Goal: Information Seeking & Learning: Learn about a topic

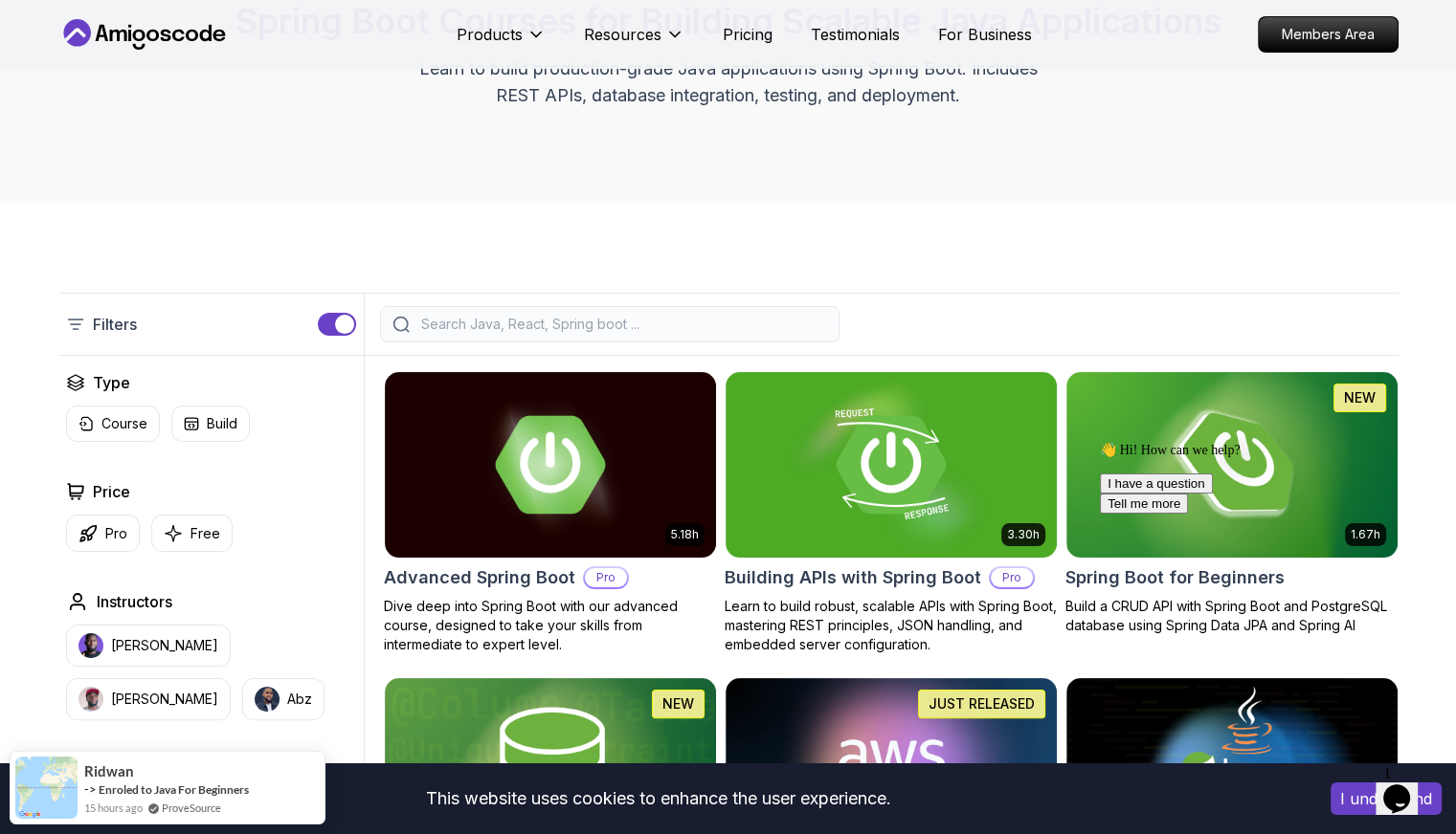
scroll to position [287, 0]
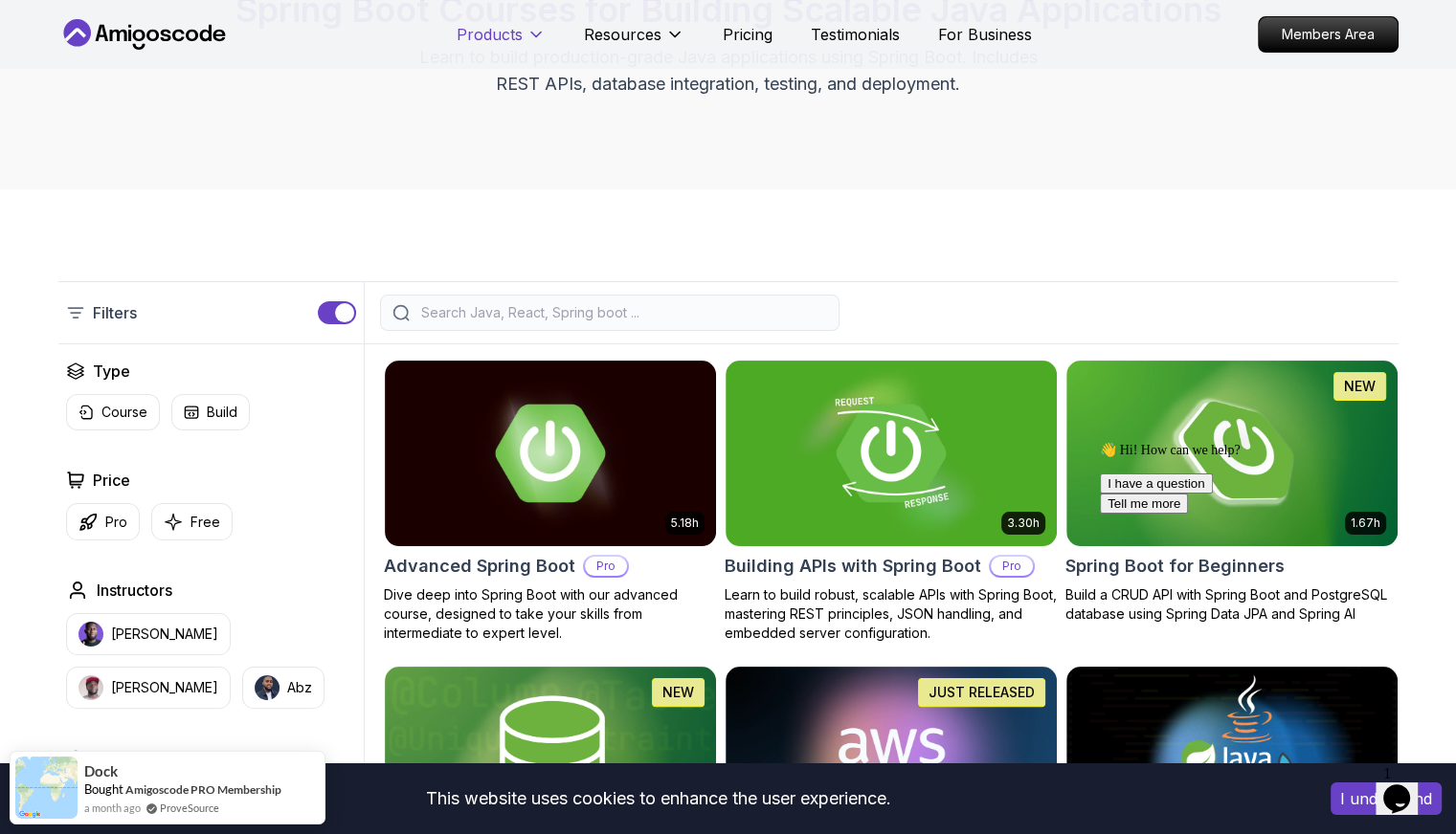
scroll to position [191, 0]
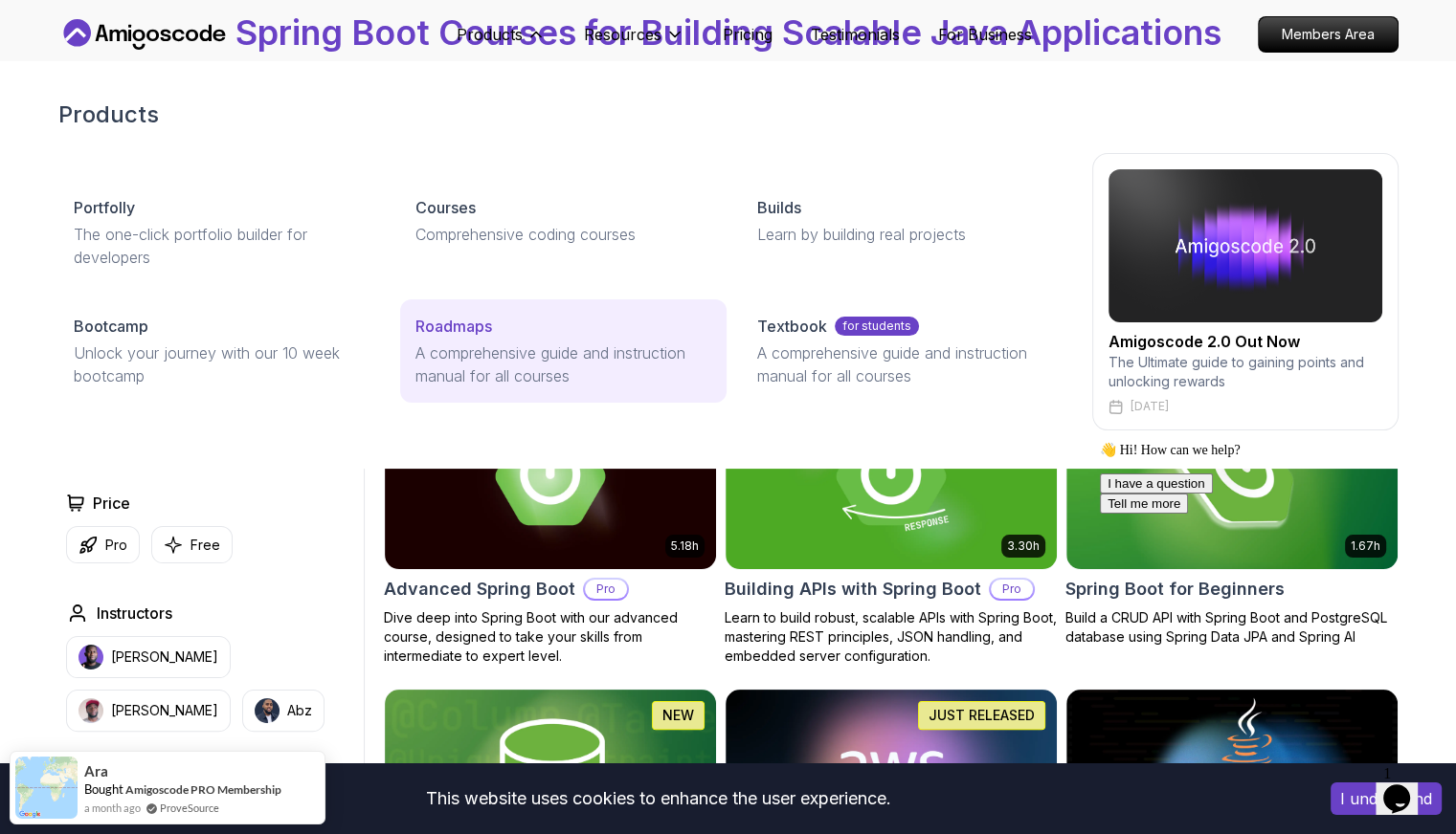
click at [524, 343] on p "A comprehensive guide and instruction manual for all courses" at bounding box center [563, 364] width 296 height 46
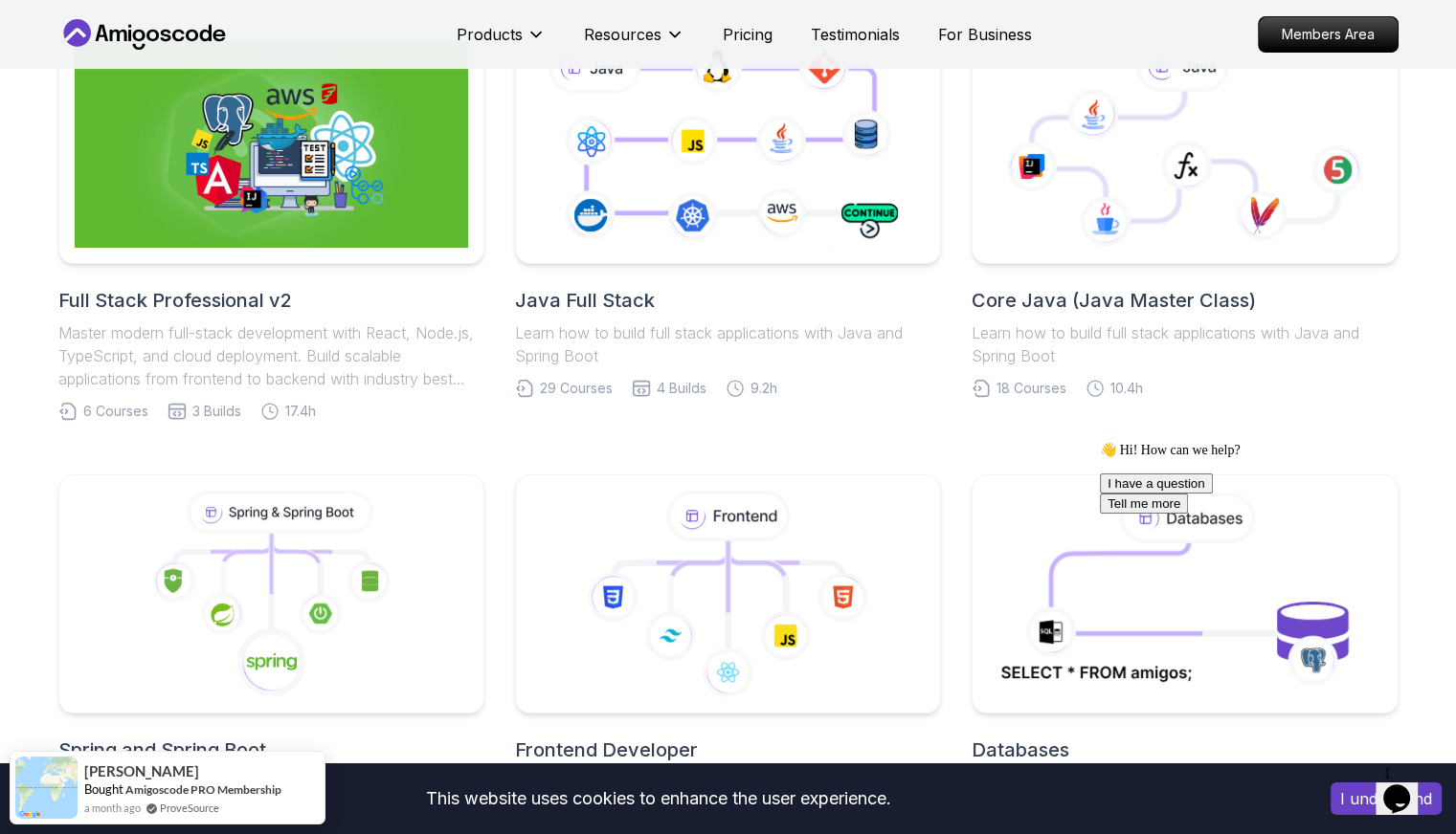
scroll to position [287, 0]
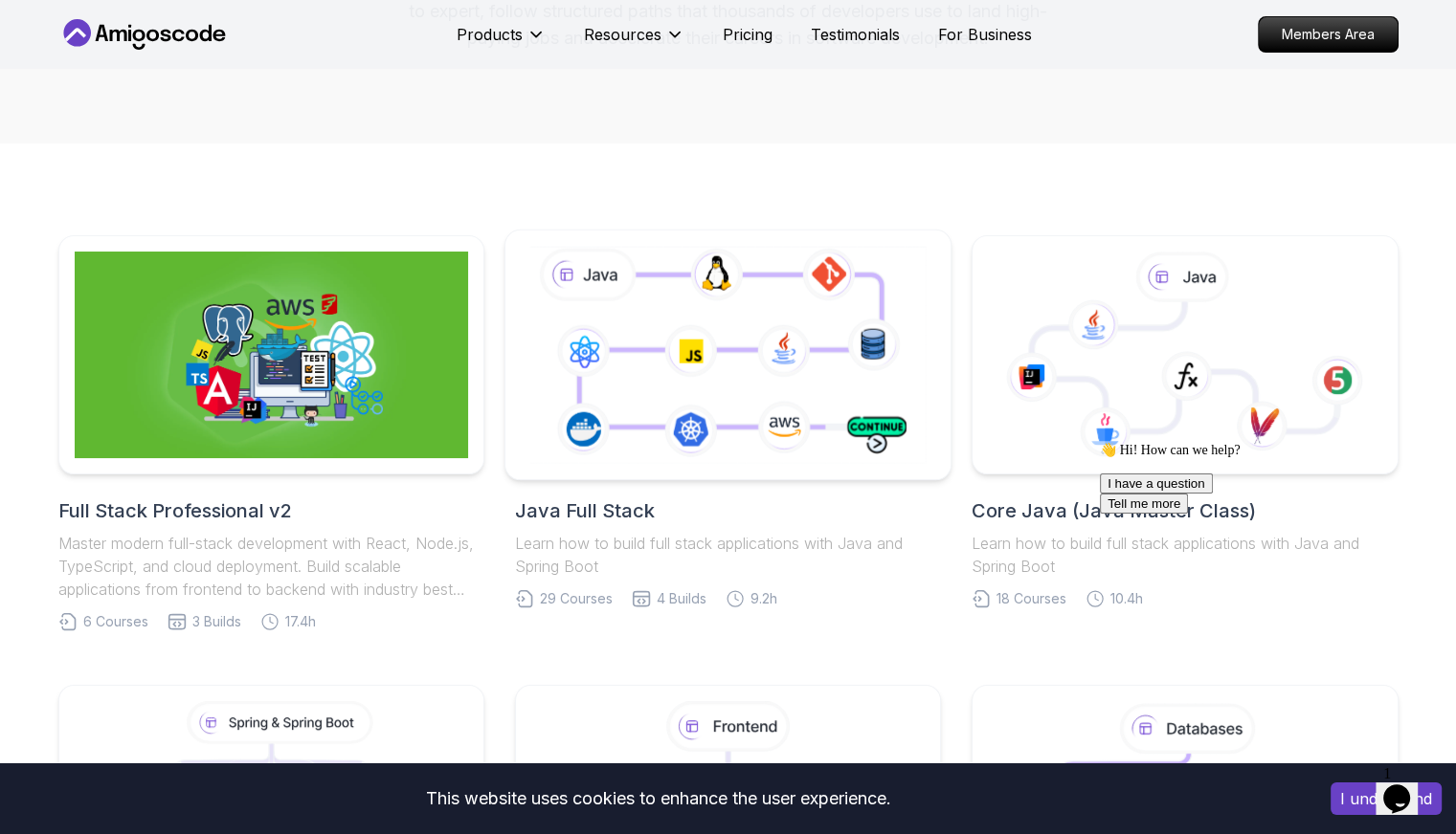
click at [718, 400] on icon at bounding box center [728, 354] width 405 height 225
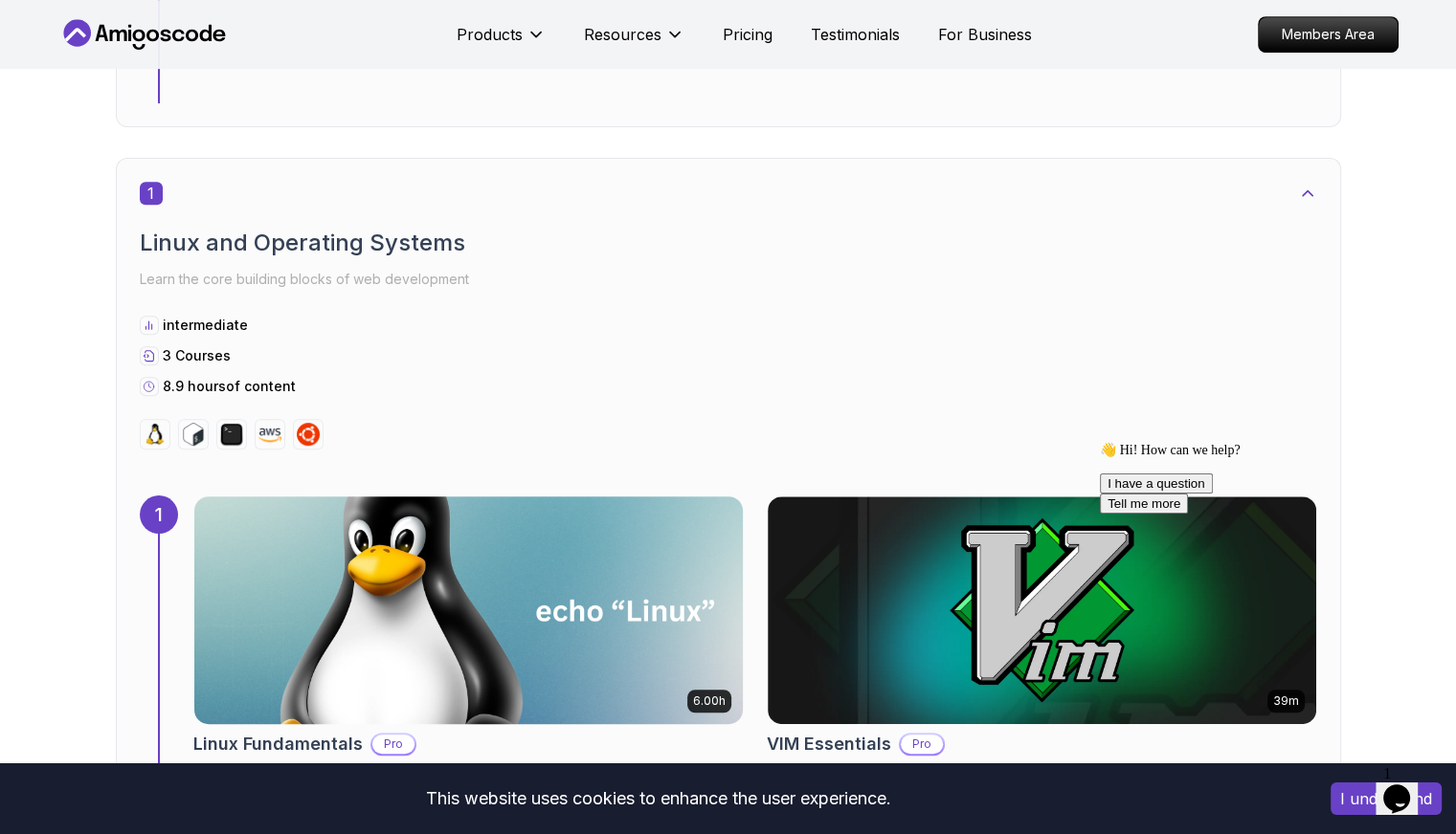
scroll to position [861, 0]
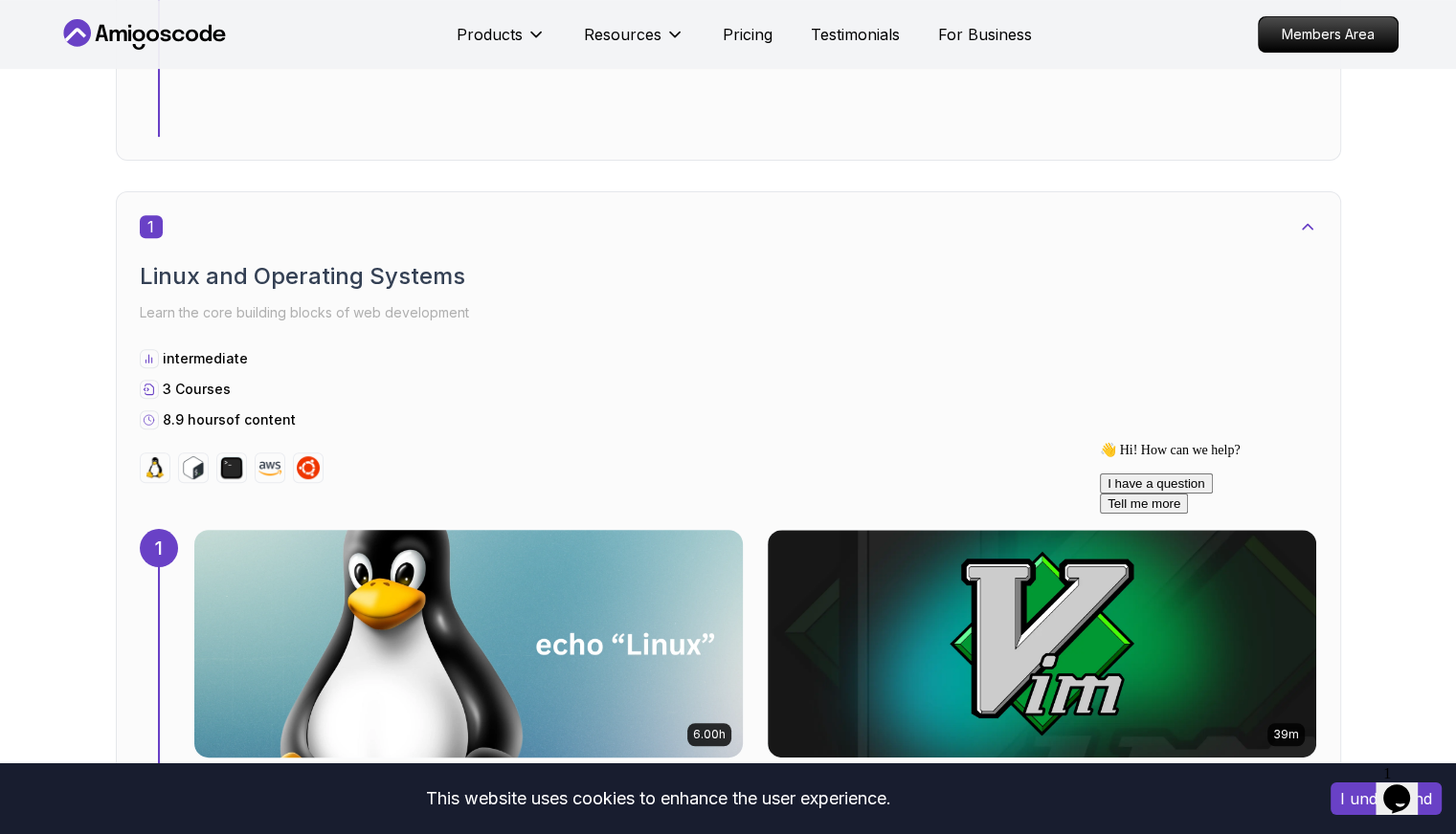
click at [756, 524] on img at bounding box center [468, 644] width 576 height 239
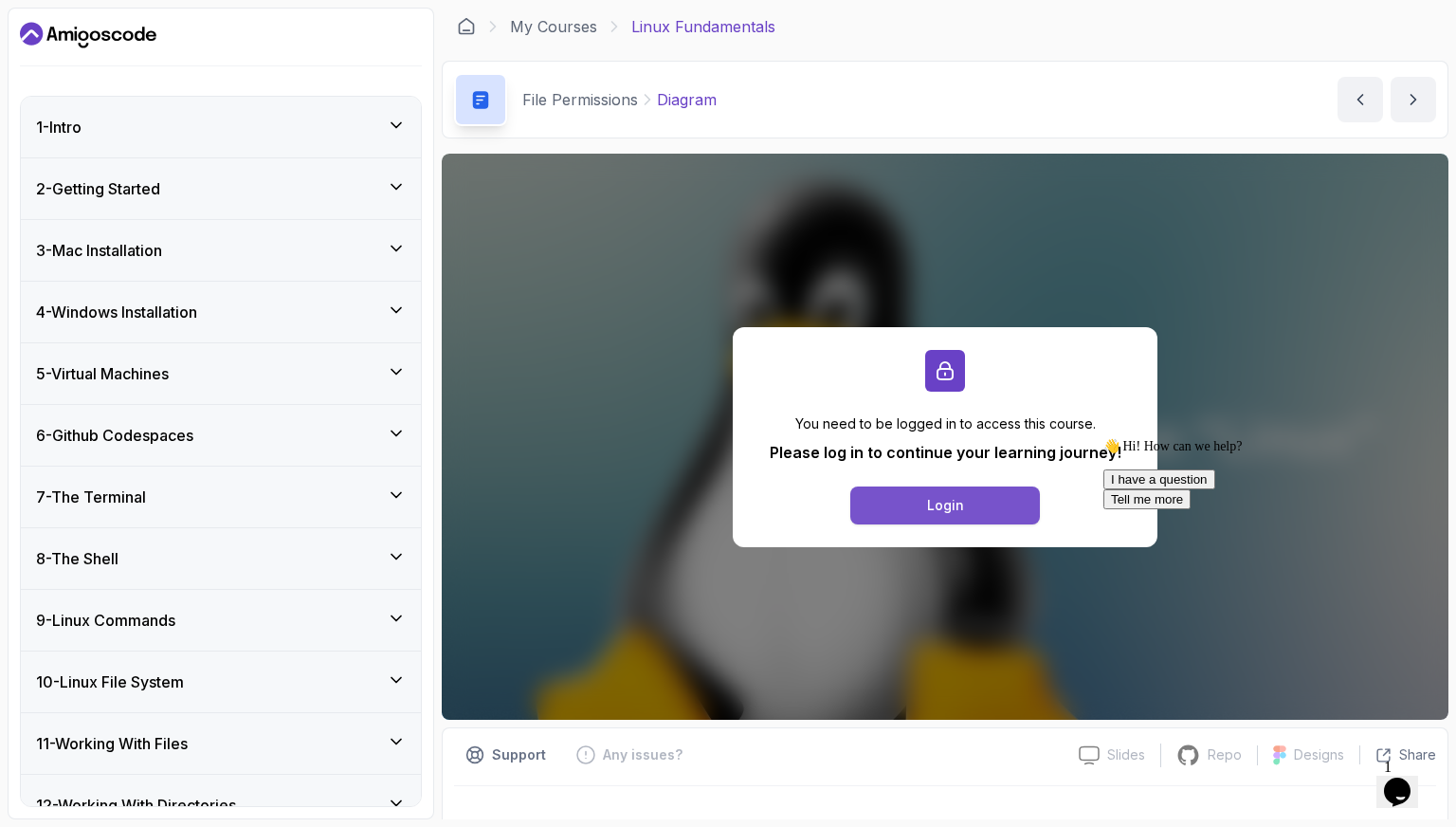
click at [921, 502] on button "Login" at bounding box center [944, 505] width 189 height 38
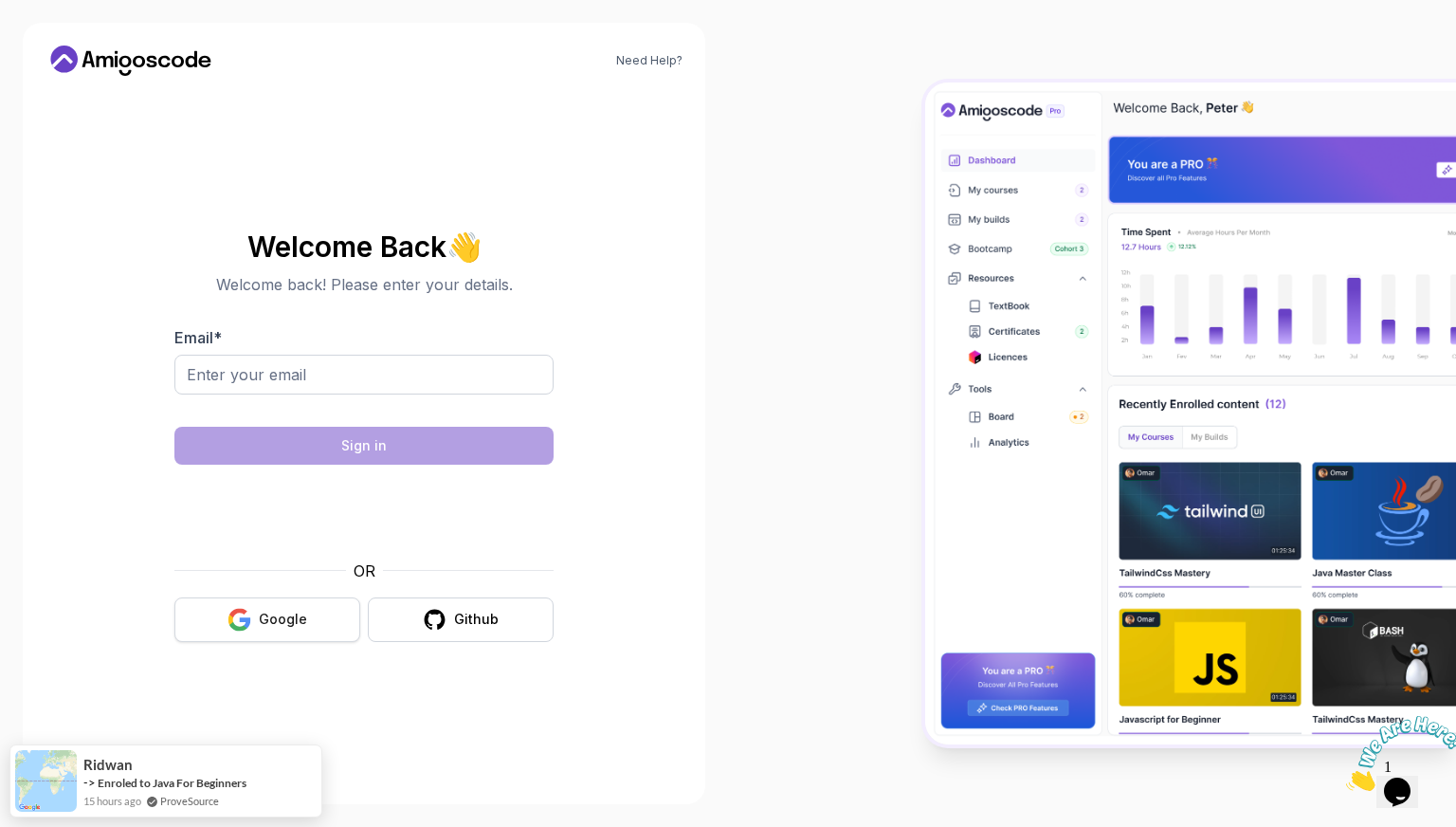
click at [314, 629] on button "Google" at bounding box center [268, 619] width 186 height 44
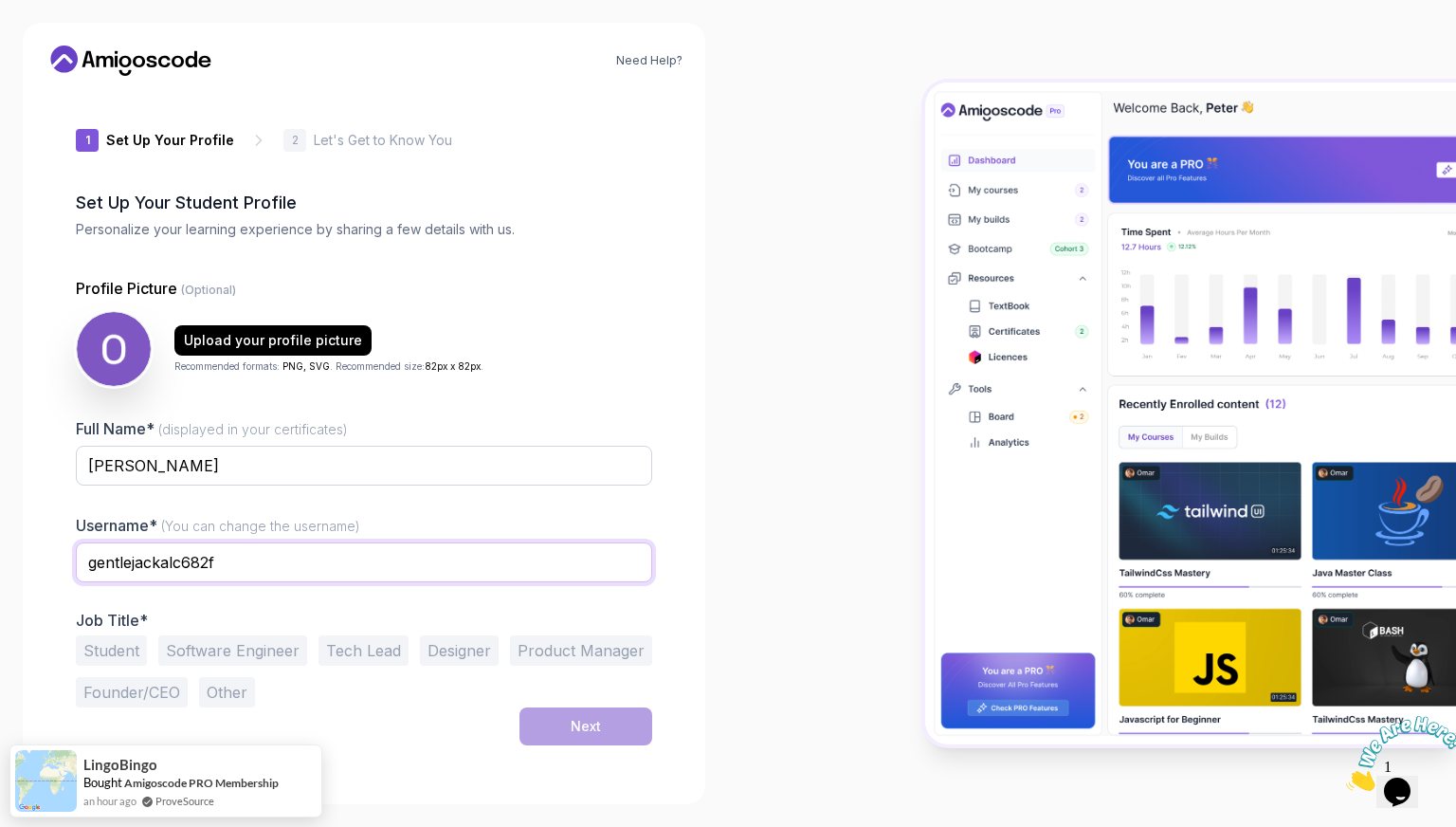
click at [379, 573] on input "gentlejackalc682f" at bounding box center [364, 562] width 577 height 40
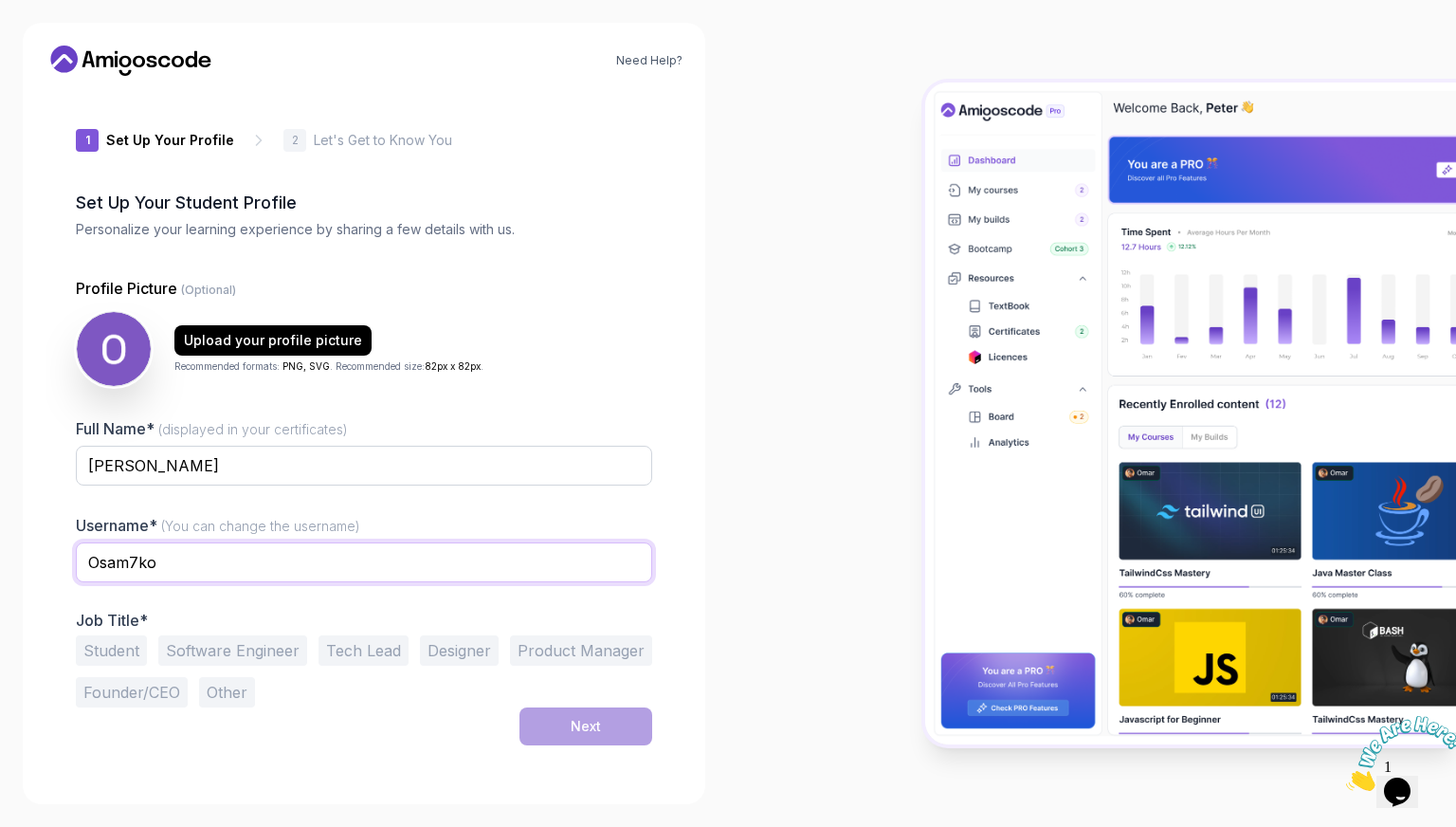
type input "Osam7ko"
click at [415, 525] on div "Username* (You can change the username) Osam7ko" at bounding box center [364, 558] width 577 height 89
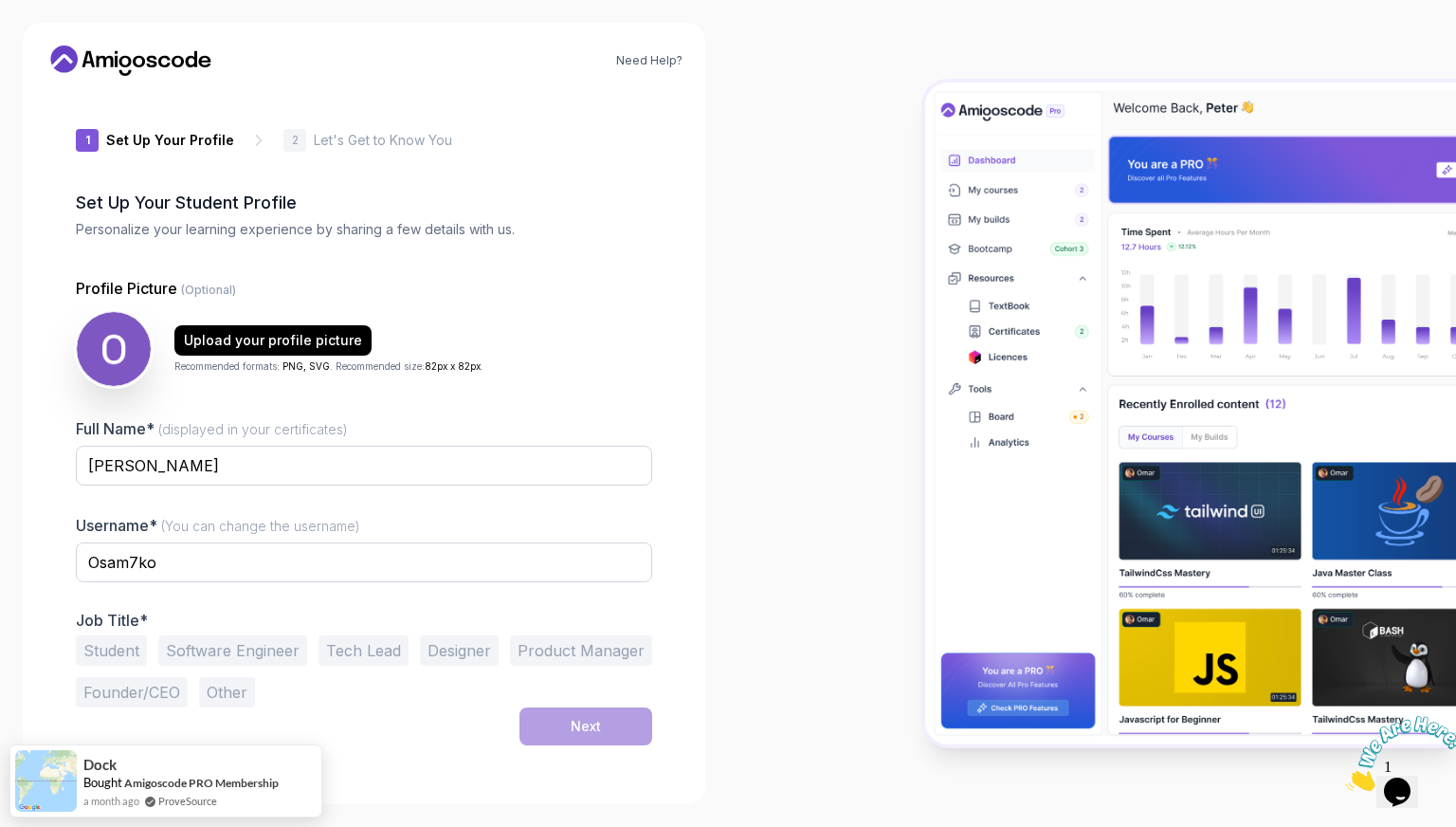
click at [187, 653] on button "Software Engineer" at bounding box center [232, 650] width 149 height 30
click at [128, 657] on button "Student" at bounding box center [111, 650] width 72 height 30
click at [178, 653] on button "Software Engineer" at bounding box center [232, 650] width 149 height 30
click at [571, 724] on div "Next" at bounding box center [585, 726] width 30 height 19
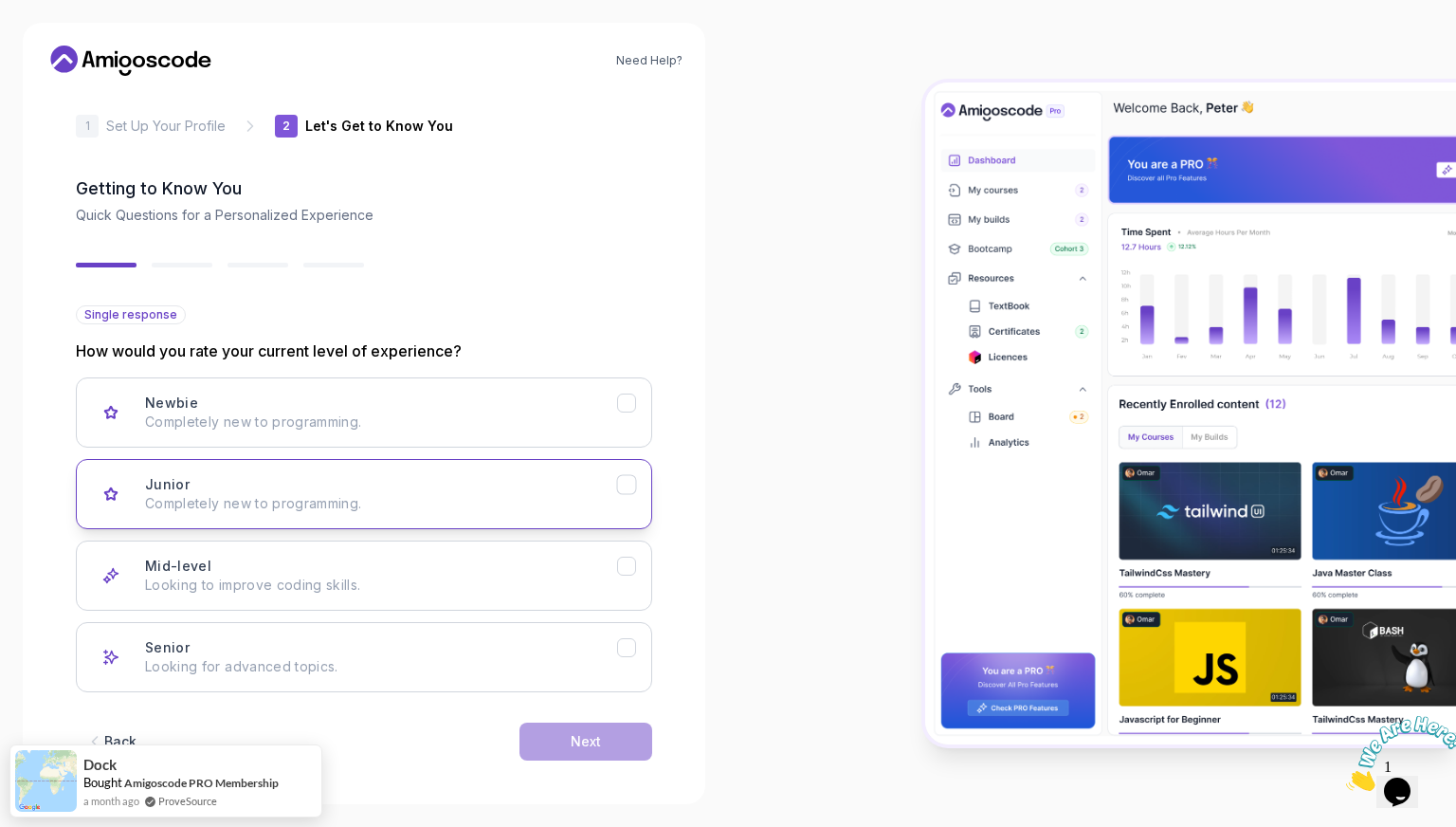
scroll to position [22, 0]
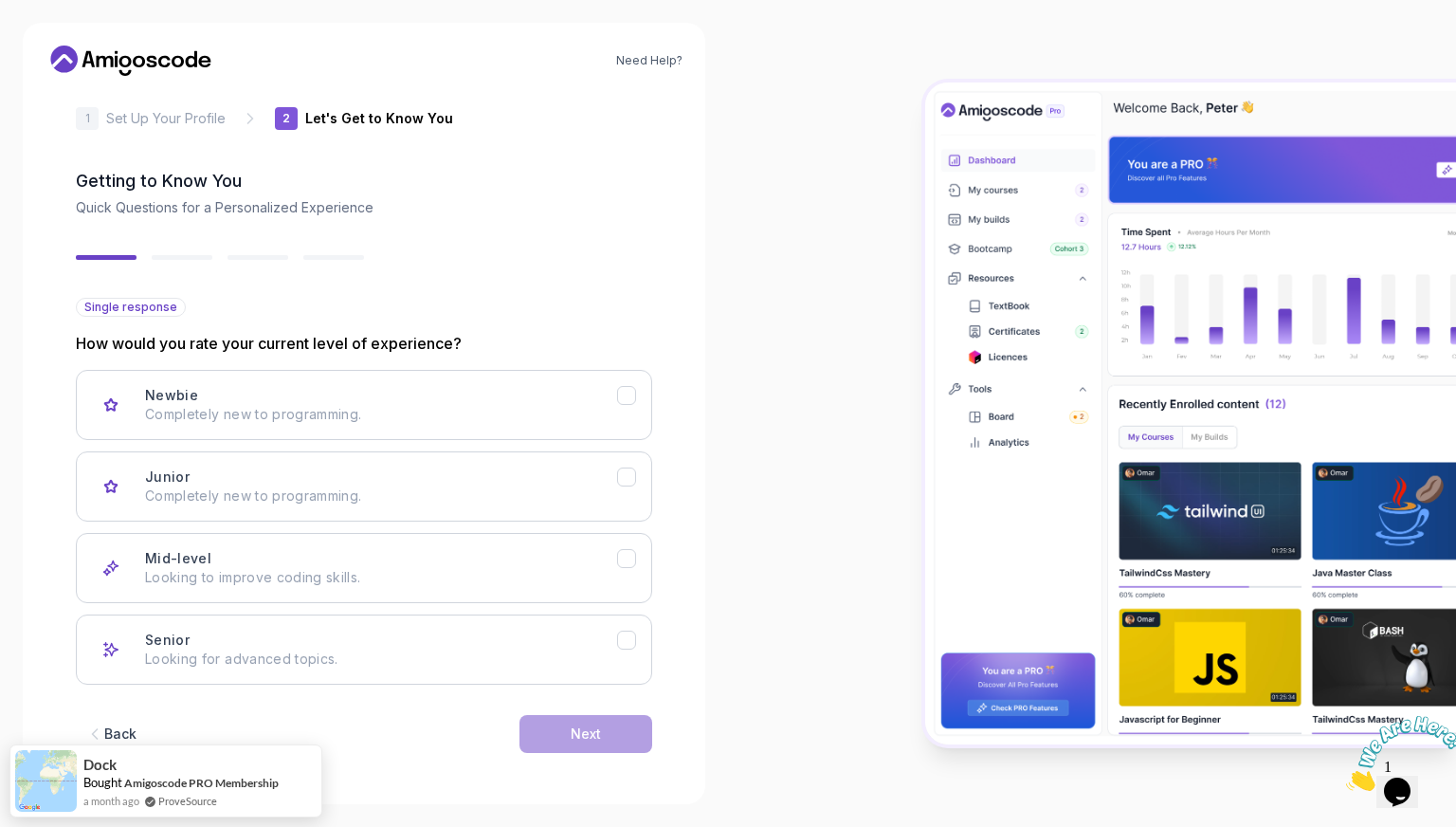
click at [112, 725] on div "Back" at bounding box center [120, 734] width 32 height 19
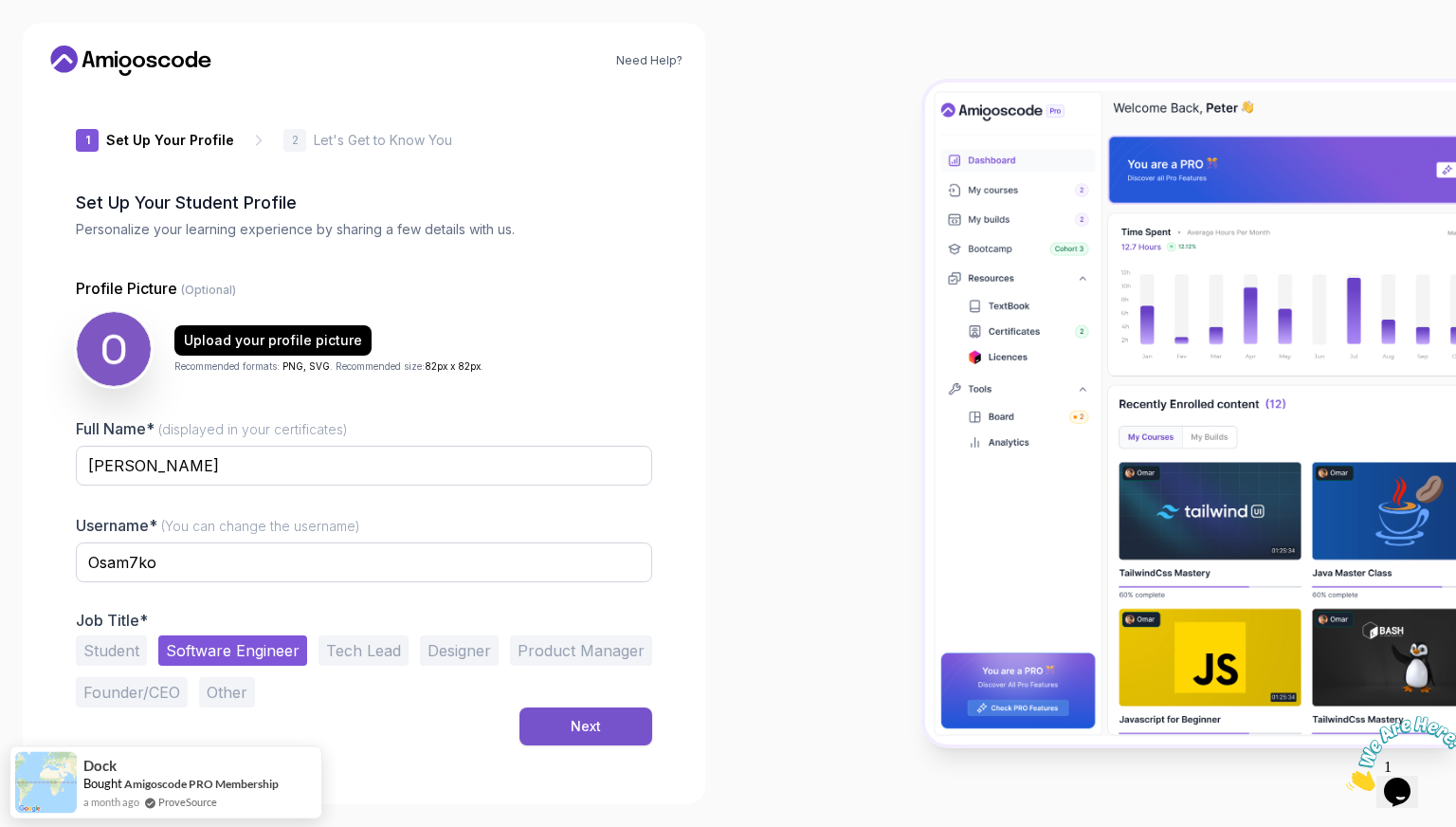
click at [543, 711] on button "Next" at bounding box center [585, 726] width 132 height 38
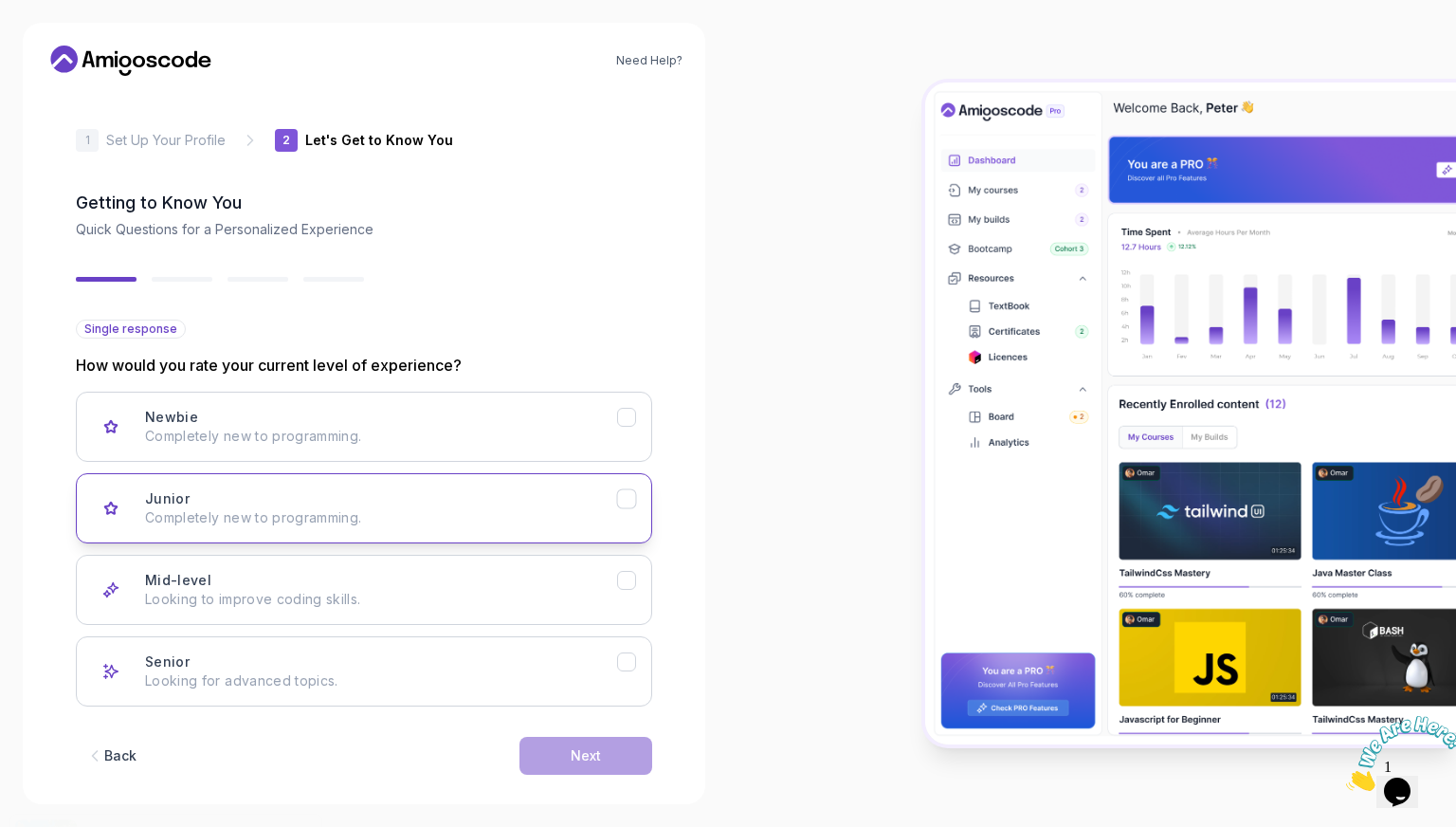
click at [463, 508] on p "Completely new to programming." at bounding box center [381, 517] width 473 height 19
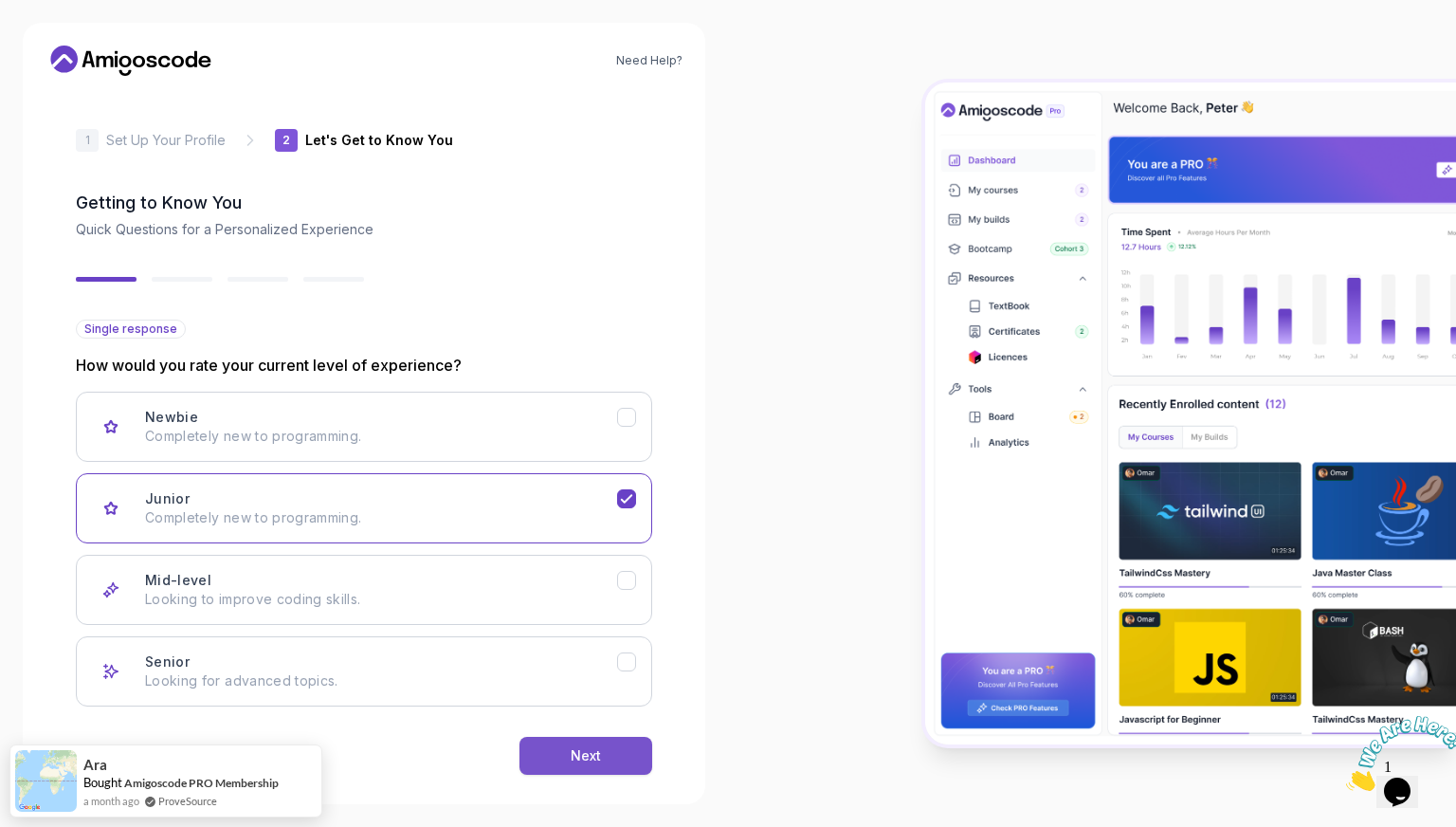
click at [562, 756] on button "Next" at bounding box center [585, 755] width 132 height 38
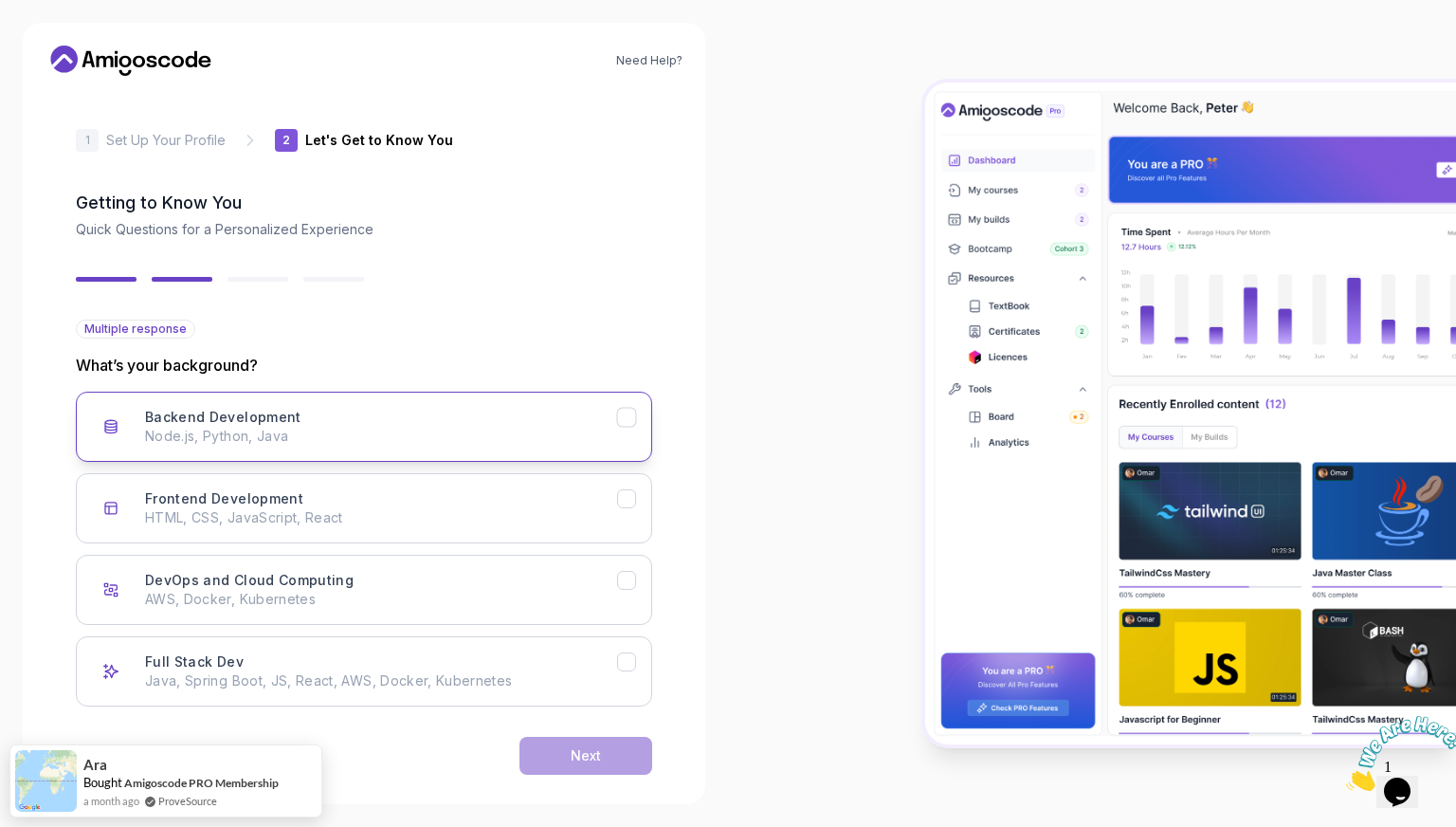
click at [276, 430] on p "Node.js, Python, Java" at bounding box center [381, 436] width 473 height 19
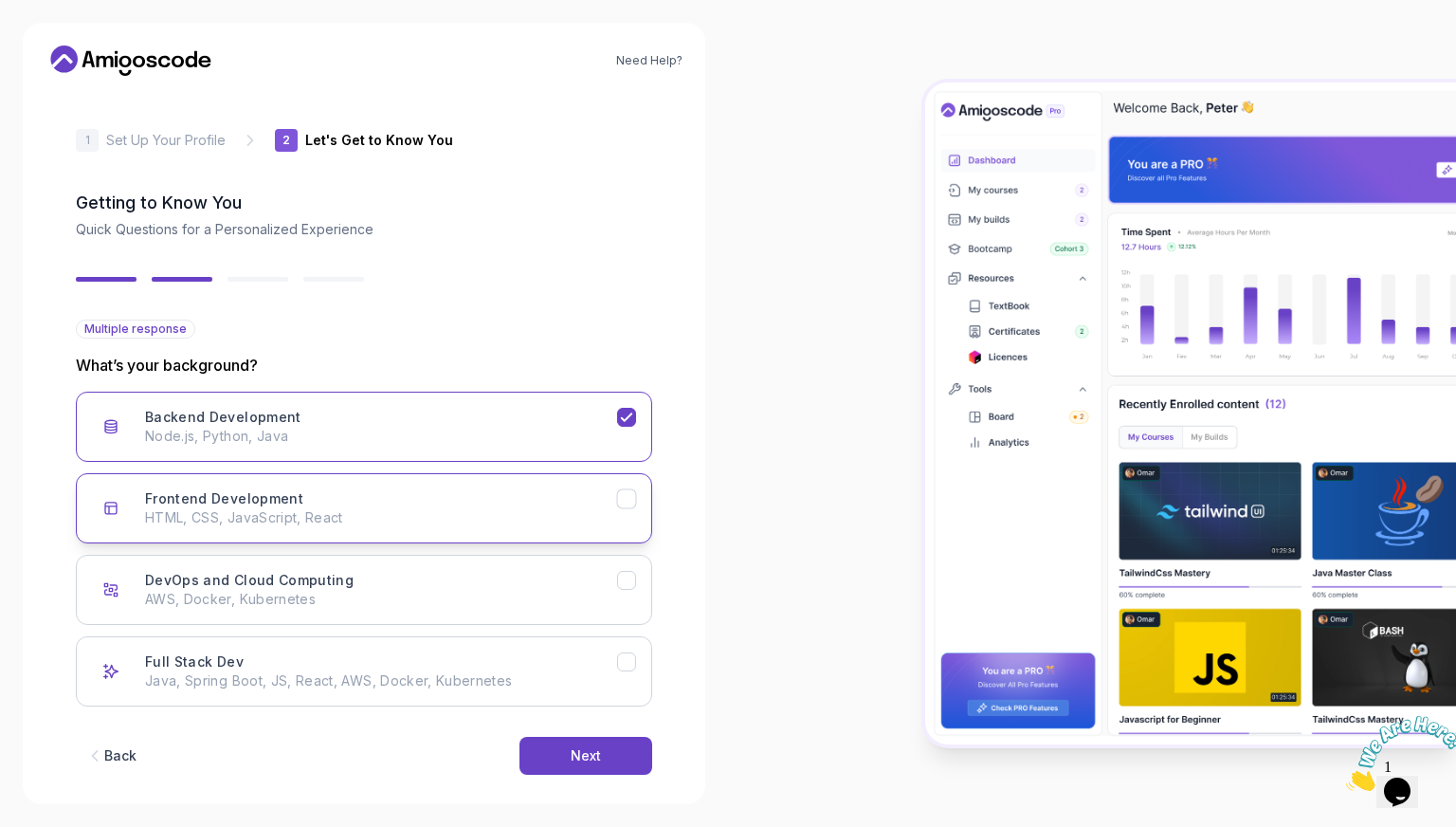
click at [394, 497] on div "Frontend Development HTML, CSS, JavaScript, React" at bounding box center [381, 508] width 473 height 38
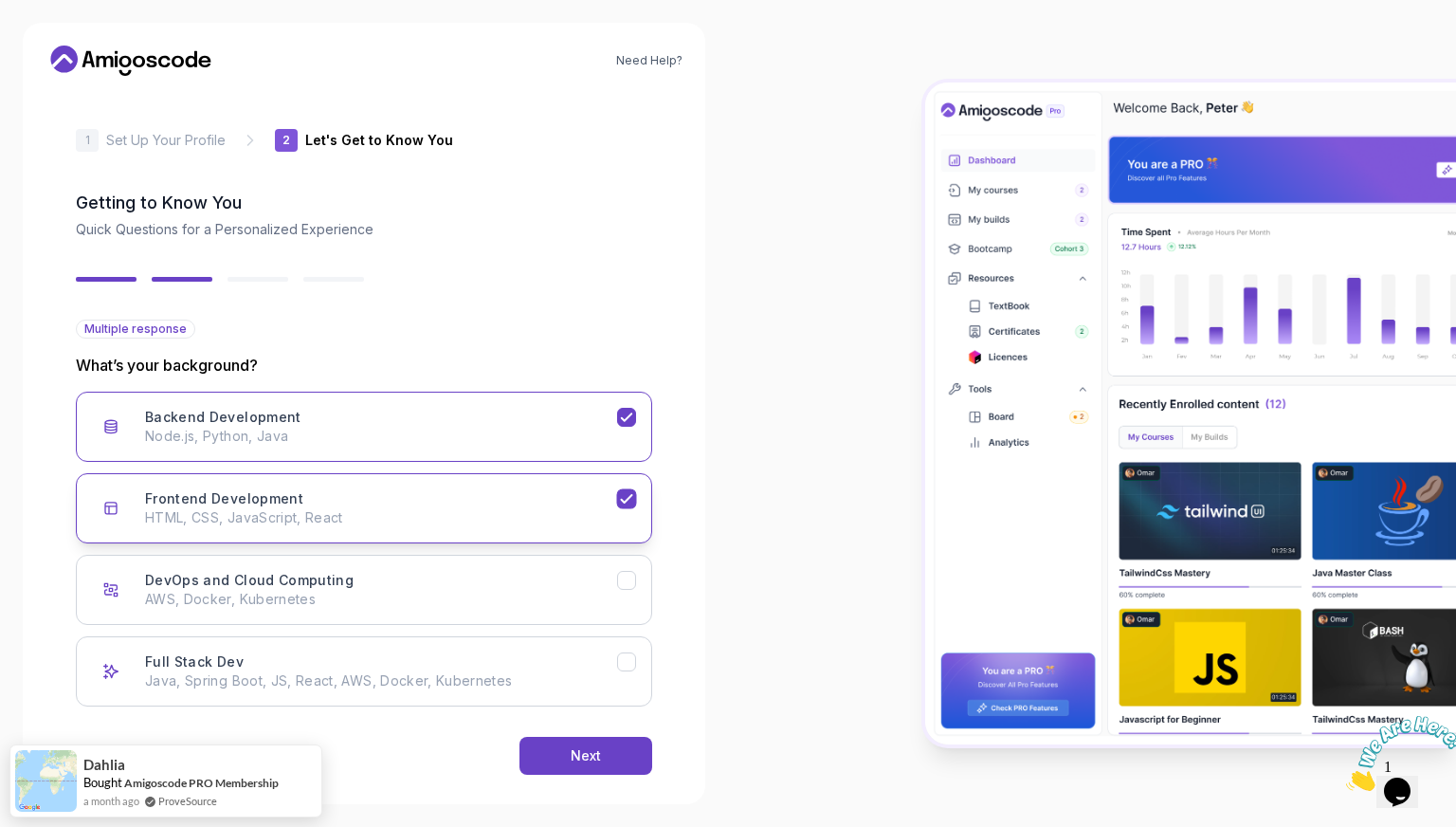
click at [394, 497] on div "Frontend Development HTML, CSS, JavaScript, React" at bounding box center [381, 508] width 473 height 38
click at [409, 658] on div "Full Stack Dev Java, Spring Boot, JS, React, AWS, Docker, Kubernetes" at bounding box center [381, 671] width 473 height 38
click at [531, 739] on button "Next" at bounding box center [585, 755] width 132 height 38
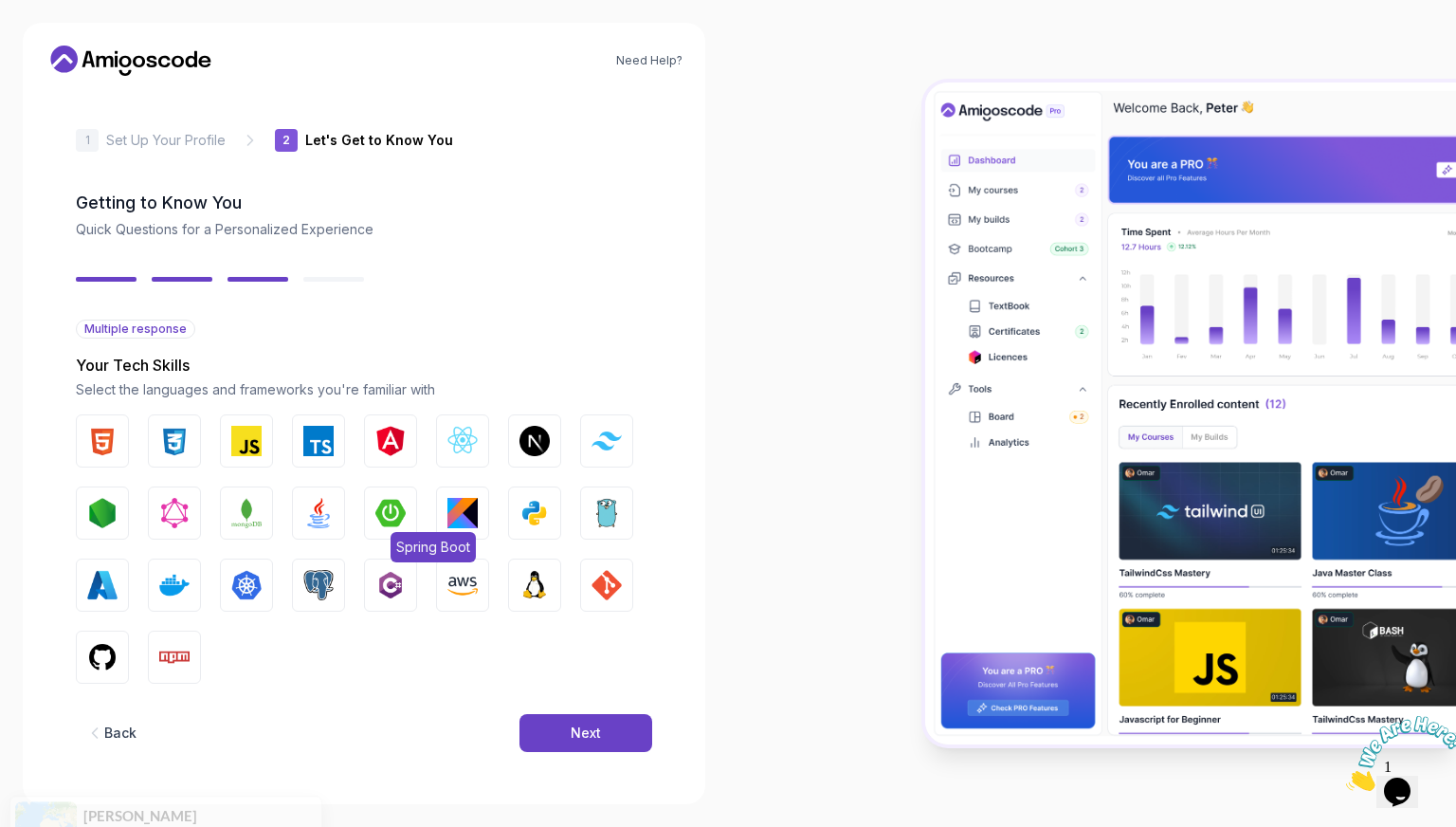
click at [390, 518] on img "button" at bounding box center [390, 513] width 30 height 30
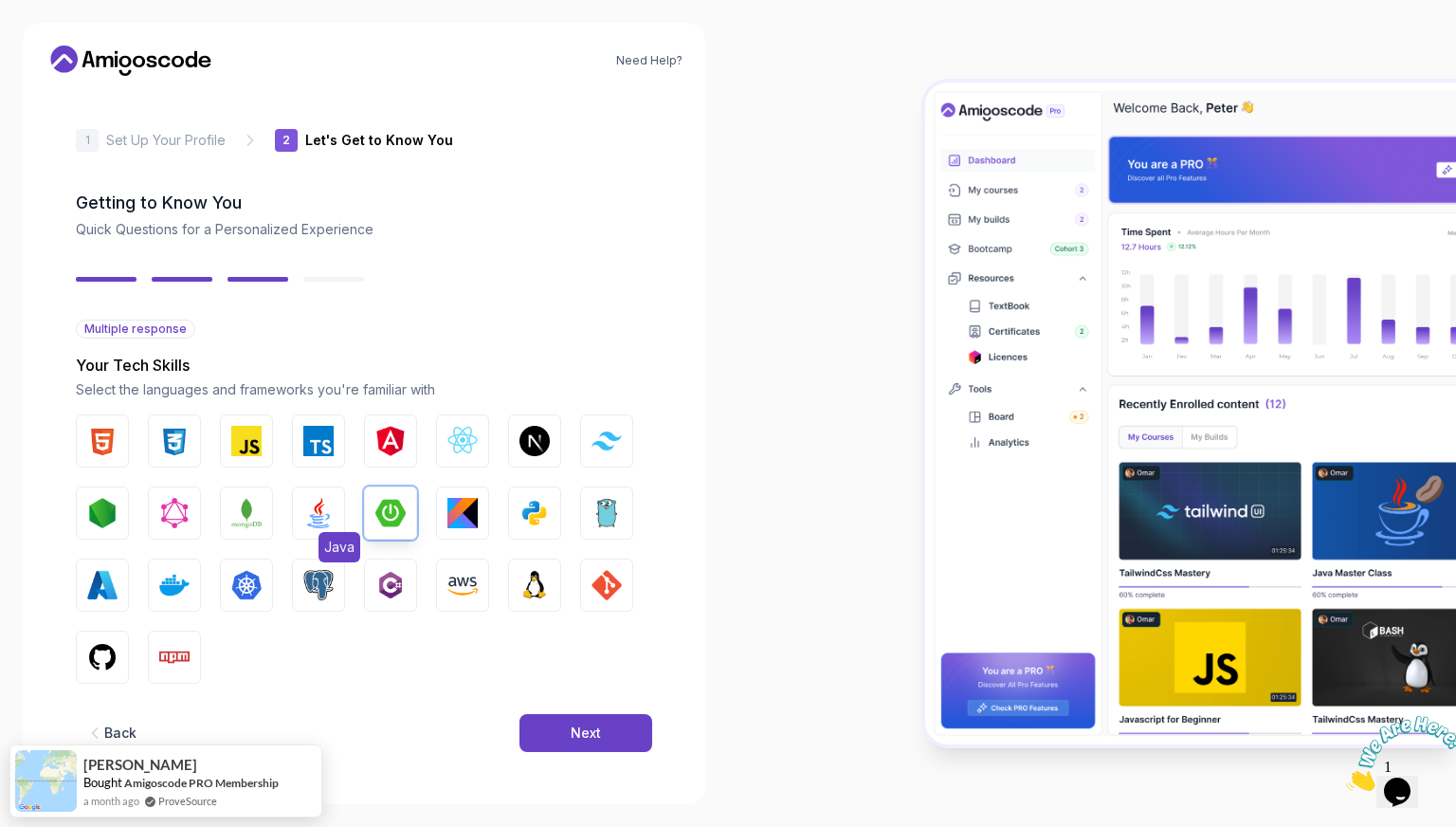
click at [307, 512] on img "button" at bounding box center [318, 513] width 30 height 30
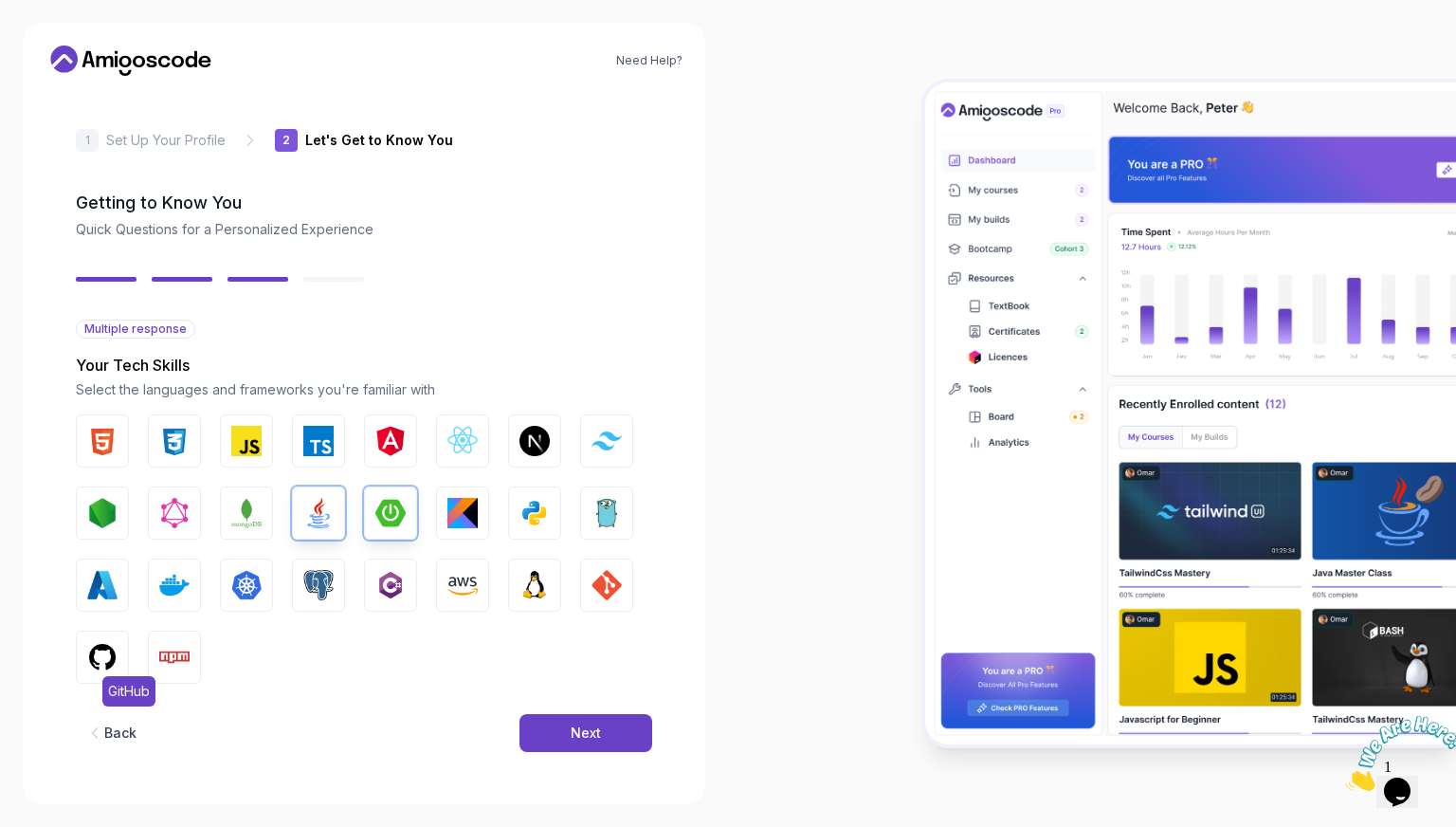
click at [127, 651] on button "GitHub" at bounding box center [102, 657] width 53 height 53
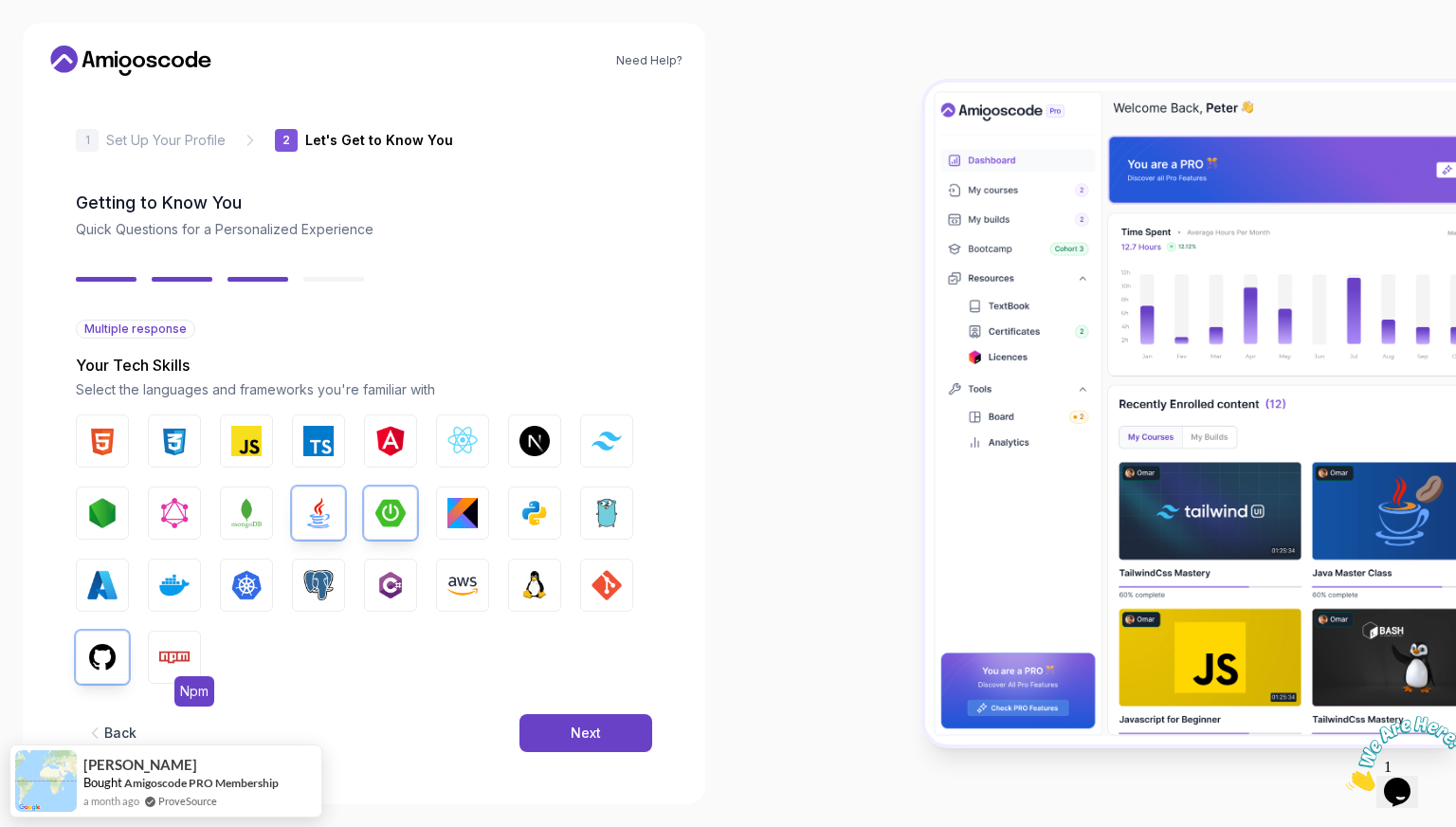
click at [170, 646] on img "button" at bounding box center [174, 657] width 30 height 30
click at [247, 444] on img "button" at bounding box center [246, 440] width 30 height 30
click at [236, 445] on img "button" at bounding box center [246, 440] width 30 height 30
click at [114, 444] on img "button" at bounding box center [102, 440] width 30 height 30
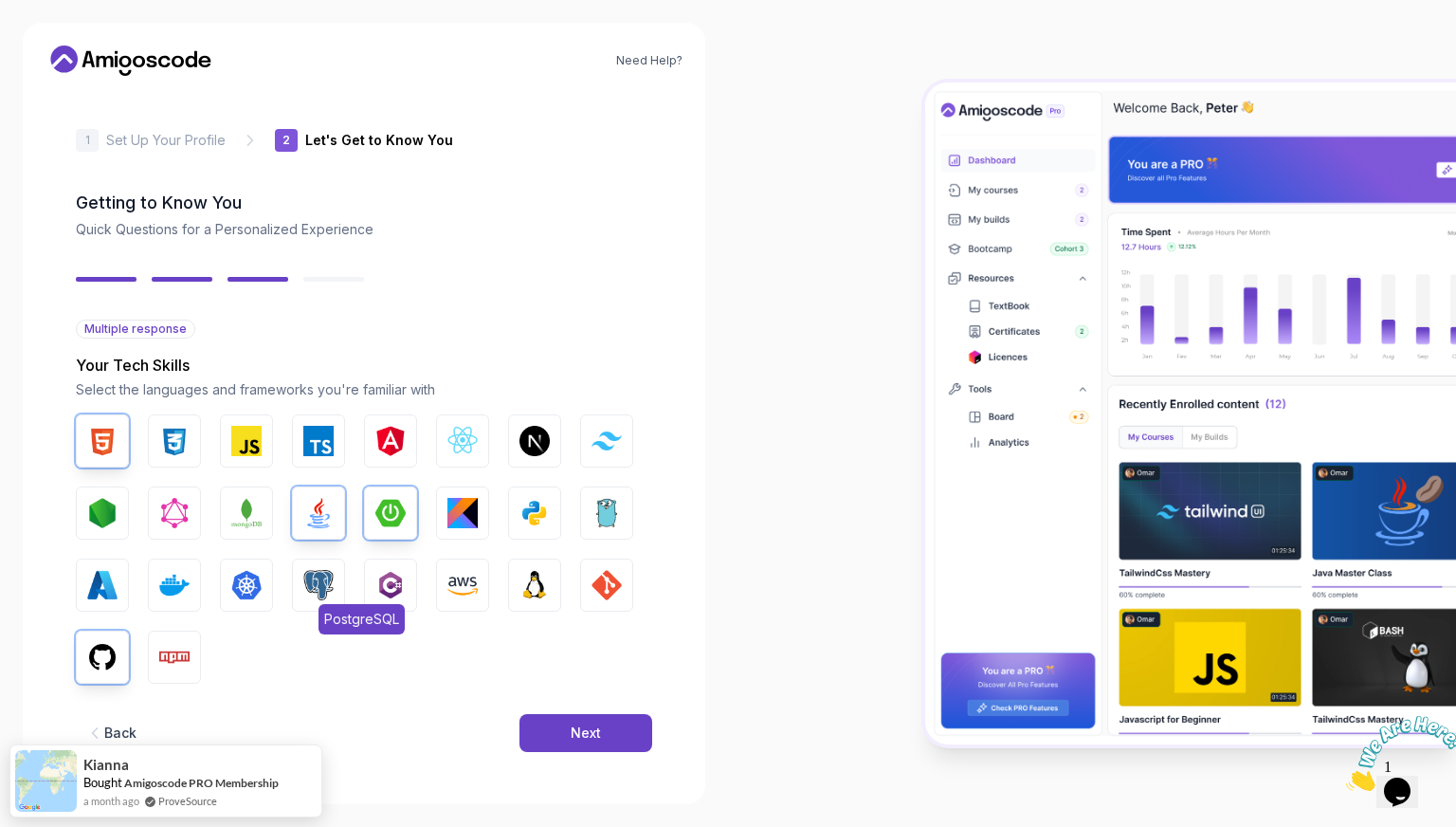
click at [302, 574] on button "PostgreSQL" at bounding box center [319, 586] width 53 height 53
click at [304, 577] on img "button" at bounding box center [318, 585] width 30 height 30
click at [559, 733] on button "Next" at bounding box center [585, 733] width 132 height 38
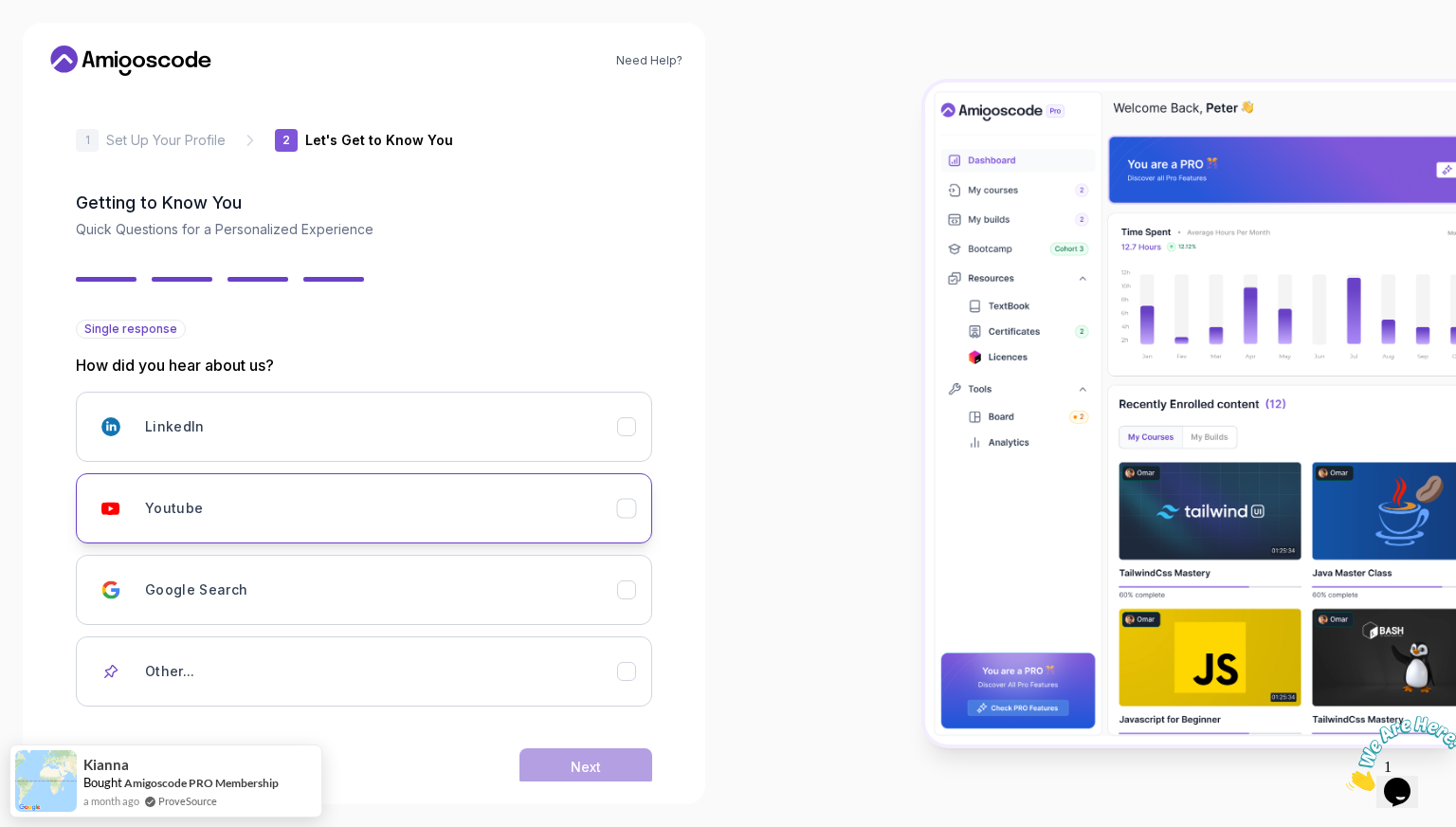
click at [573, 525] on div "Youtube" at bounding box center [381, 508] width 473 height 38
click at [526, 763] on button "Next" at bounding box center [585, 767] width 132 height 38
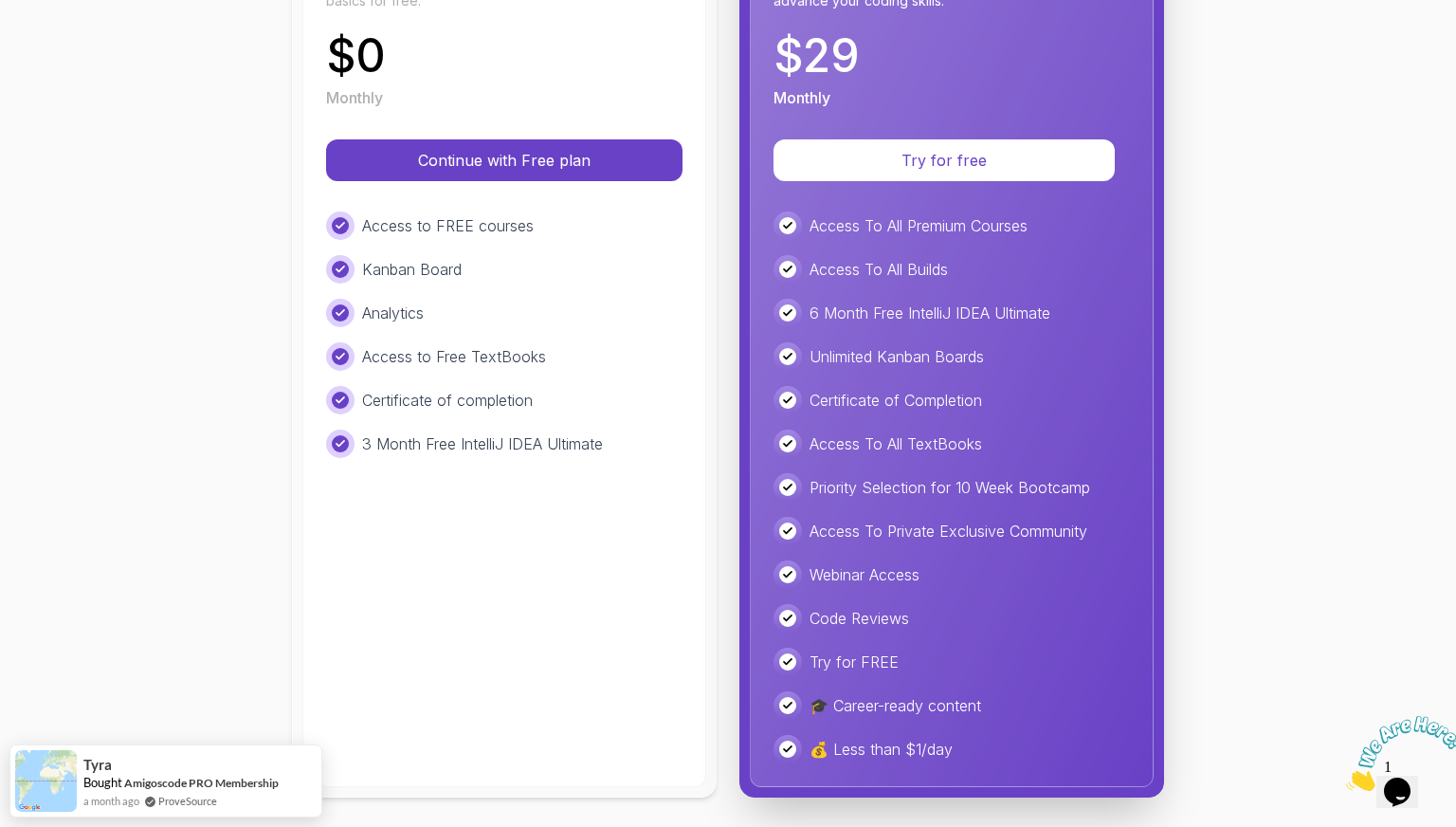
scroll to position [164, 0]
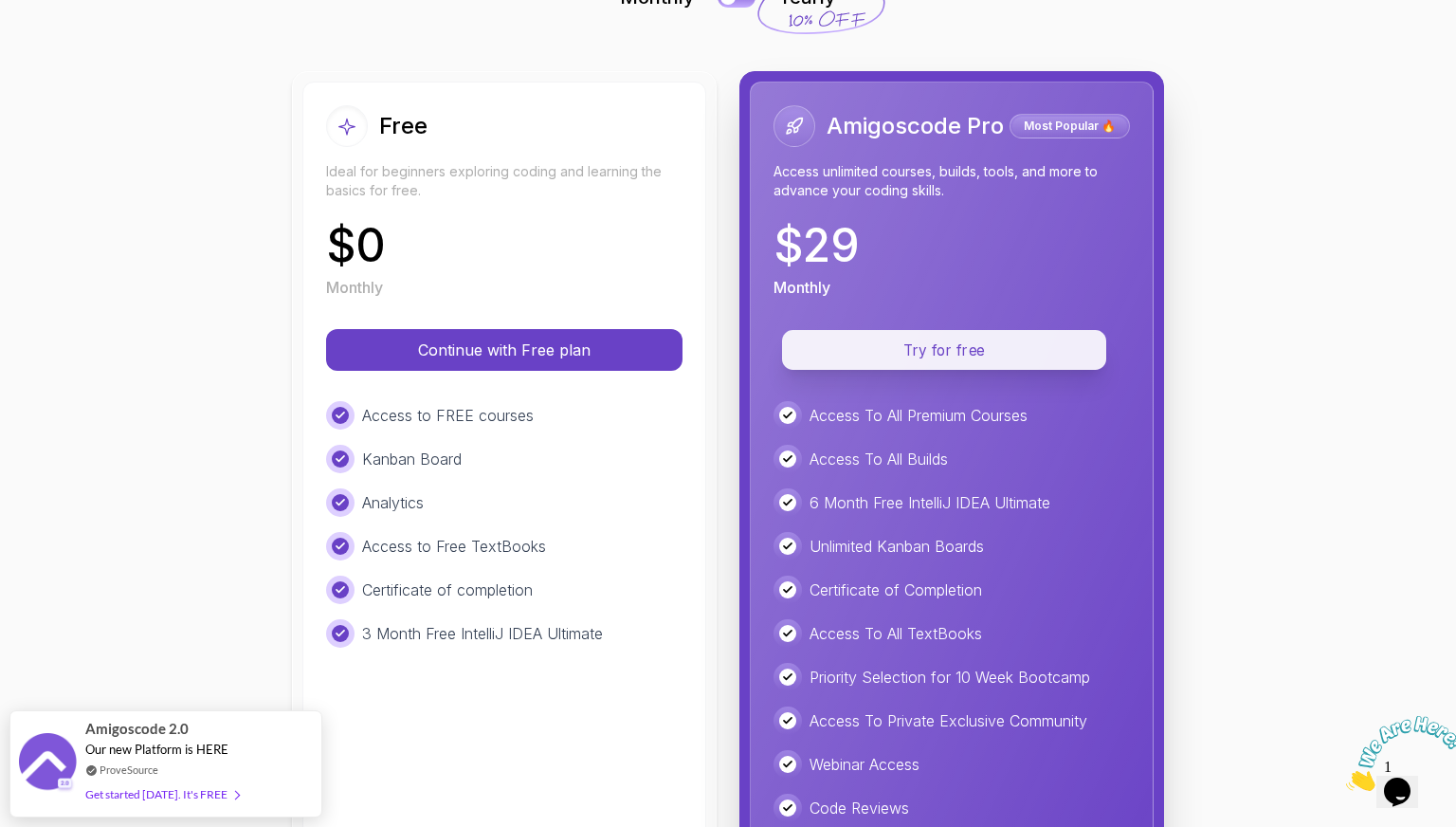
click at [924, 368] on button "Try for free" at bounding box center [944, 350] width 325 height 40
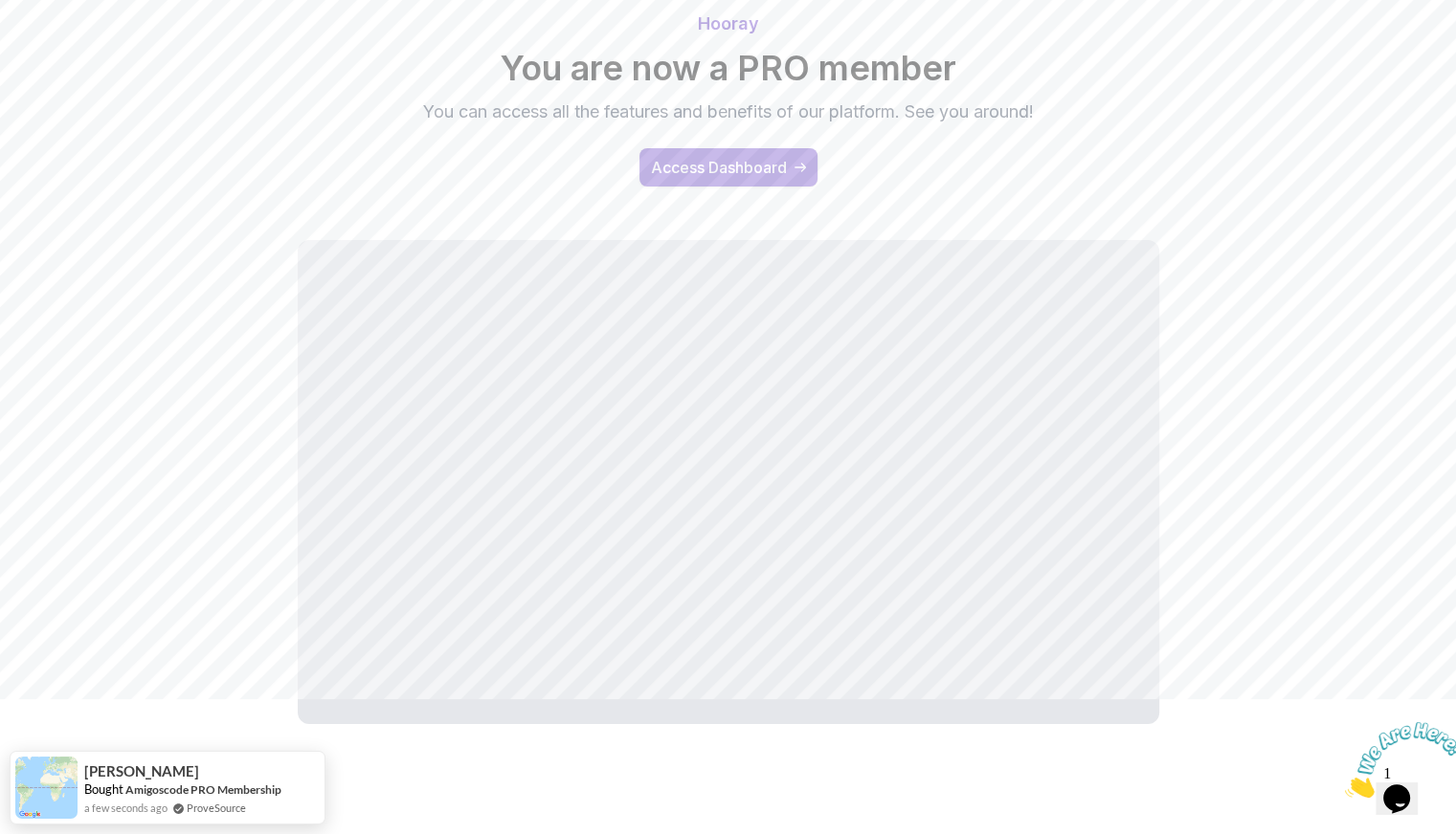
scroll to position [147, 0]
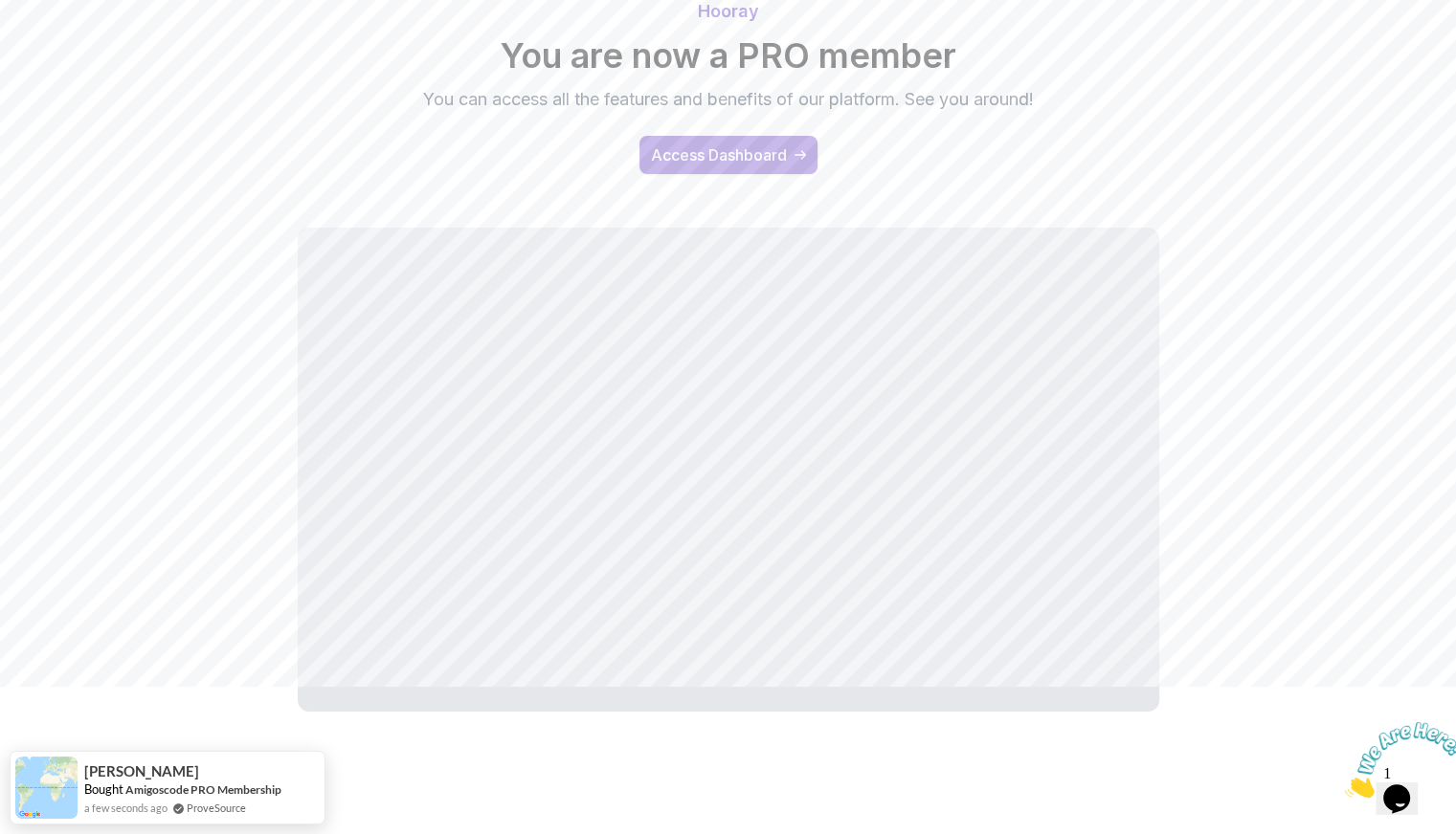
click at [704, 160] on div "Access Dashboard" at bounding box center [719, 154] width 136 height 23
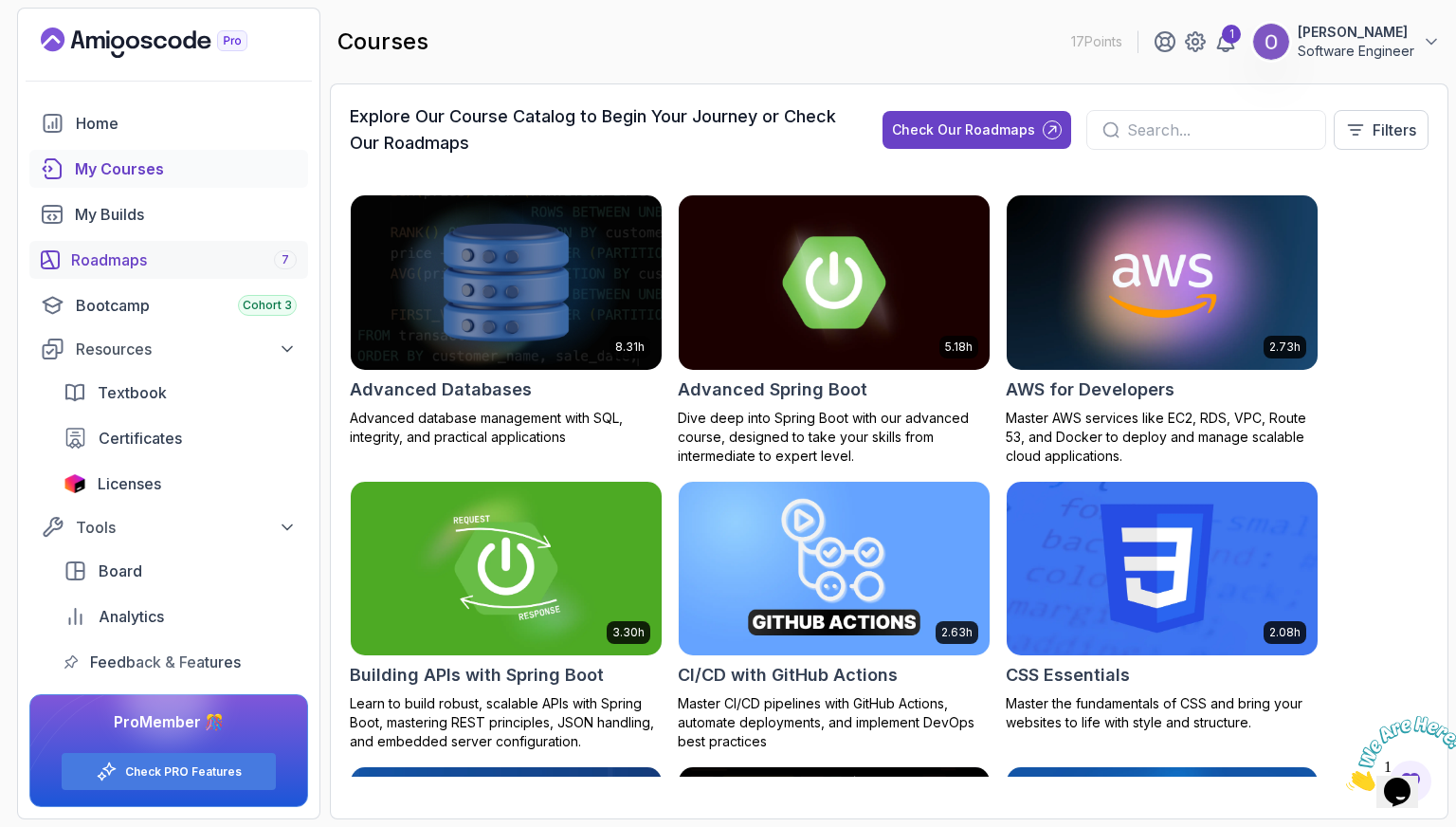
click at [175, 253] on div "Roadmaps 7" at bounding box center [184, 259] width 226 height 23
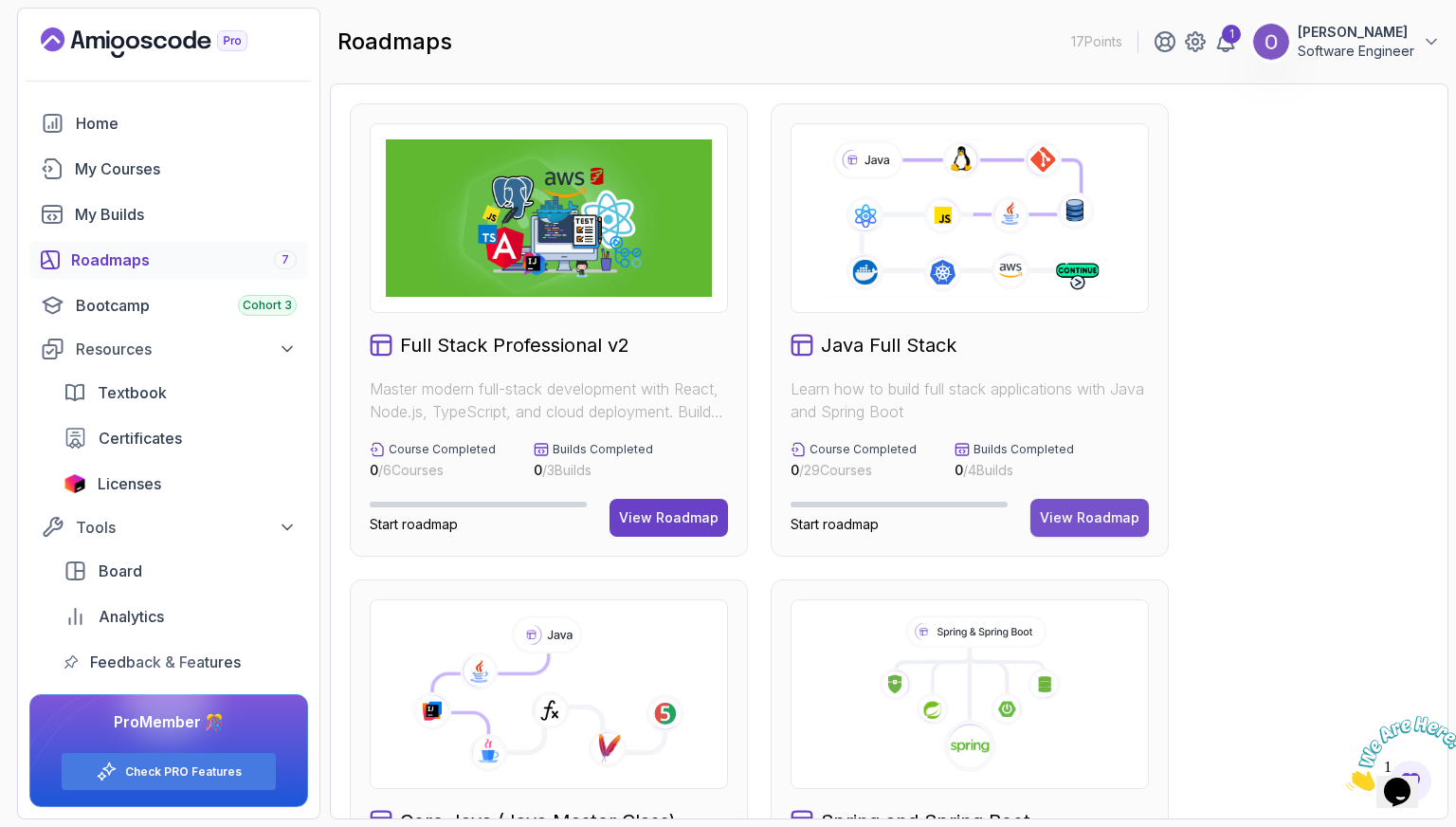
click at [1120, 529] on button "View Roadmap" at bounding box center [1089, 518] width 119 height 38
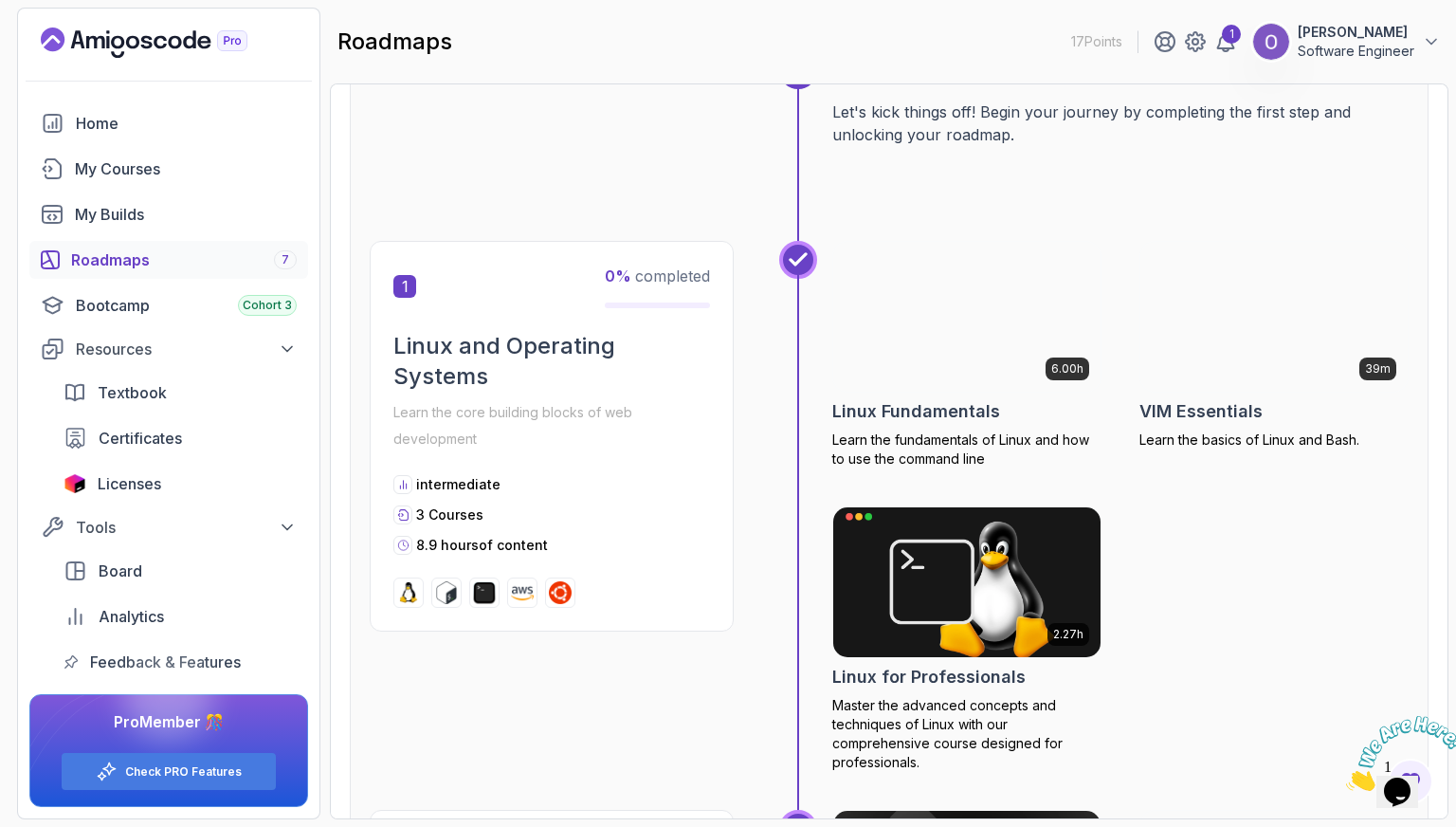
scroll to position [284, 0]
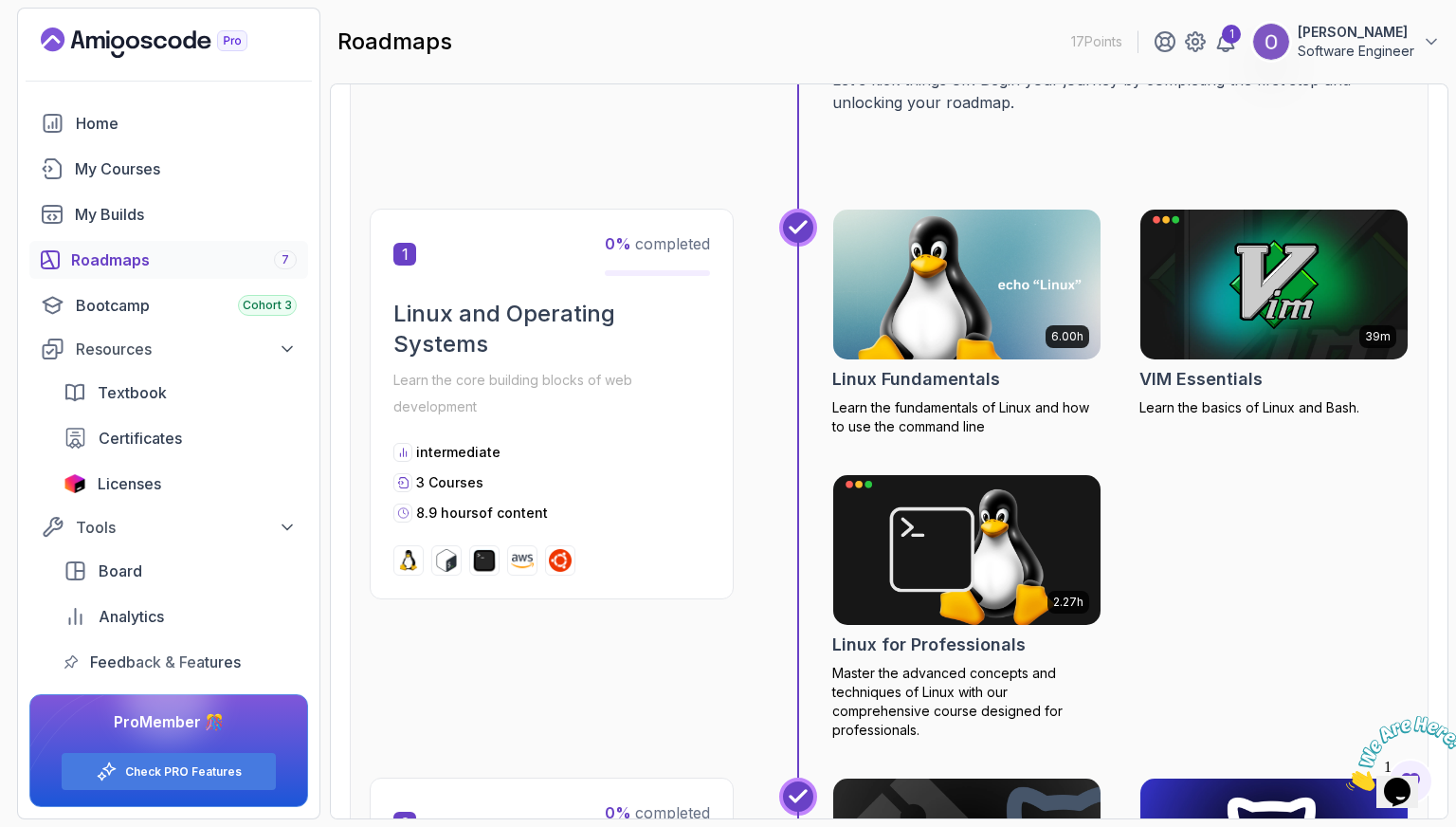
click at [792, 229] on icon at bounding box center [797, 227] width 15 height 11
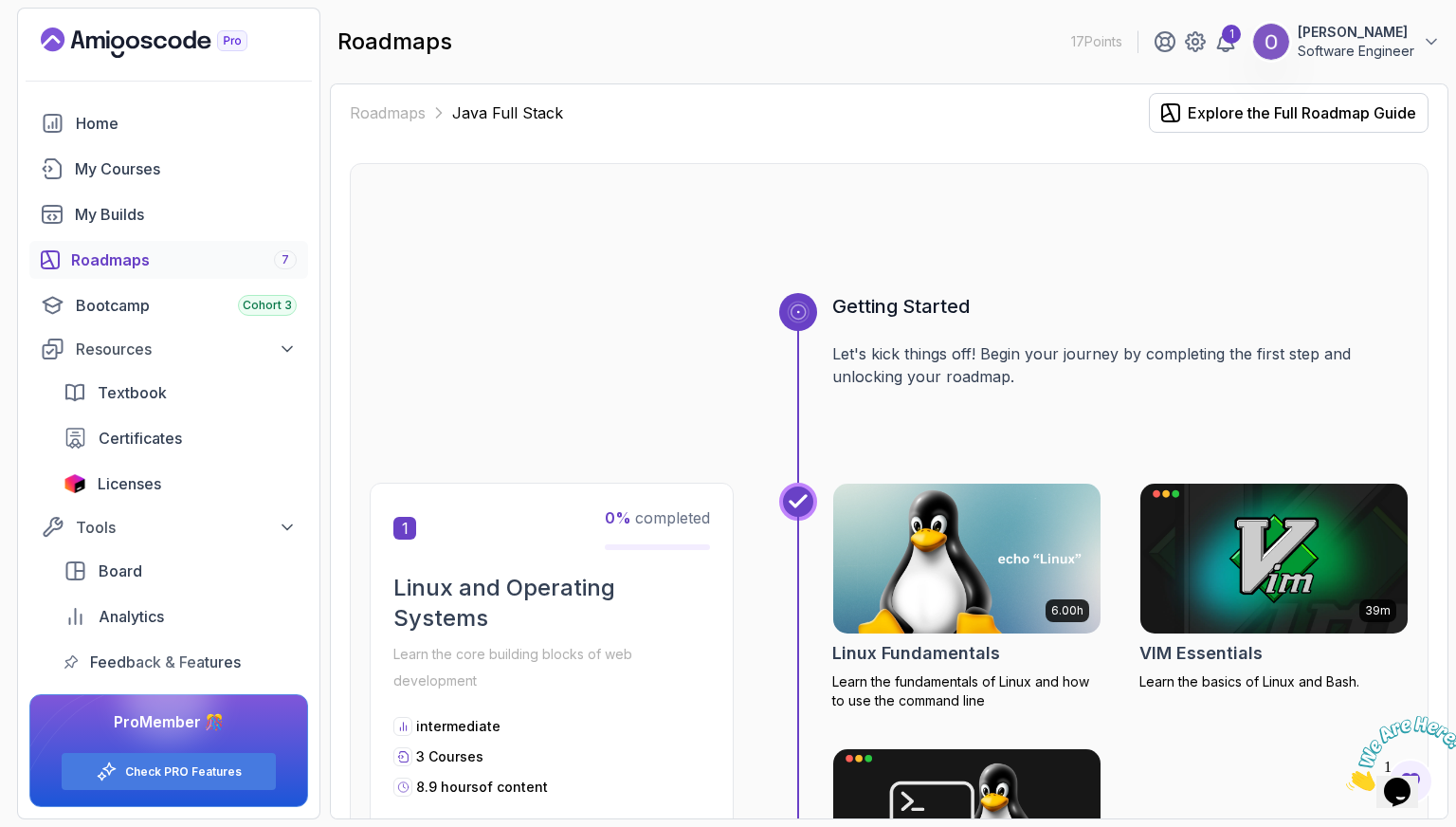
scroll to position [0, 0]
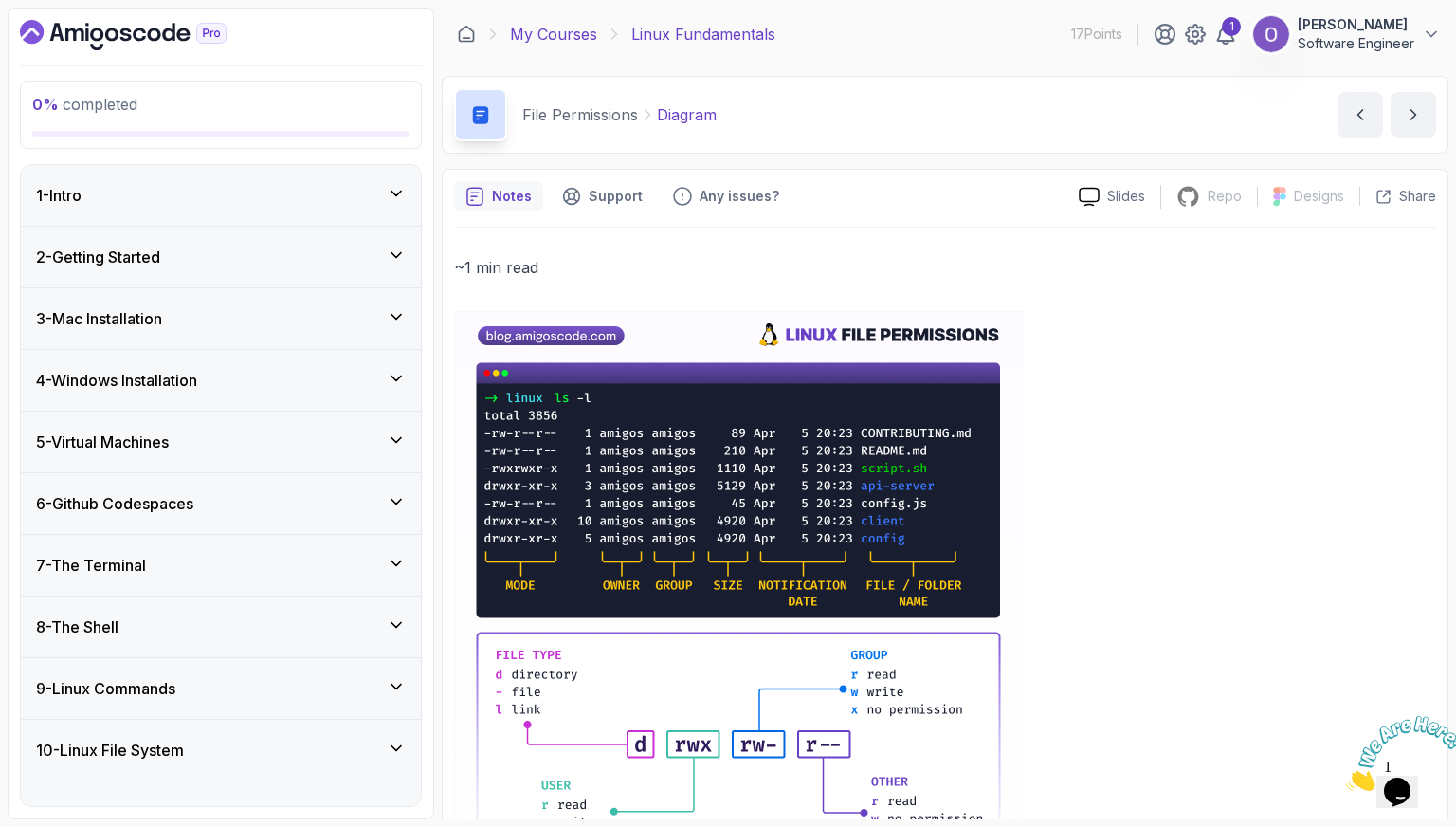
click at [558, 37] on link "My Courses" at bounding box center [553, 33] width 87 height 23
click at [135, 181] on div "1 - Intro" at bounding box center [221, 195] width 400 height 61
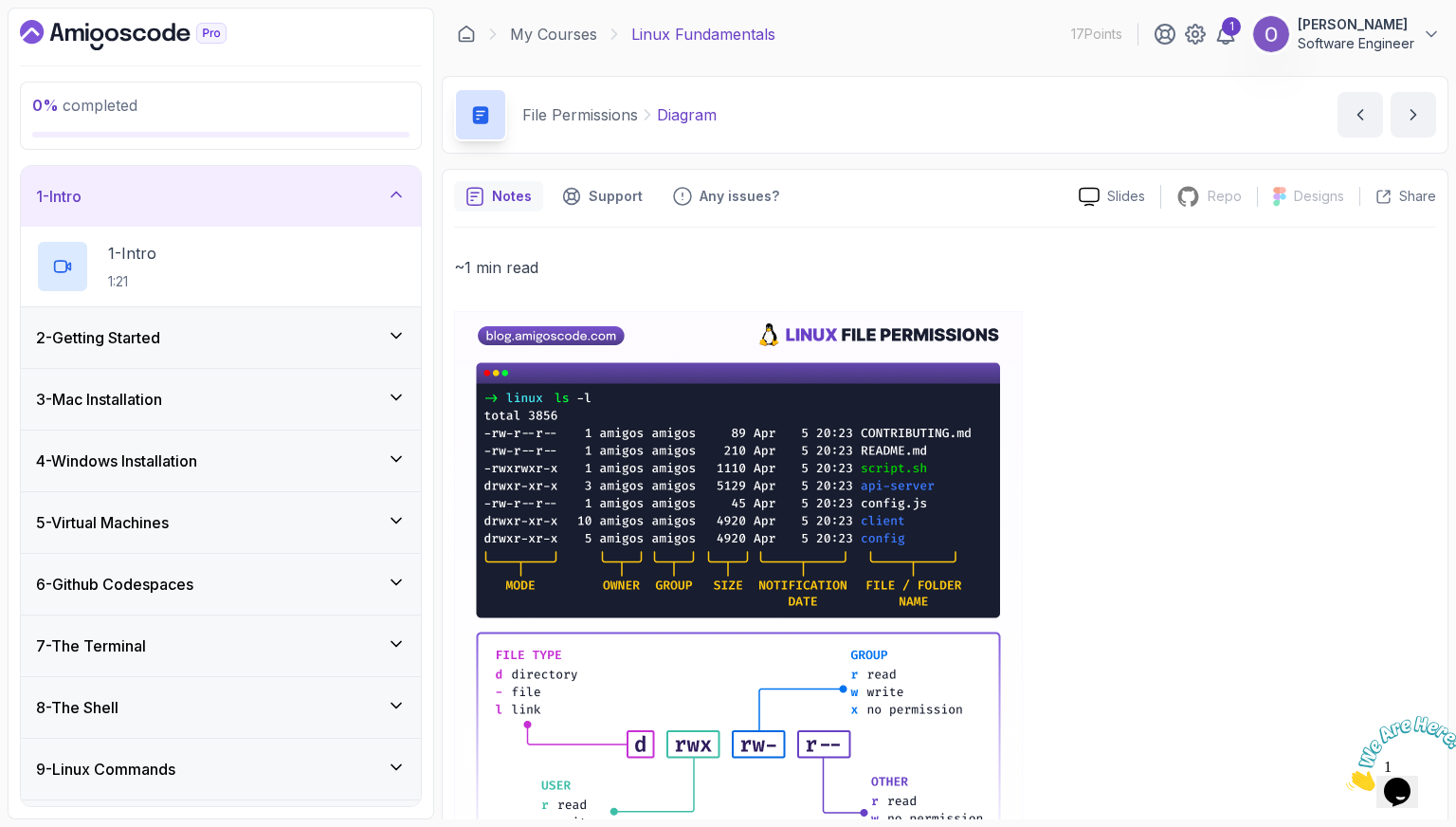
click at [135, 181] on div "1 - Intro" at bounding box center [221, 196] width 400 height 61
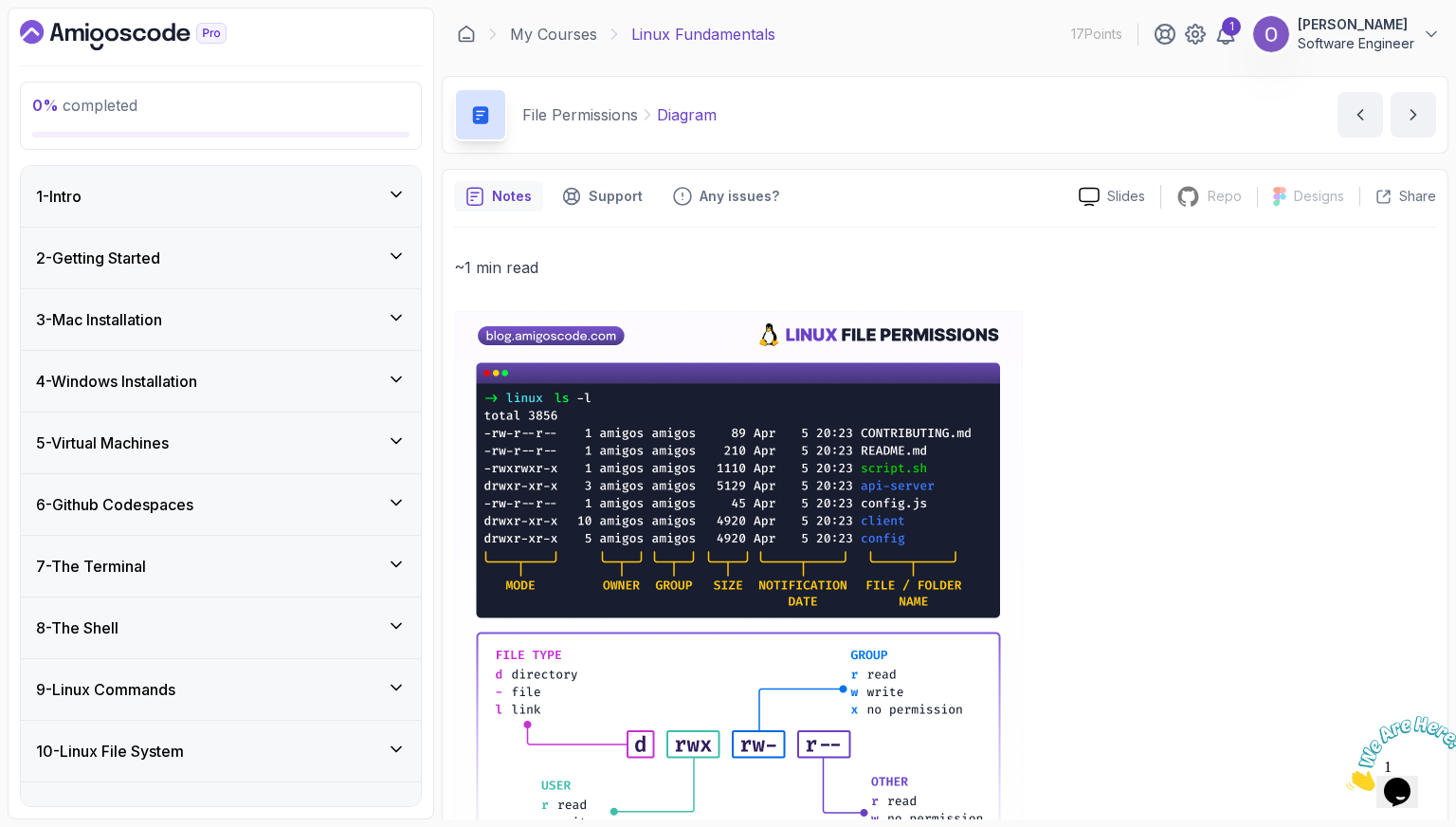
click at [275, 100] on p "0 % completed" at bounding box center [221, 105] width 377 height 23
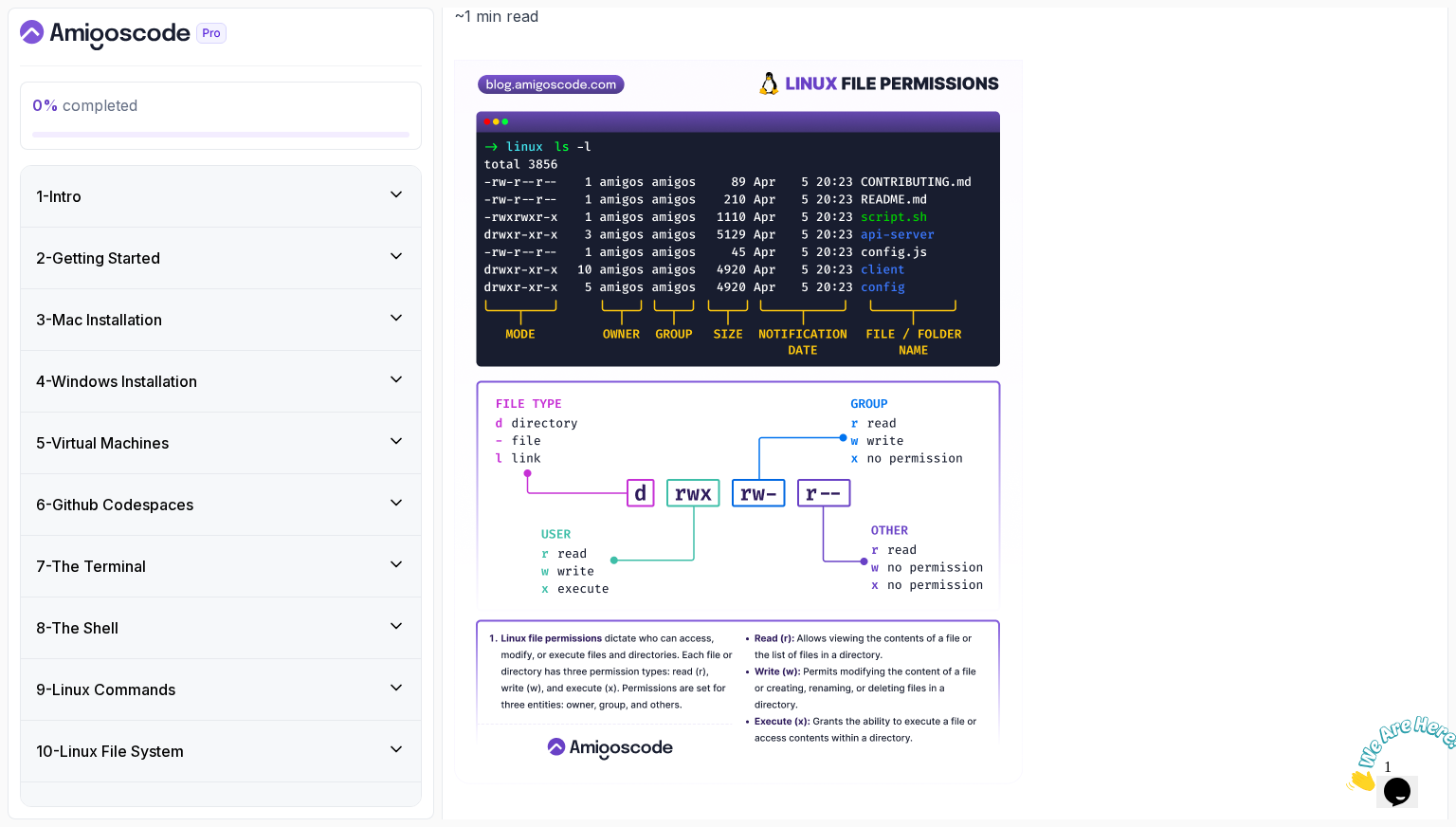
scroll to position [284, 0]
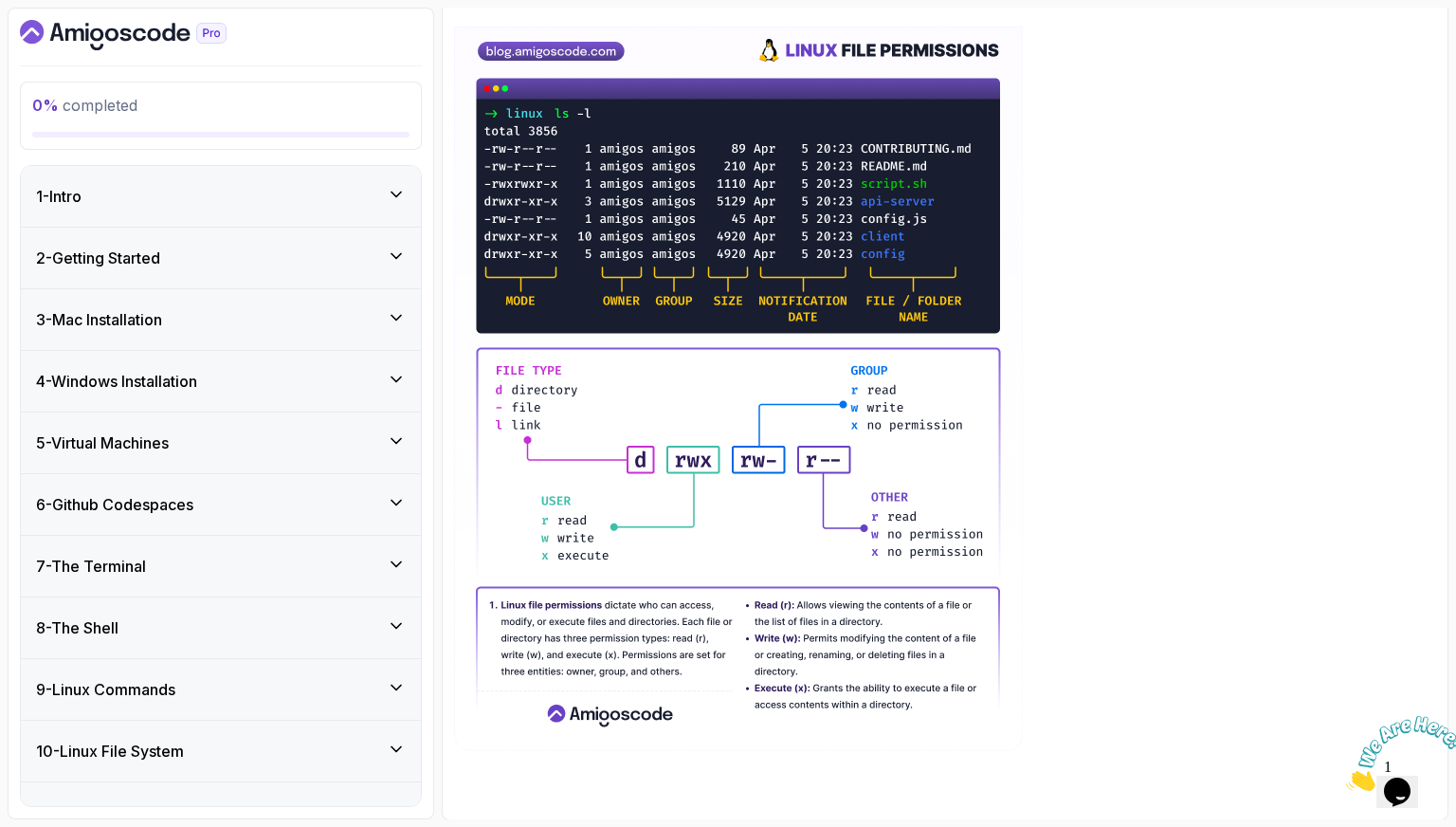
click at [250, 168] on div "1 - Intro" at bounding box center [221, 196] width 400 height 61
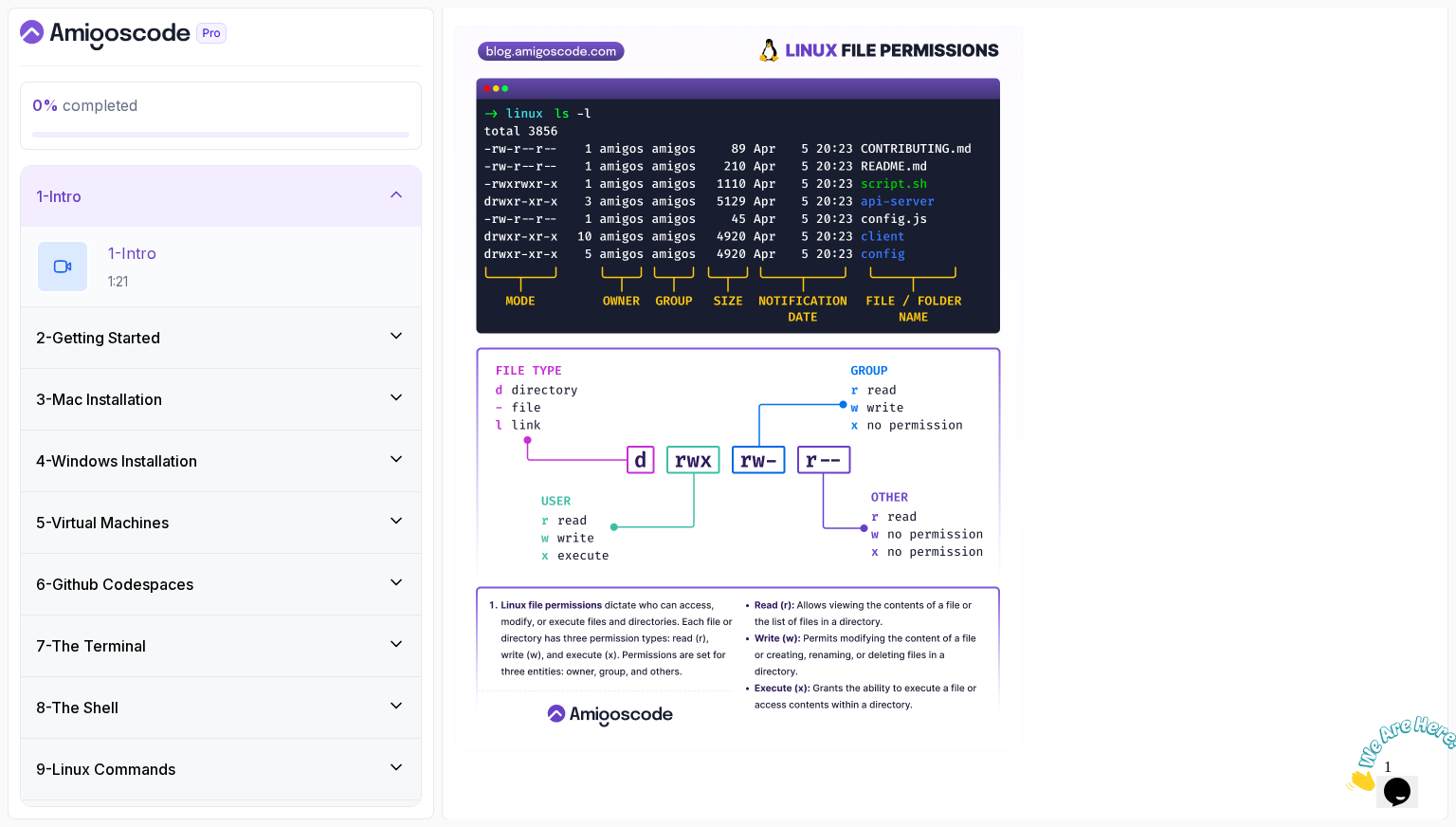
click at [217, 267] on div "1 - Intro 1:21" at bounding box center [221, 267] width 370 height 53
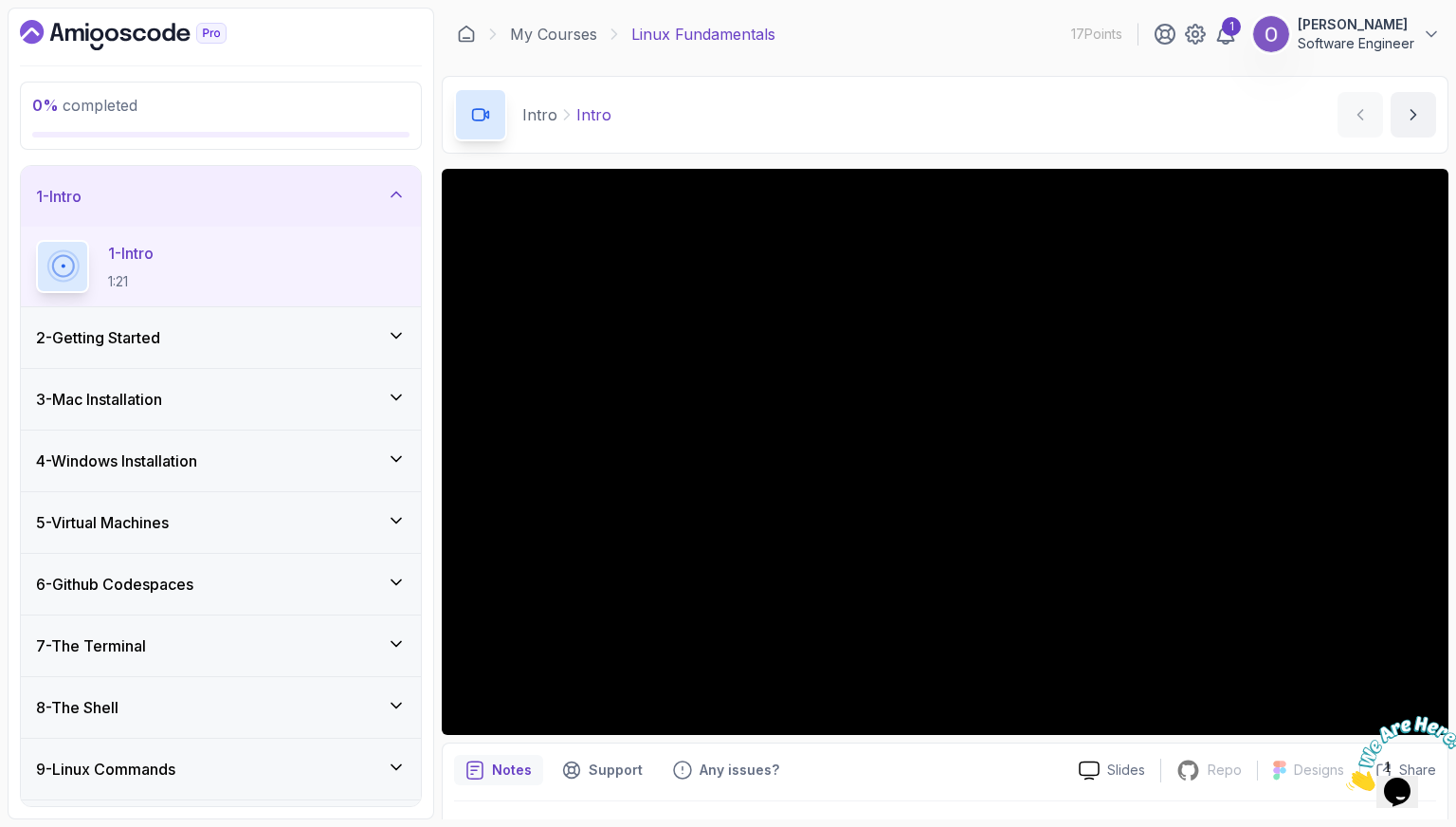
click at [1430, 708] on iframe at bounding box center [1397, 753] width 118 height 90
click at [1418, 716] on div at bounding box center [1397, 753] width 102 height 75
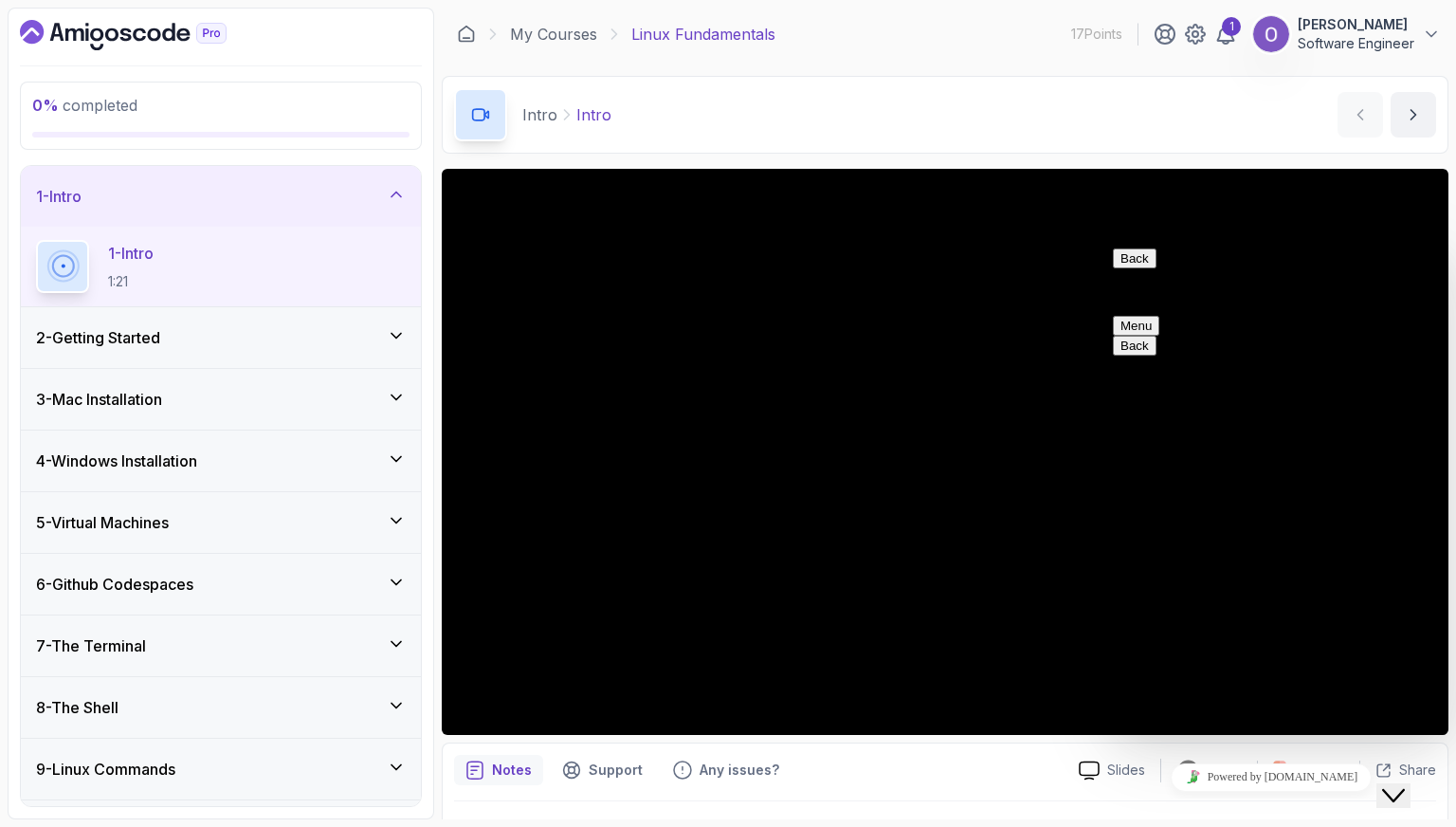
click at [1130, 261] on button "Back" at bounding box center [1134, 258] width 43 height 20
click at [1404, 784] on button "Close Chat This icon closes the chat window." at bounding box center [1393, 796] width 34 height 25
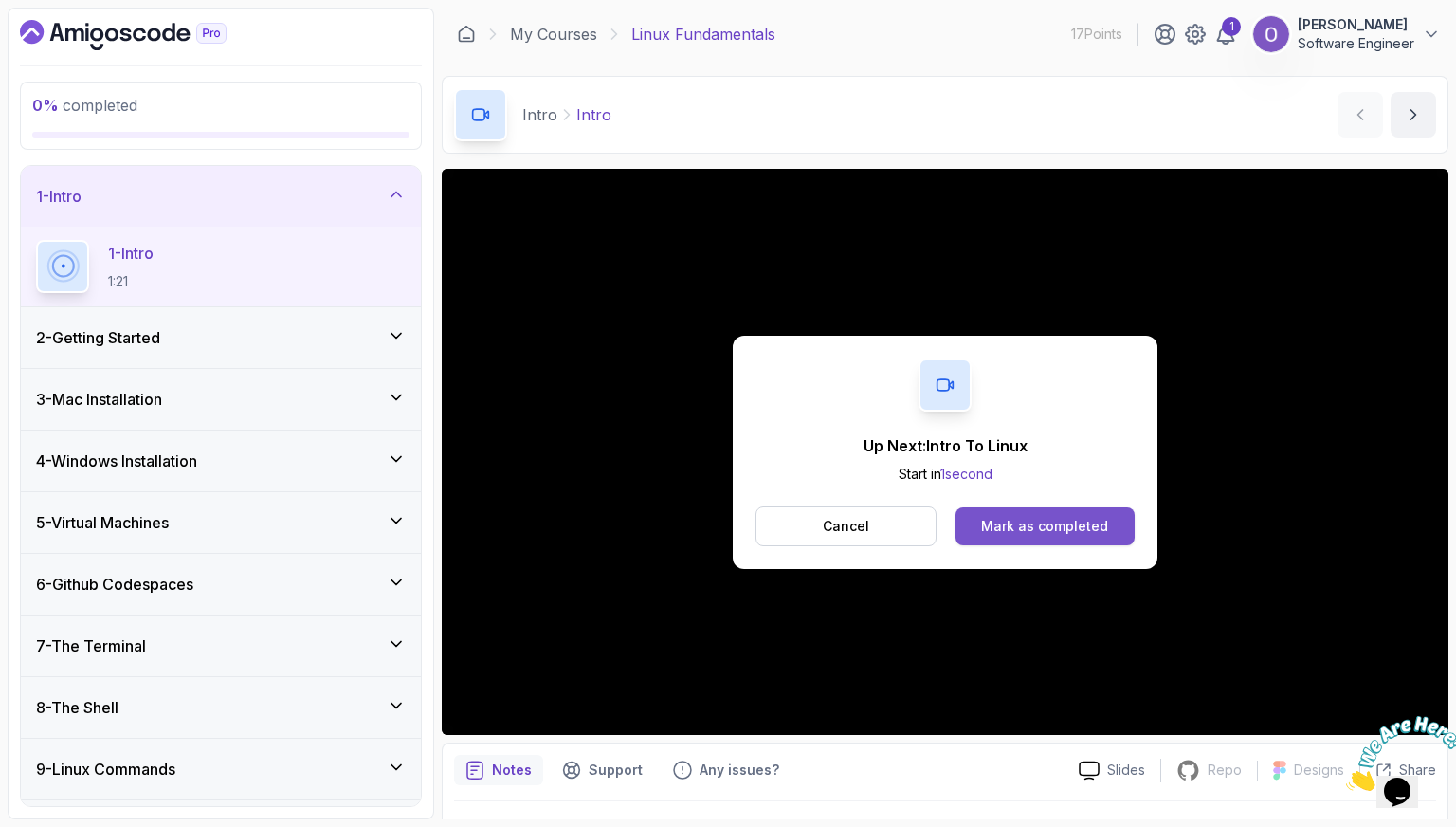
click at [1021, 518] on div "Mark as completed" at bounding box center [1045, 526] width 127 height 19
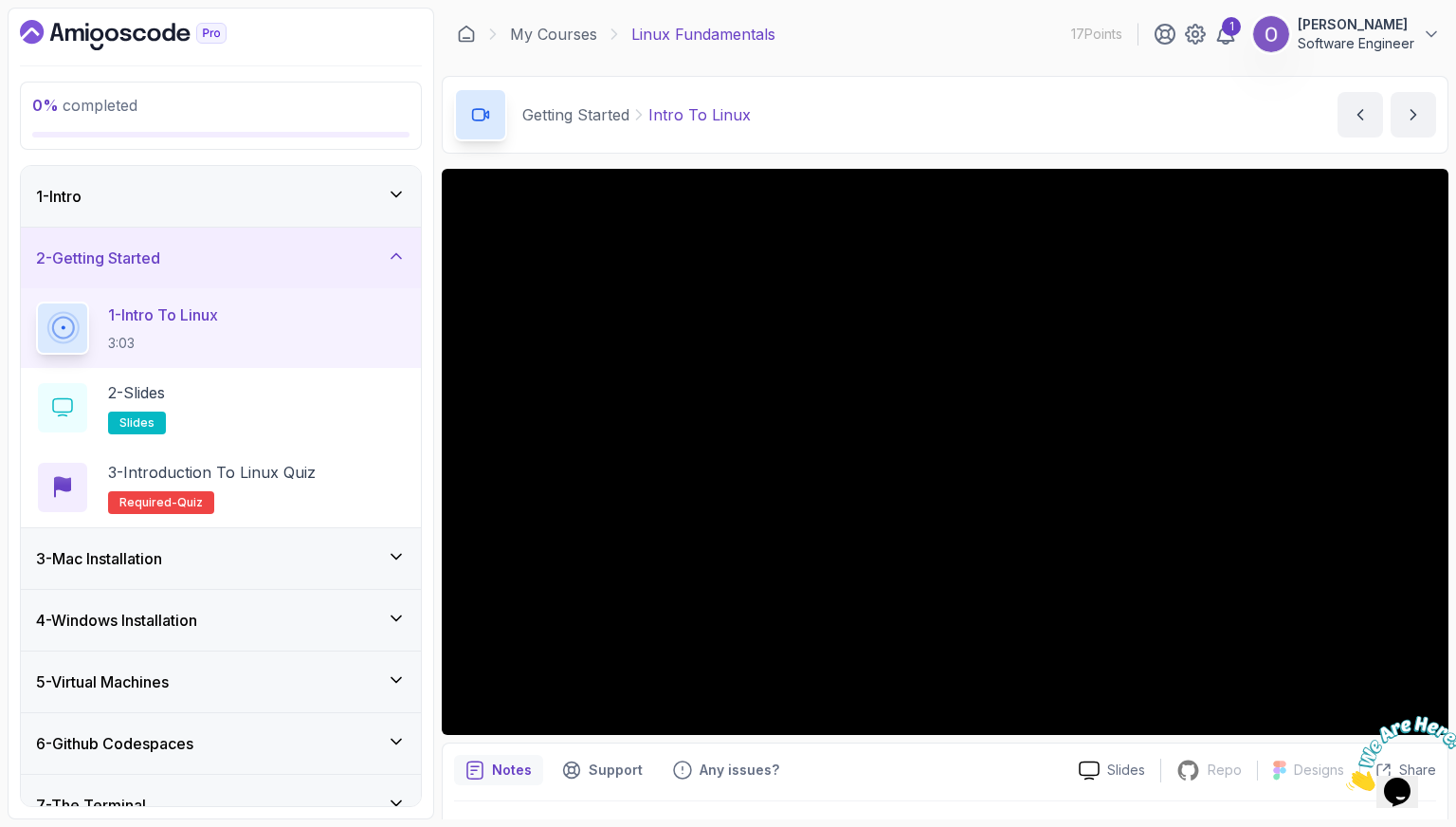
click at [298, 197] on div "1 - Intro" at bounding box center [221, 196] width 370 height 23
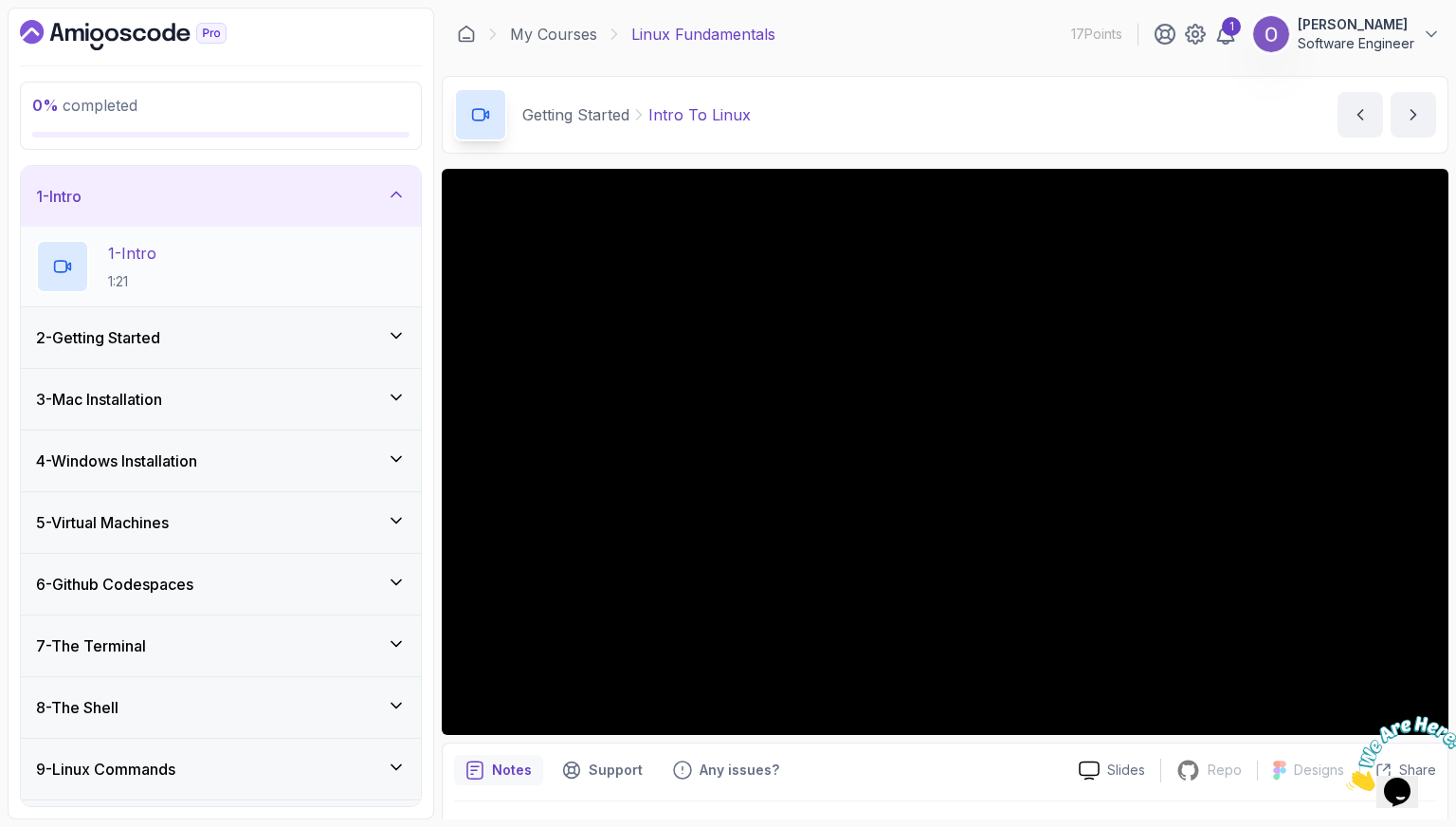
click at [288, 252] on div "1 - Intro 1:21" at bounding box center [221, 267] width 370 height 53
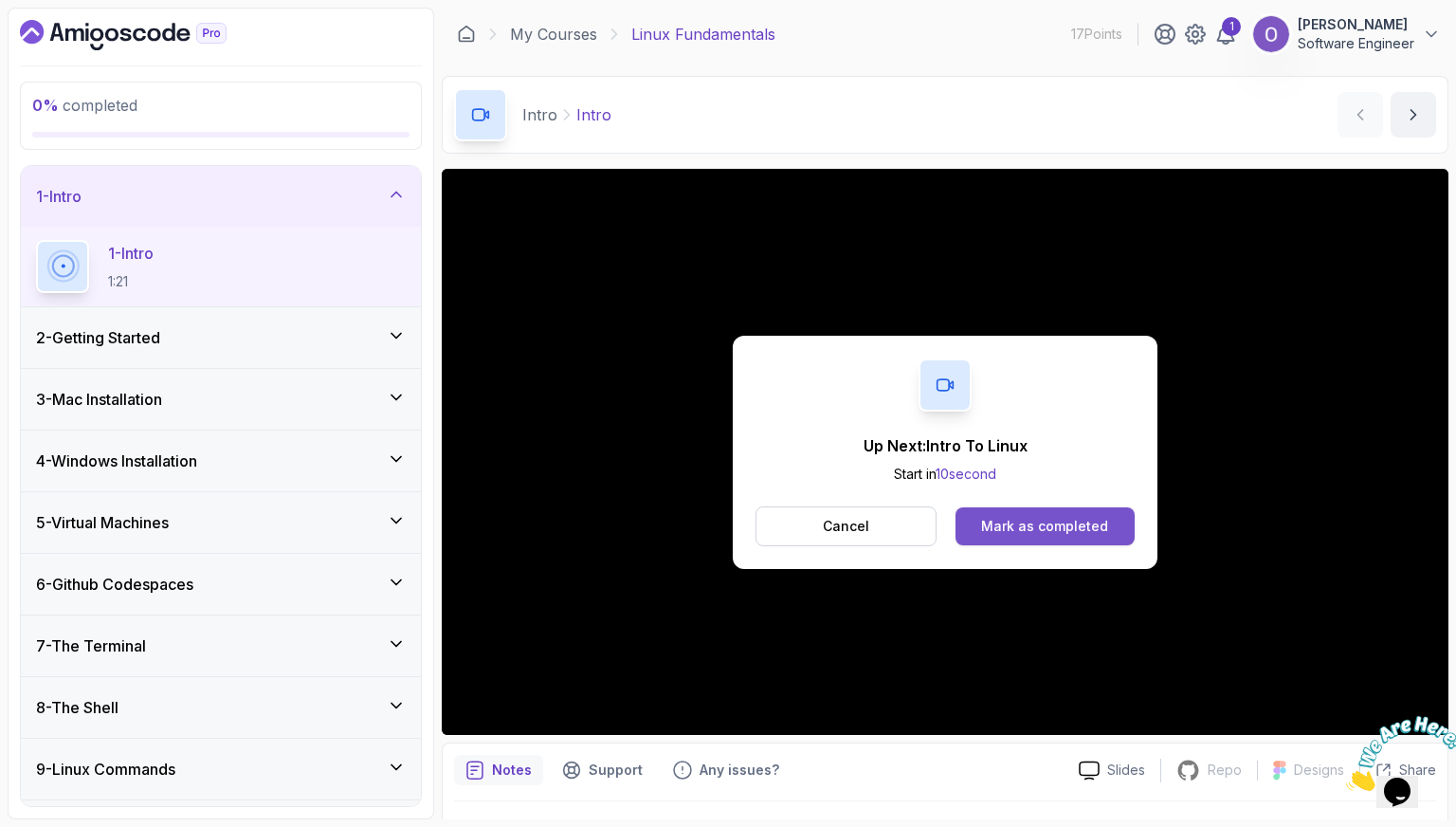
click at [1009, 527] on div "Mark as completed" at bounding box center [1045, 526] width 127 height 19
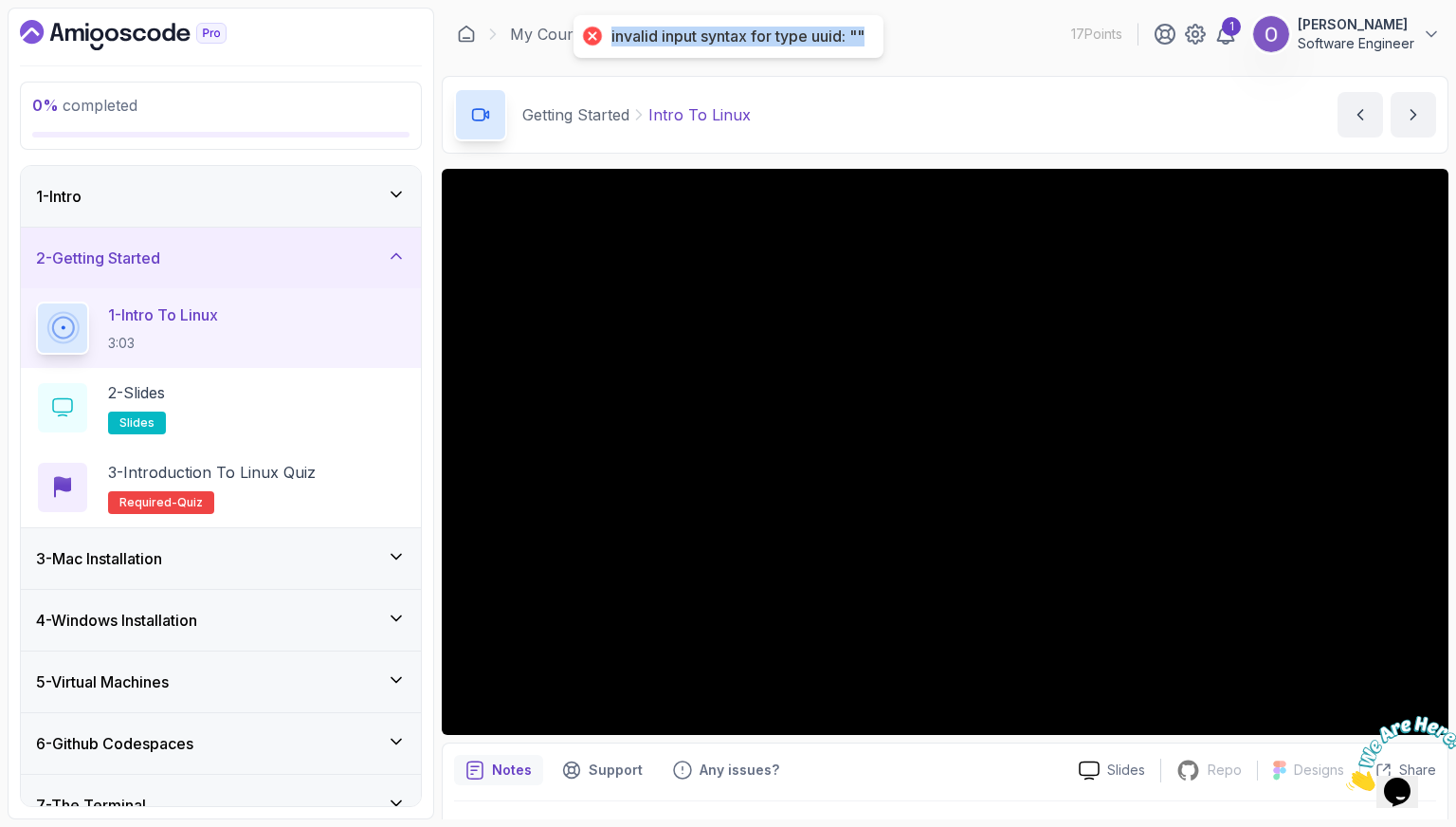
drag, startPoint x: 603, startPoint y: 36, endPoint x: 879, endPoint y: 46, distance: 276.2
click at [879, 46] on div "invalid input syntax for type uuid: """ at bounding box center [728, 36] width 310 height 43
copy div "invalid input syntax for type uuid: """
click at [237, 190] on div "1 - Intro" at bounding box center [221, 196] width 370 height 23
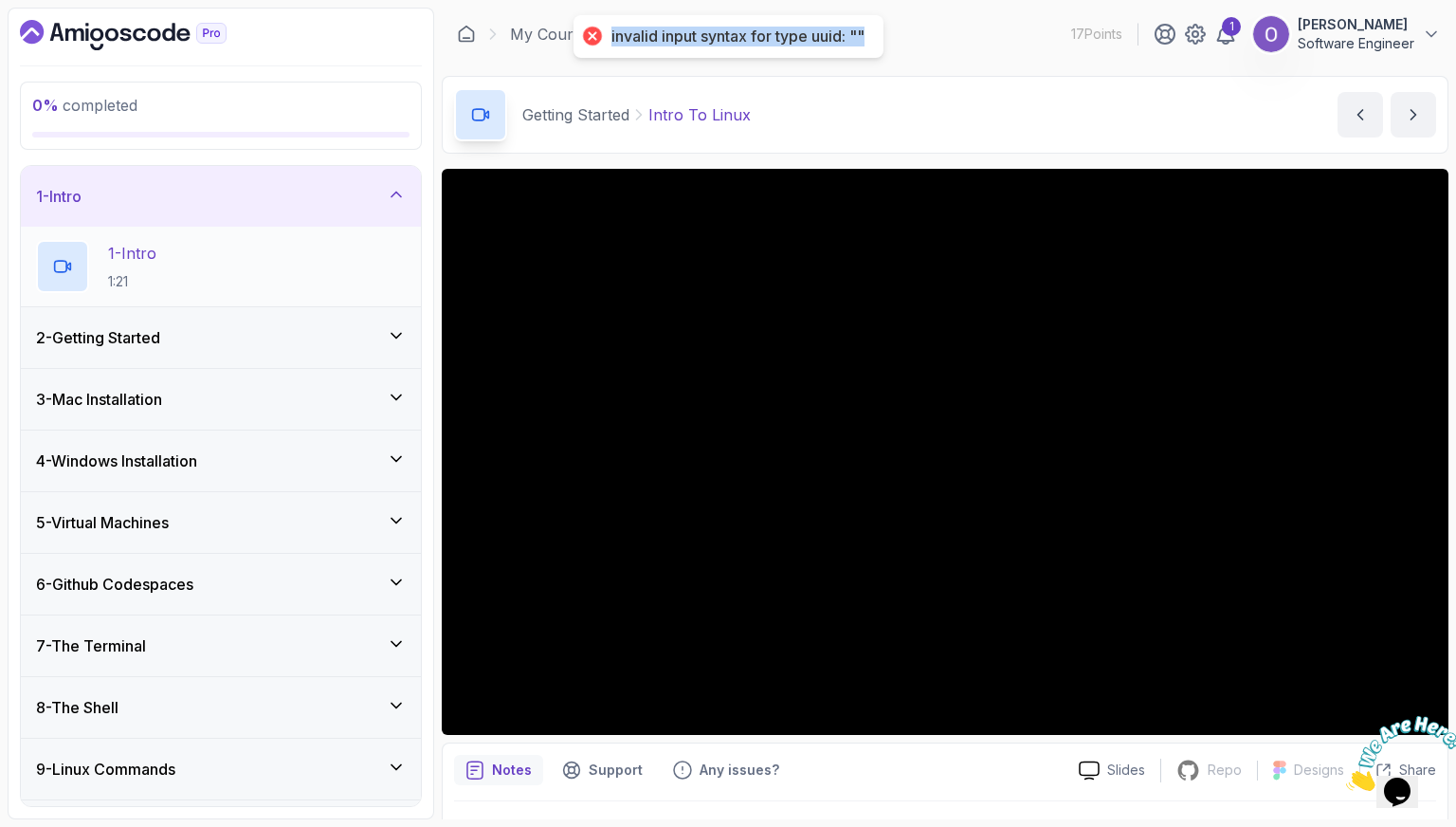
click at [262, 273] on div "1 - Intro 1:21" at bounding box center [221, 267] width 370 height 53
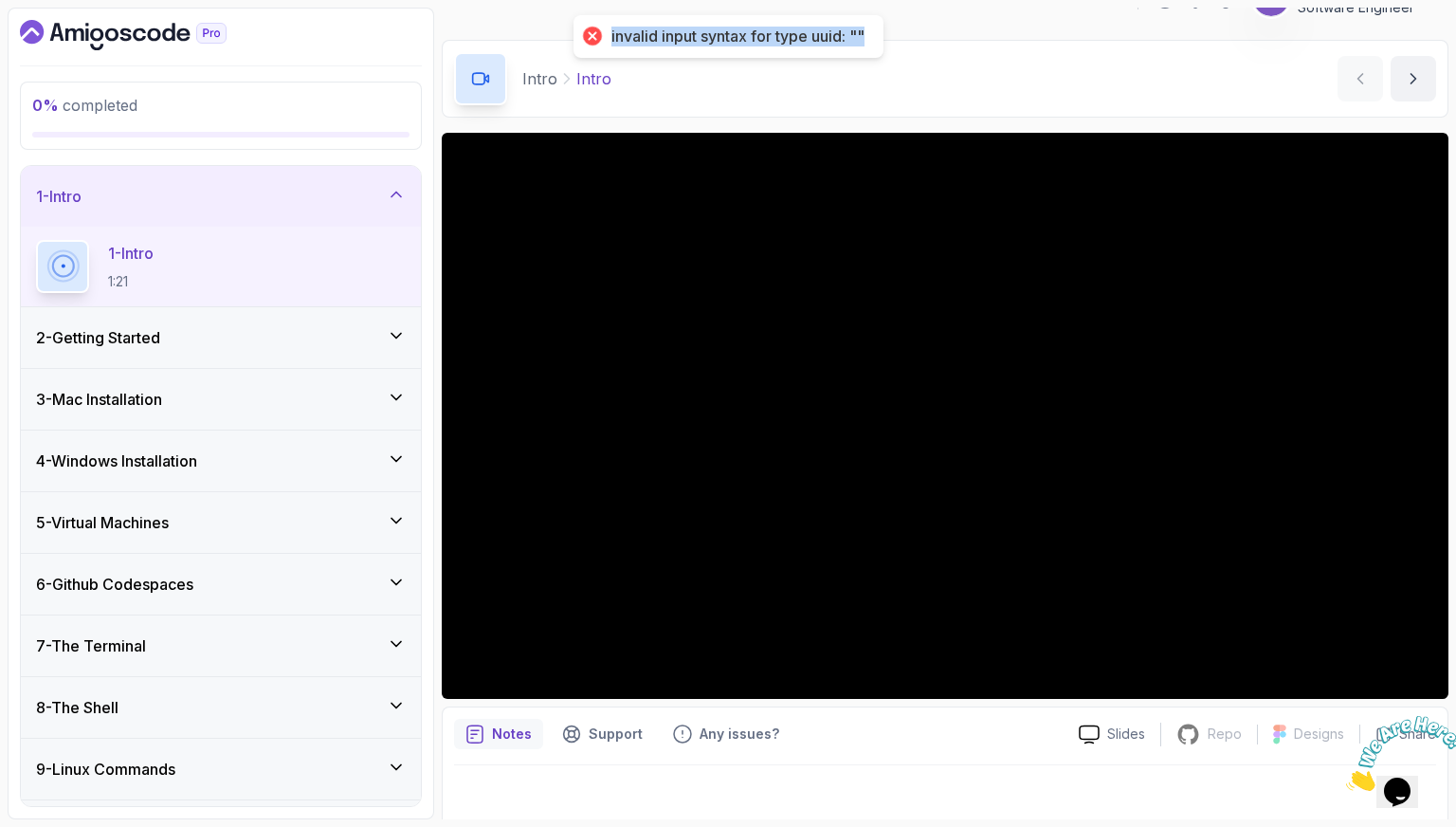
scroll to position [46, 0]
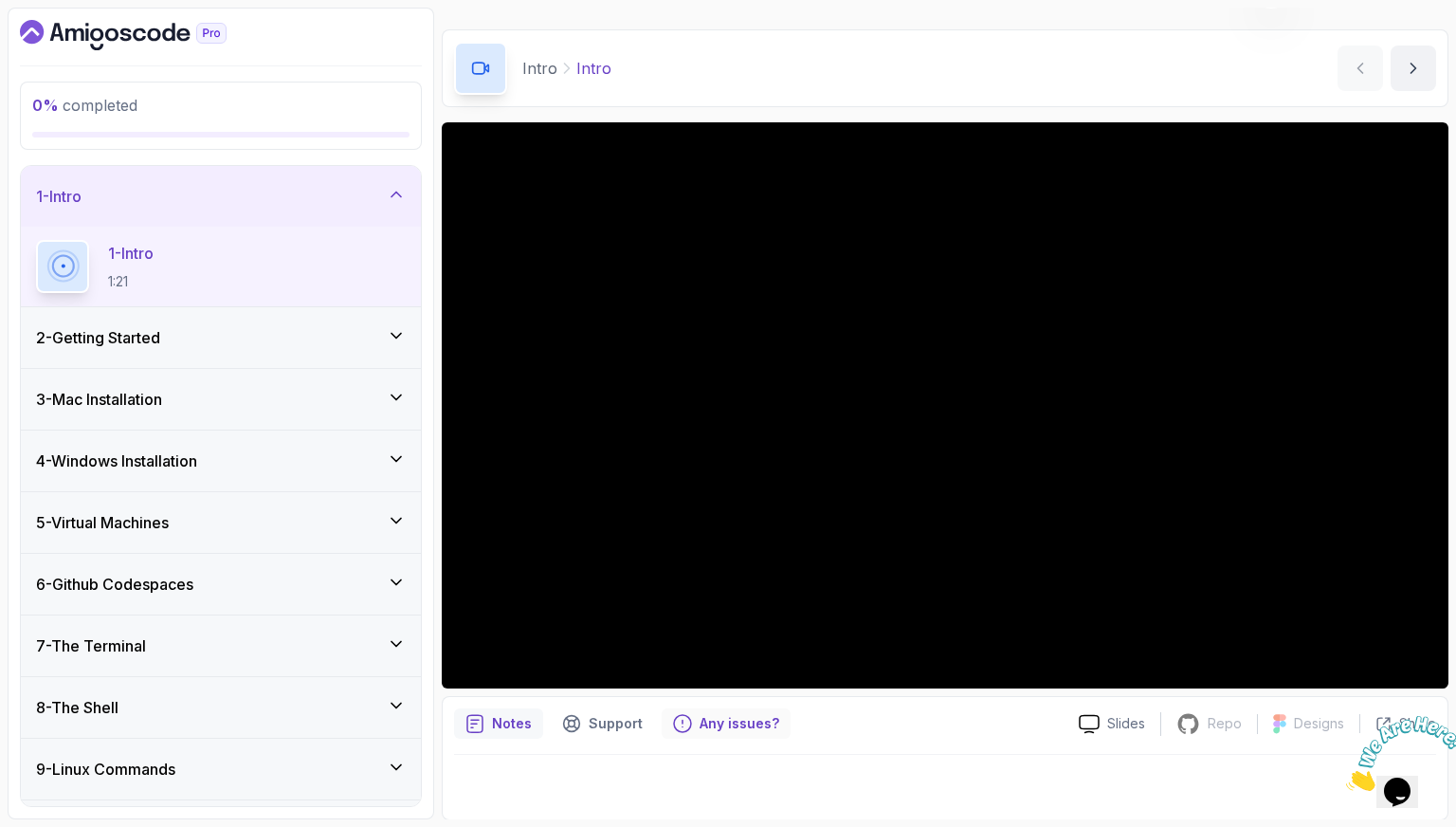
click at [705, 727] on p "Any issues?" at bounding box center [739, 723] width 79 height 19
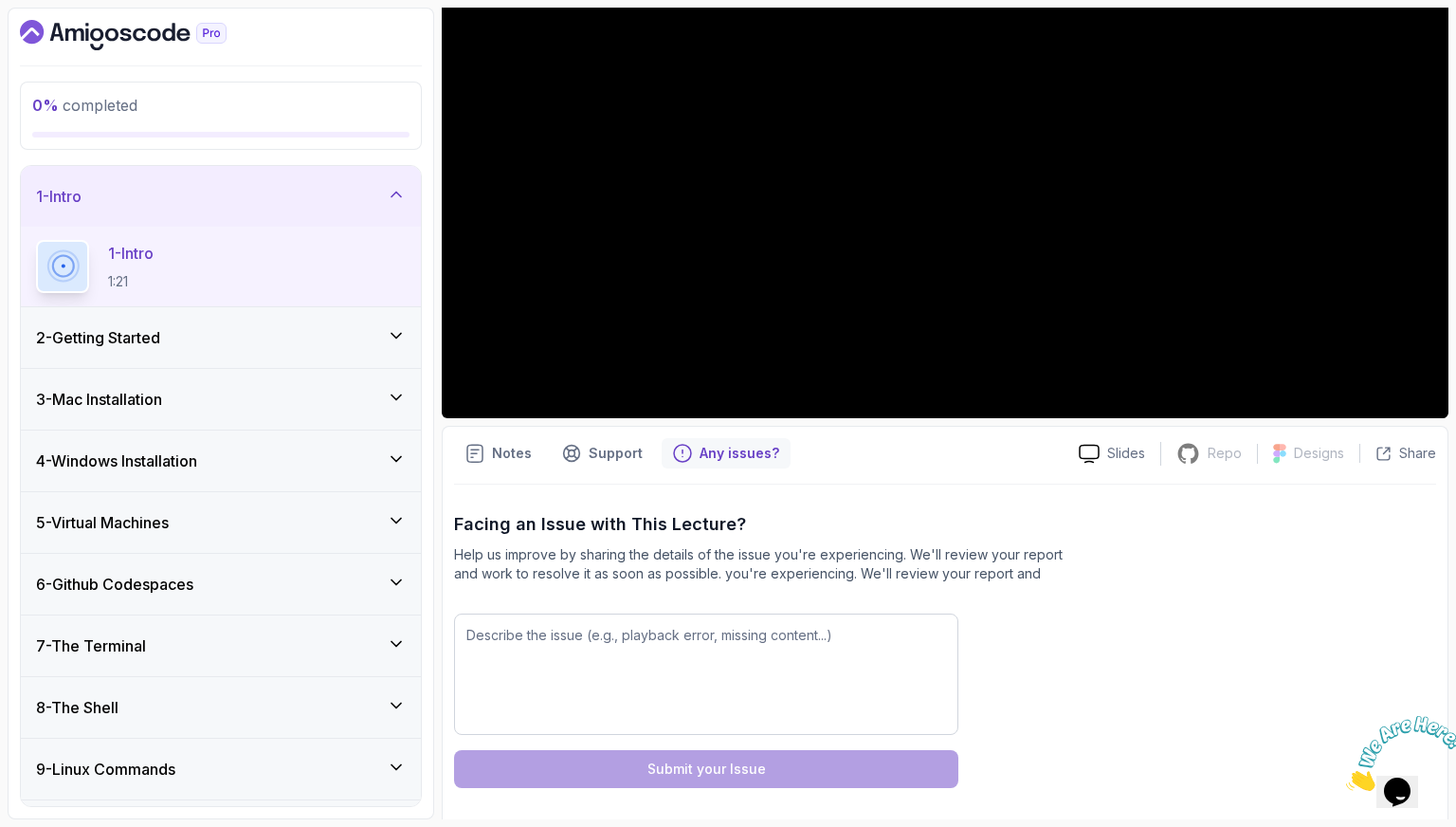
scroll to position [324, 0]
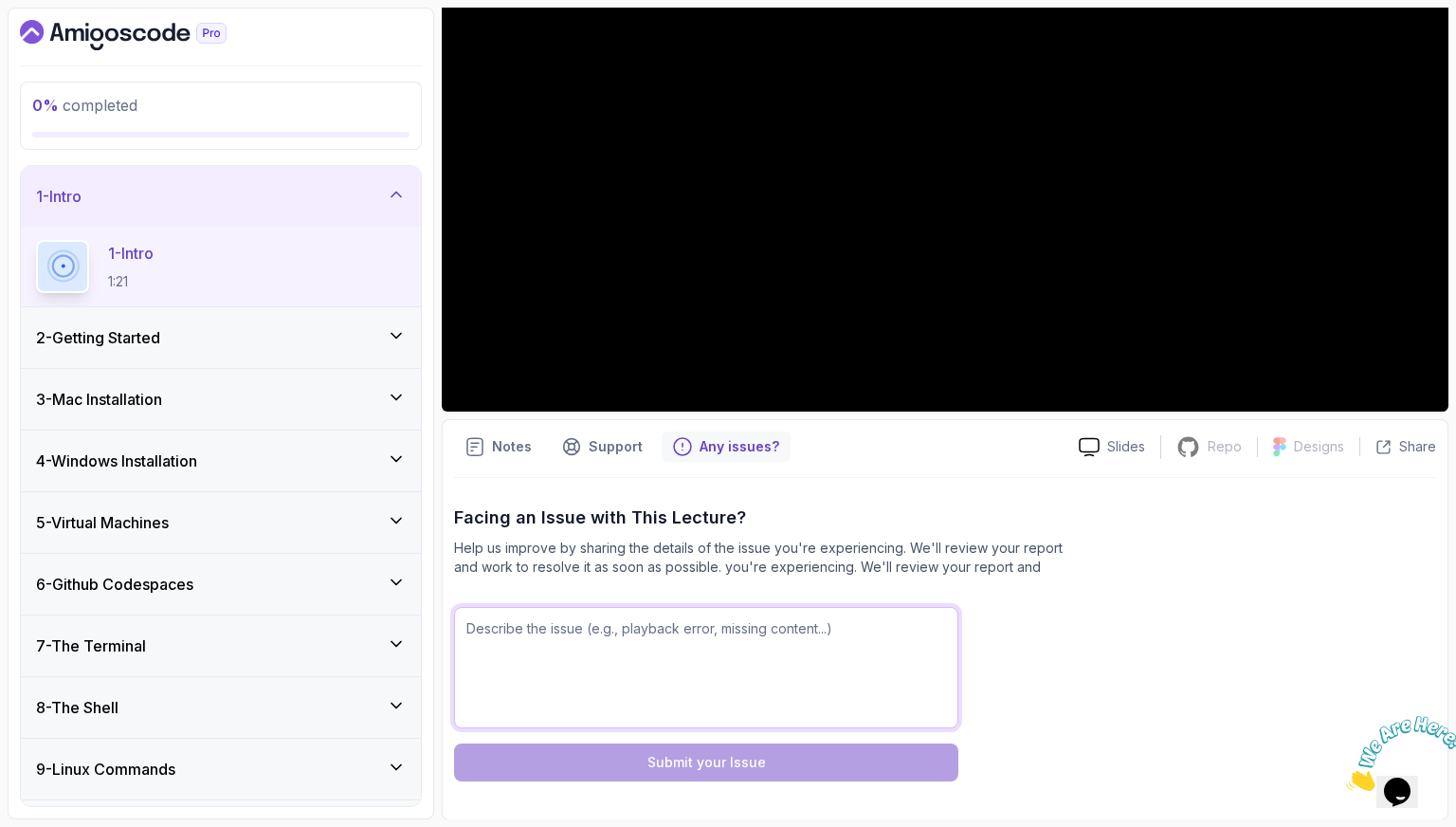
click at [705, 639] on textarea "To enrich screen reader interactions, please activate Accessibility in Grammarl…" at bounding box center [706, 668] width 504 height 122
paste textarea "invalid input syntax for type uuid: """
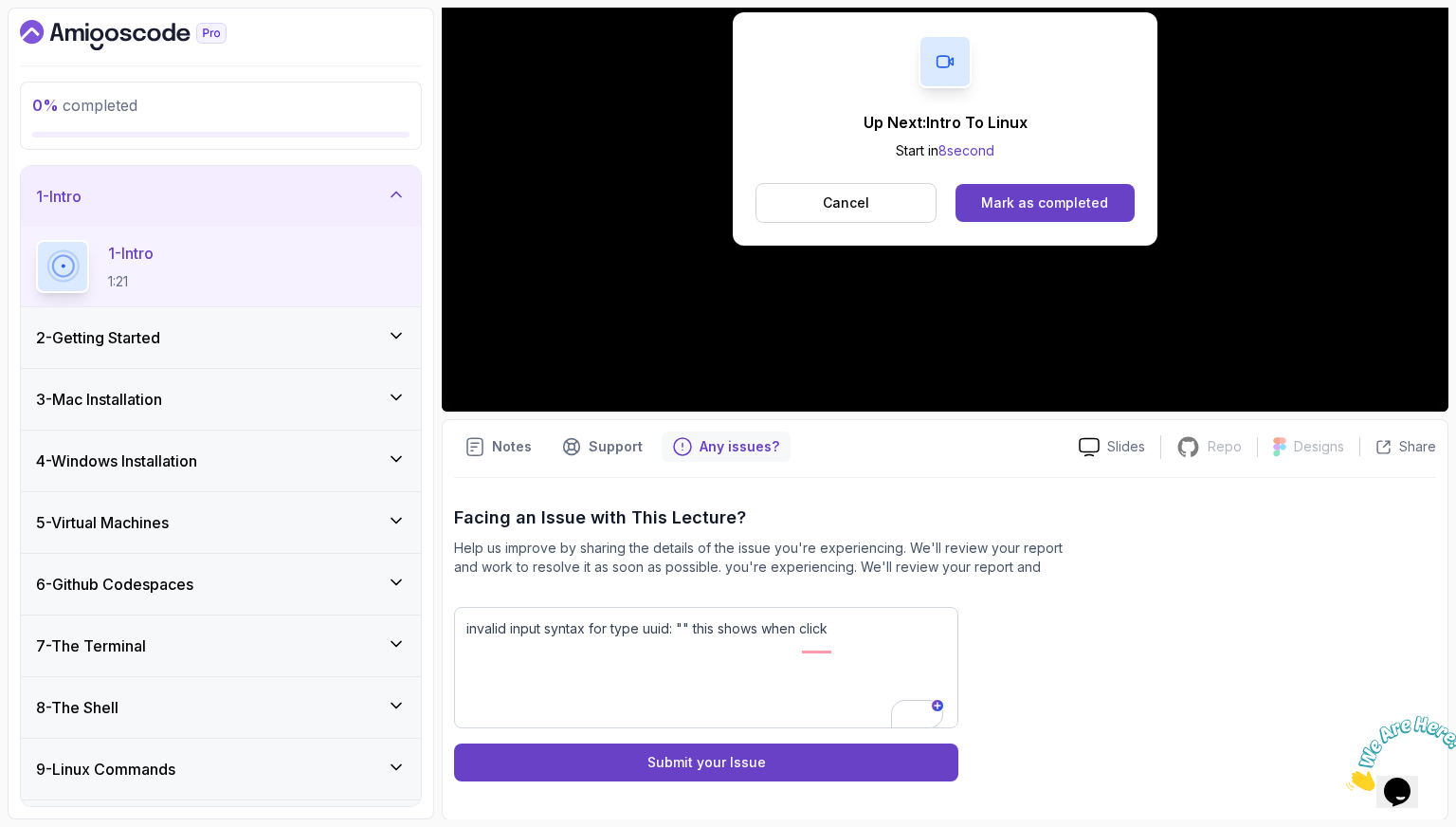
drag, startPoint x: 983, startPoint y: 200, endPoint x: 1077, endPoint y: 221, distance: 96.3
click at [1077, 221] on div "Cancel Mark as completed" at bounding box center [945, 203] width 379 height 40
click at [841, 626] on textarea "invalid input syntax for type uuid: "" this shows when click" at bounding box center [706, 668] width 504 height 122
type textarea "invalid input syntax for type uuid: "" this shows when click Mark as compeyed"
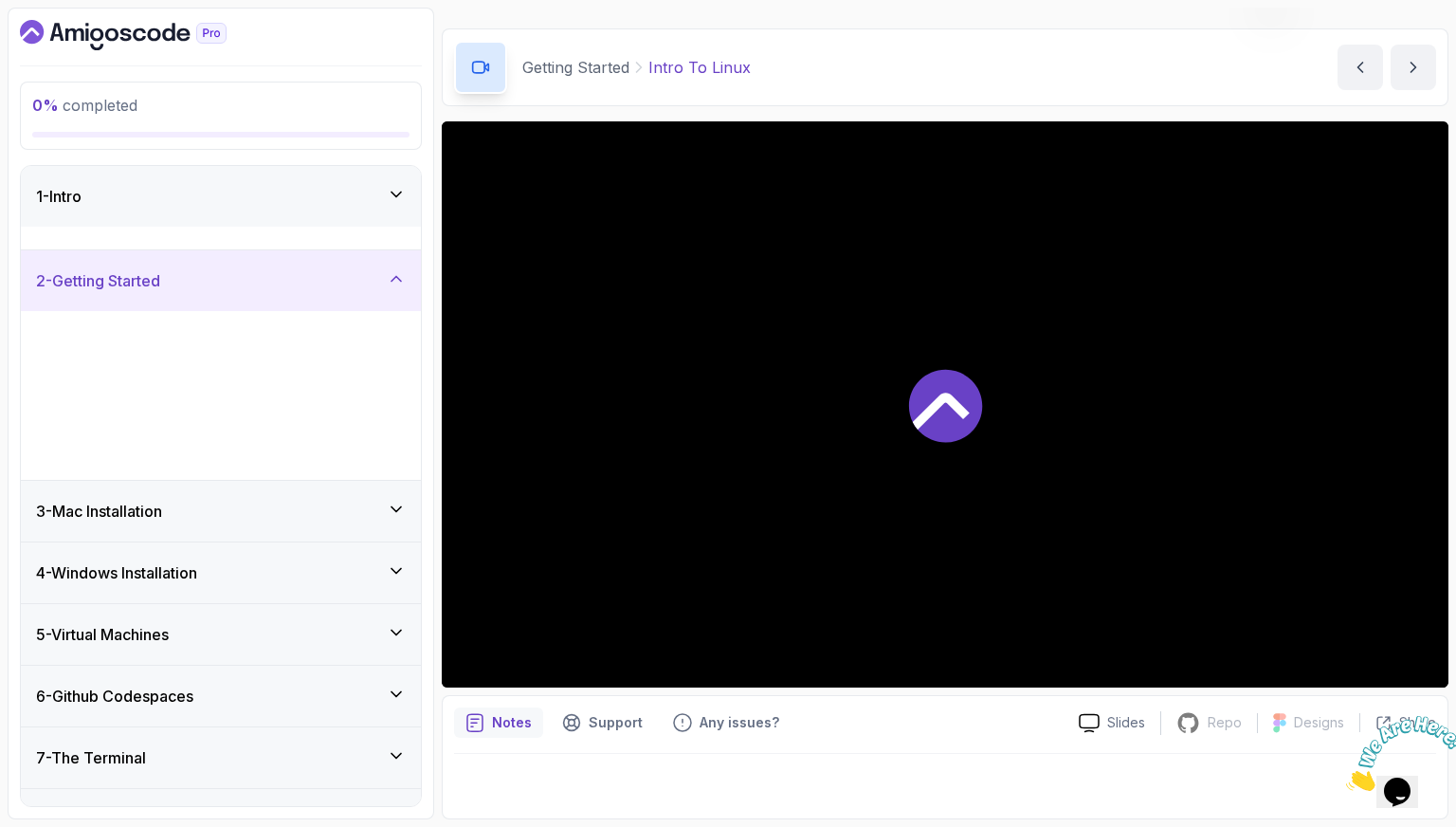
scroll to position [46, 0]
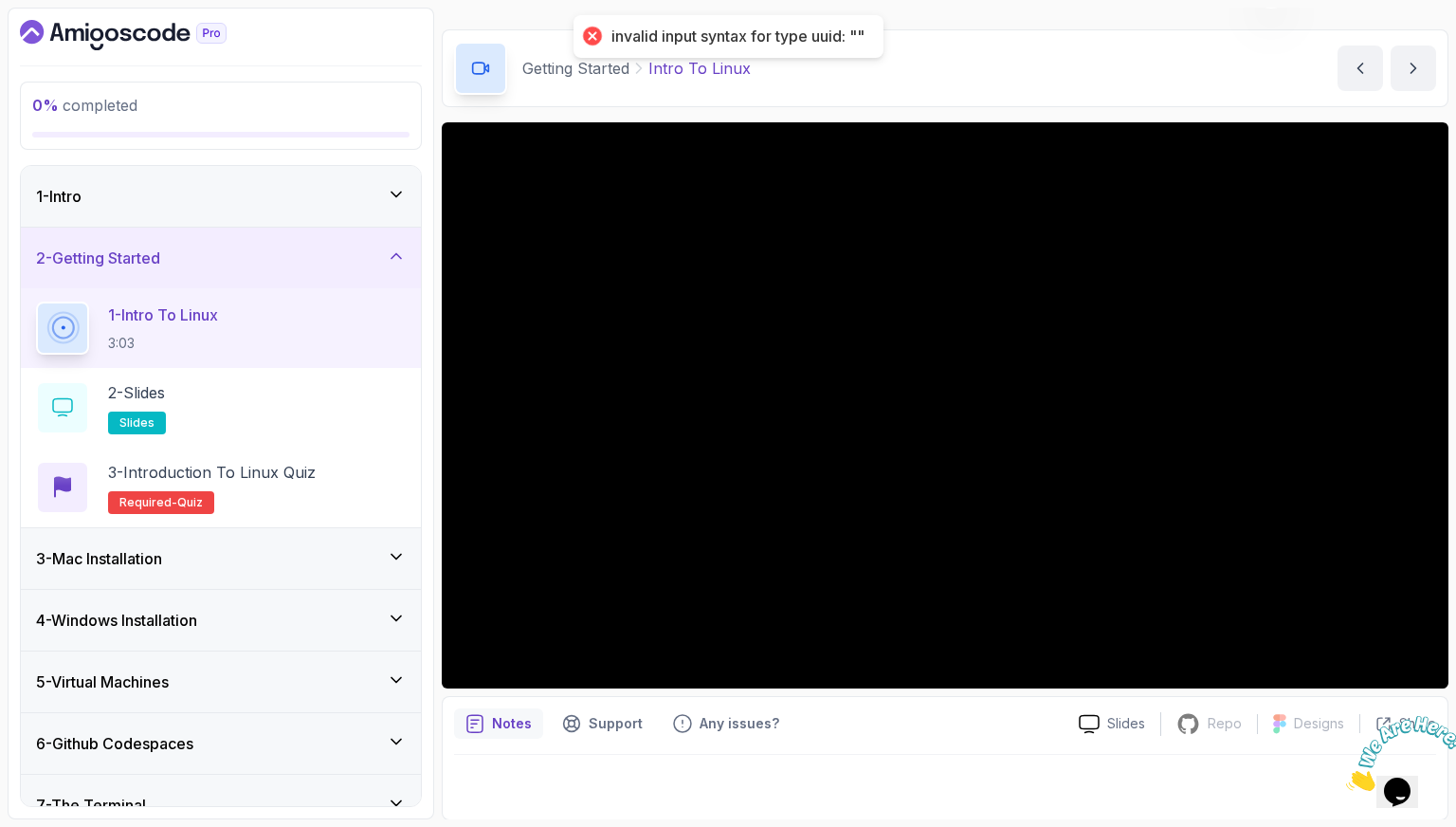
click at [274, 216] on div "1 - Intro" at bounding box center [221, 196] width 400 height 61
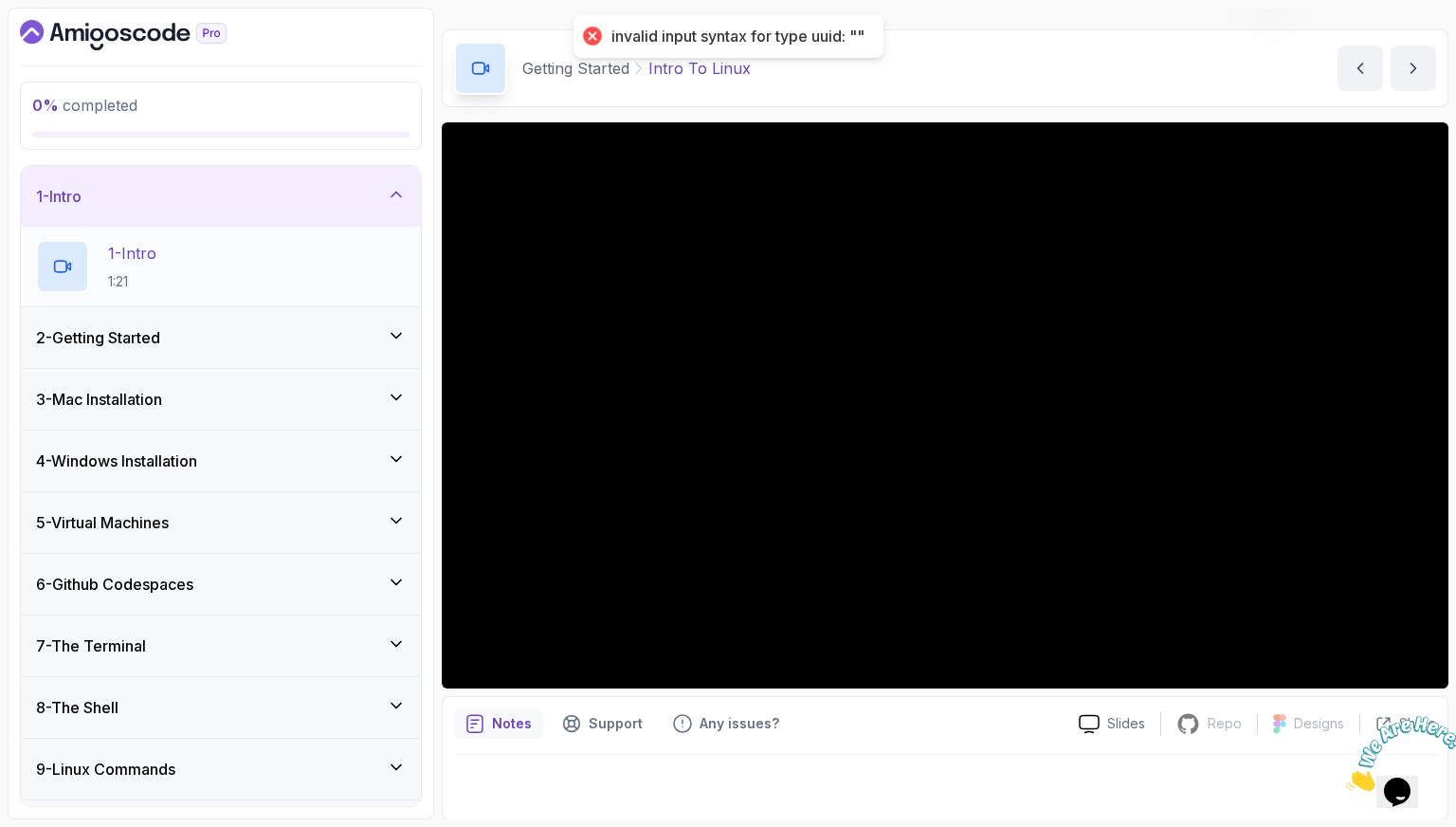
click at [285, 285] on div "1 - Intro 1:21" at bounding box center [221, 267] width 370 height 53
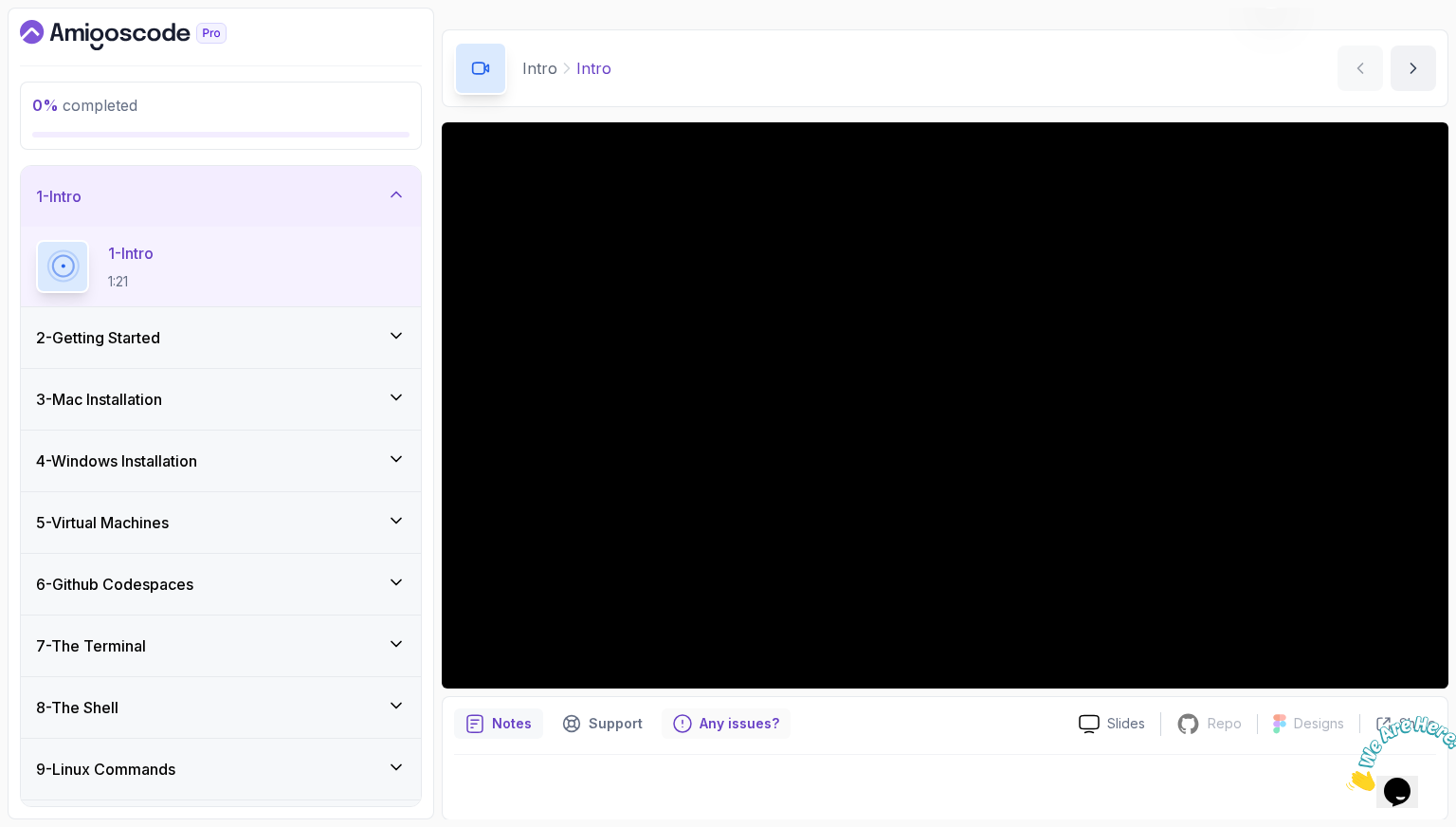
click at [732, 726] on p "Any issues?" at bounding box center [739, 723] width 79 height 19
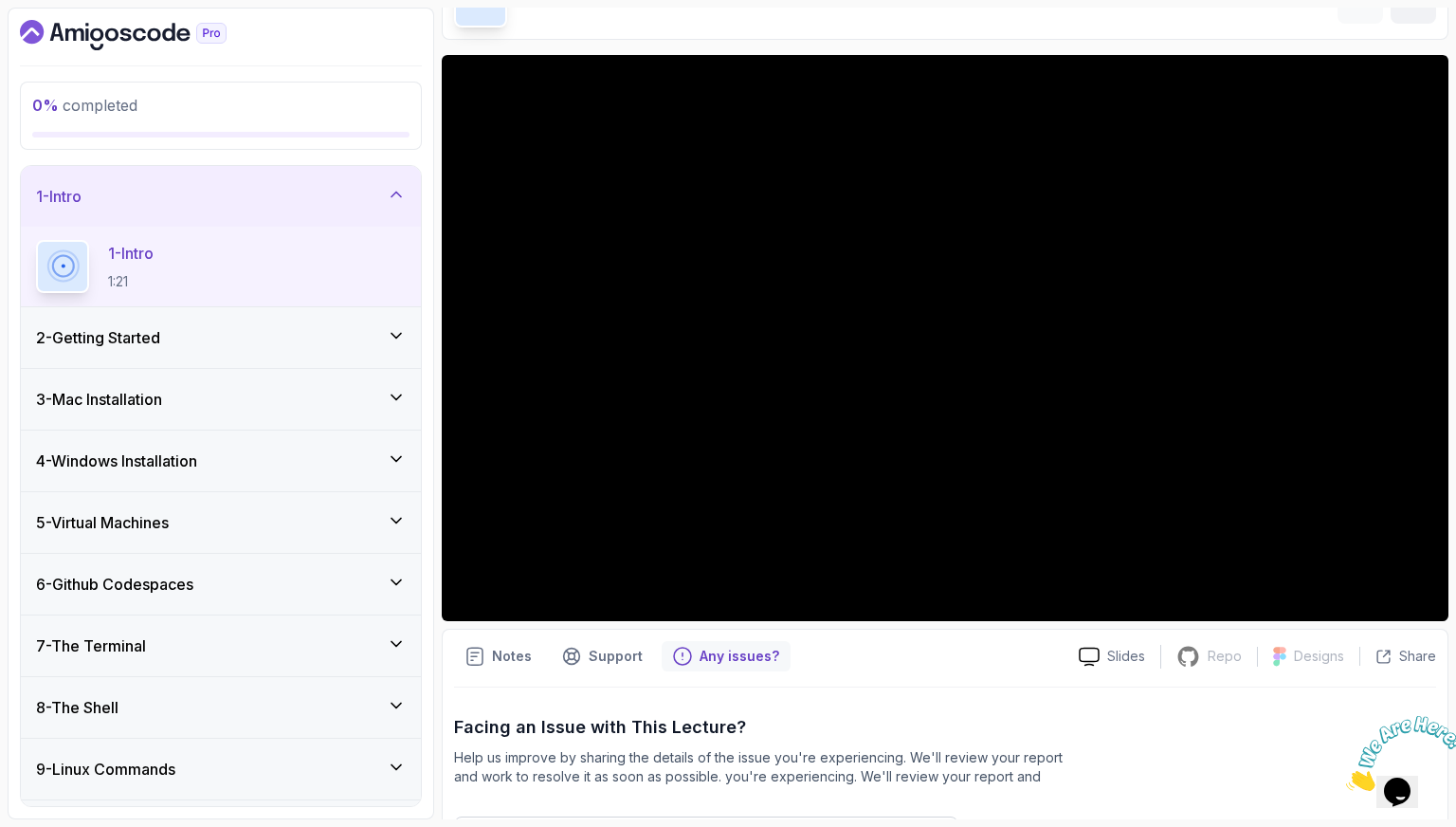
scroll to position [324, 0]
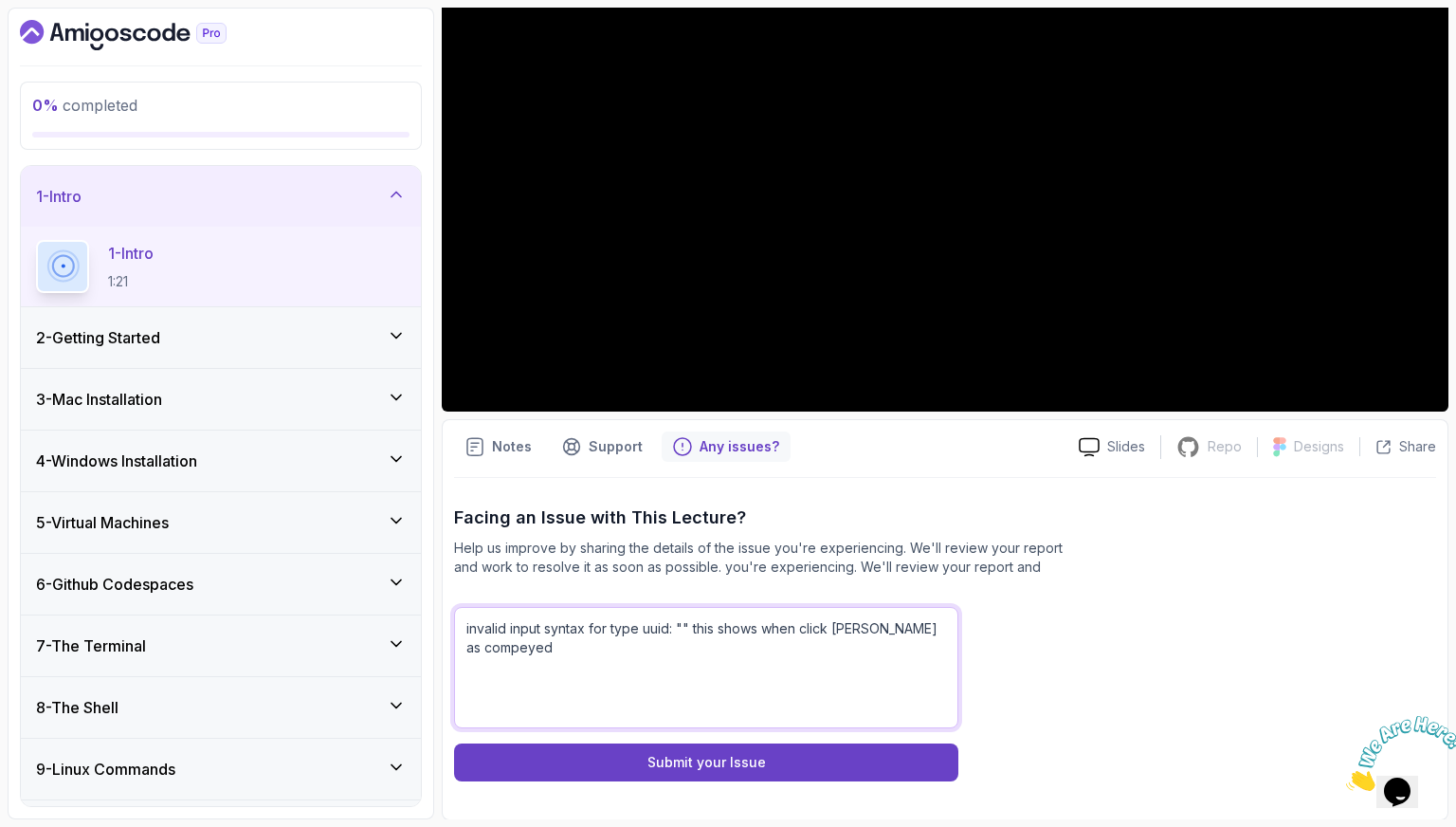
click at [512, 641] on textarea "invalid input syntax for type uuid: "" this shows when click Mark as compeyed" at bounding box center [706, 668] width 504 height 122
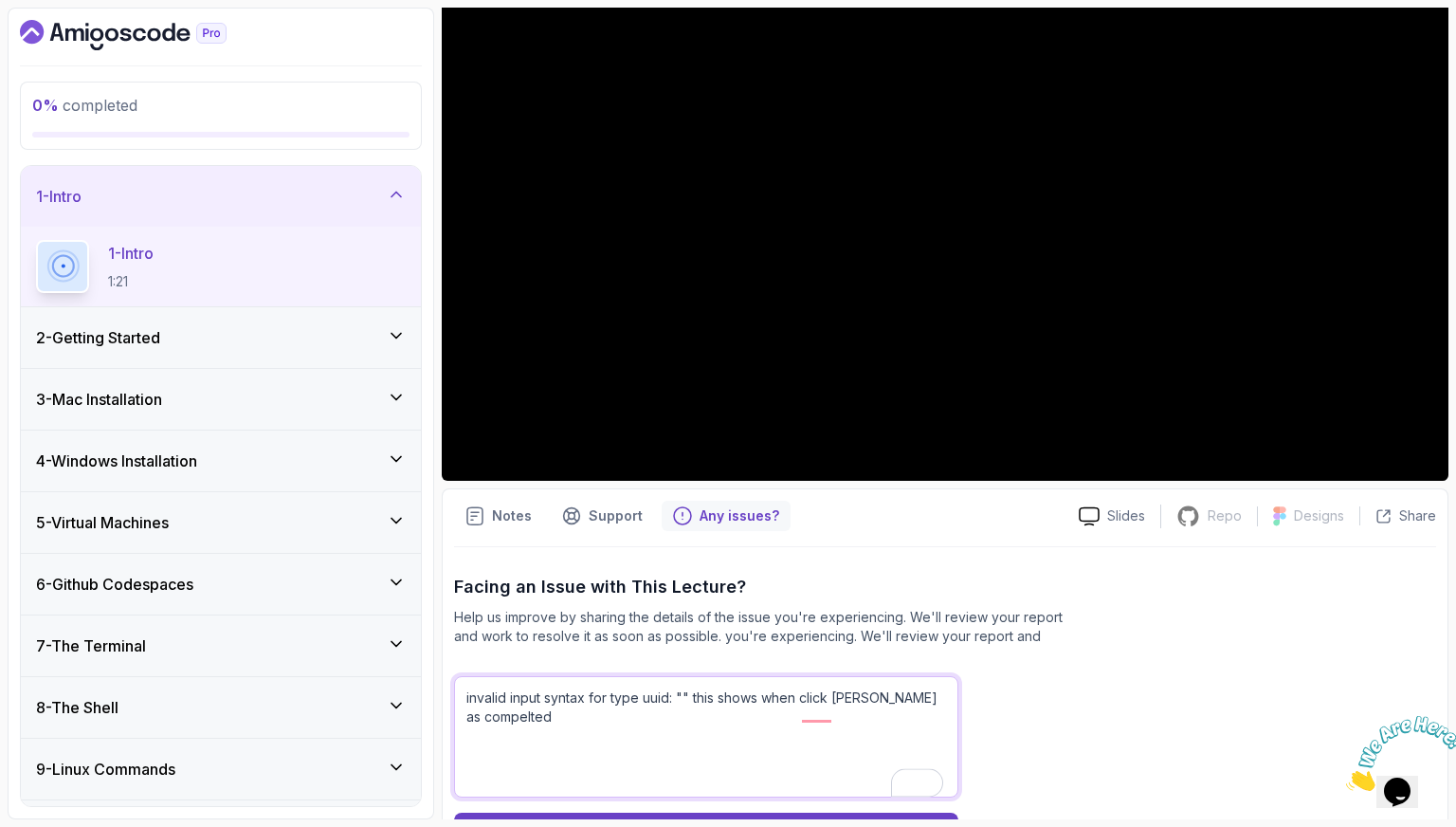
scroll to position [229, 0]
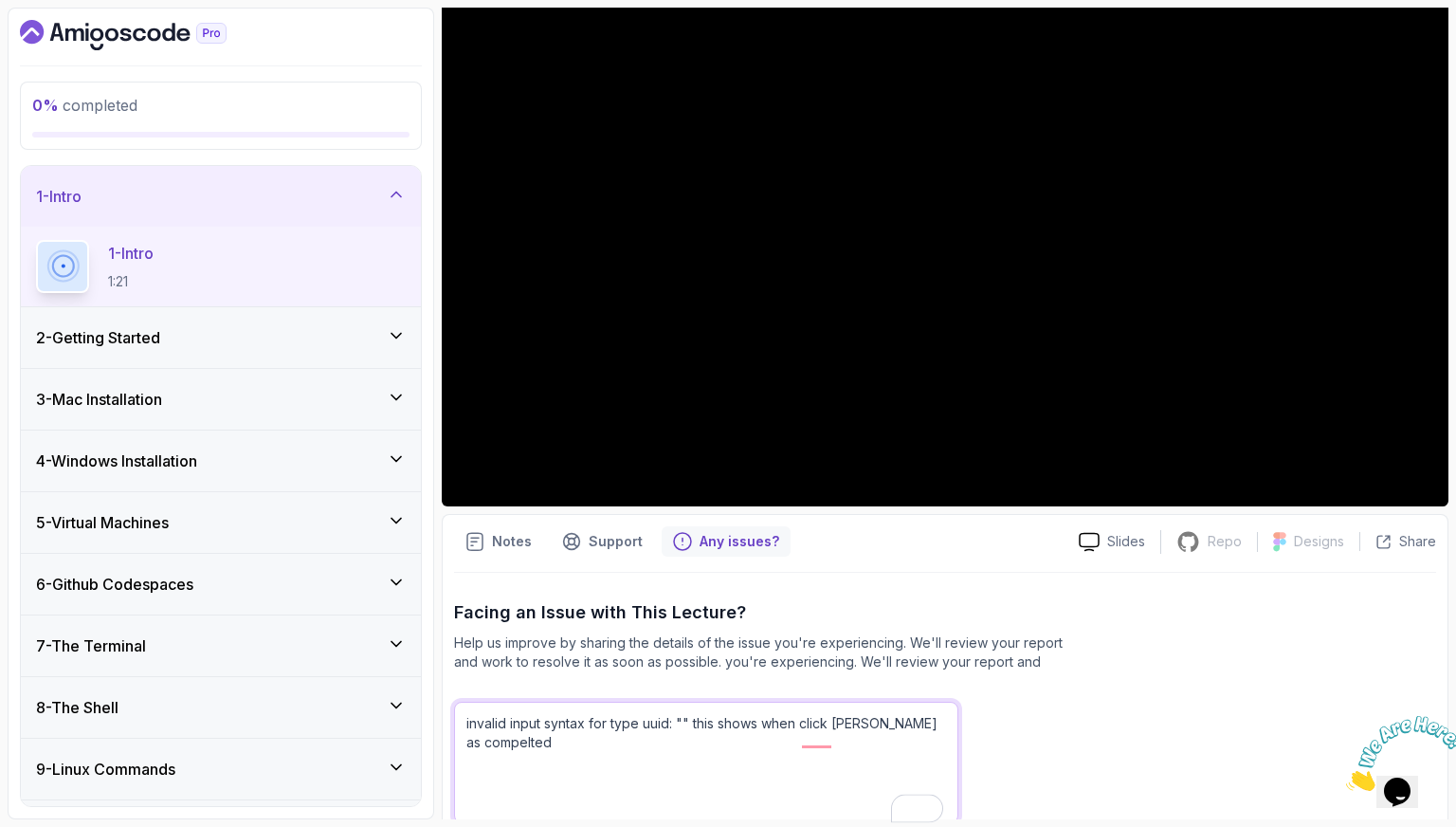
type textarea "invalid input syntax for type uuid: "" this shows when click Mark as compelted"
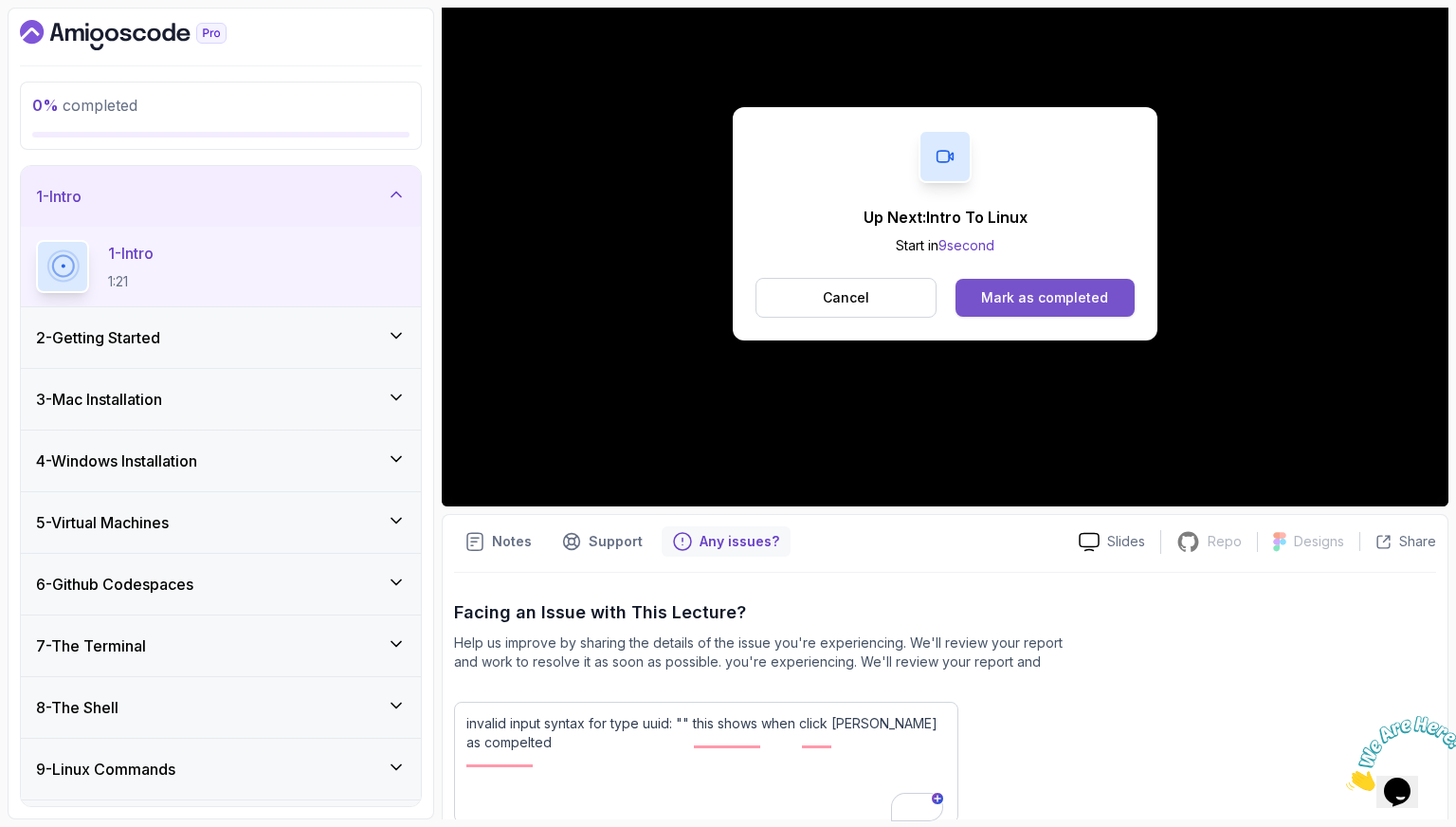
click at [997, 301] on div "Mark as completed" at bounding box center [1045, 297] width 127 height 19
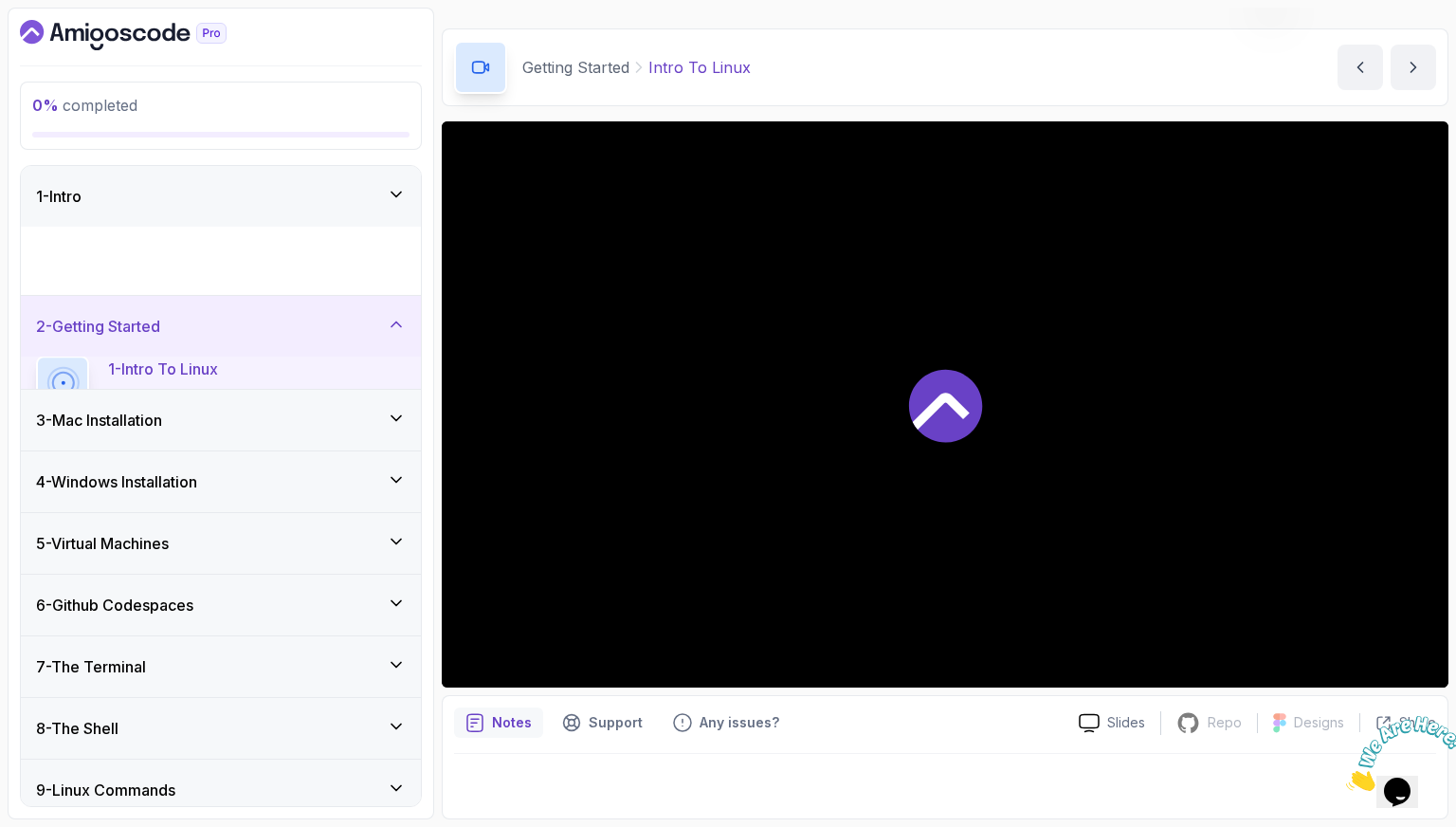
scroll to position [46, 0]
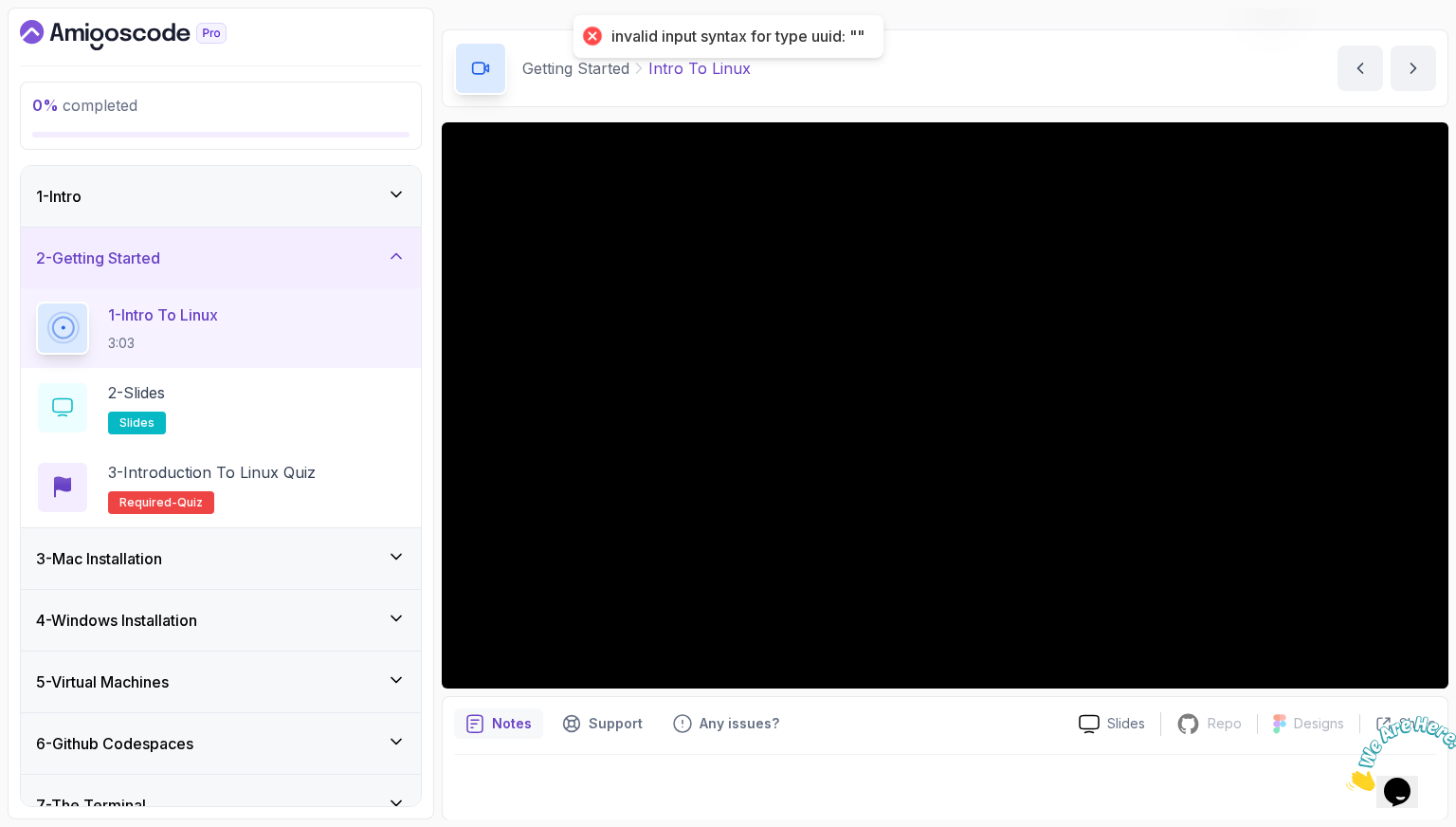
click at [193, 188] on div "1 - Intro" at bounding box center [221, 196] width 370 height 23
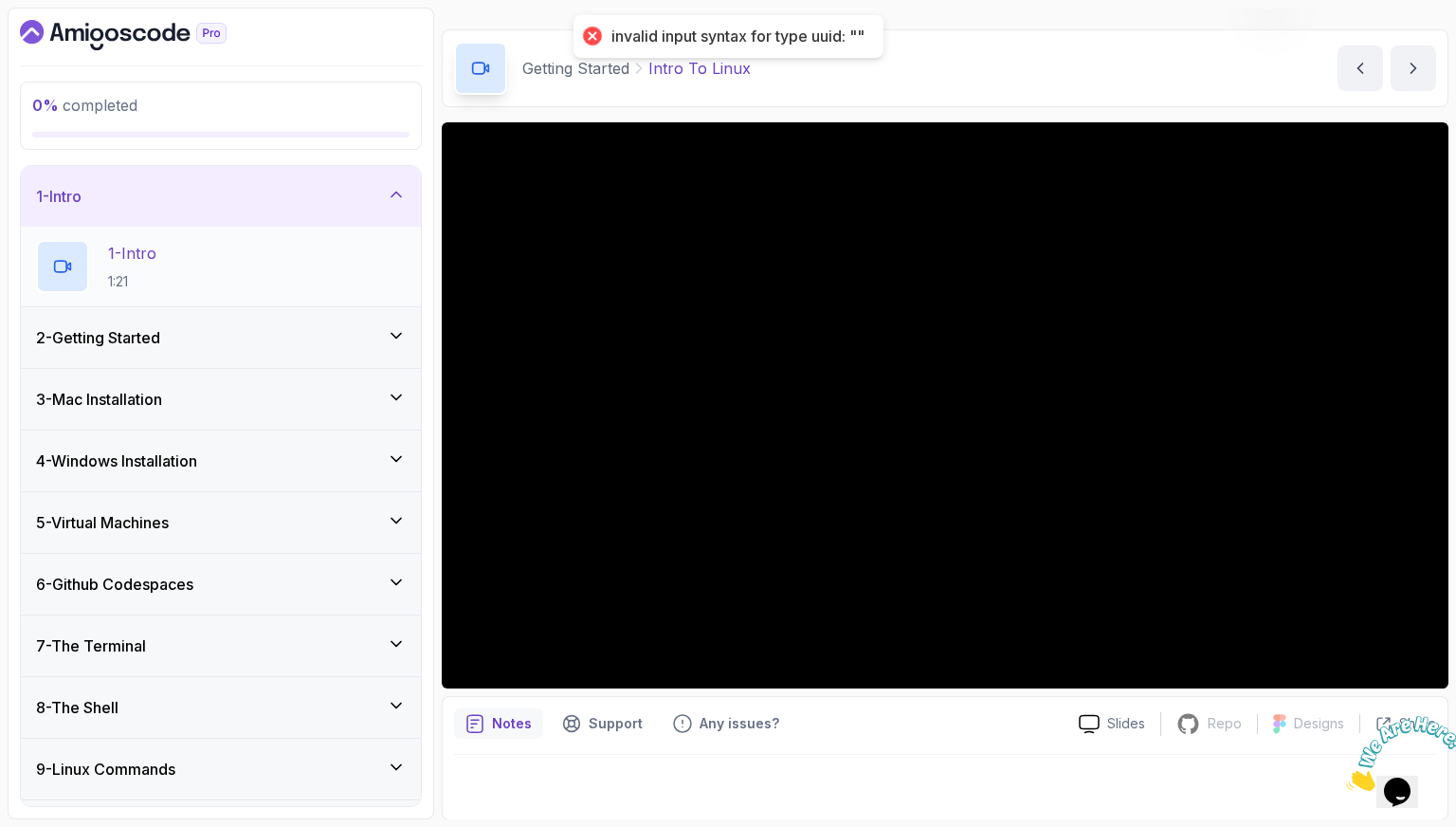
click at [219, 250] on div "1 - Intro 1:21" at bounding box center [221, 267] width 370 height 53
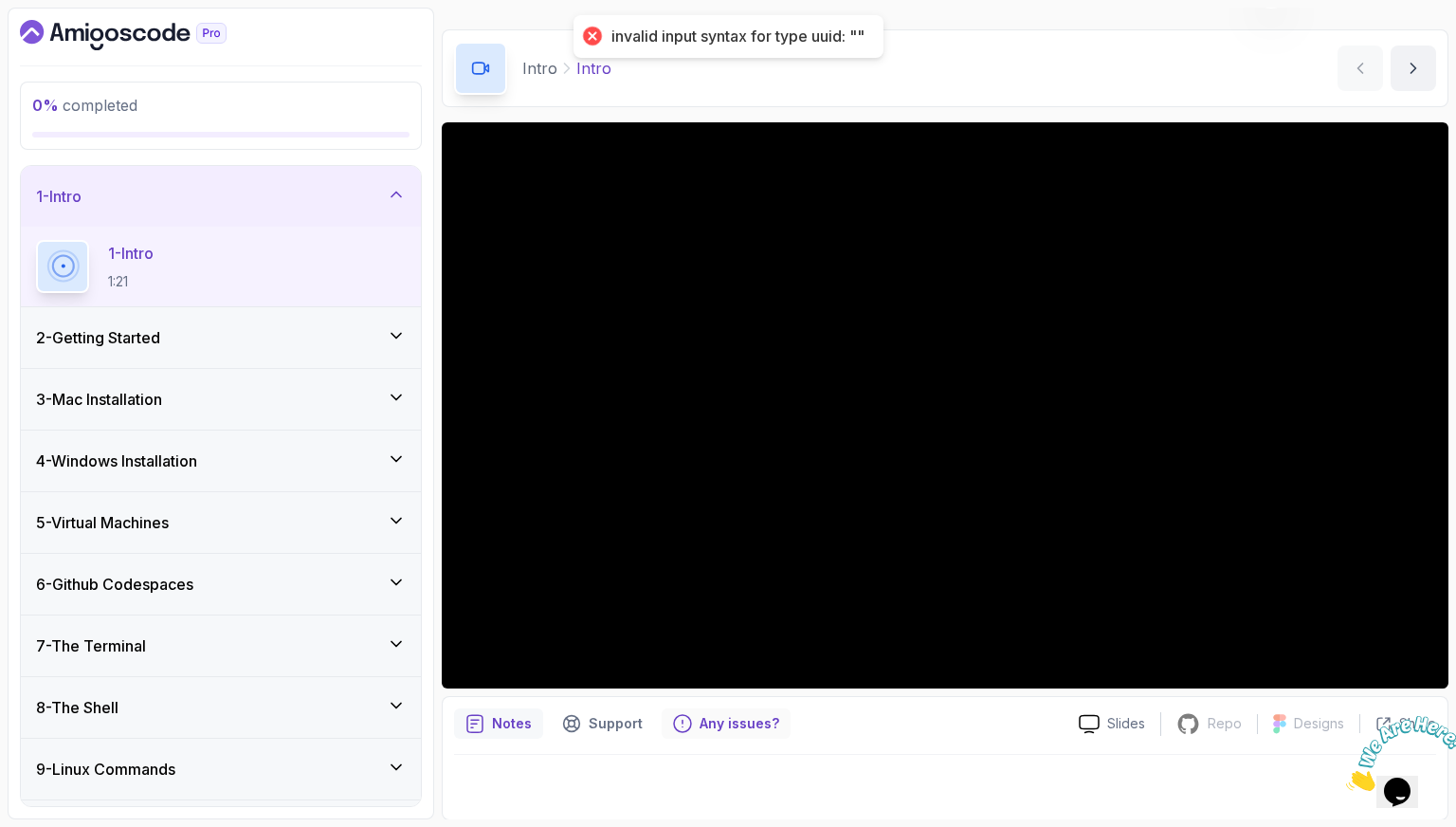
click at [734, 720] on p "Any issues?" at bounding box center [739, 723] width 79 height 19
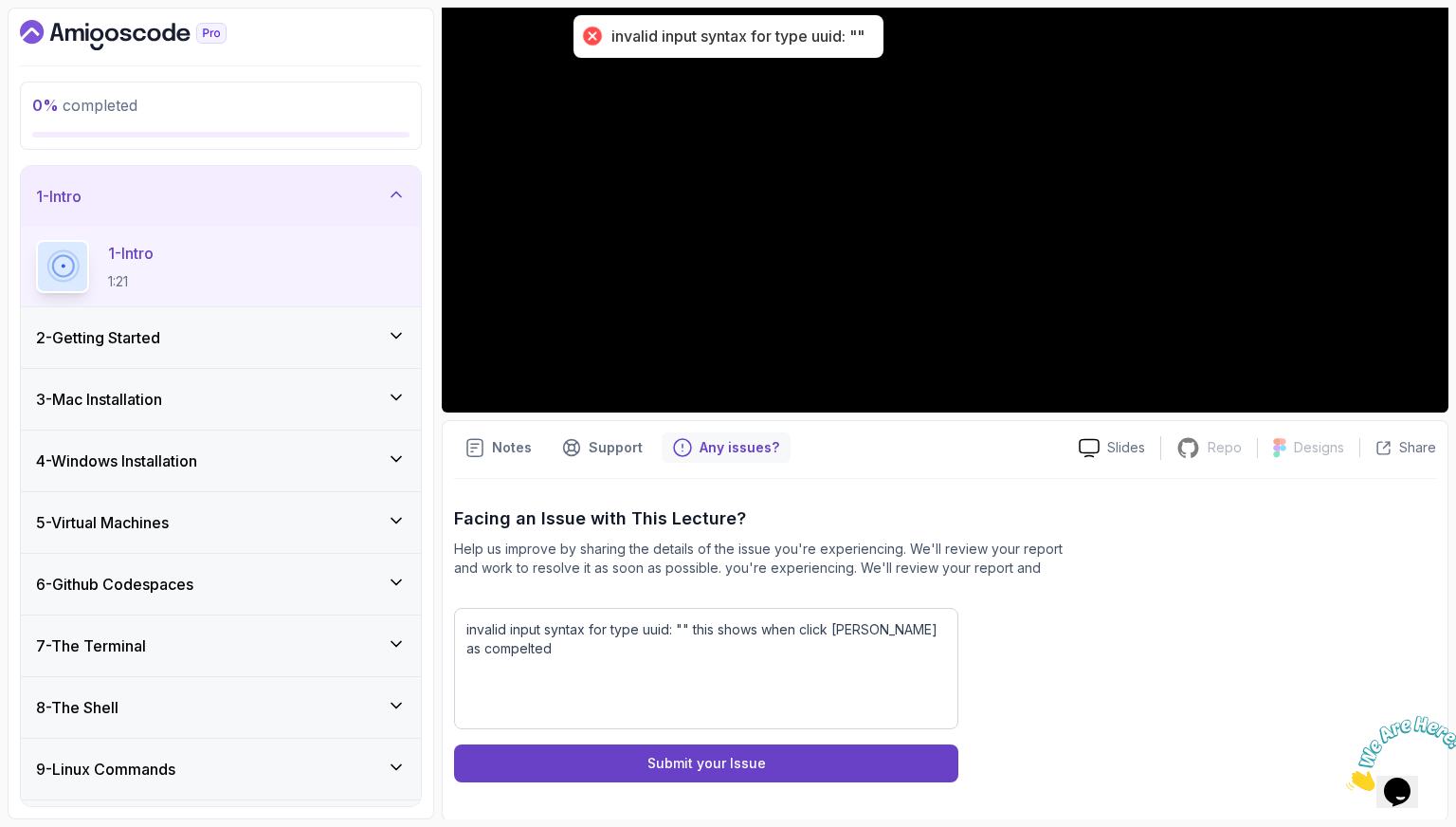
scroll to position [324, 0]
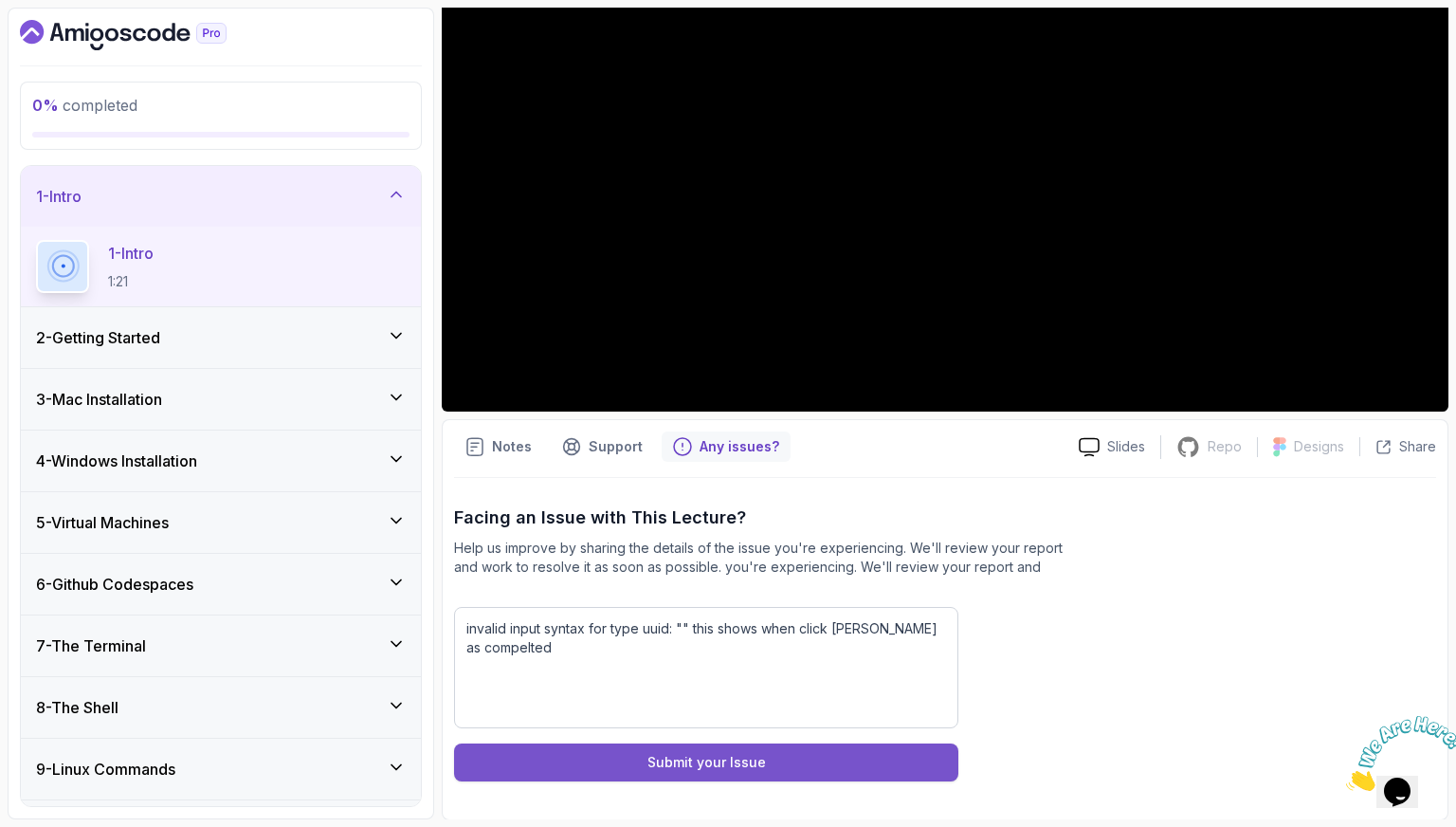
click at [747, 767] on div "Submit your Issue" at bounding box center [706, 762] width 119 height 19
click at [611, 747] on button "Submit your Issue" at bounding box center [706, 762] width 504 height 38
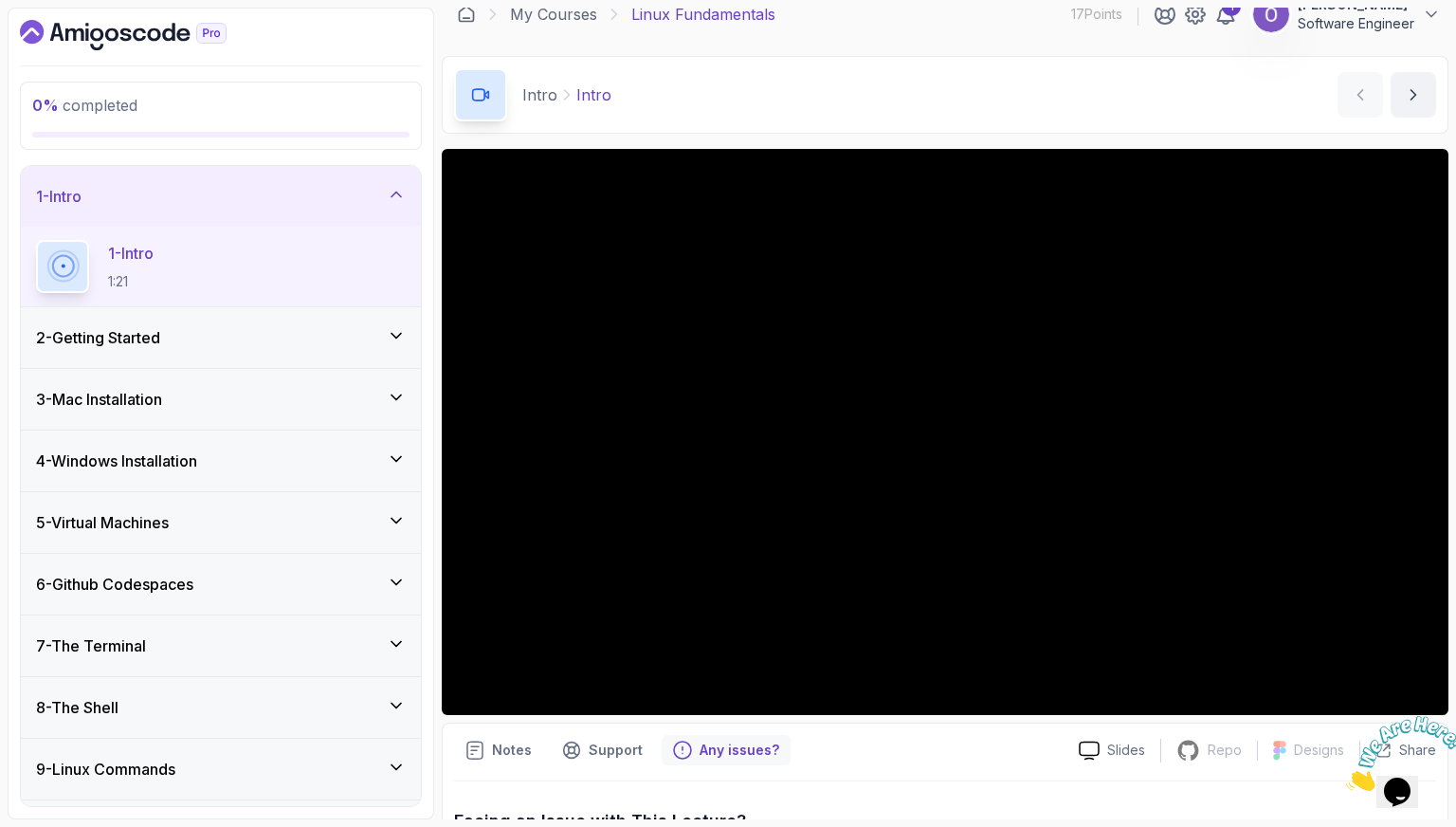
scroll to position [0, 0]
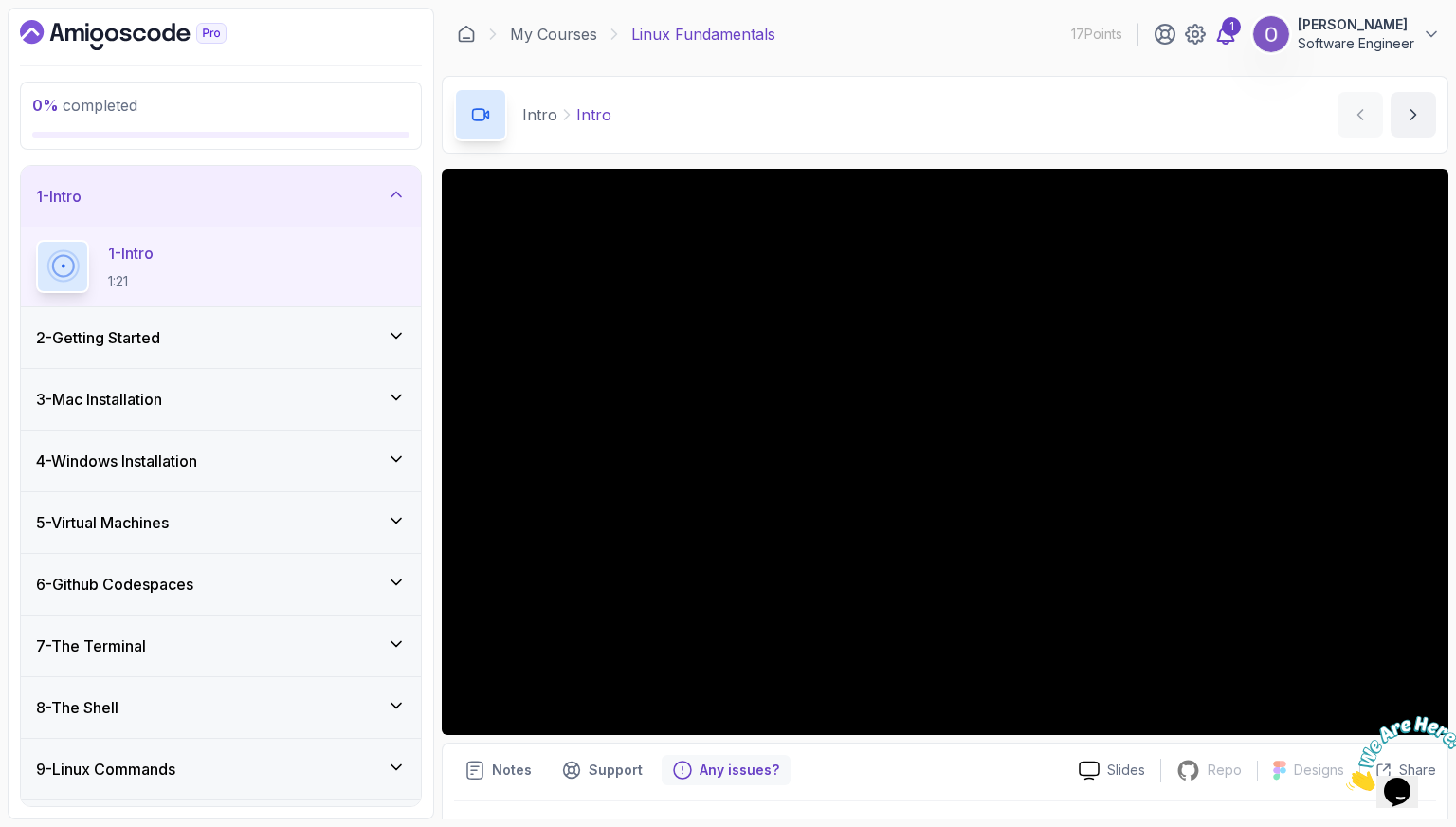
click at [1228, 43] on icon at bounding box center [1227, 33] width 16 height 19
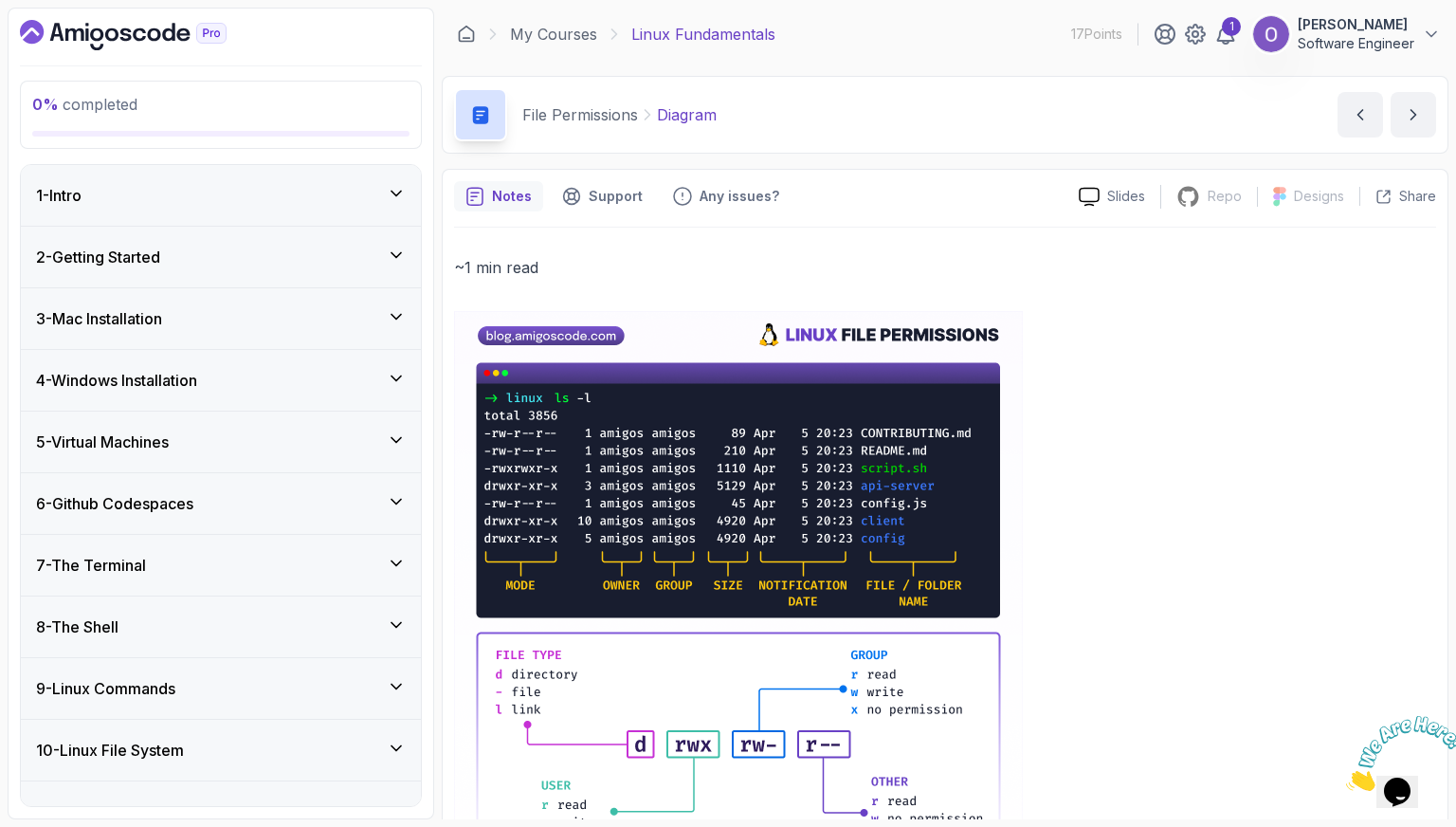
click at [1334, 42] on p "Software Engineer" at bounding box center [1356, 43] width 117 height 19
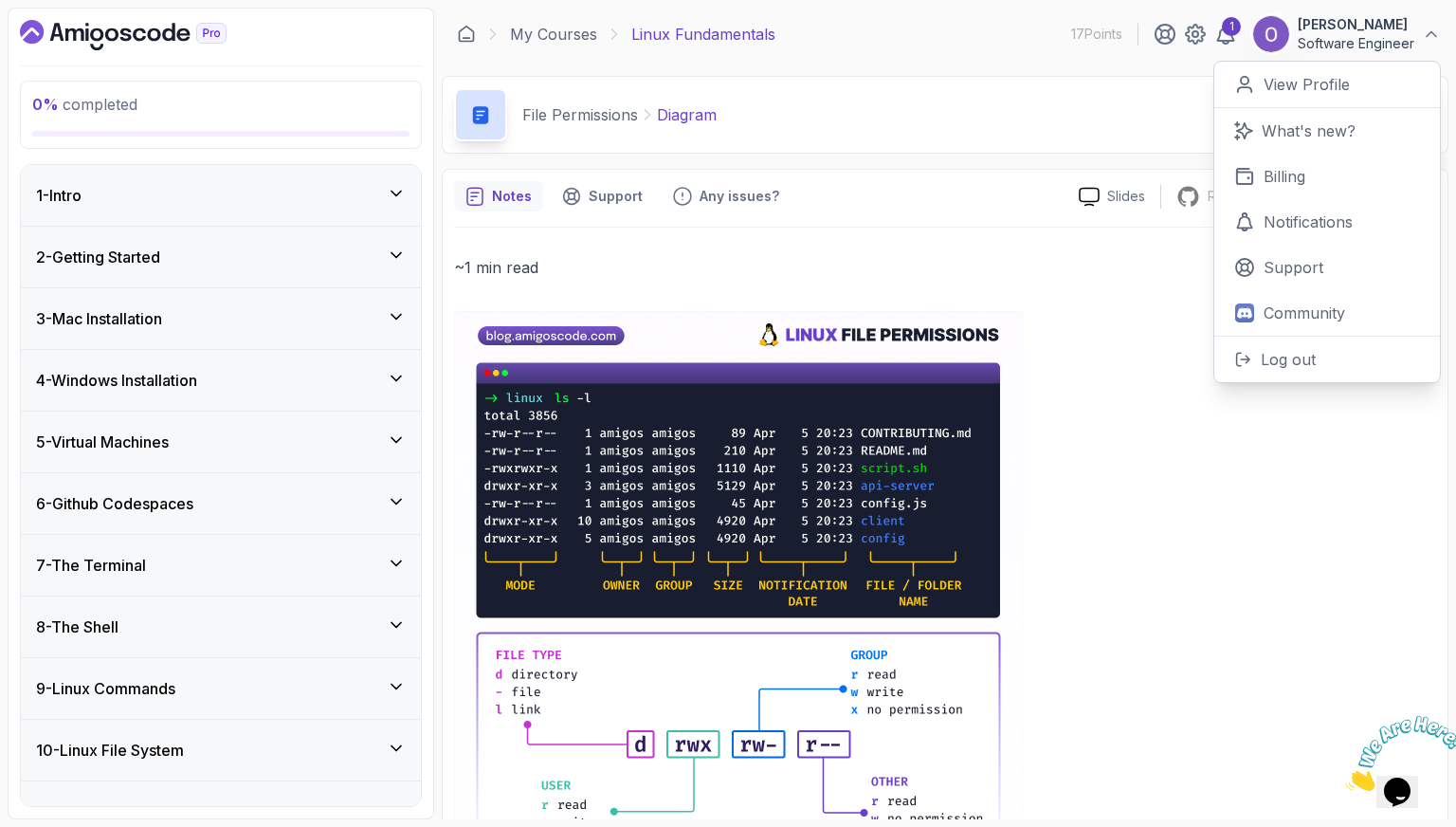
click at [256, 205] on div "1 - Intro" at bounding box center [221, 195] width 370 height 23
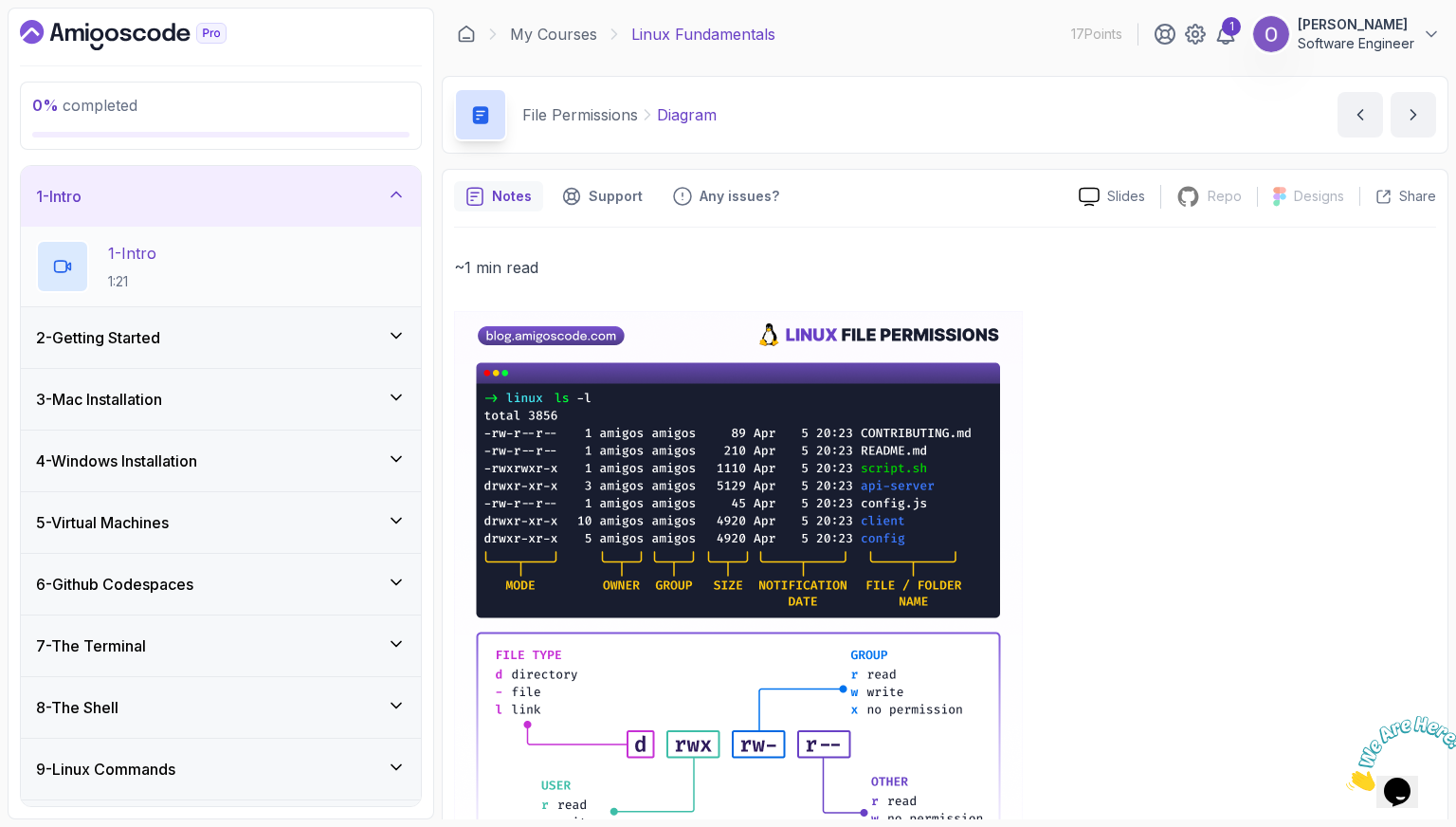
click at [266, 263] on div "1 - Intro 1:21" at bounding box center [221, 267] width 370 height 53
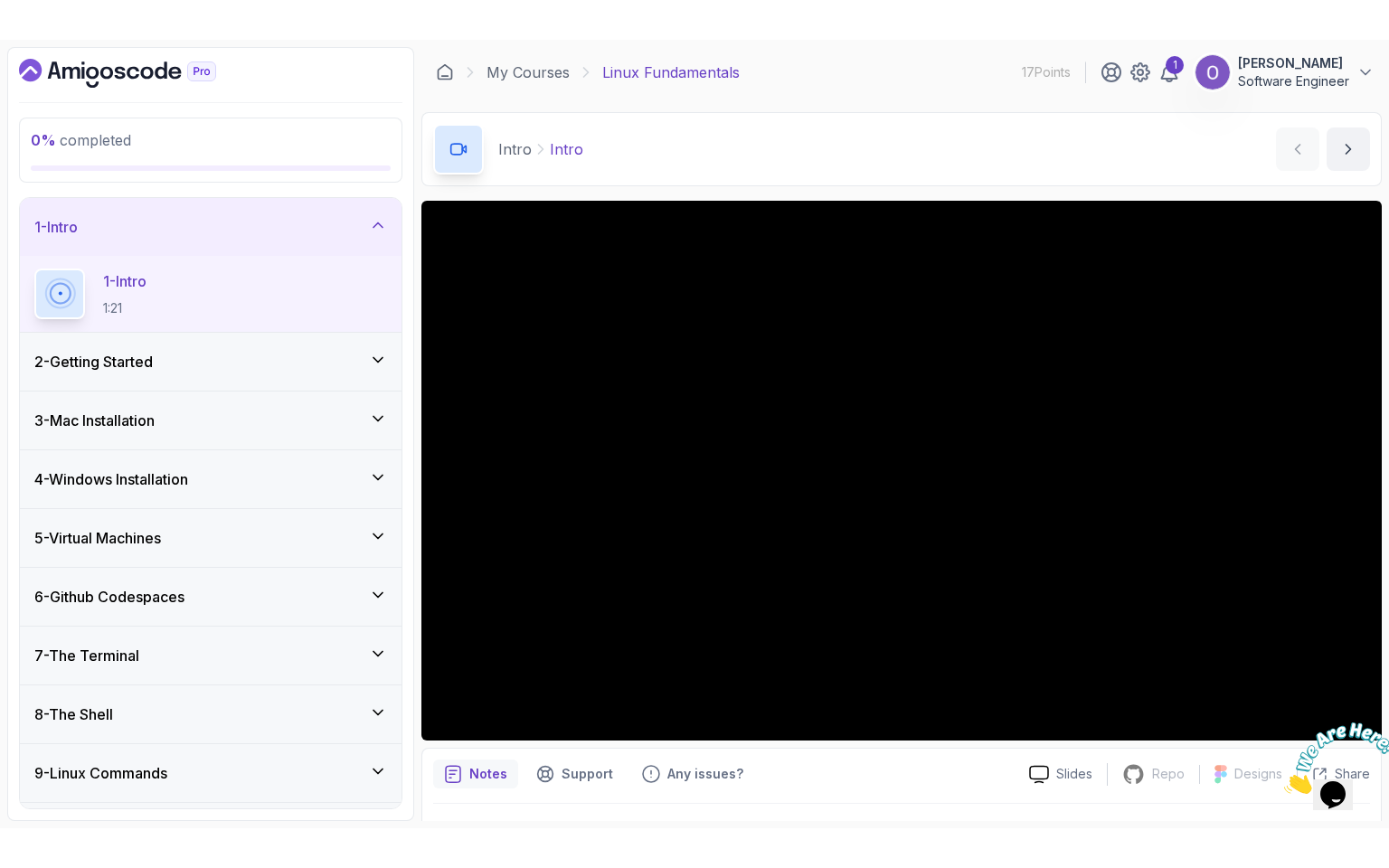
scroll to position [44, 0]
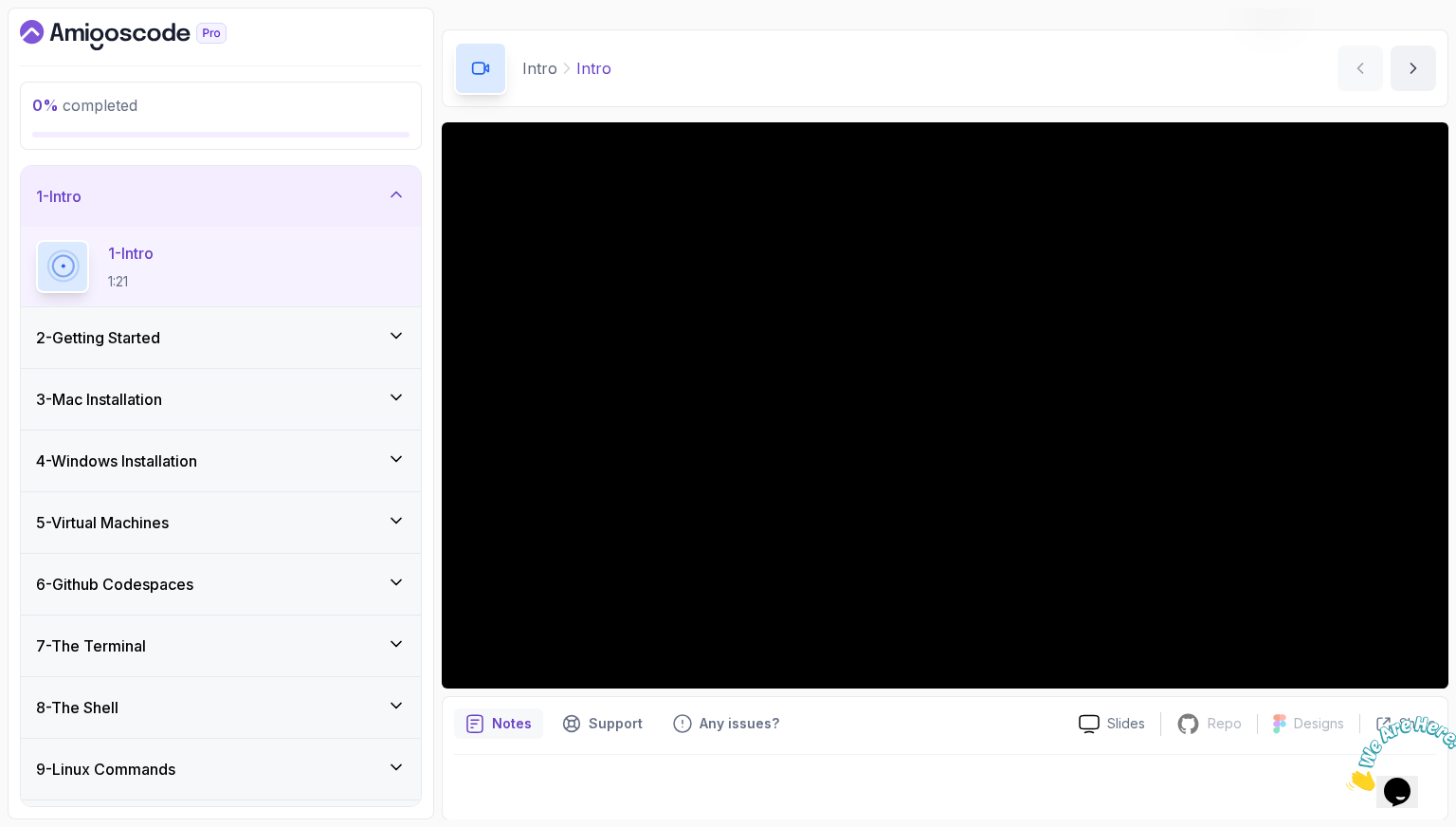
click at [235, 345] on div "2 - Getting Started" at bounding box center [221, 337] width 370 height 23
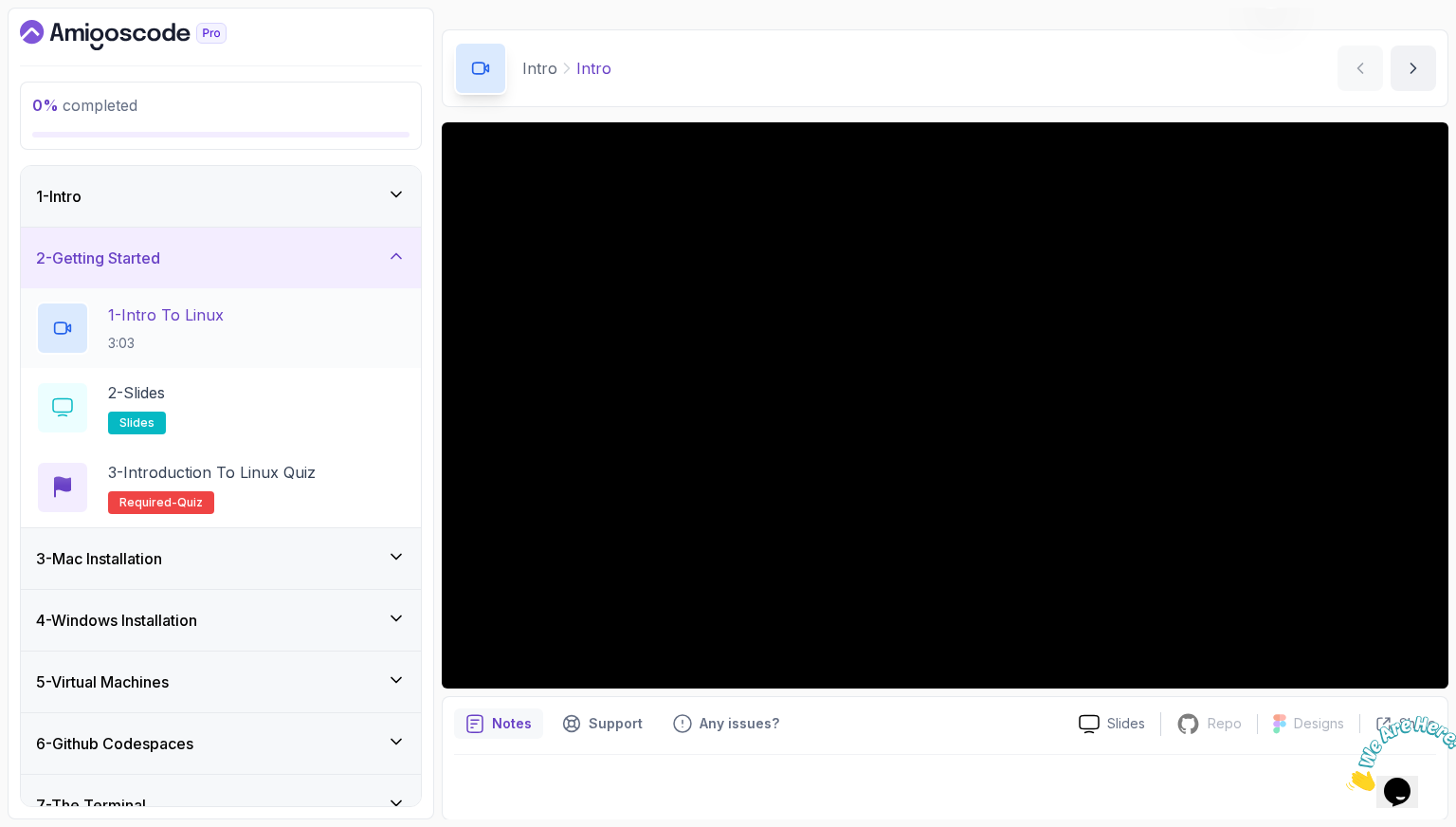
click at [264, 312] on div "1 - Intro To Linux 3:03" at bounding box center [221, 328] width 370 height 53
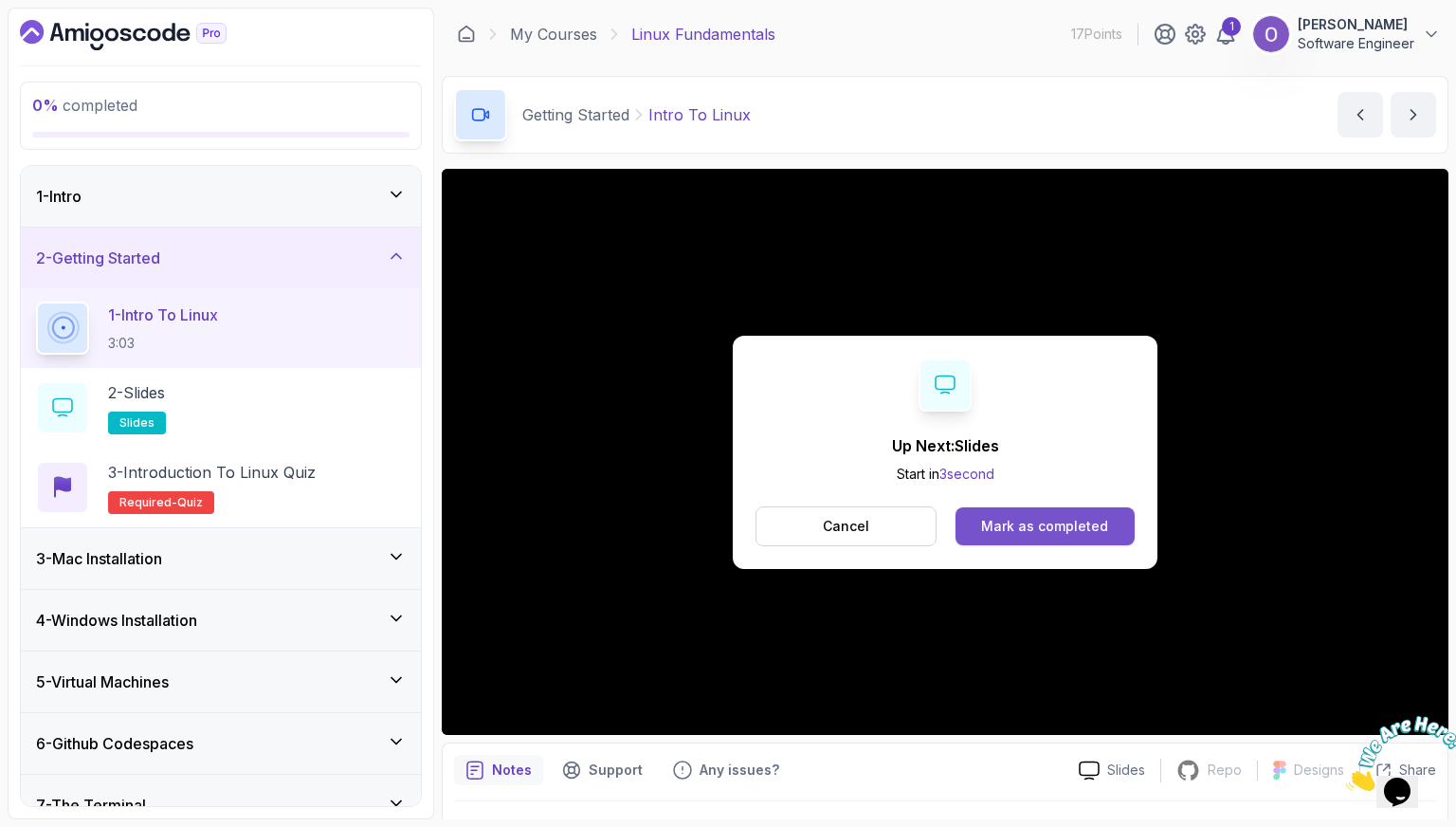
click at [1013, 536] on button "Mark as completed" at bounding box center [1045, 526] width 179 height 38
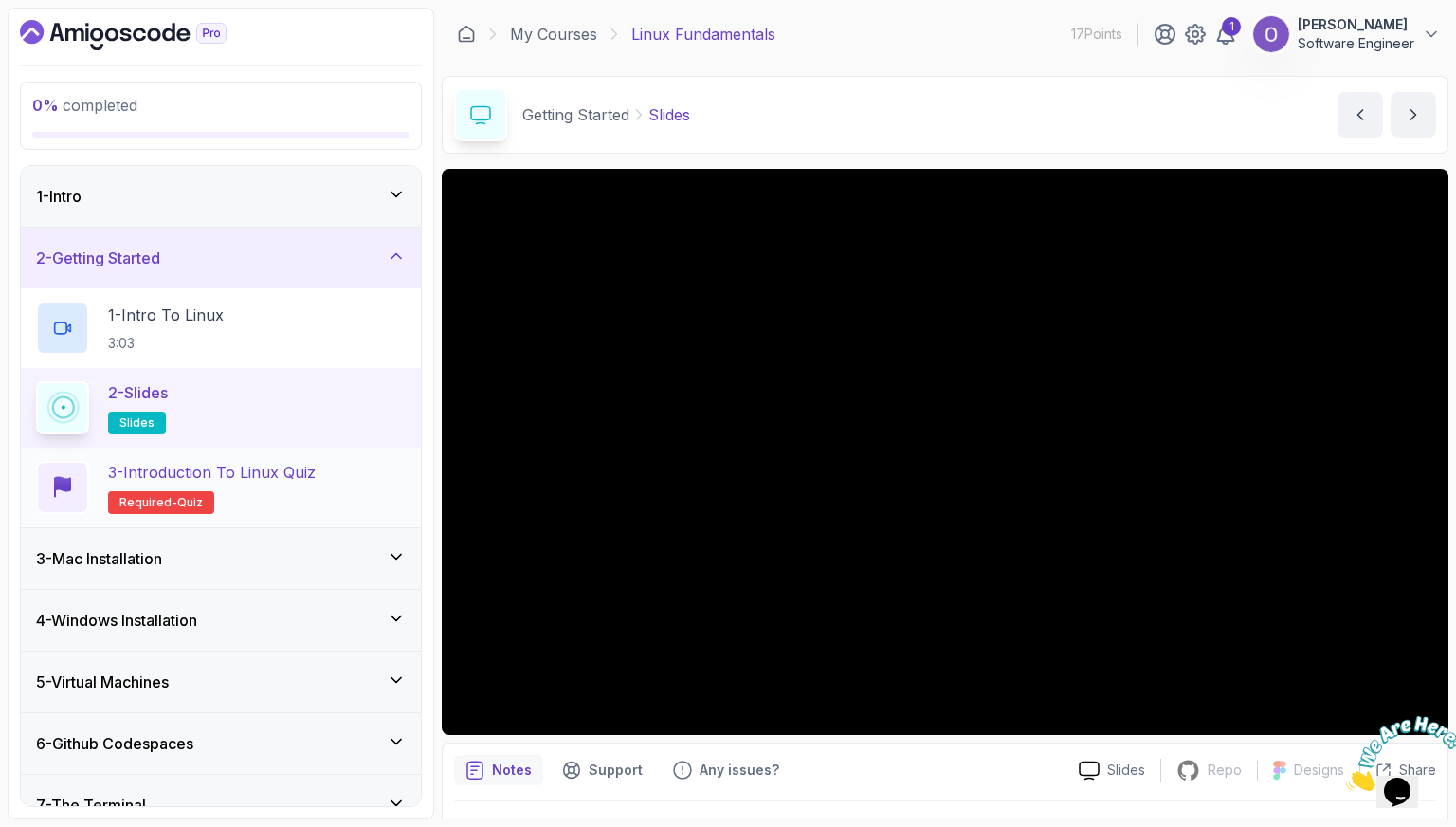
click at [276, 484] on h2 "3 - Introduction to Linux Quiz Required- quiz" at bounding box center [212, 488] width 208 height 53
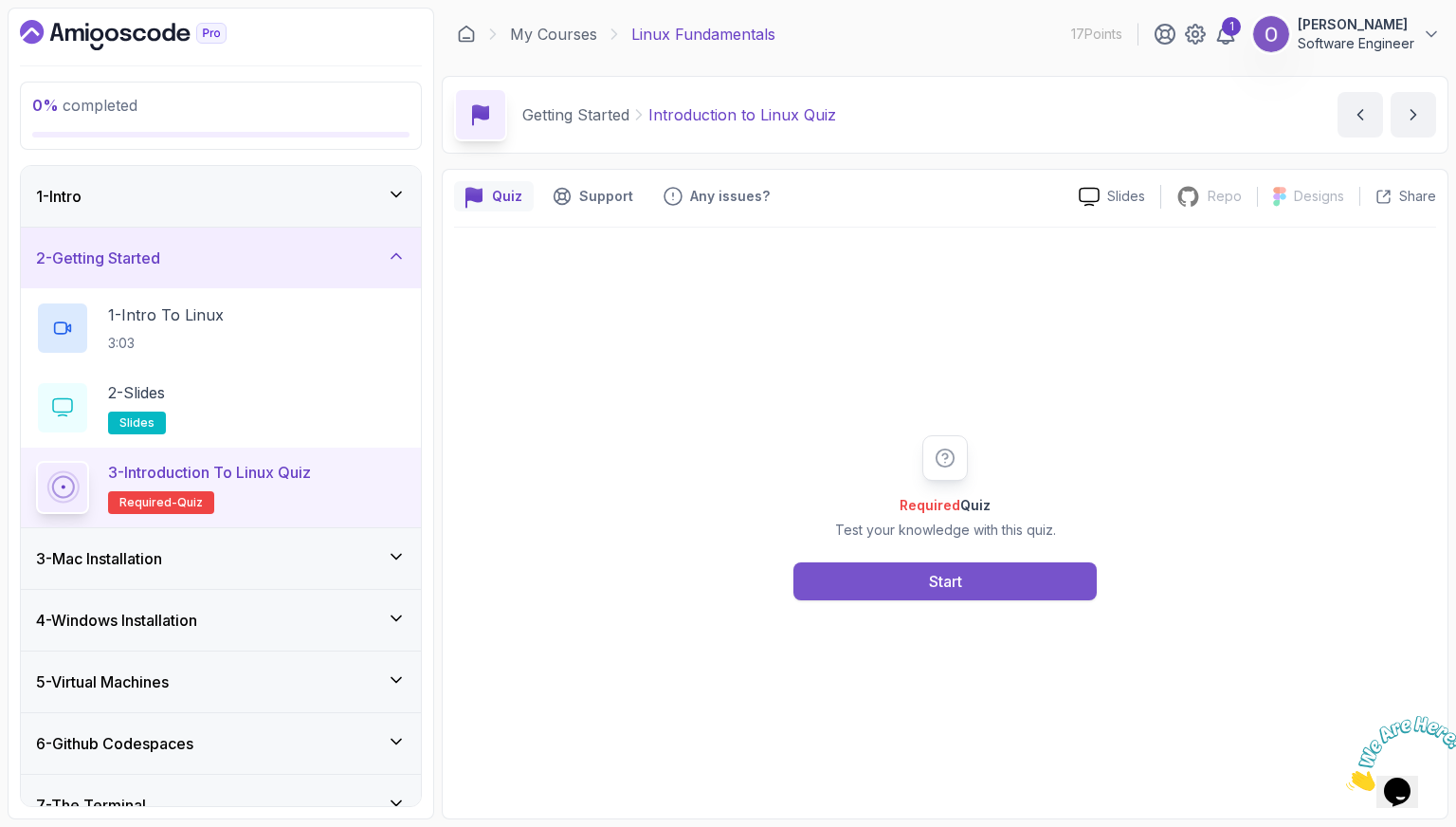
click at [899, 573] on button "Start" at bounding box center [944, 581] width 303 height 38
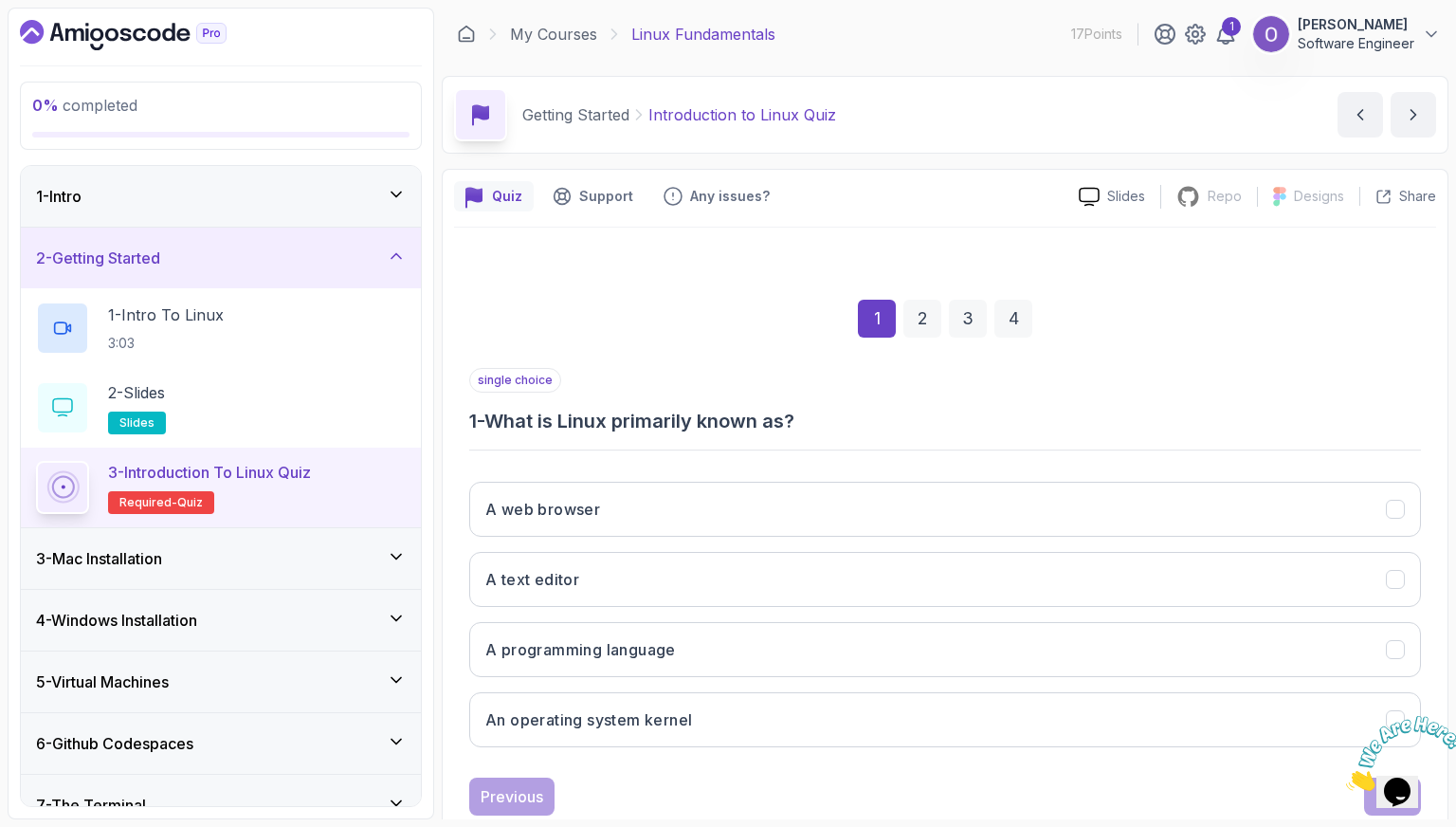
scroll to position [47, 0]
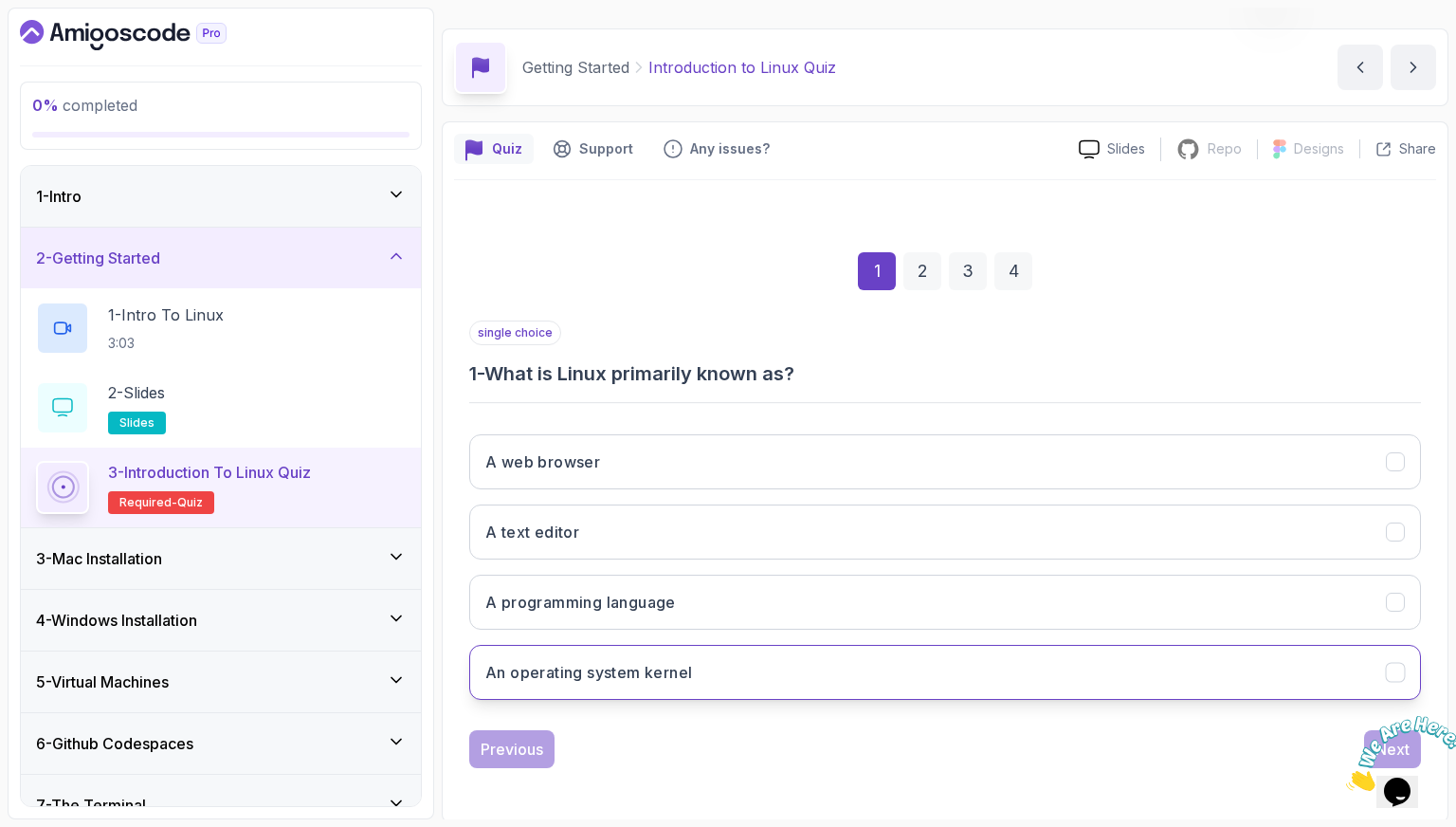
click at [904, 673] on button "An operating system kernel" at bounding box center [945, 673] width 952 height 55
click at [1346, 778] on icon "Close" at bounding box center [1346, 786] width 0 height 16
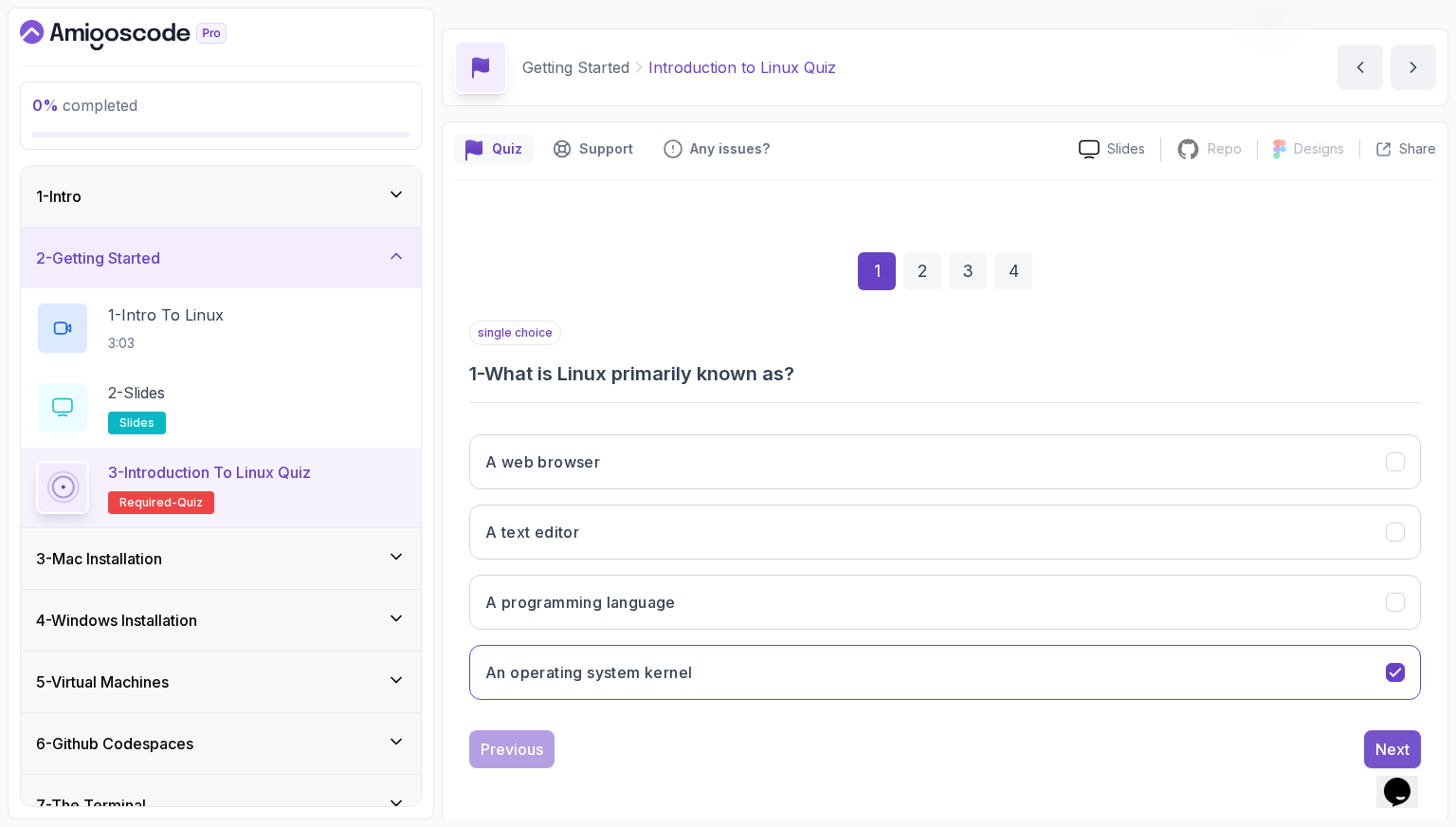
click at [1395, 733] on button "Next" at bounding box center [1392, 749] width 57 height 38
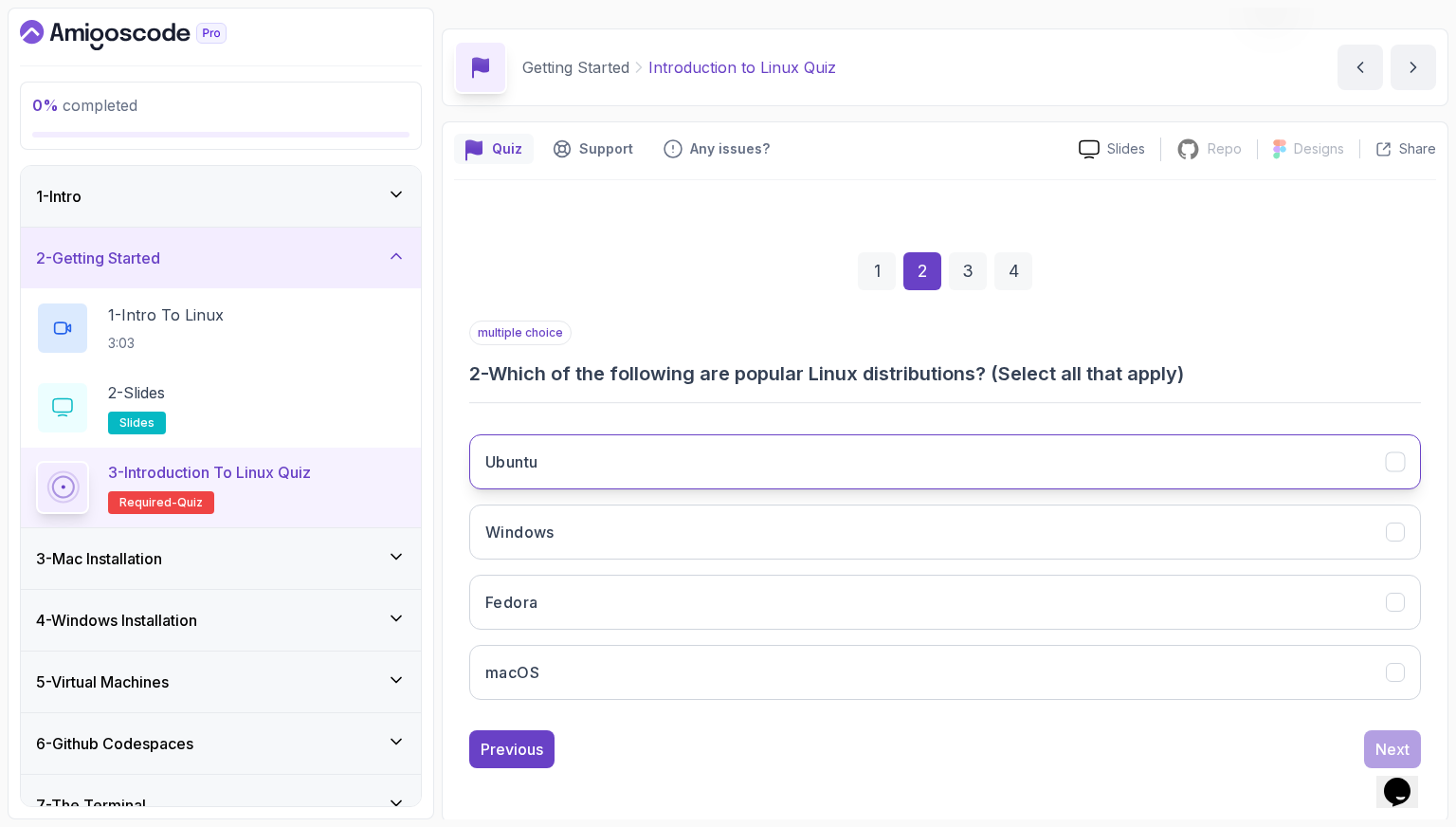
click at [620, 467] on button "Ubuntu" at bounding box center [945, 462] width 952 height 55
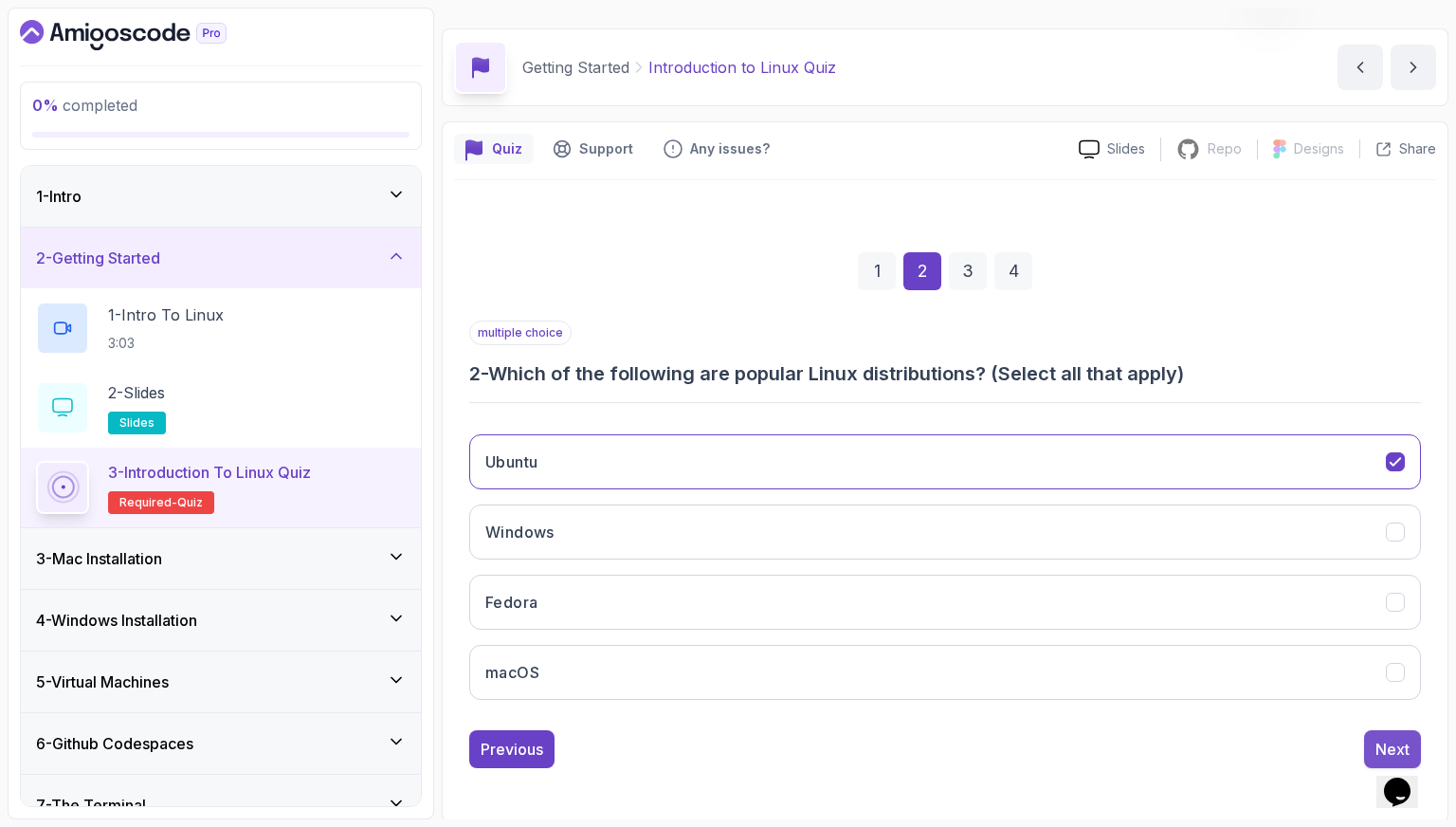
click at [1387, 733] on button "Next" at bounding box center [1392, 749] width 57 height 38
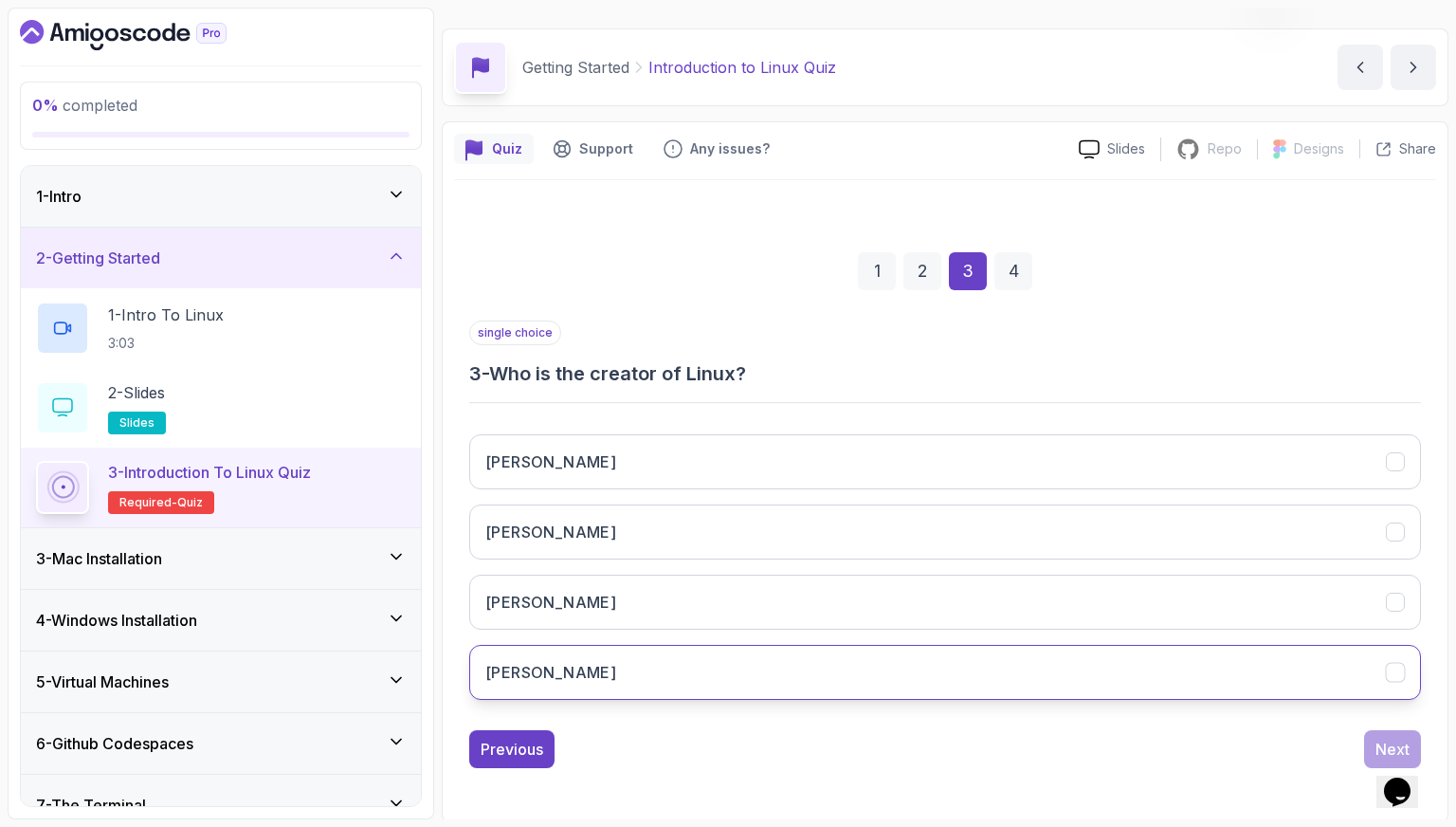
click at [1281, 657] on button "[PERSON_NAME]" at bounding box center [945, 673] width 952 height 55
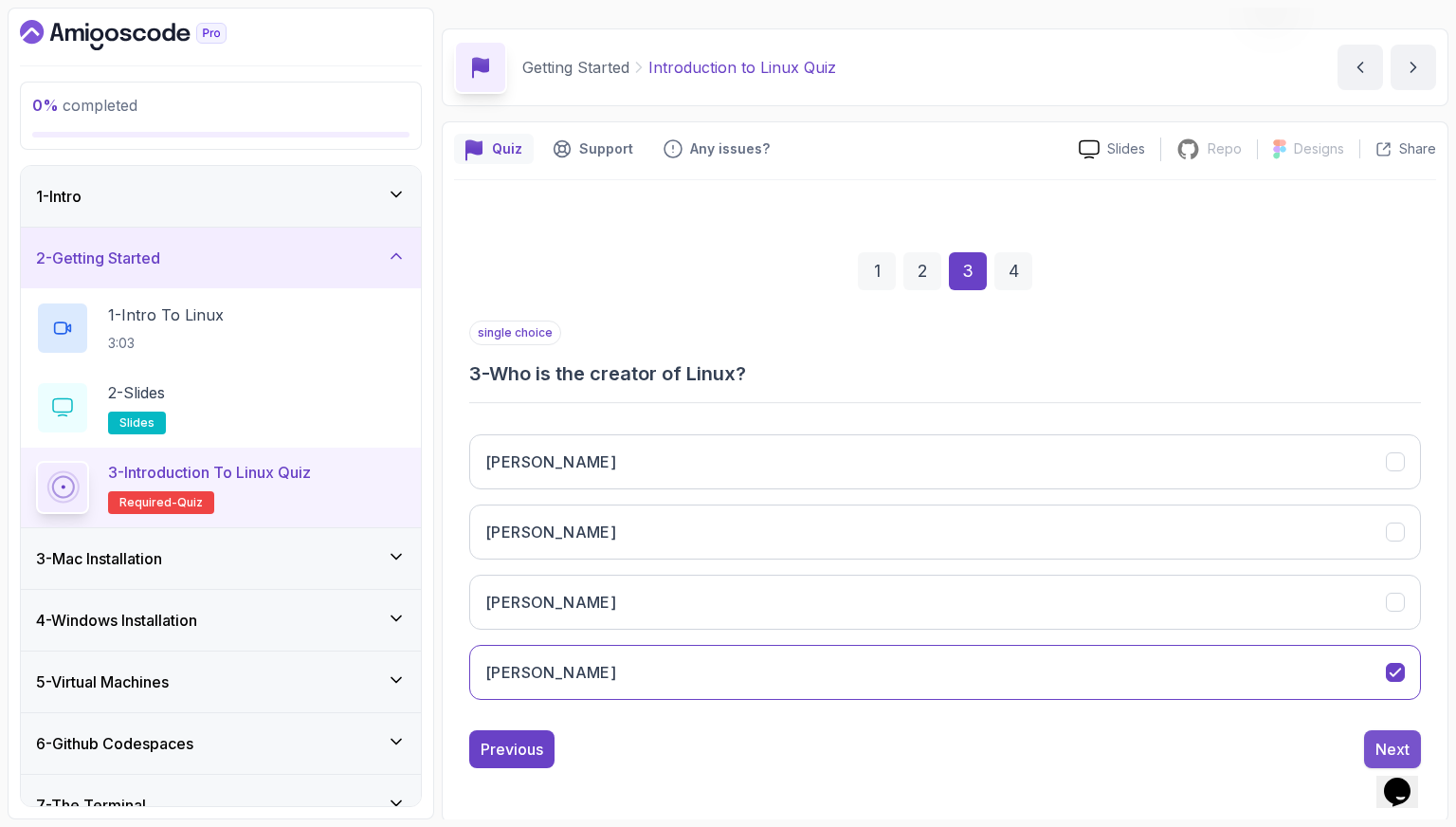
click at [1386, 738] on div "Next" at bounding box center [1392, 749] width 34 height 23
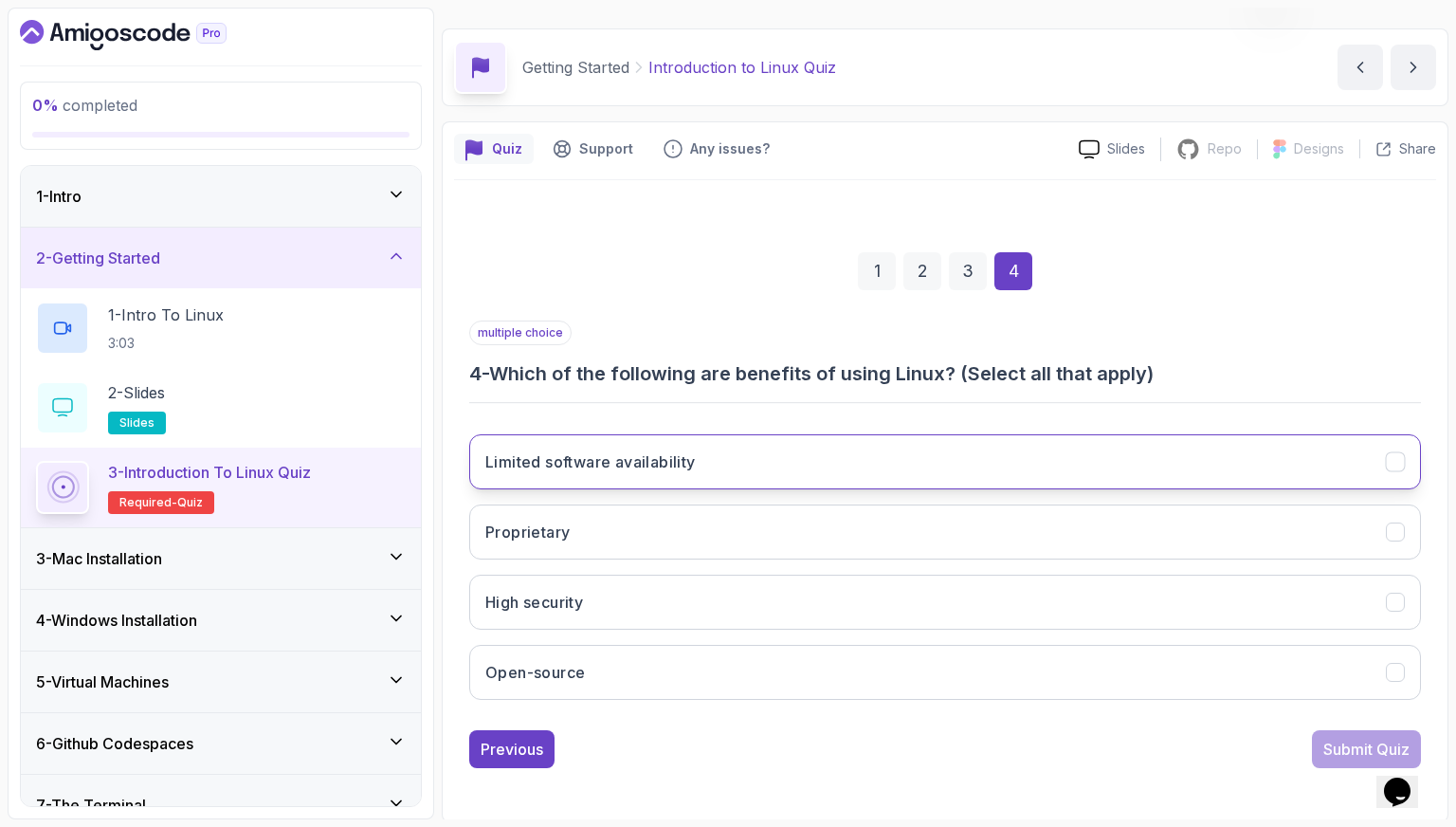
click at [757, 473] on button "Limited software availability" at bounding box center [945, 462] width 952 height 55
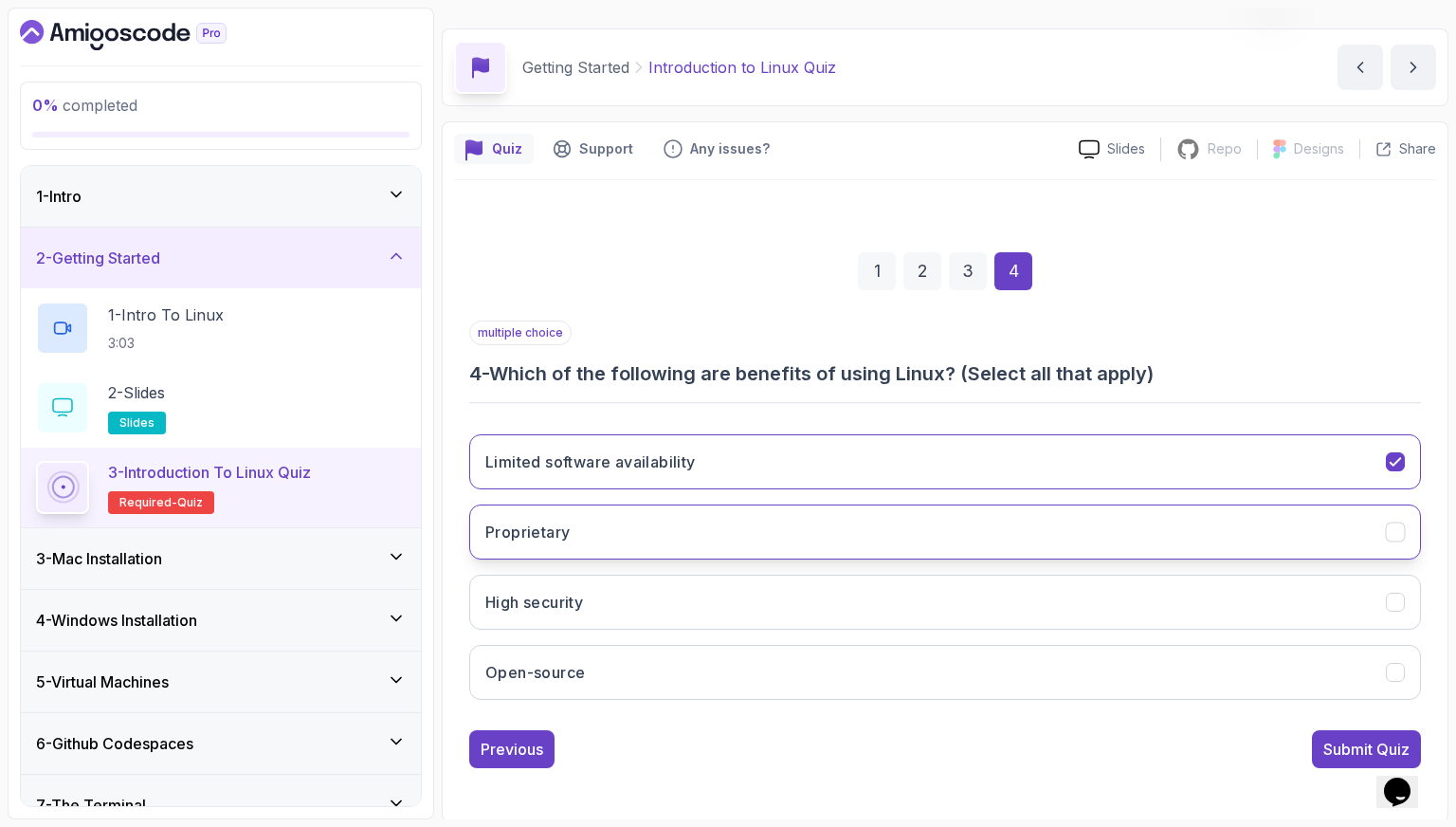
click at [740, 525] on button "Proprietary" at bounding box center [945, 532] width 952 height 55
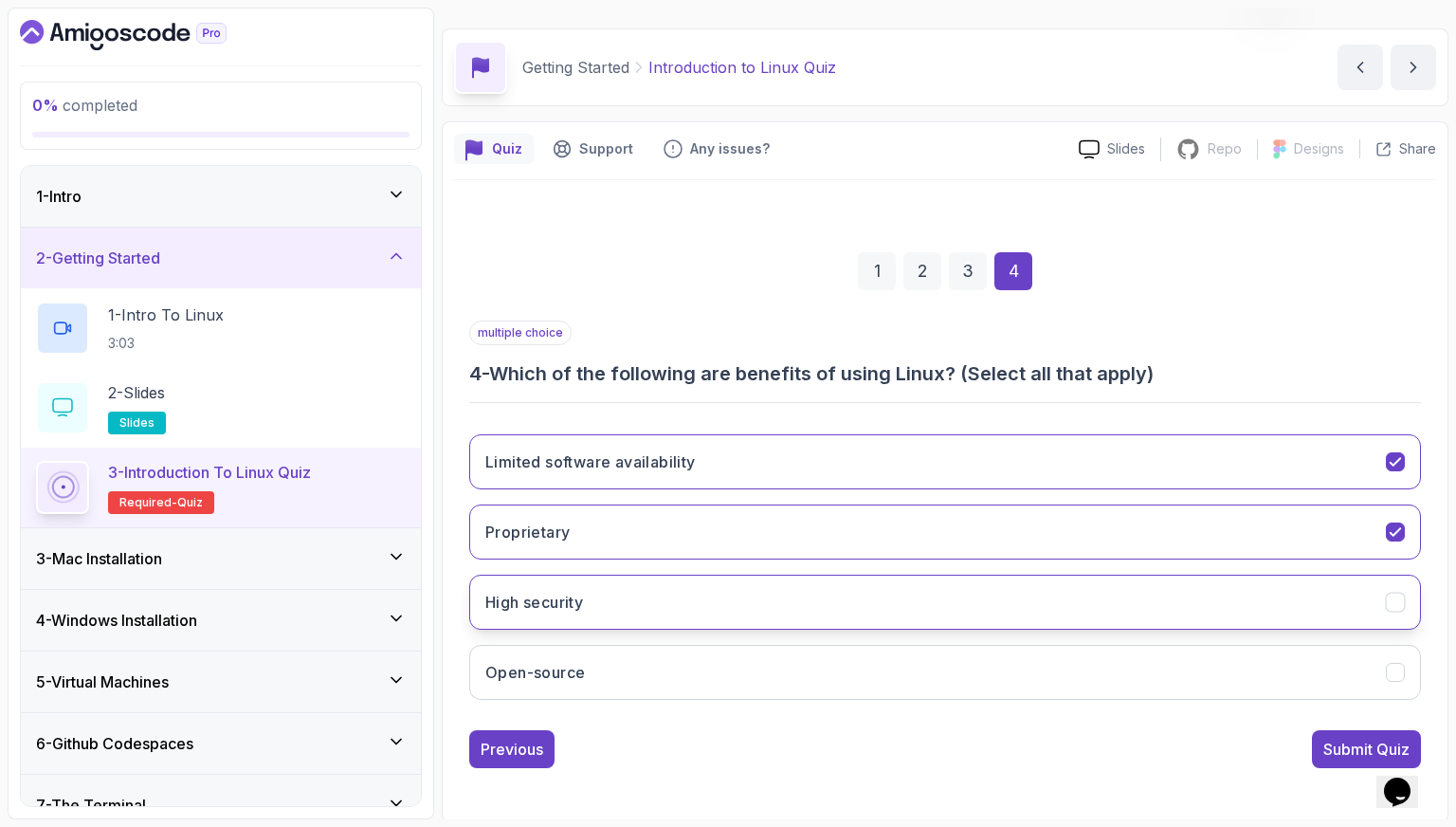
click at [738, 598] on button "High security" at bounding box center [945, 602] width 952 height 55
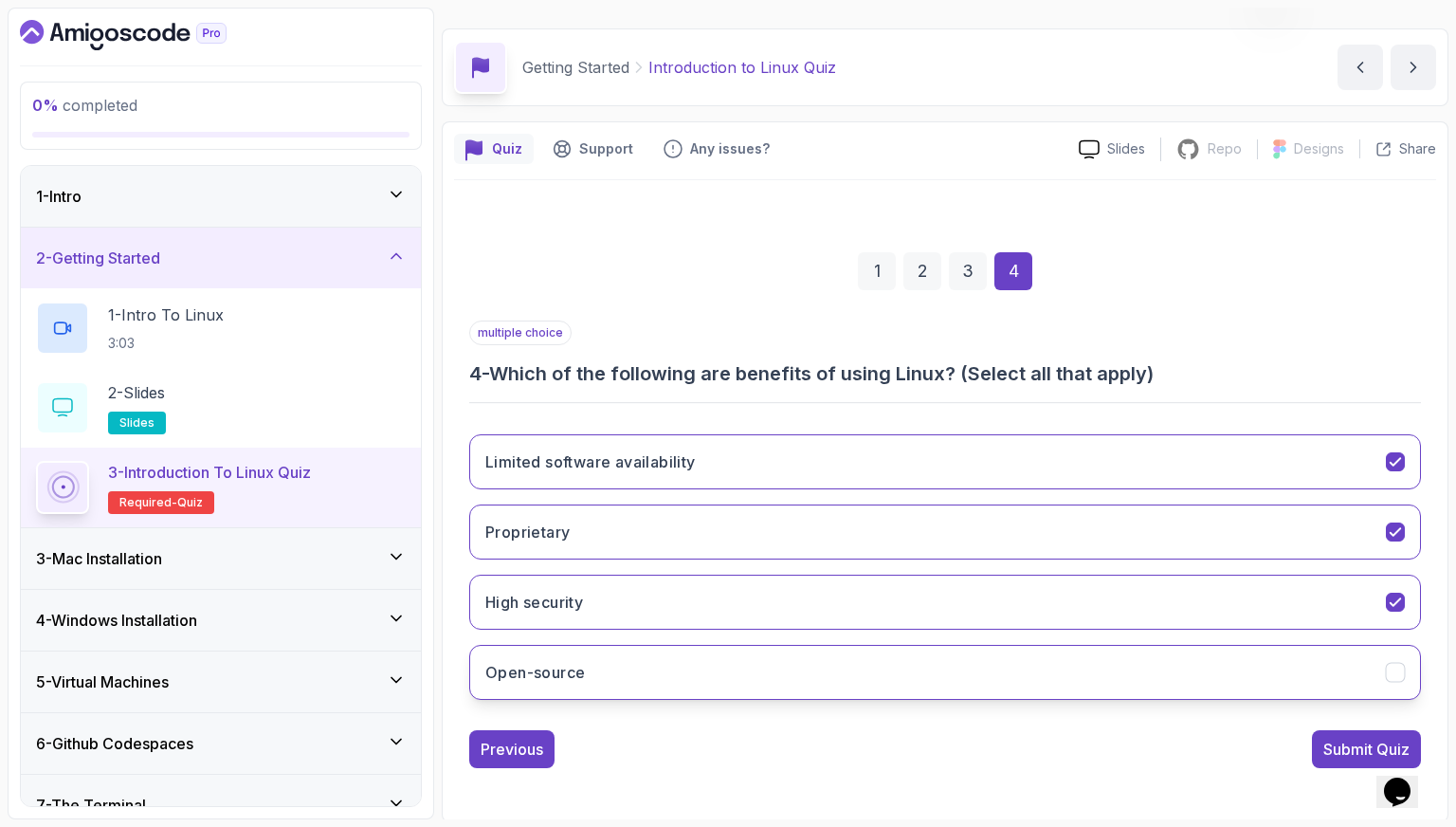
click at [740, 647] on button "Open-source" at bounding box center [945, 673] width 952 height 55
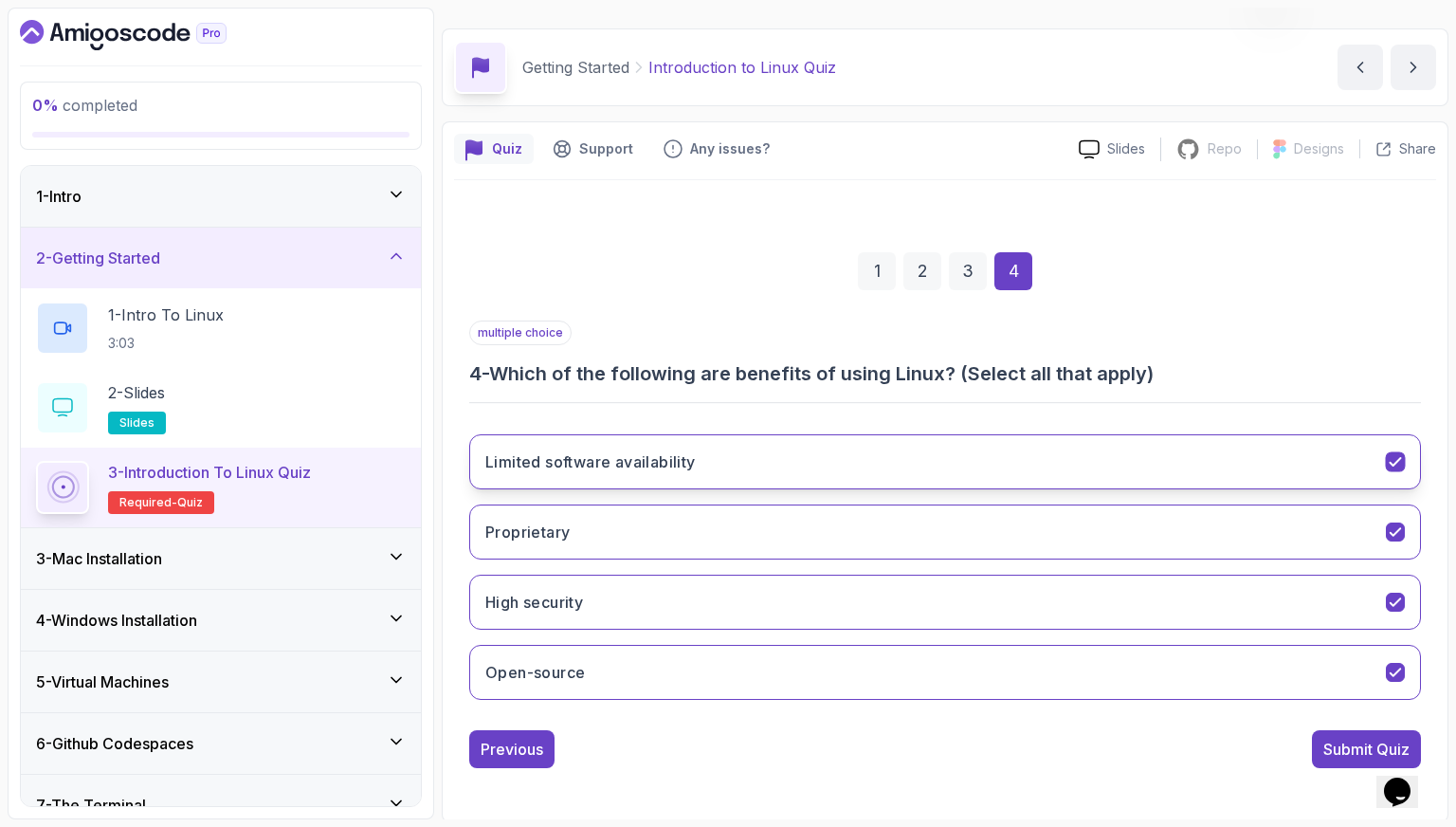
click at [807, 475] on button "Limited software availability" at bounding box center [945, 462] width 952 height 55
click at [1333, 741] on div "Submit Quiz" at bounding box center [1367, 749] width 86 height 23
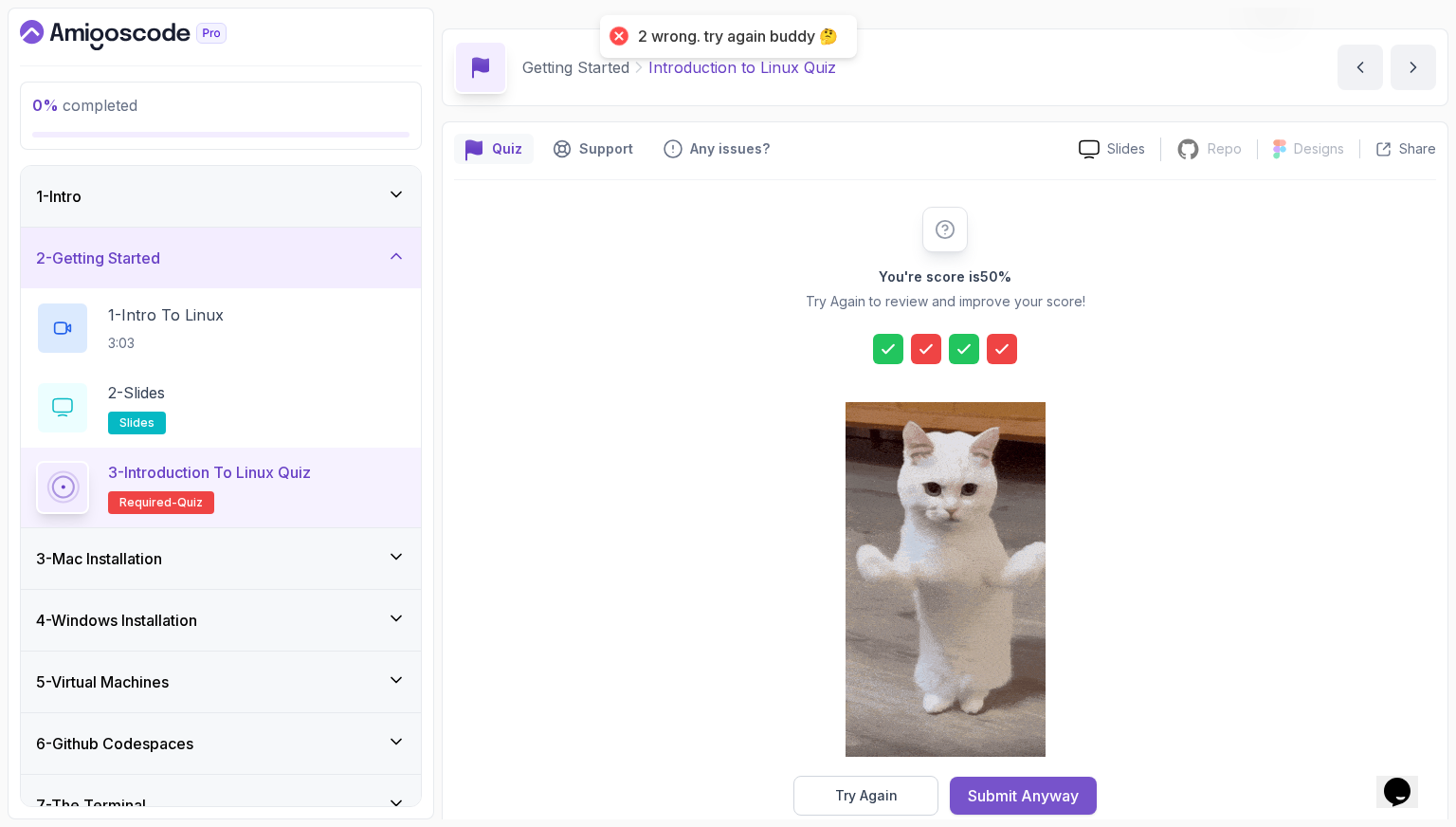
click at [1001, 790] on div "Submit Anyway" at bounding box center [1023, 796] width 111 height 23
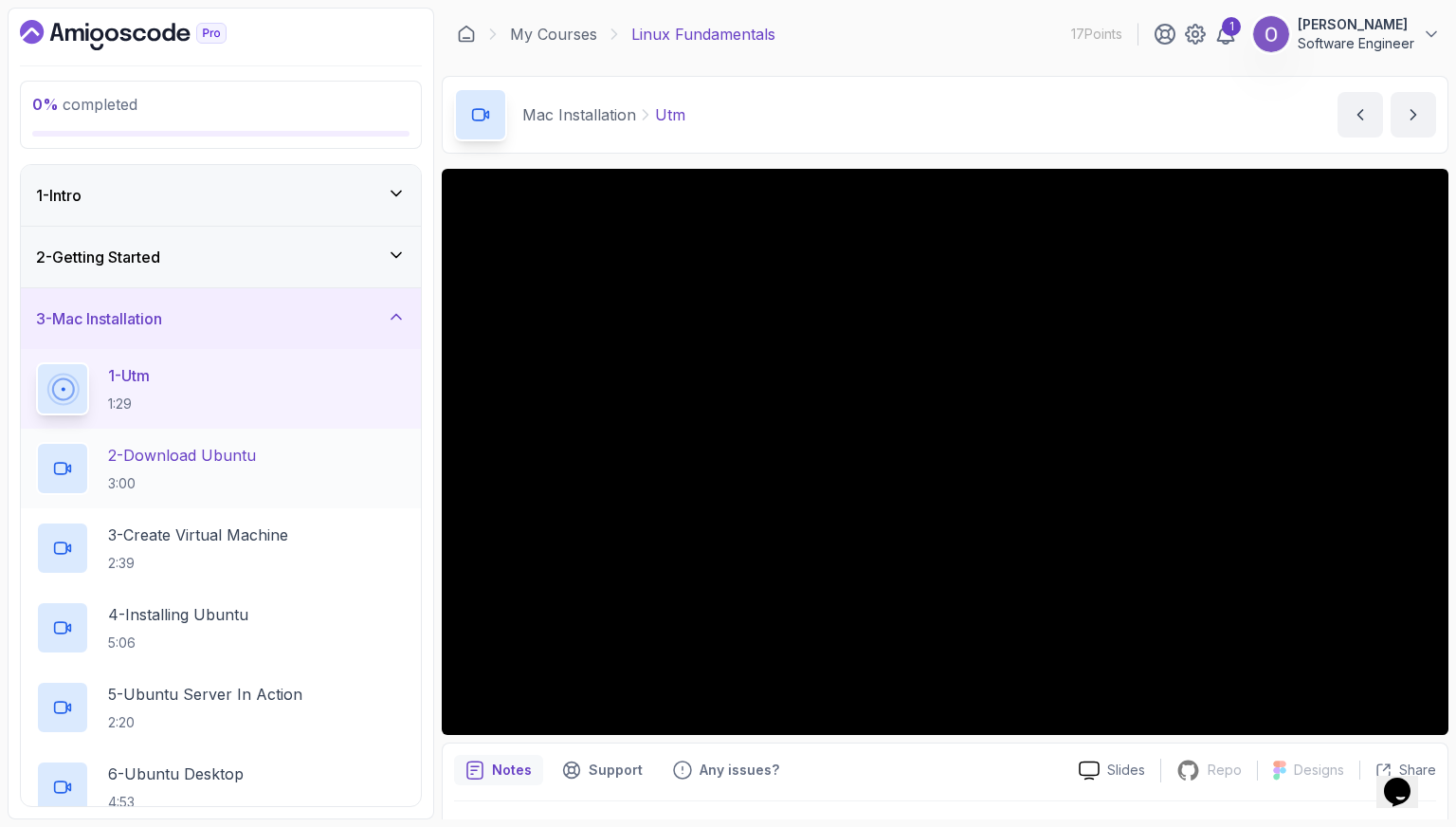
click at [352, 457] on div "2 - Download Ubuntu 3:00" at bounding box center [221, 469] width 370 height 53
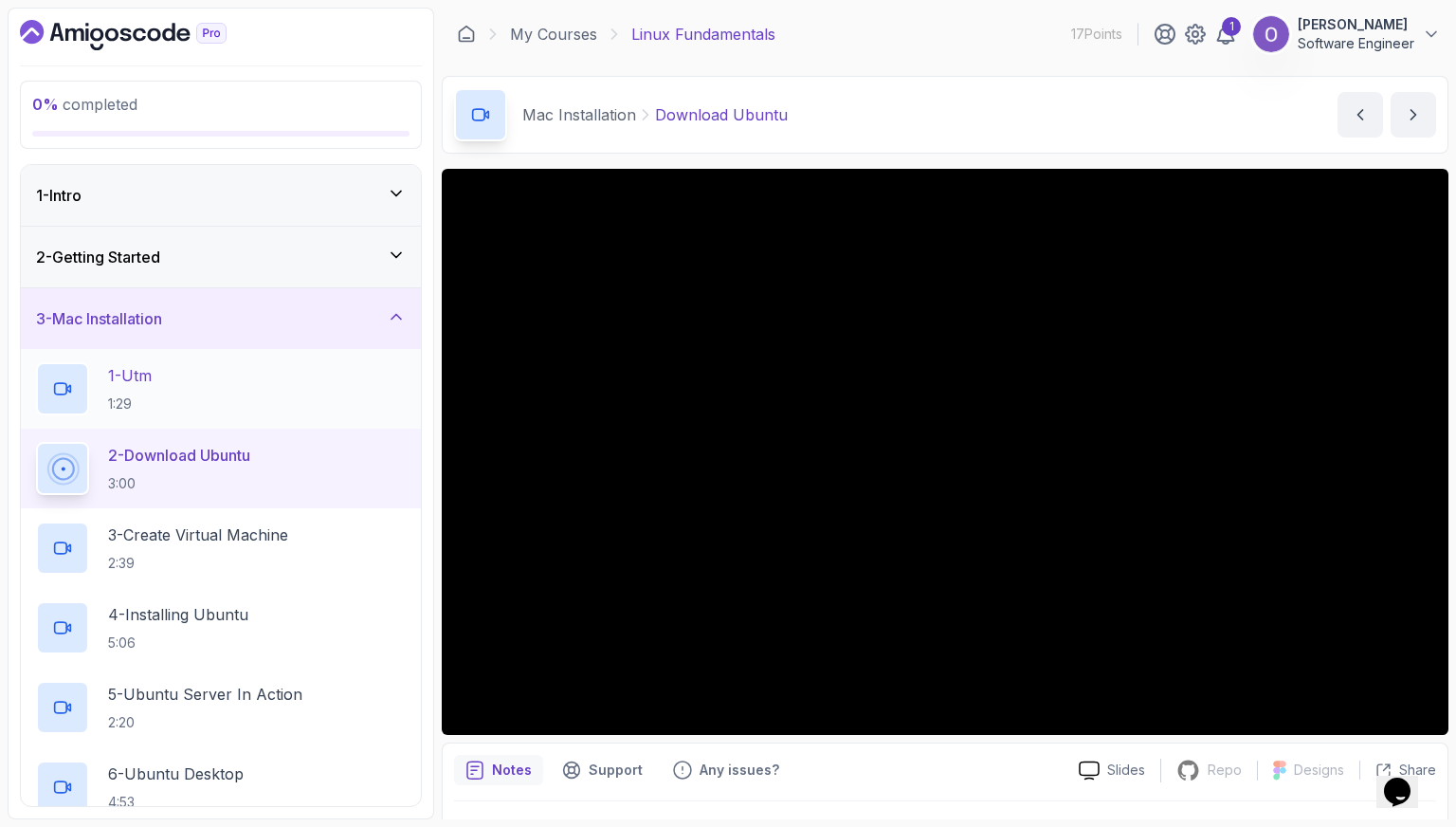
click at [302, 408] on div "1 - Utm 1:29" at bounding box center [221, 388] width 370 height 53
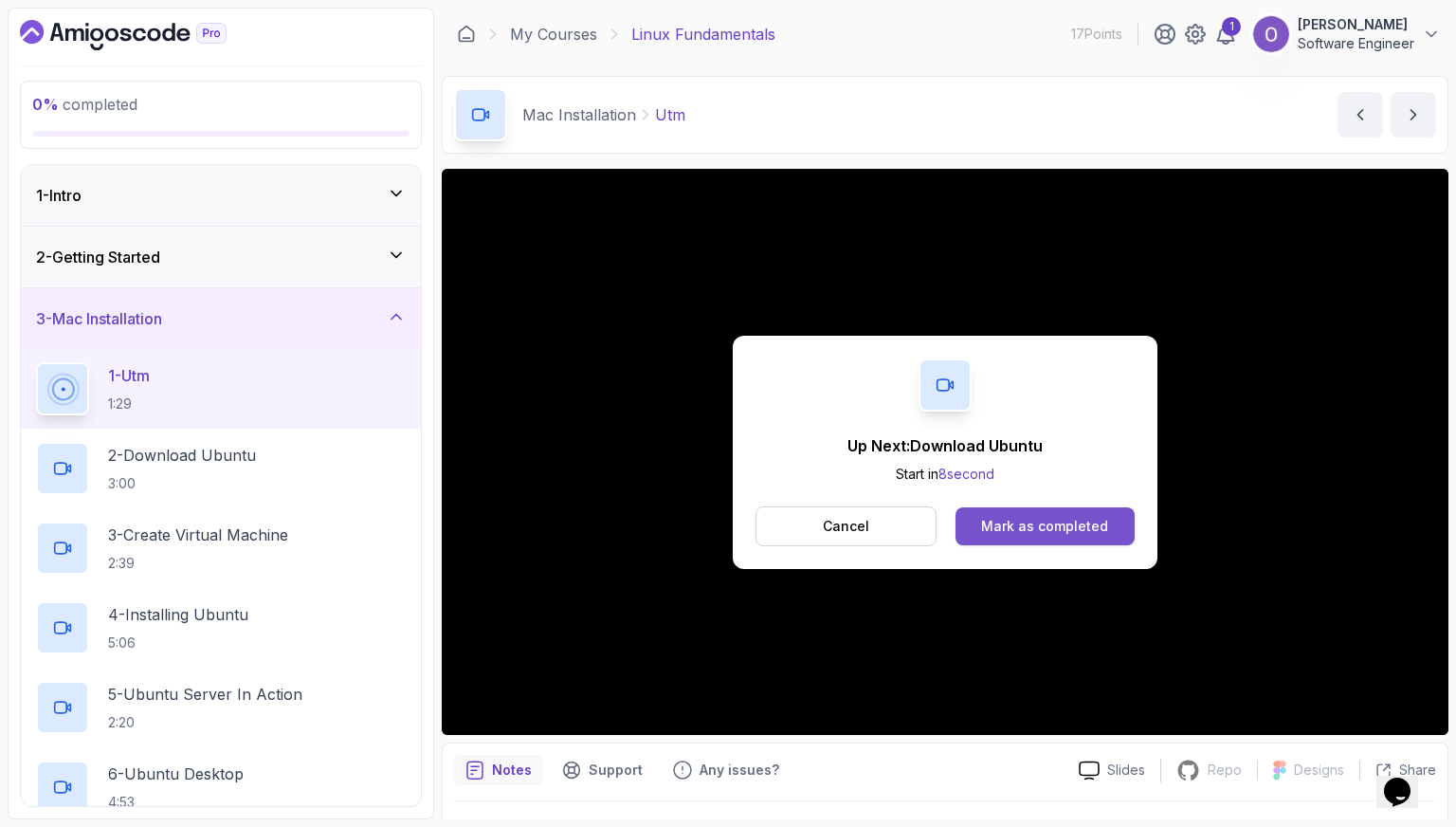
click at [1016, 526] on div "Mark as completed" at bounding box center [1045, 526] width 127 height 19
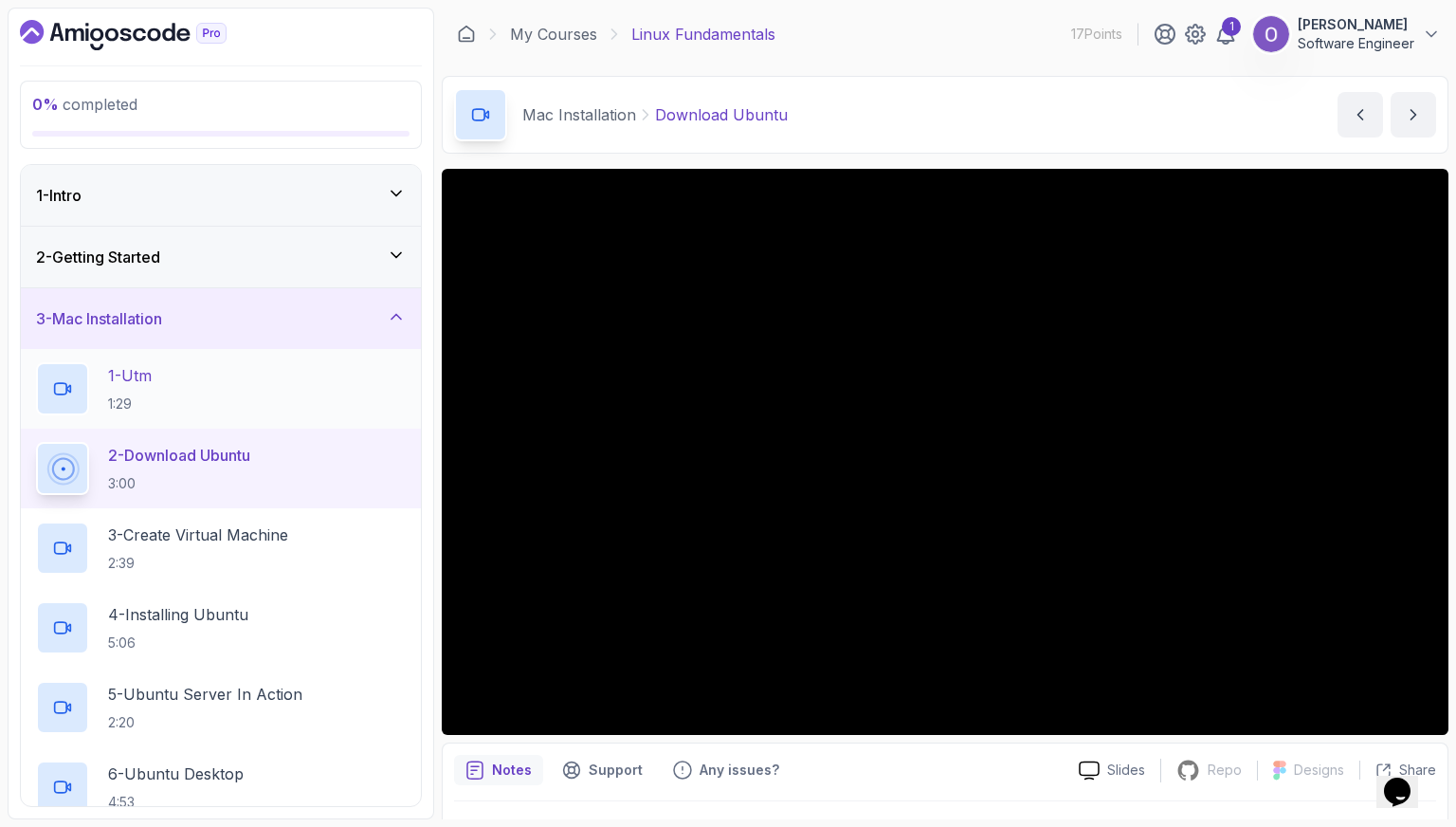
click at [300, 375] on div "1 - Utm 1:29" at bounding box center [221, 388] width 370 height 53
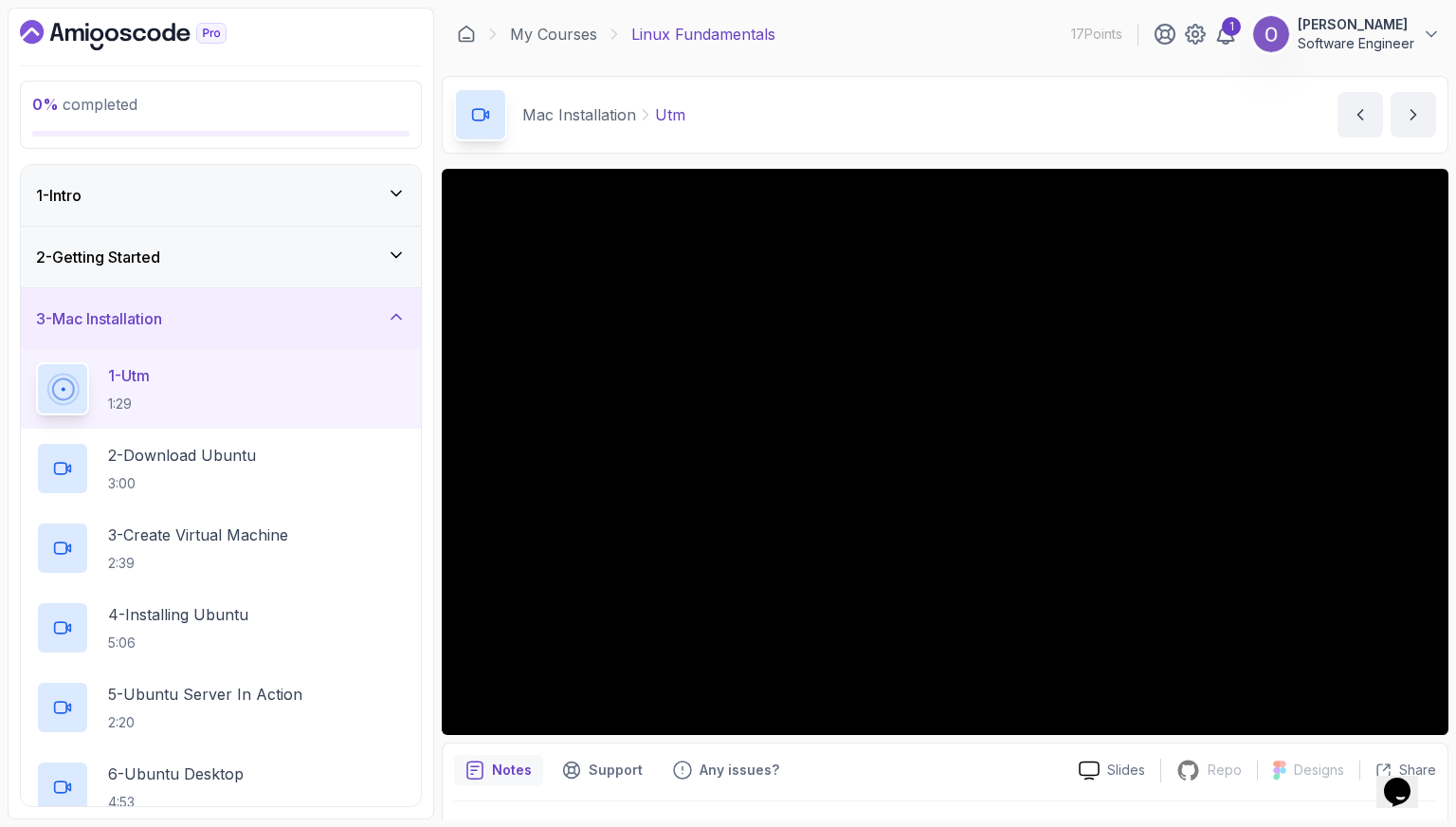
click at [390, 256] on icon at bounding box center [396, 254] width 19 height 19
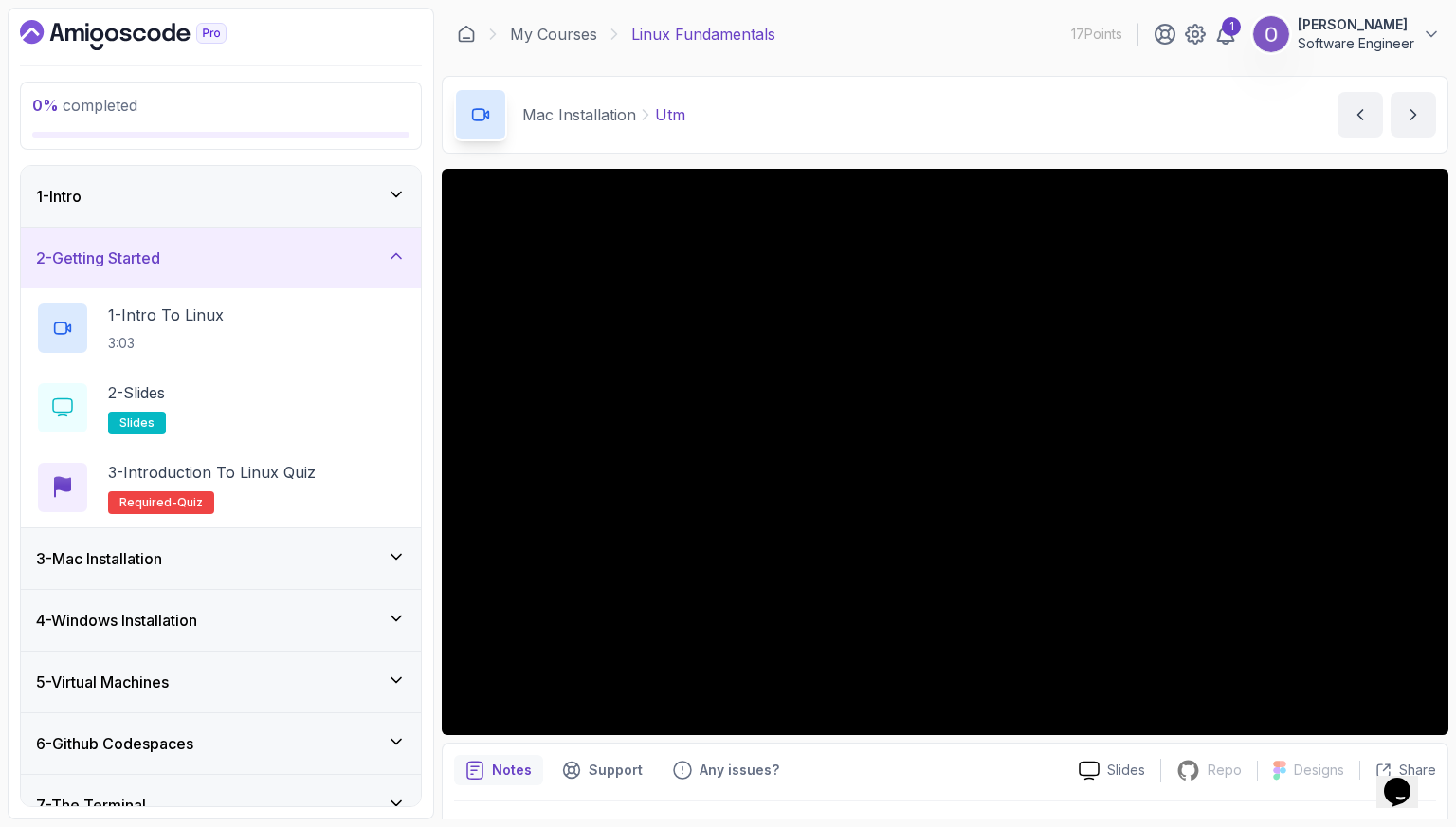
click at [390, 258] on icon at bounding box center [396, 255] width 19 height 19
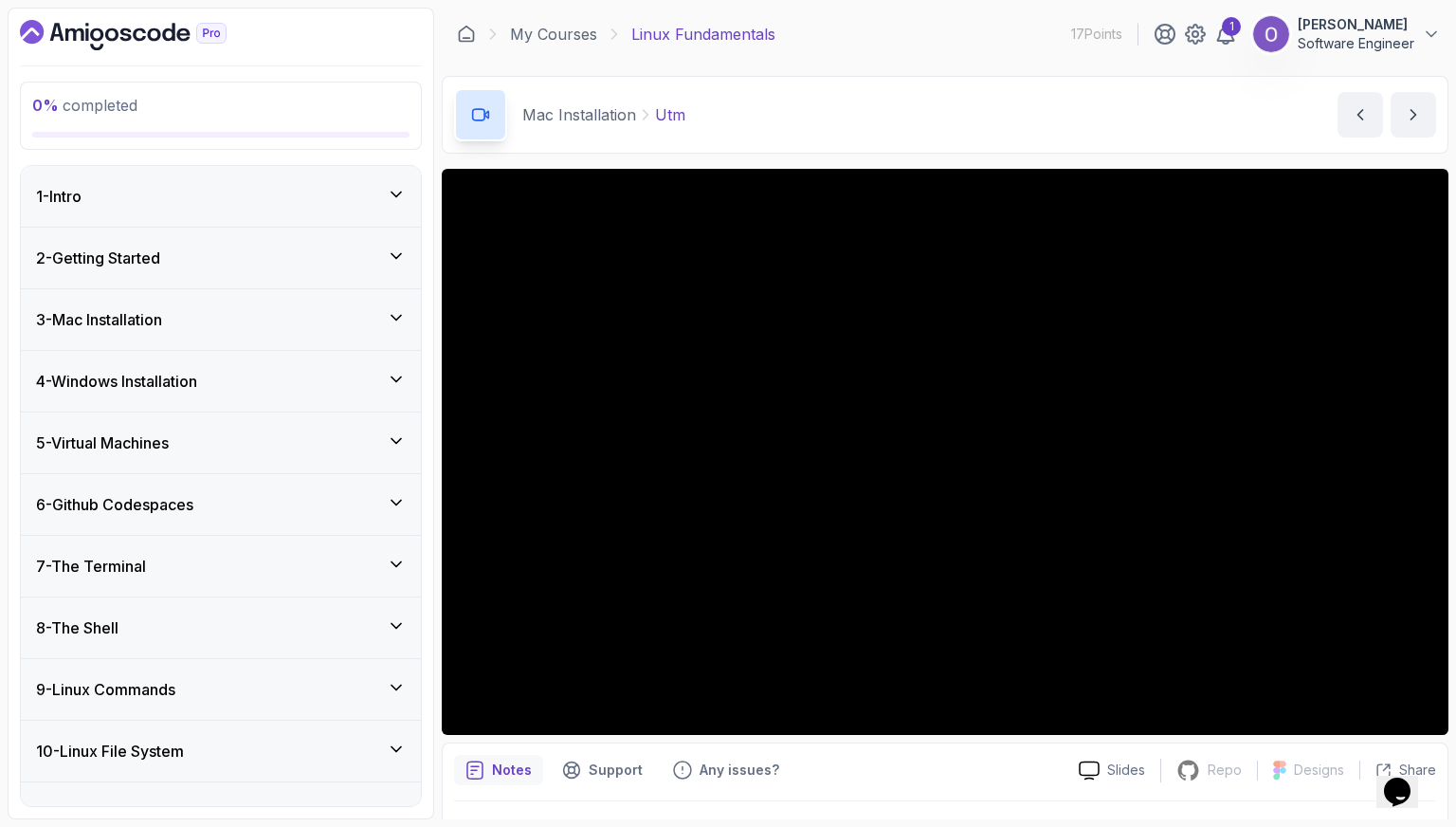
click at [375, 374] on div "4 - Windows Installation" at bounding box center [221, 381] width 370 height 23
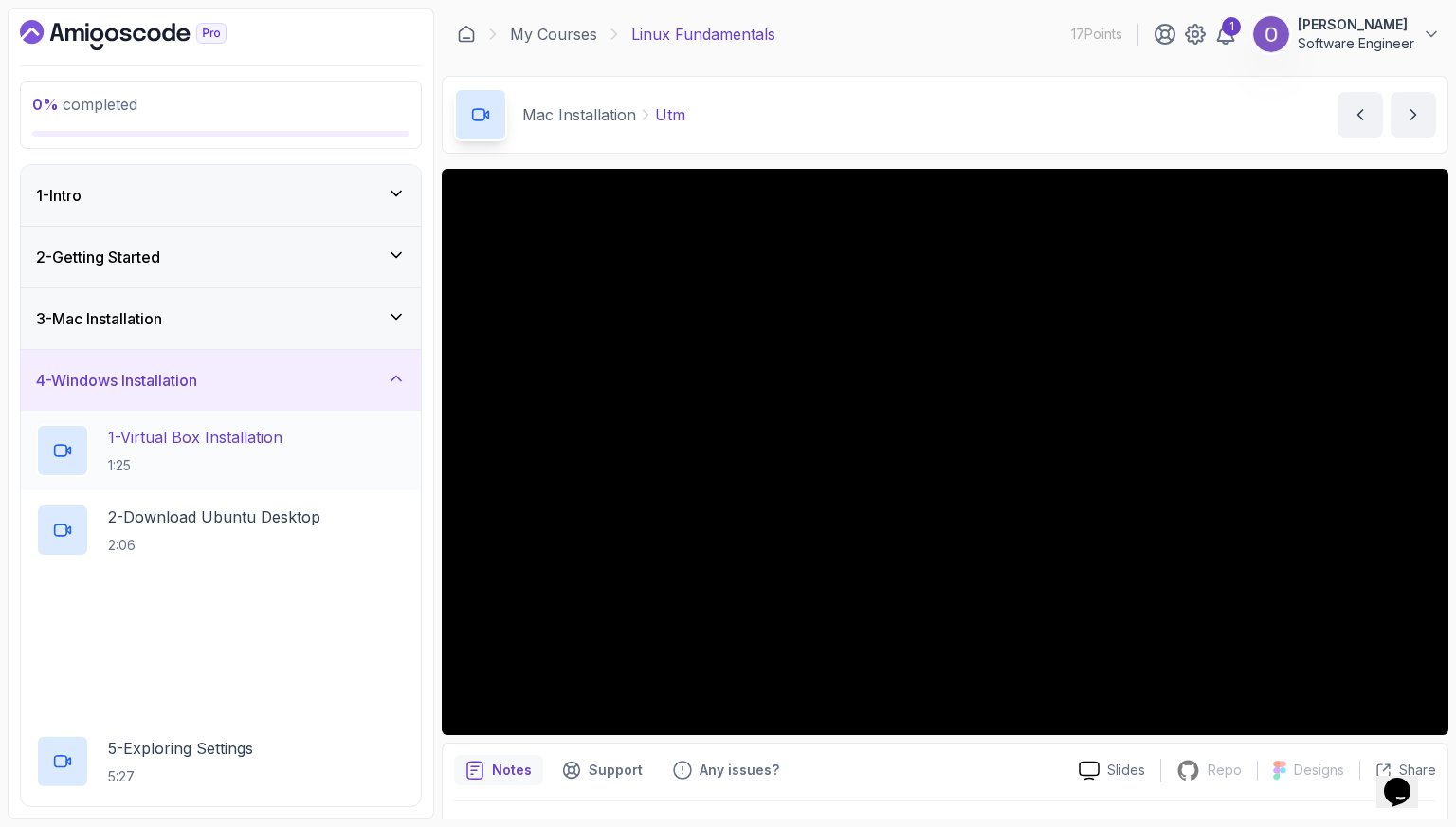
click at [311, 445] on div "1 - Virtual Box Installation 1:25" at bounding box center [221, 450] width 370 height 53
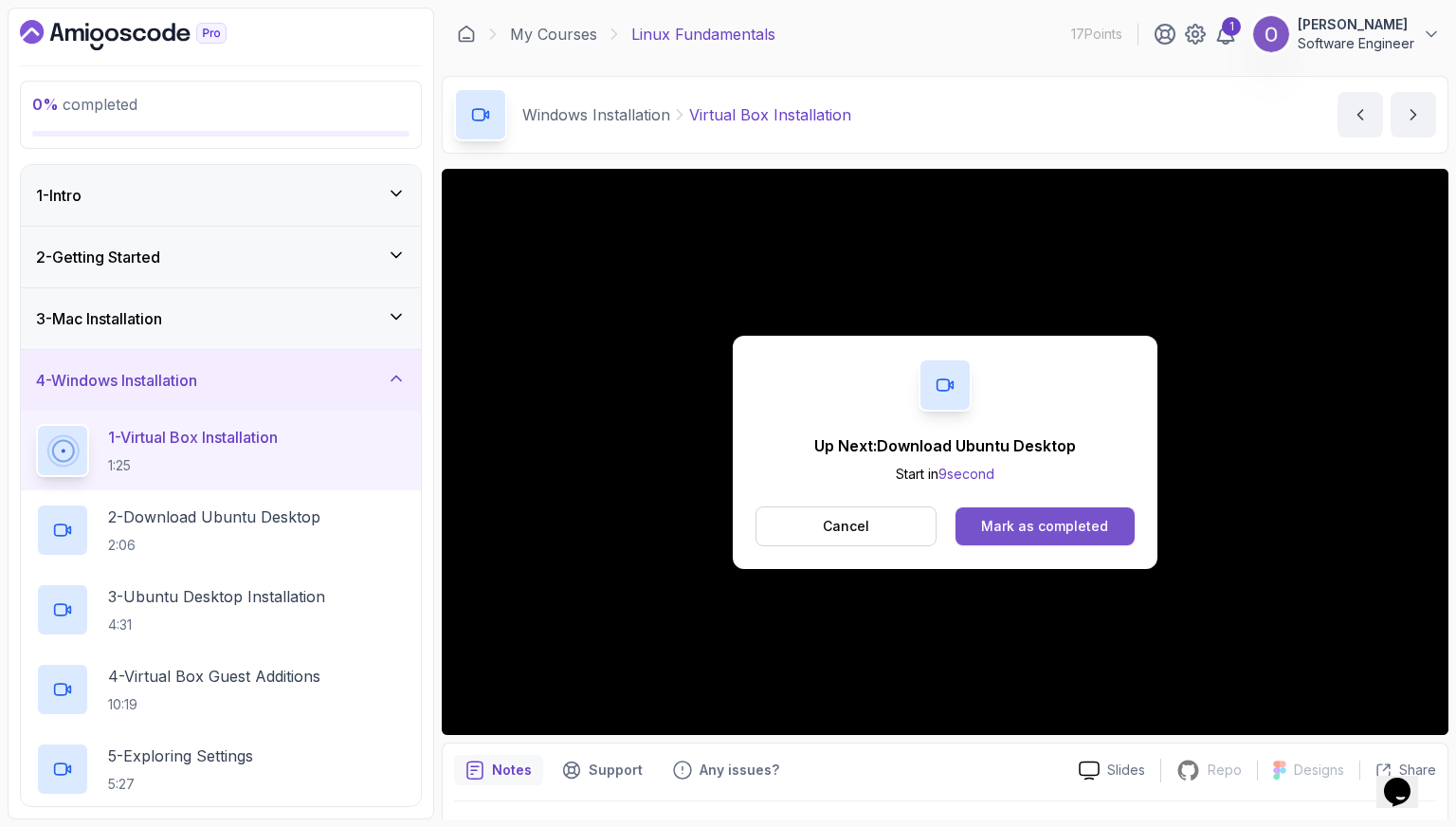
click at [1099, 519] on div "Mark as completed" at bounding box center [1045, 526] width 127 height 19
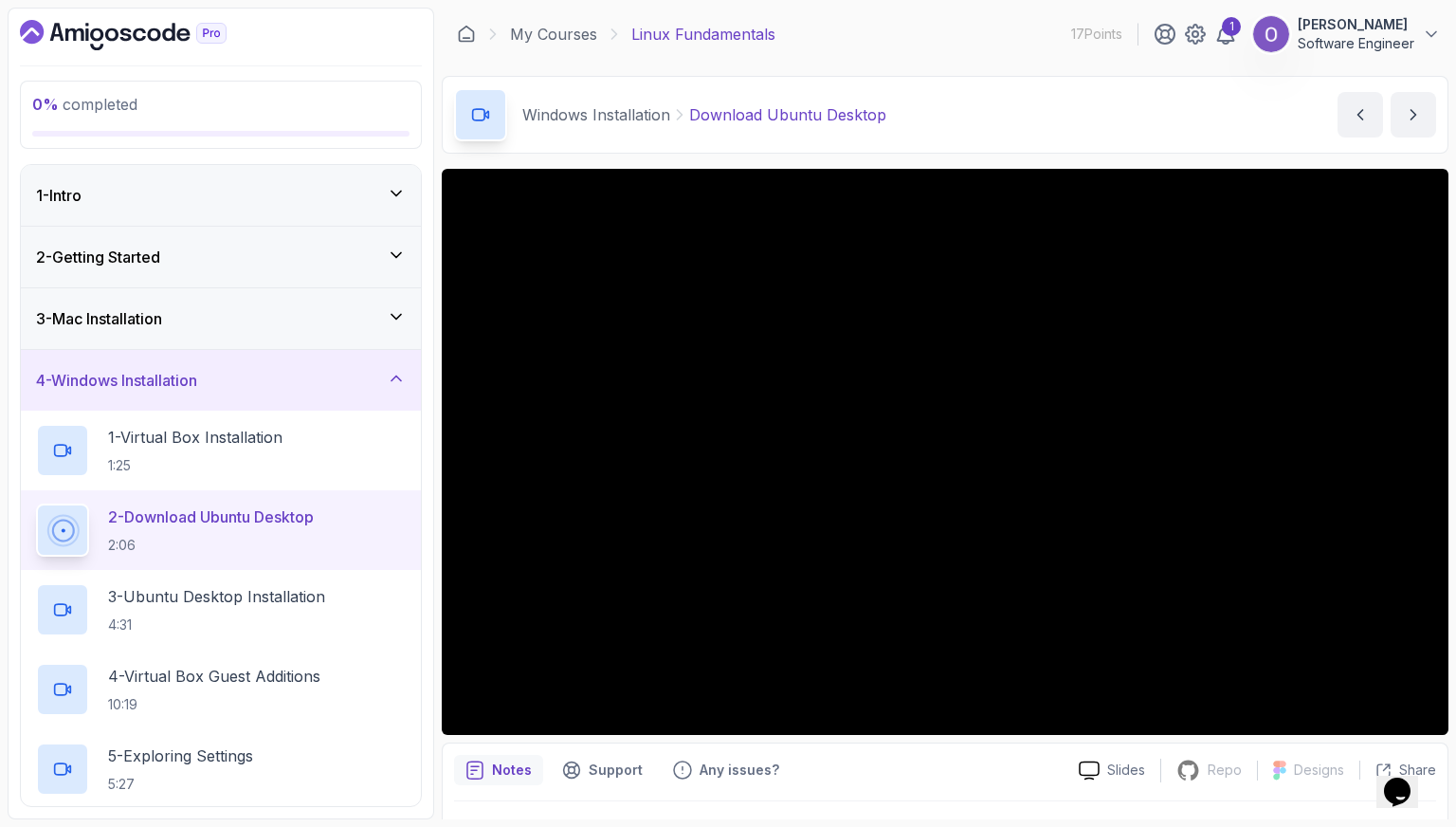
click at [1332, 39] on p "Software Engineer" at bounding box center [1356, 43] width 117 height 19
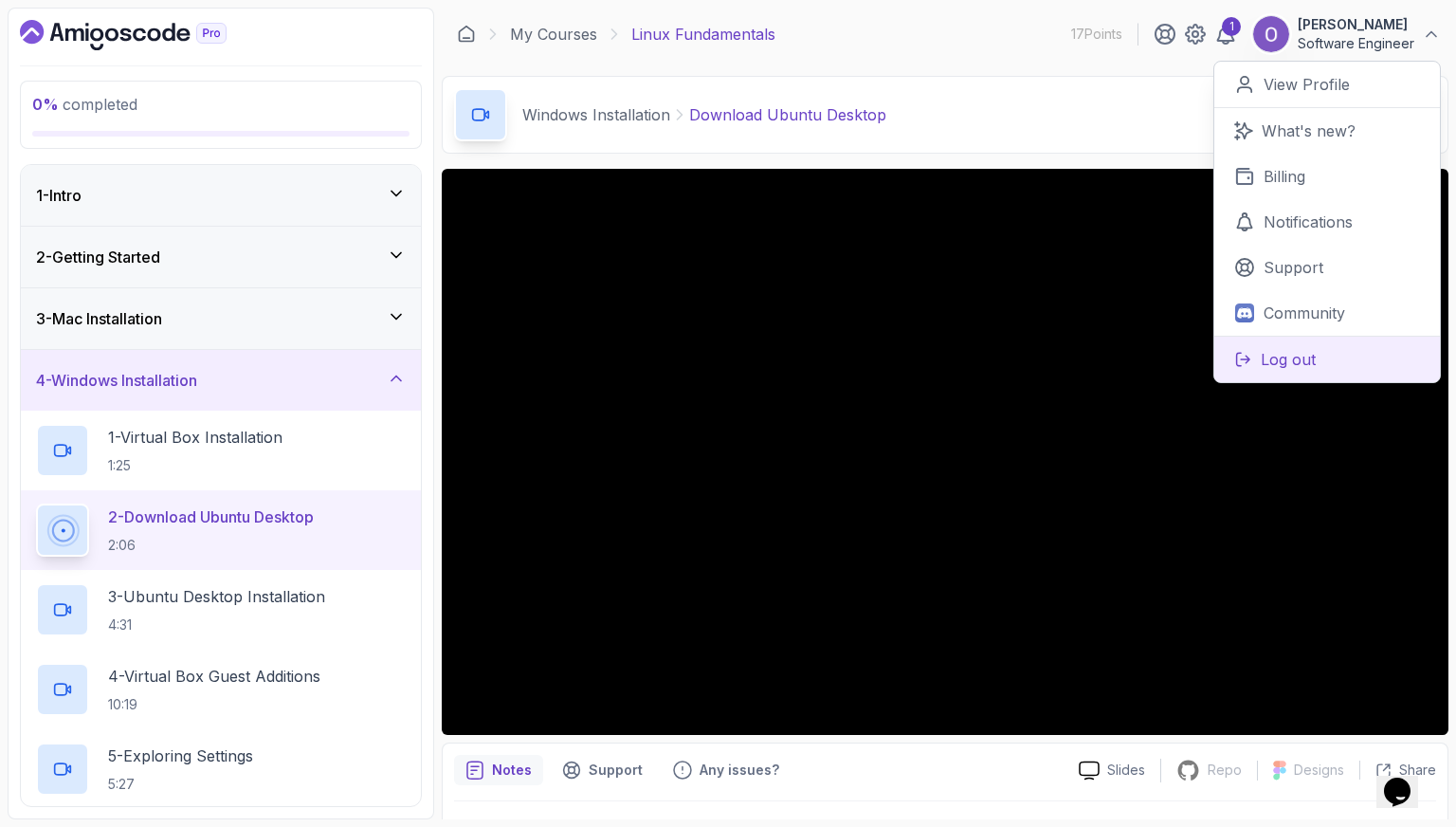
click at [1317, 354] on button "Log out" at bounding box center [1328, 358] width 226 height 46
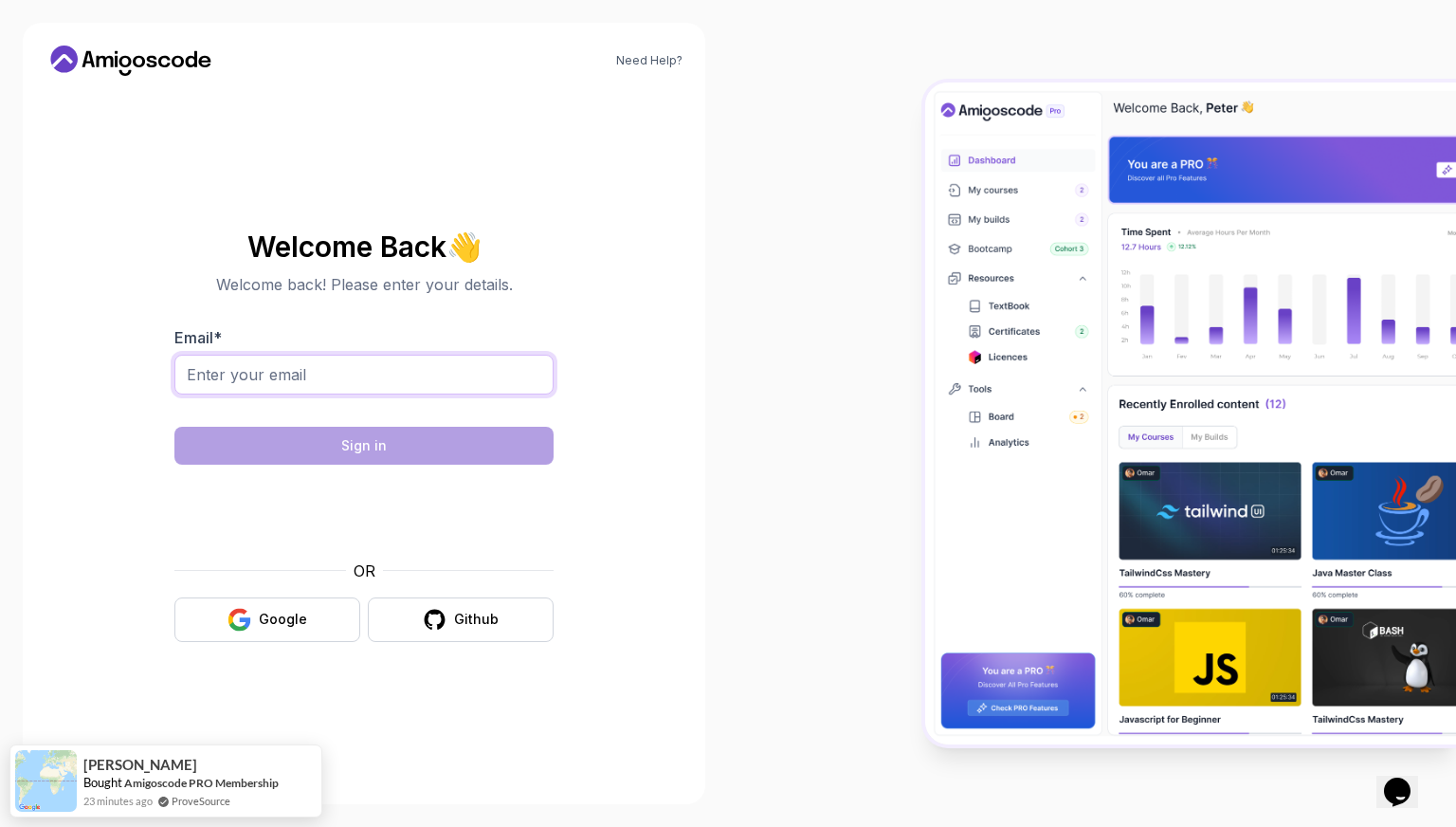
click at [454, 378] on input "Email *" at bounding box center [364, 375] width 379 height 40
click at [650, 389] on section "Welcome Back 👋 Welcome back! Please enter your details. Email * Sign in OR Goog…" at bounding box center [364, 437] width 637 height 448
click at [323, 611] on button "Google" at bounding box center [268, 619] width 186 height 44
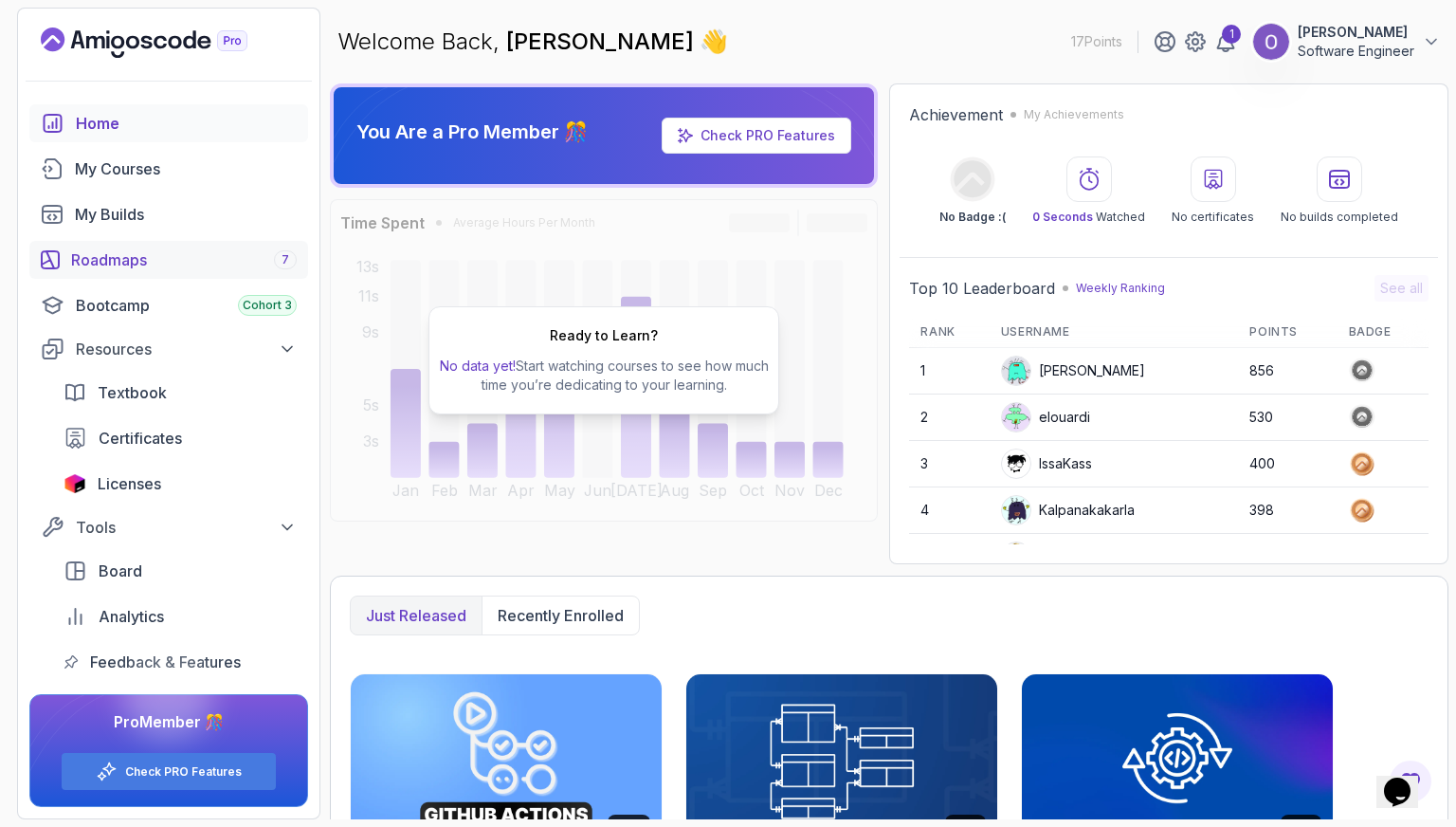
click at [211, 266] on div "Roadmaps 7" at bounding box center [184, 259] width 226 height 23
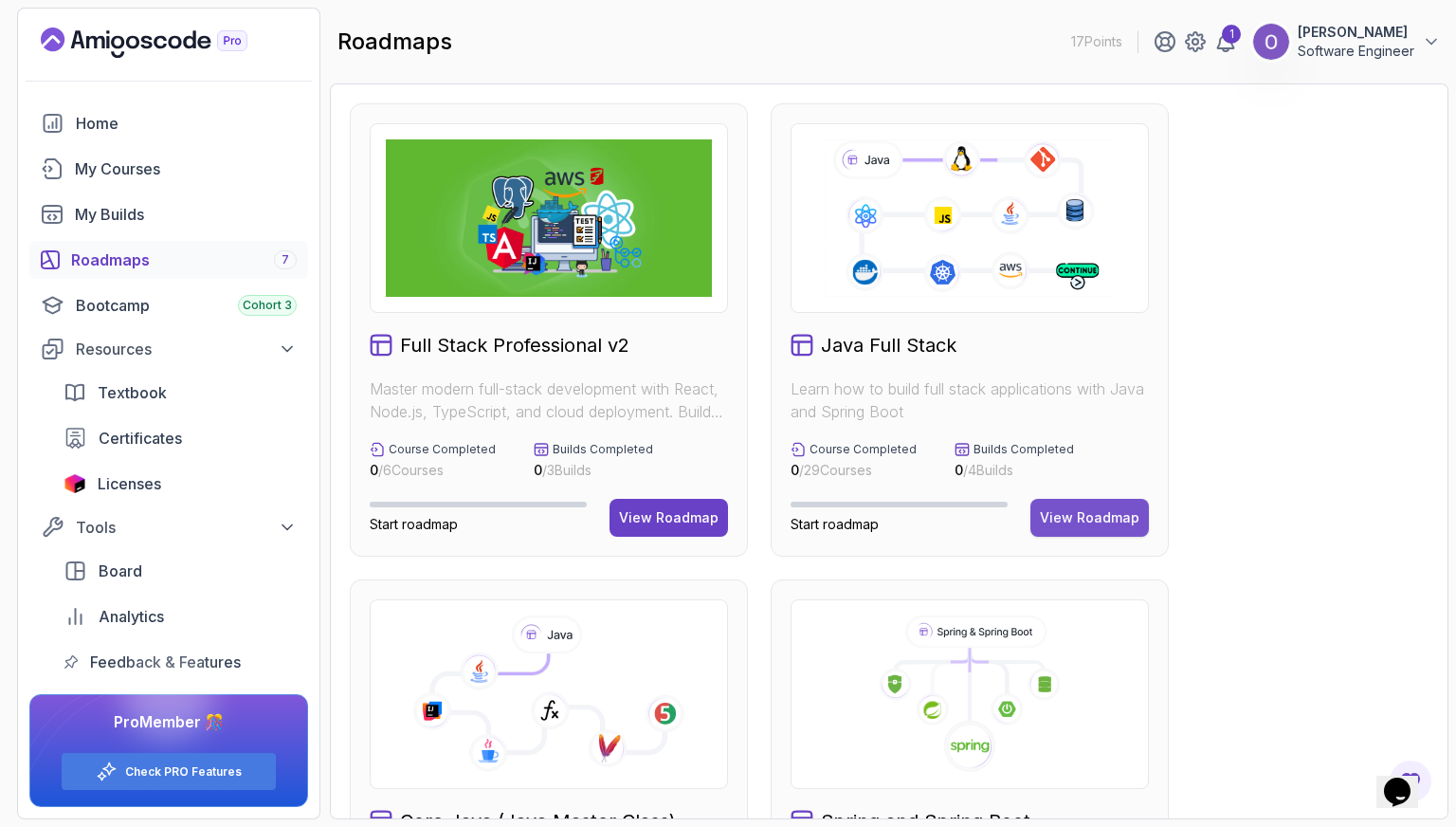
click at [1096, 513] on div "View Roadmap" at bounding box center [1090, 517] width 100 height 19
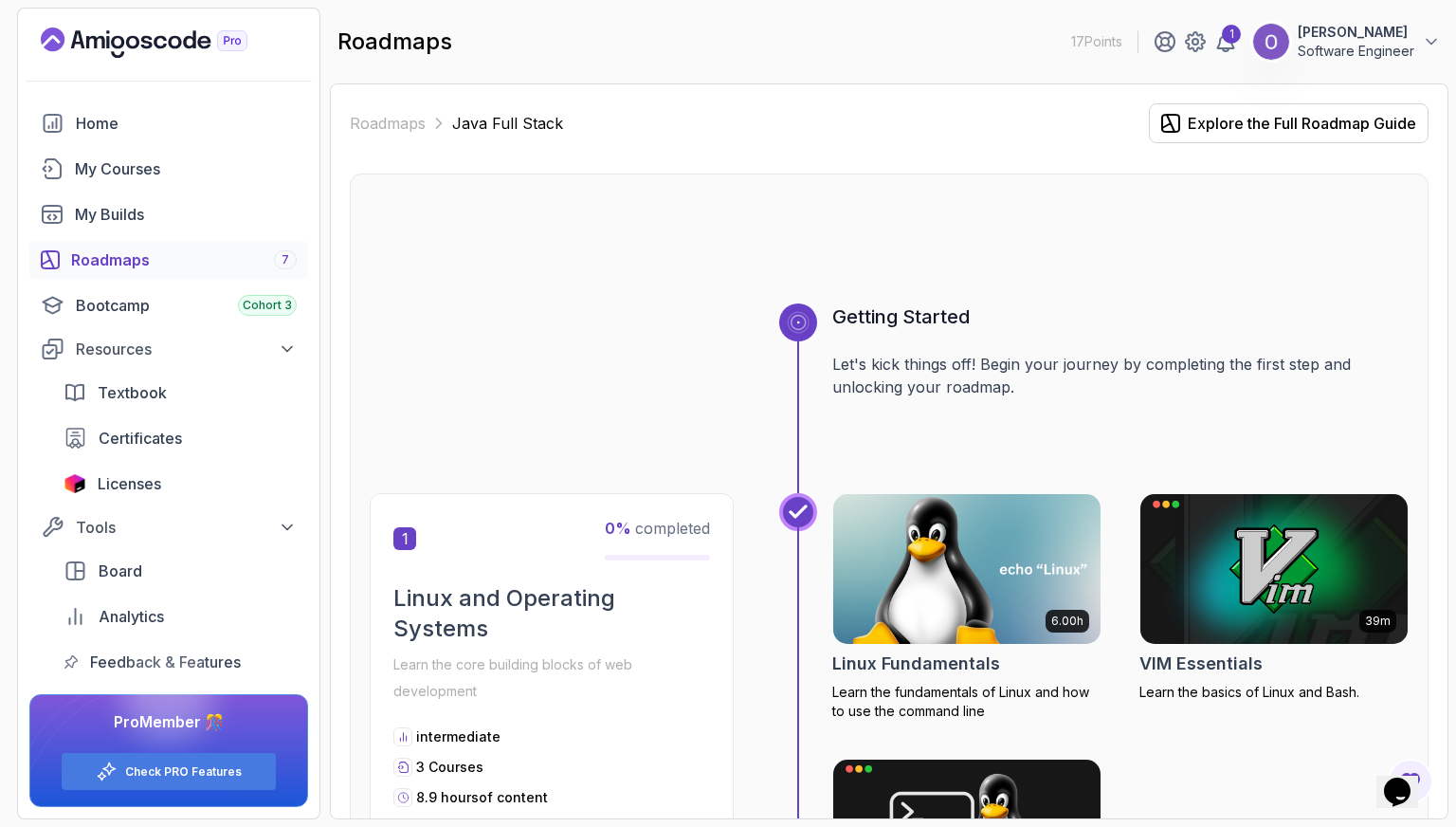
click at [952, 546] on img at bounding box center [967, 569] width 280 height 158
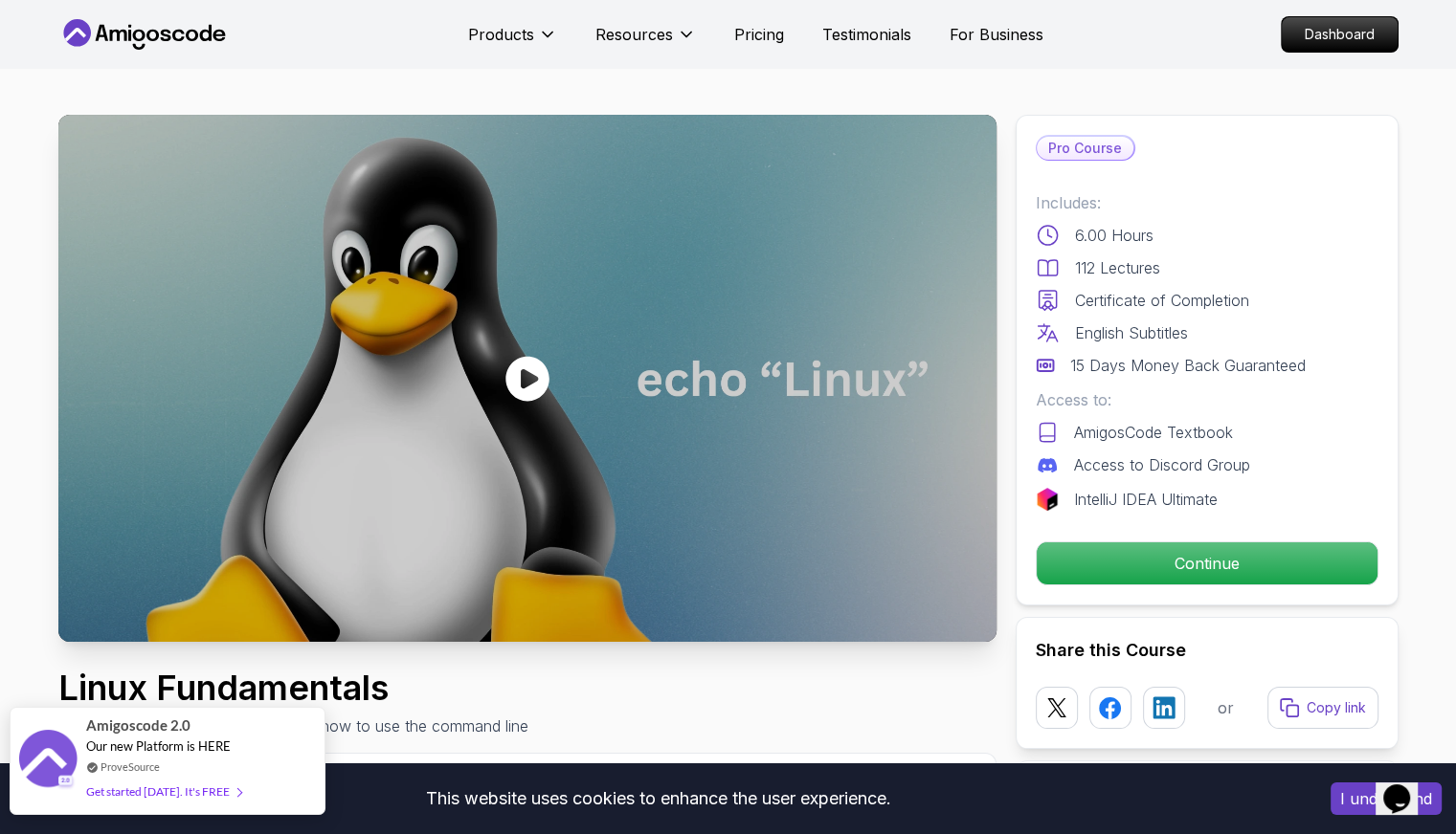
drag, startPoint x: 123, startPoint y: 793, endPoint x: 107, endPoint y: 767, distance: 30.5
click at [107, 767] on link "ProveSource" at bounding box center [131, 767] width 59 height 16
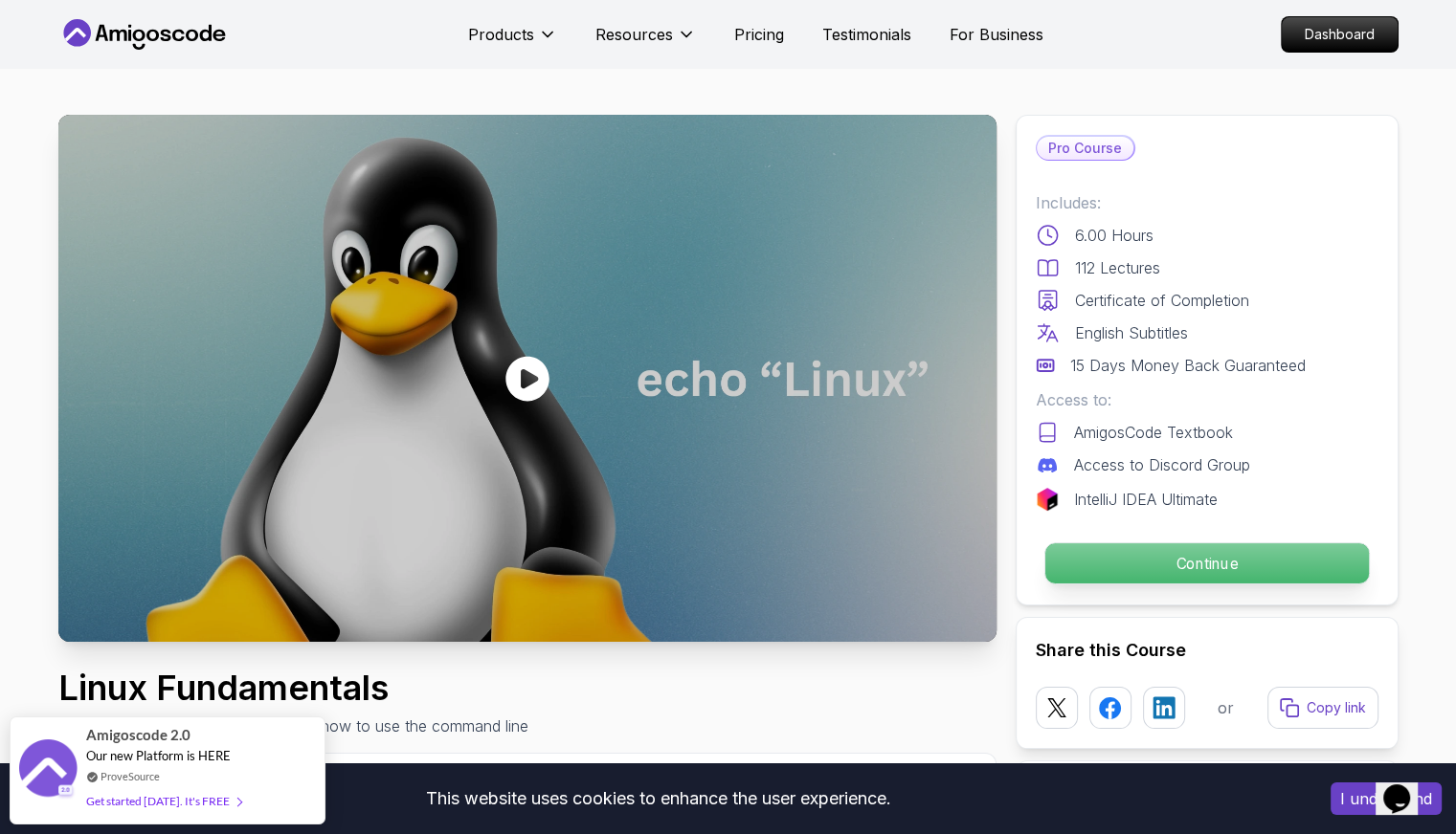
click at [1112, 548] on p "Continue" at bounding box center [1206, 563] width 324 height 41
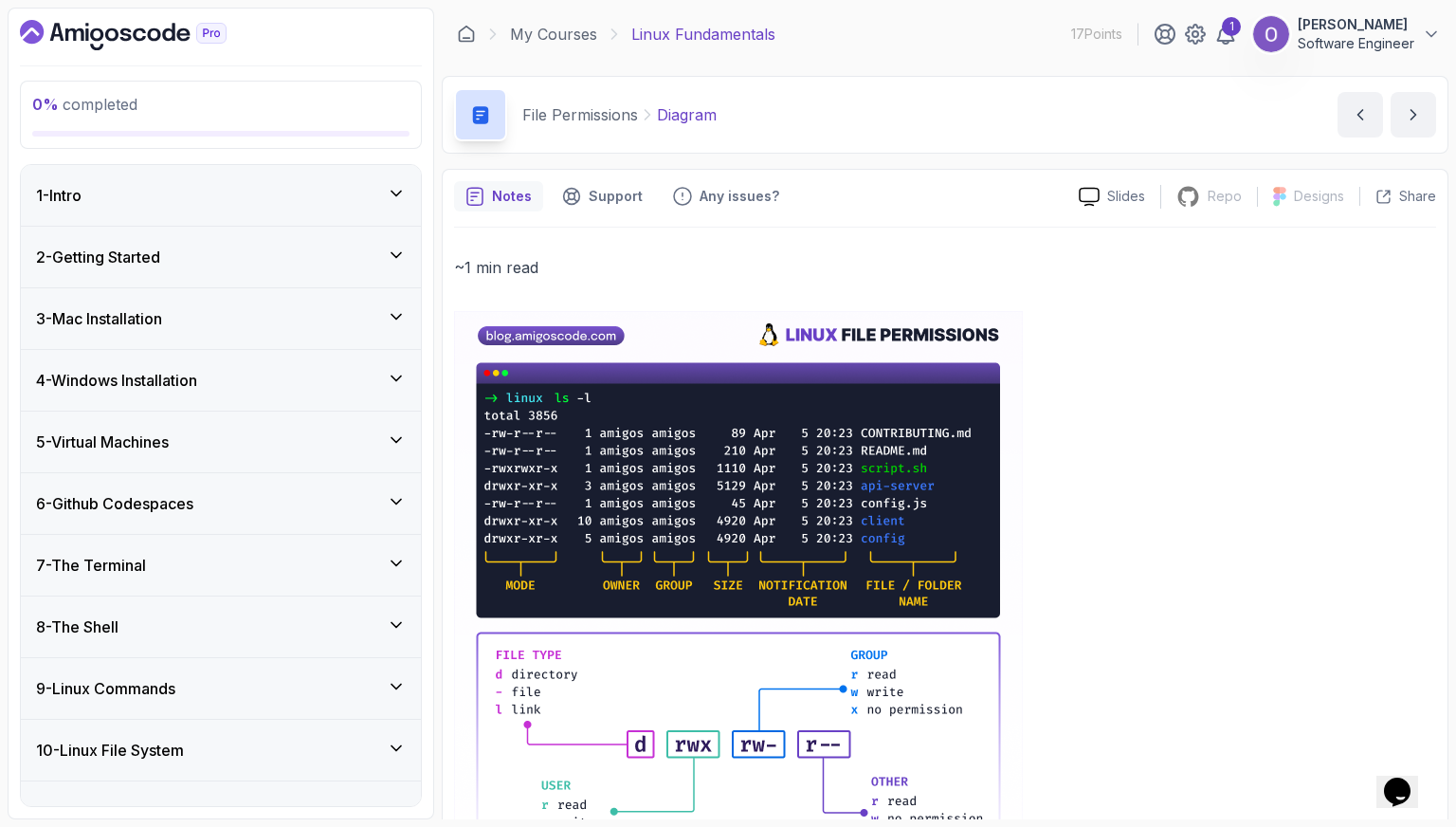
click at [323, 206] on div "1 - Intro" at bounding box center [221, 195] width 400 height 61
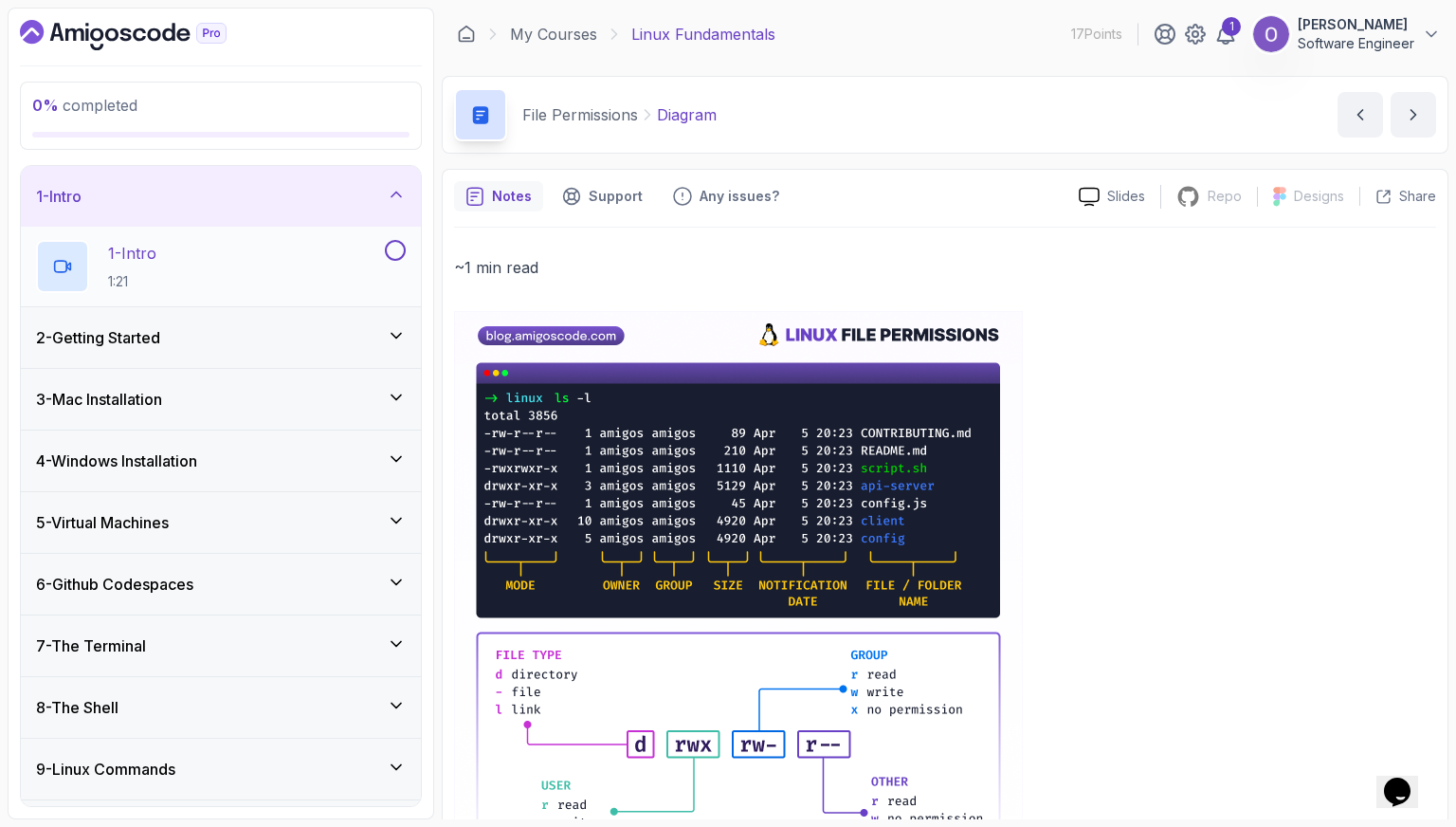
click at [341, 265] on div "1 - Intro 1:21" at bounding box center [209, 267] width 345 height 53
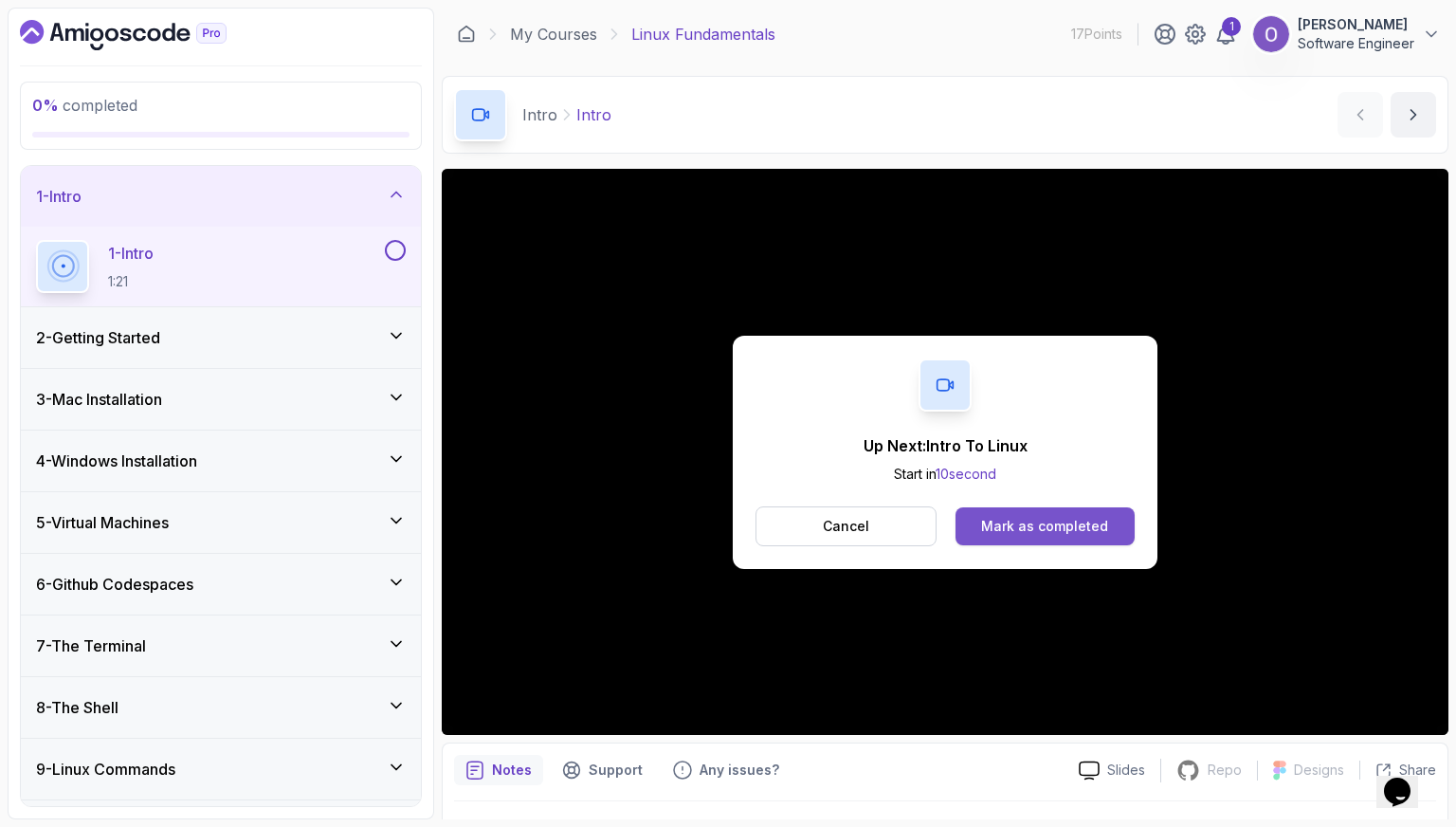
click at [1026, 538] on button "Mark as completed" at bounding box center [1045, 526] width 179 height 38
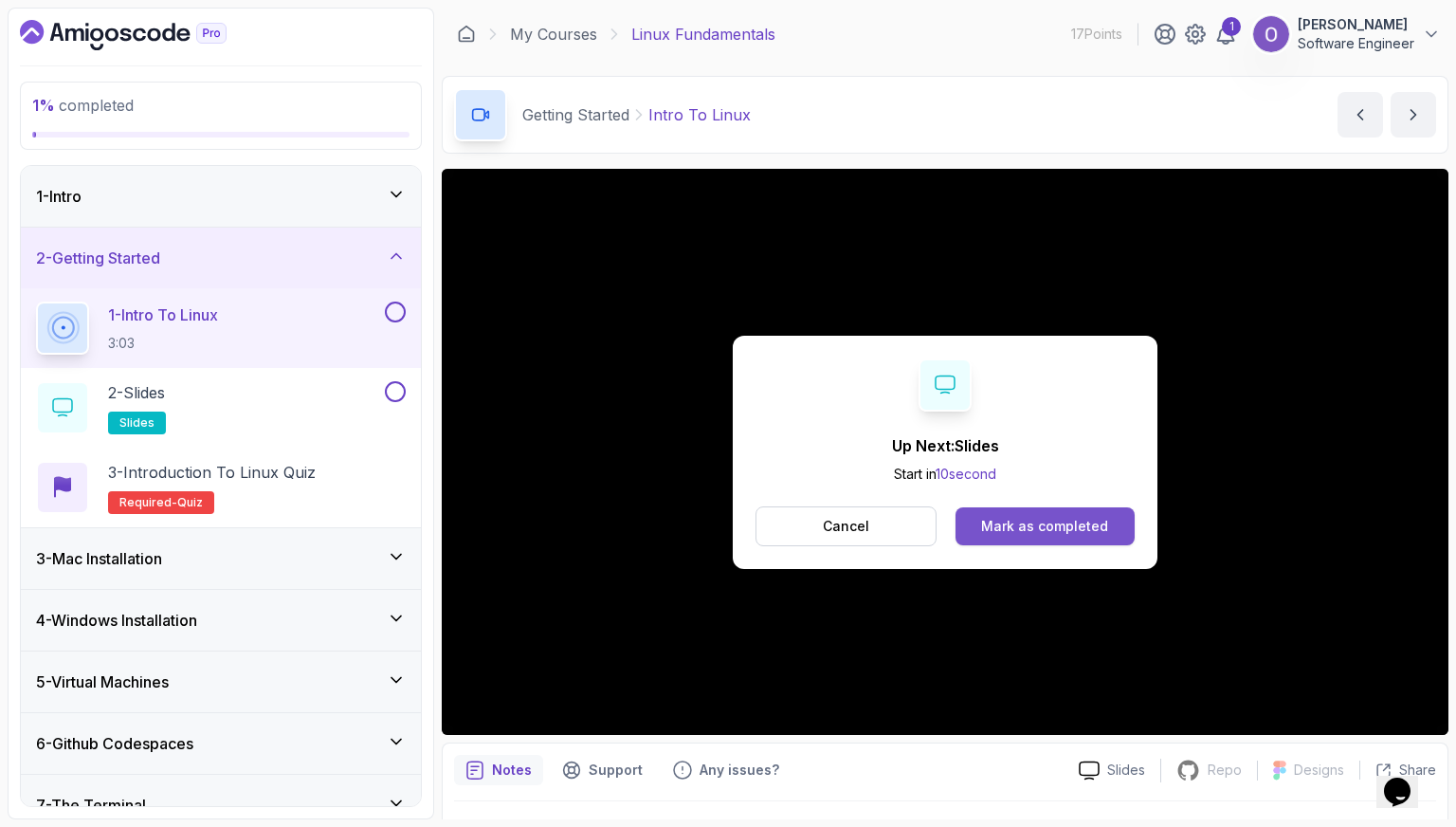
click at [1043, 534] on div "Mark as completed" at bounding box center [1045, 526] width 127 height 19
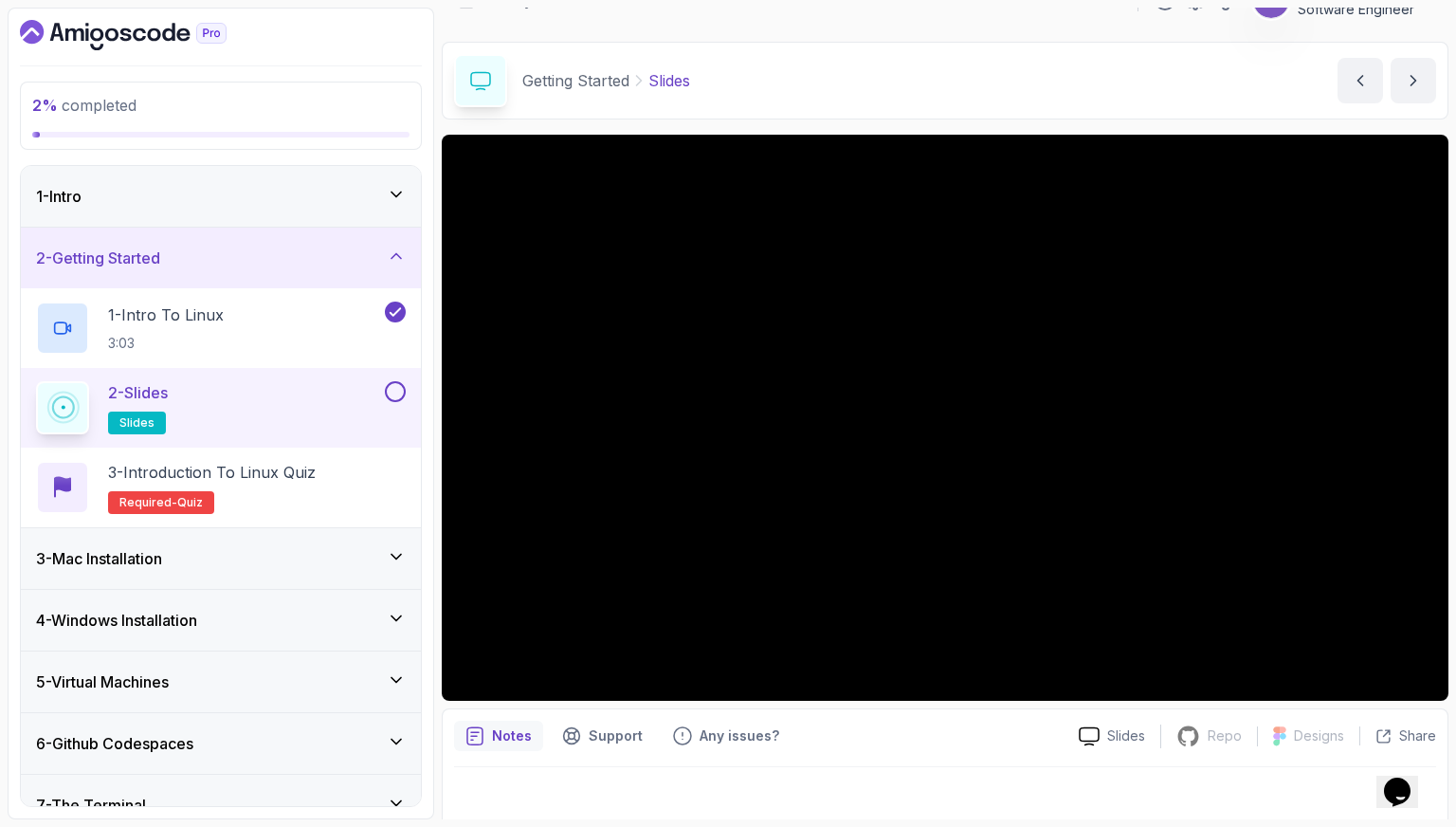
scroll to position [46, 0]
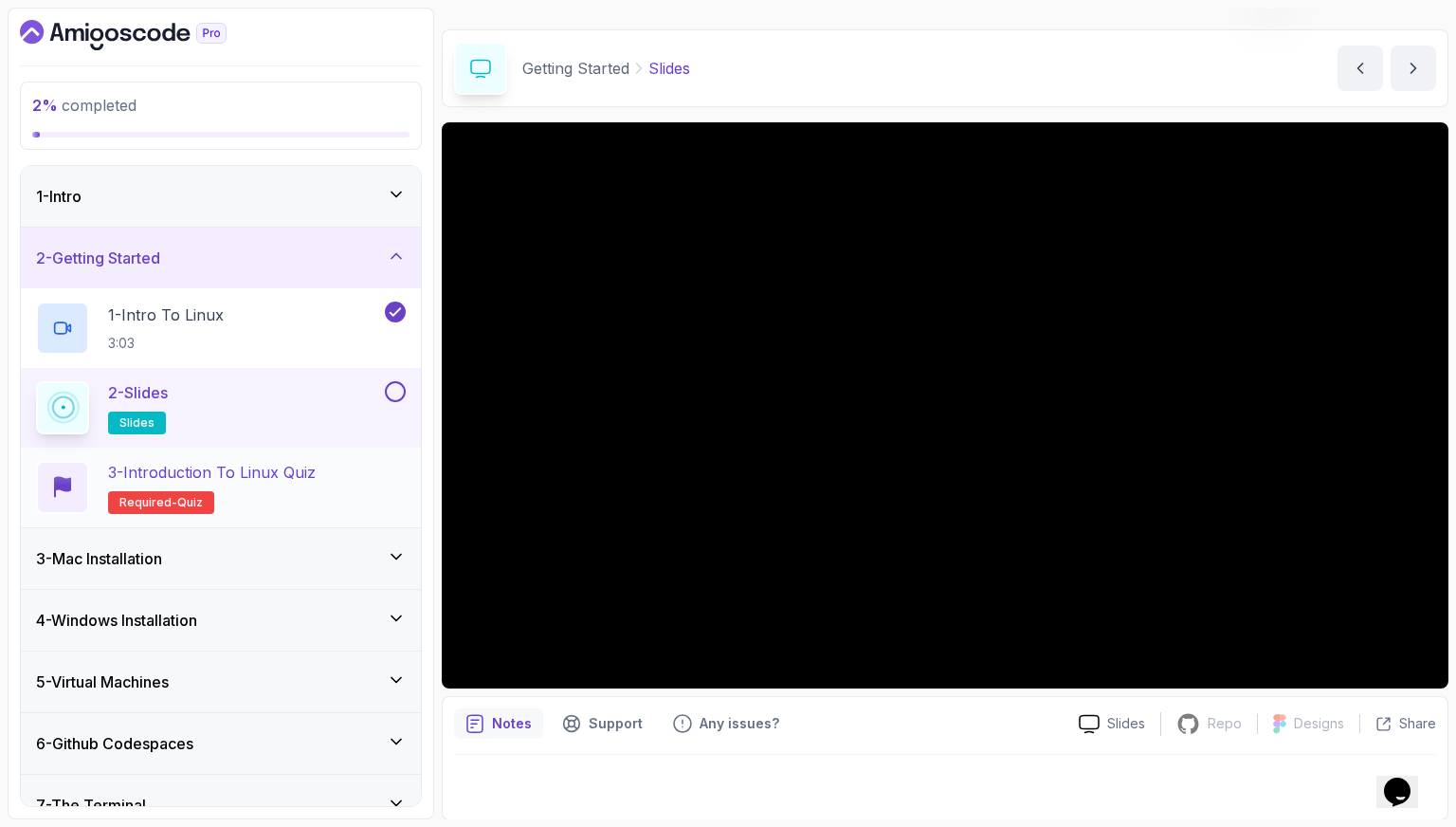
click at [335, 463] on div "3 - Introduction to Linux Quiz Required- quiz" at bounding box center [221, 488] width 370 height 53
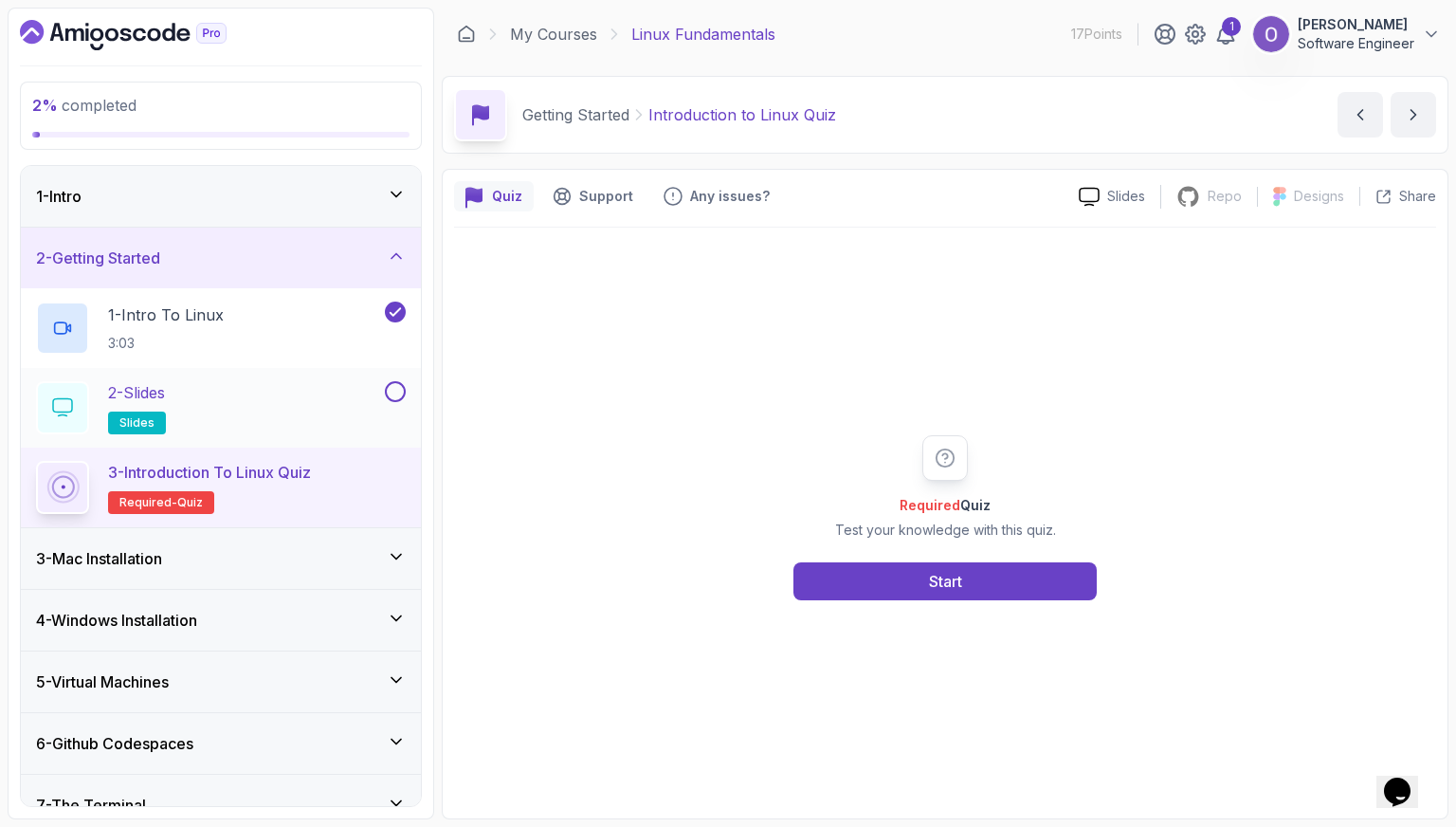
click at [341, 399] on div "2 - Slides slides" at bounding box center [209, 408] width 345 height 53
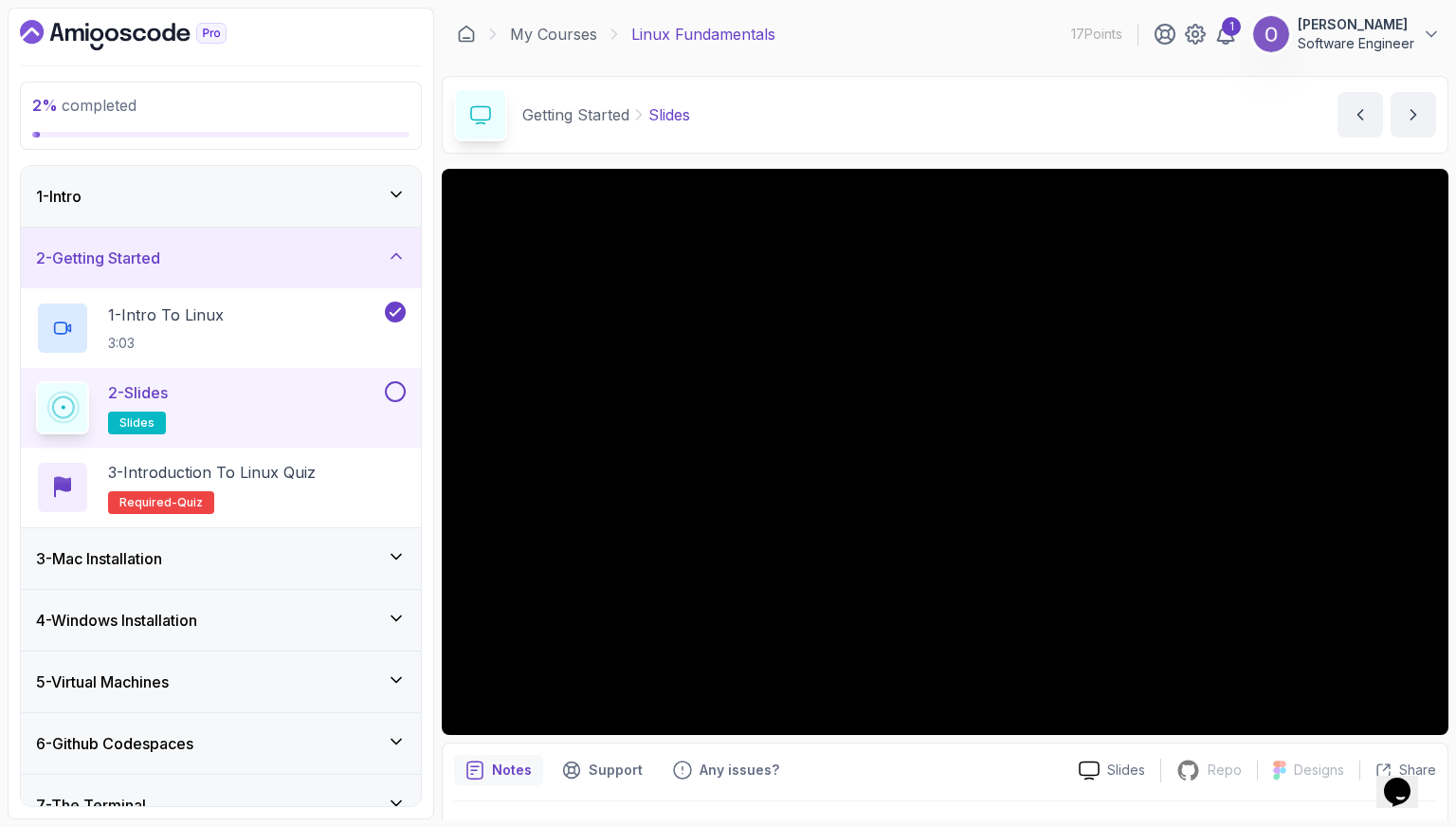
click at [398, 388] on button at bounding box center [395, 391] width 21 height 21
click at [383, 451] on div "3 - Introduction to Linux Quiz Required- quiz" at bounding box center [221, 487] width 400 height 79
click at [383, 474] on div "3 - Introduction to Linux Quiz Required- quiz" at bounding box center [221, 488] width 370 height 53
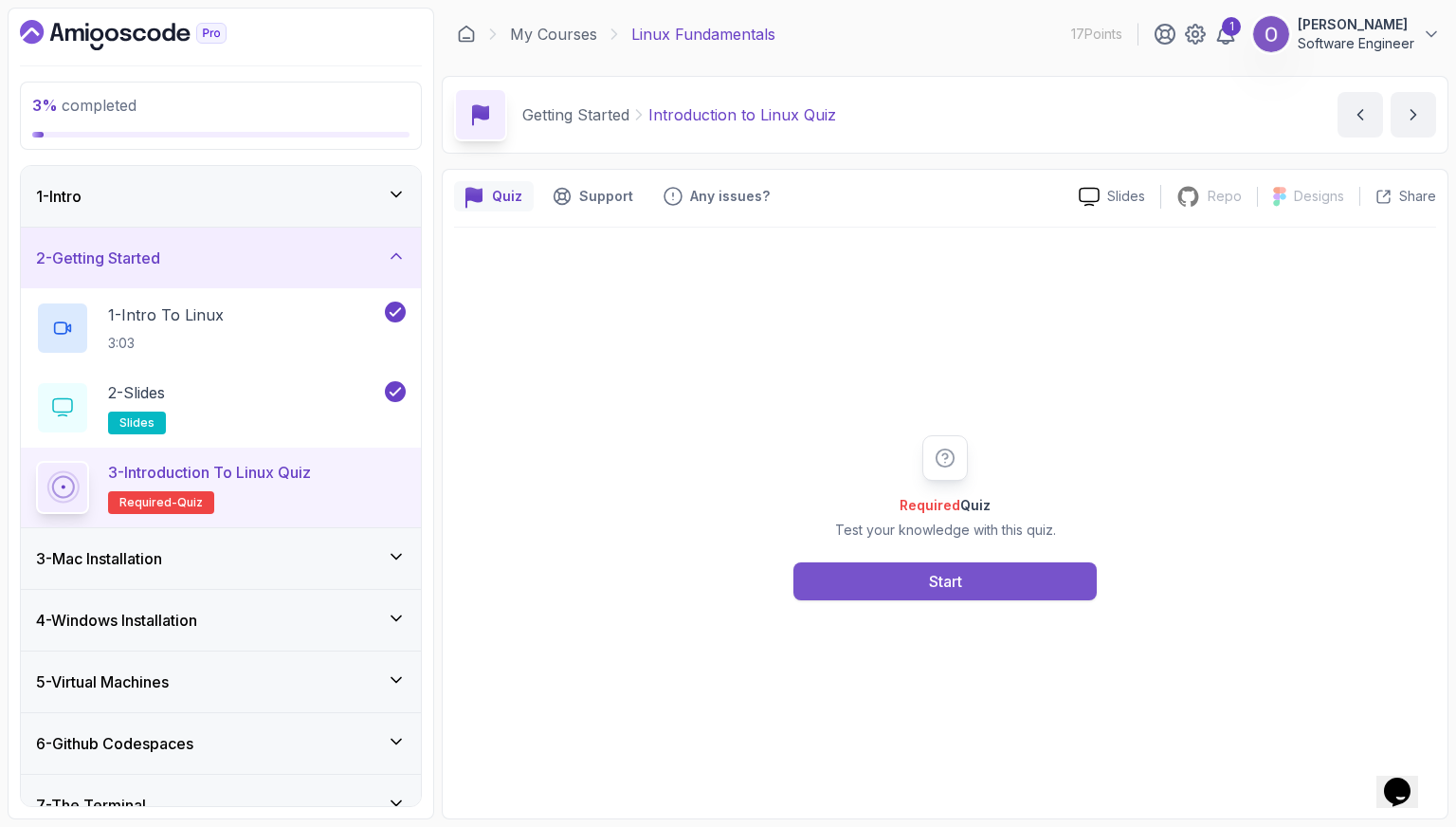
click at [895, 585] on button "Start" at bounding box center [944, 581] width 303 height 38
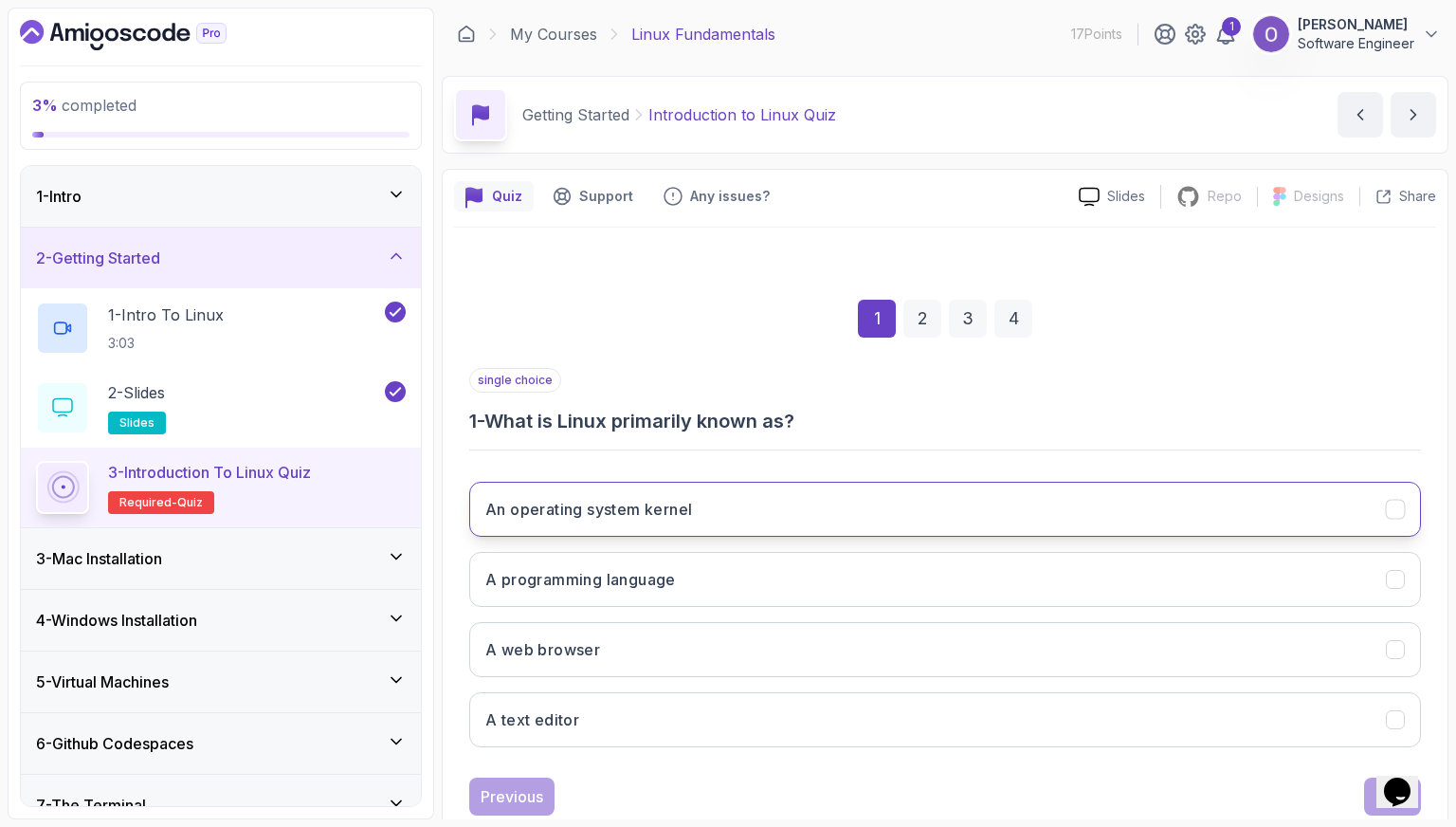
click at [761, 509] on button "An operating system kernel" at bounding box center [945, 509] width 952 height 55
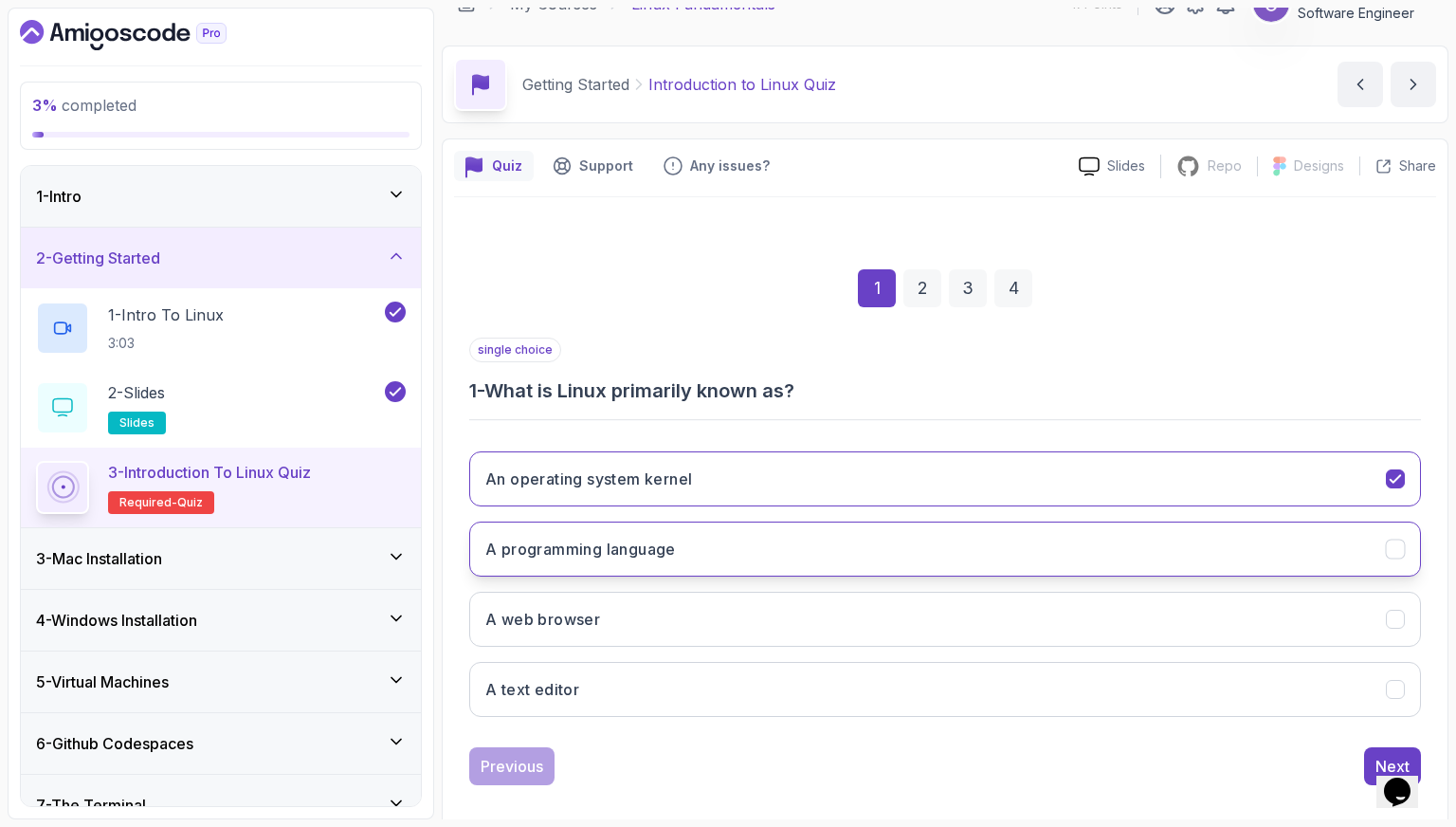
scroll to position [47, 0]
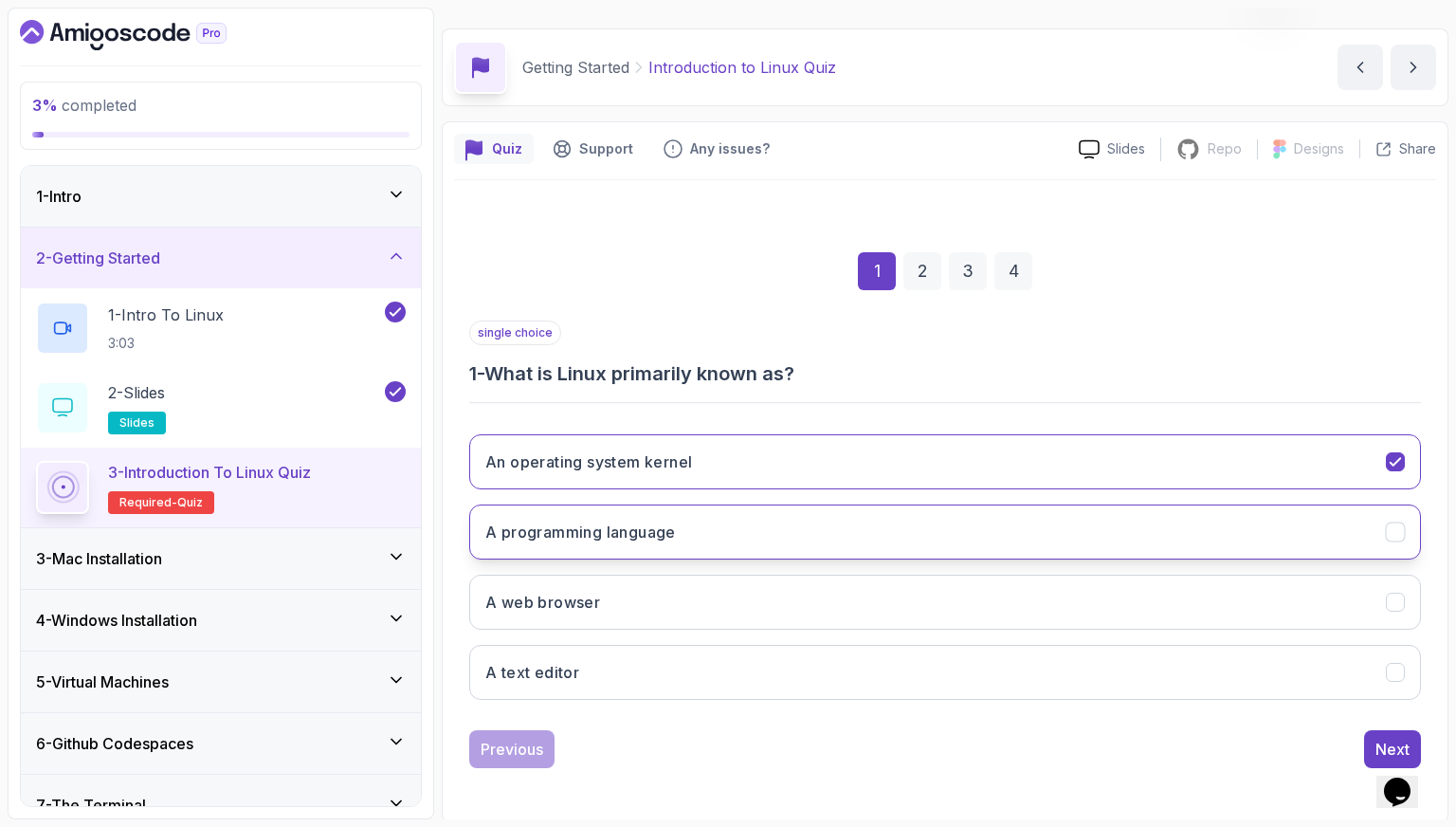
click at [713, 528] on button "A programming language" at bounding box center [945, 532] width 952 height 55
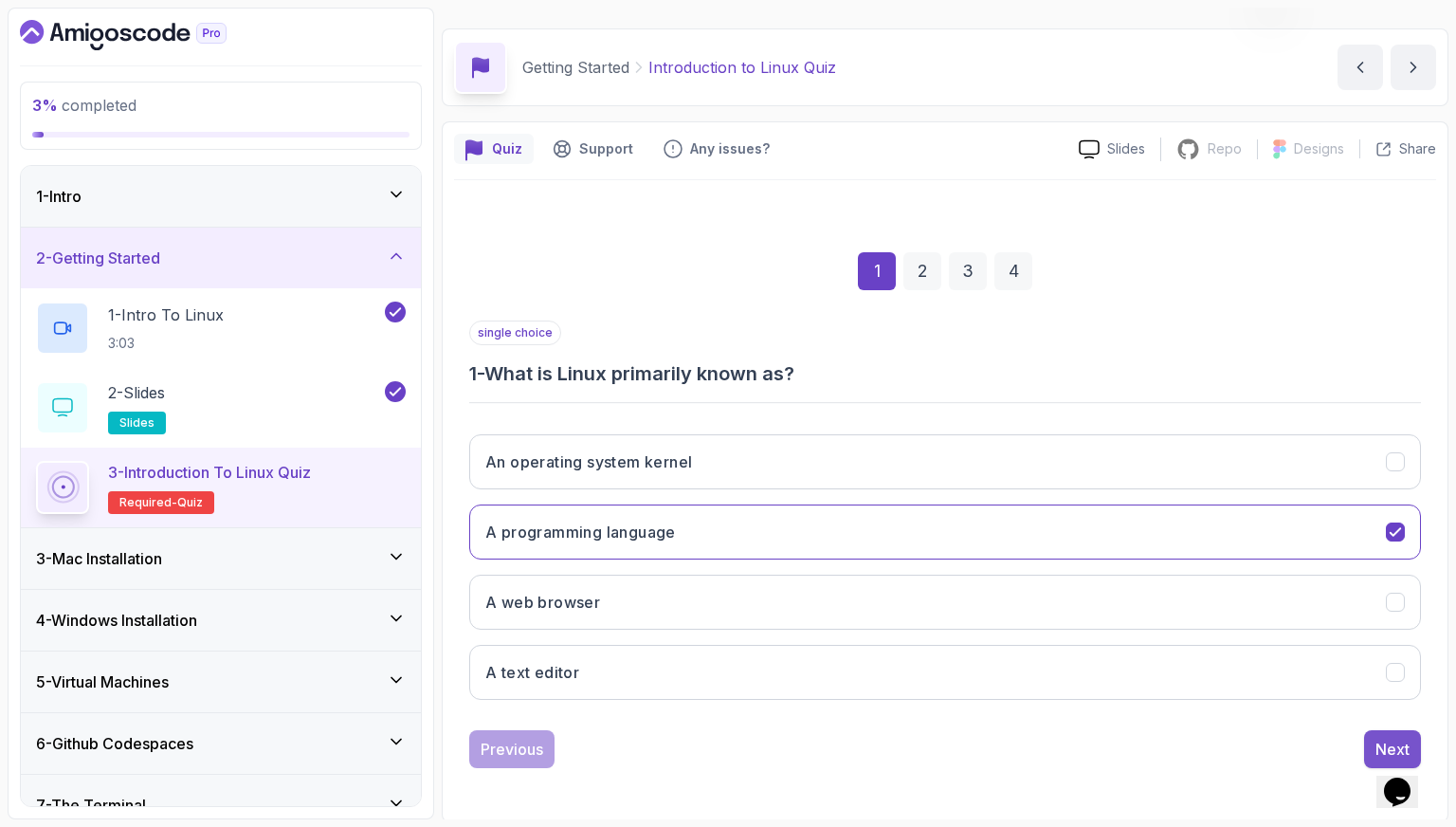
click at [1379, 742] on div "Next" at bounding box center [1392, 749] width 34 height 23
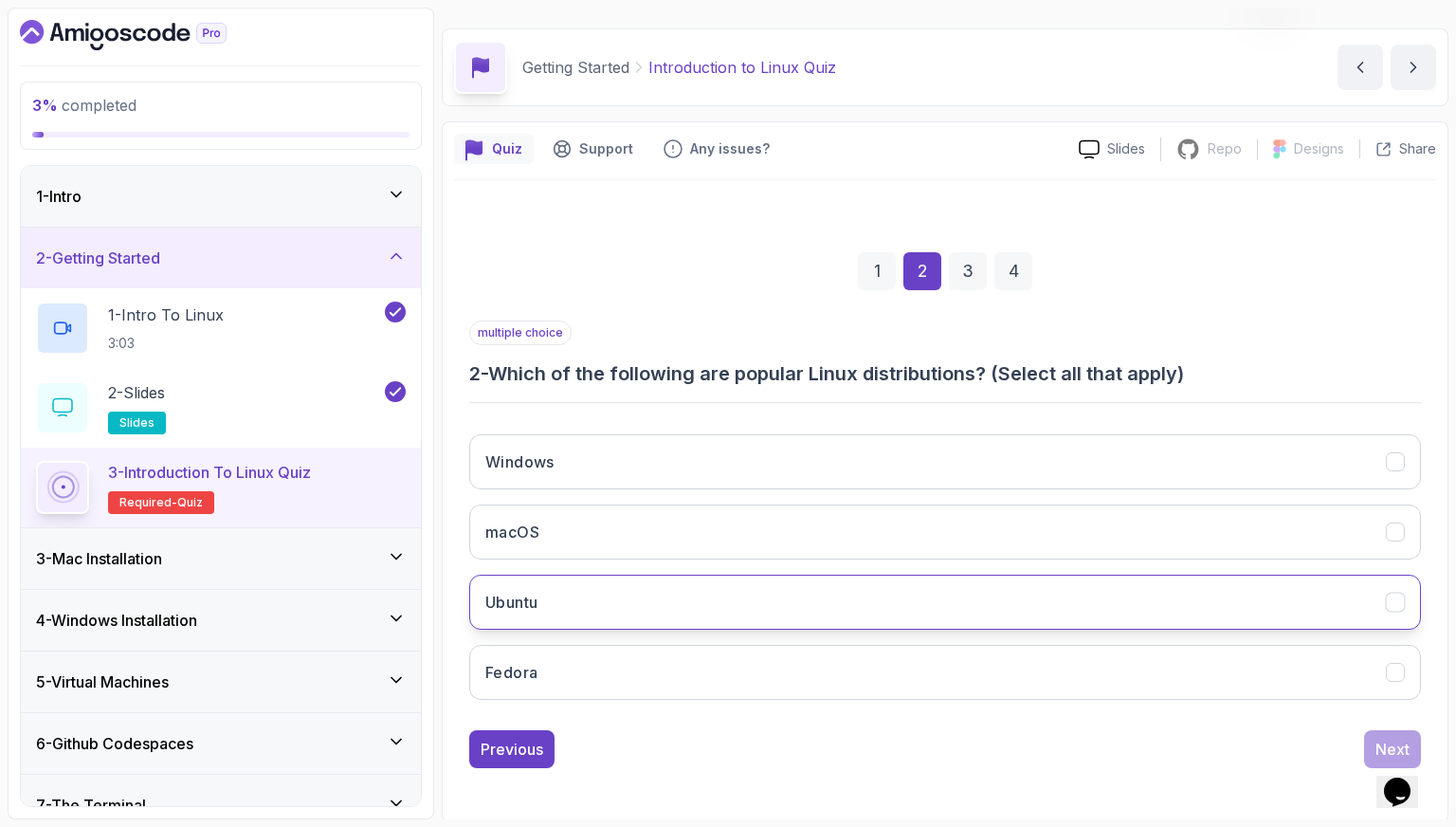
click at [761, 593] on button "Ubuntu" at bounding box center [945, 602] width 952 height 55
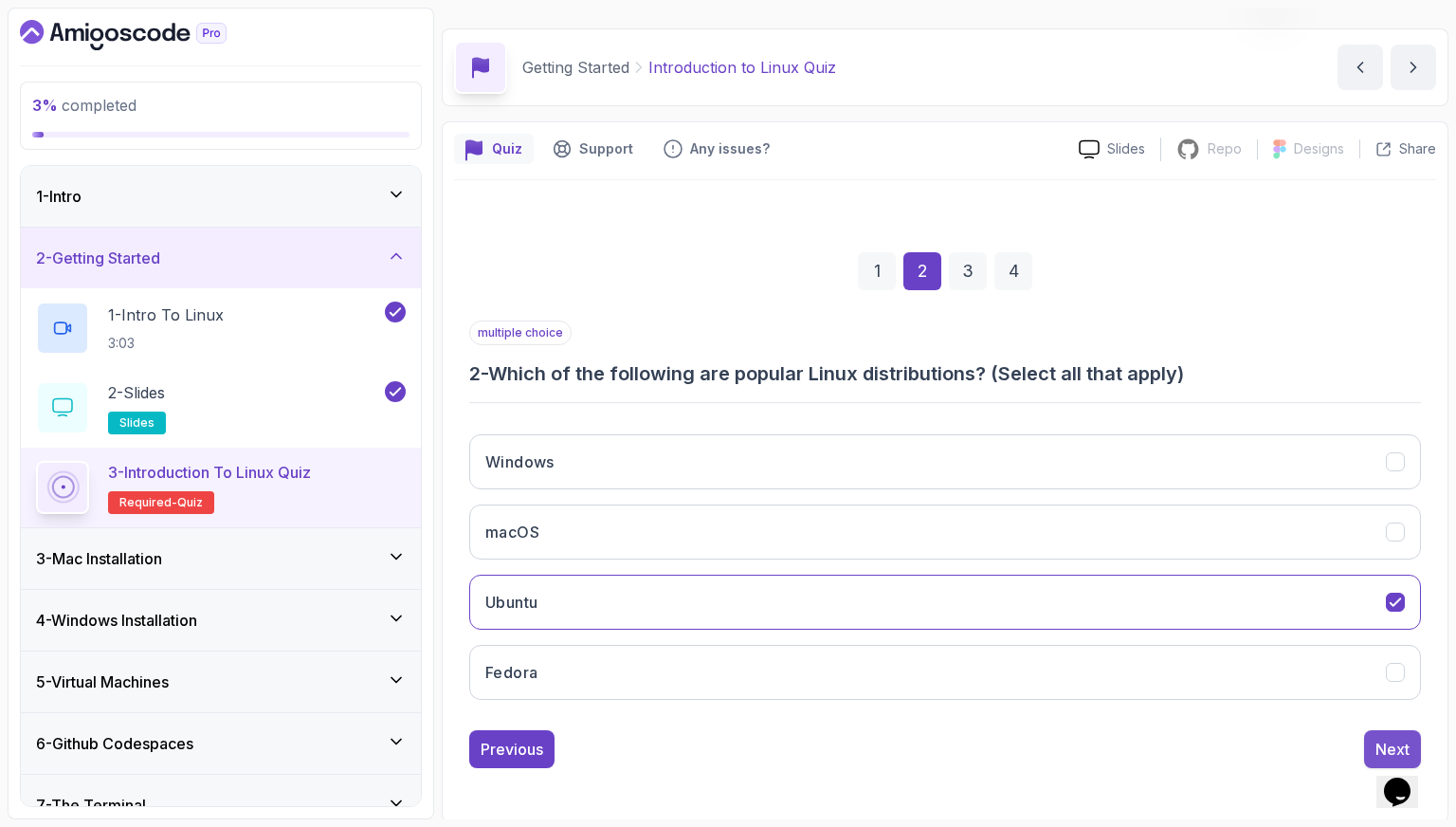
click at [1382, 738] on div "Next" at bounding box center [1392, 749] width 34 height 23
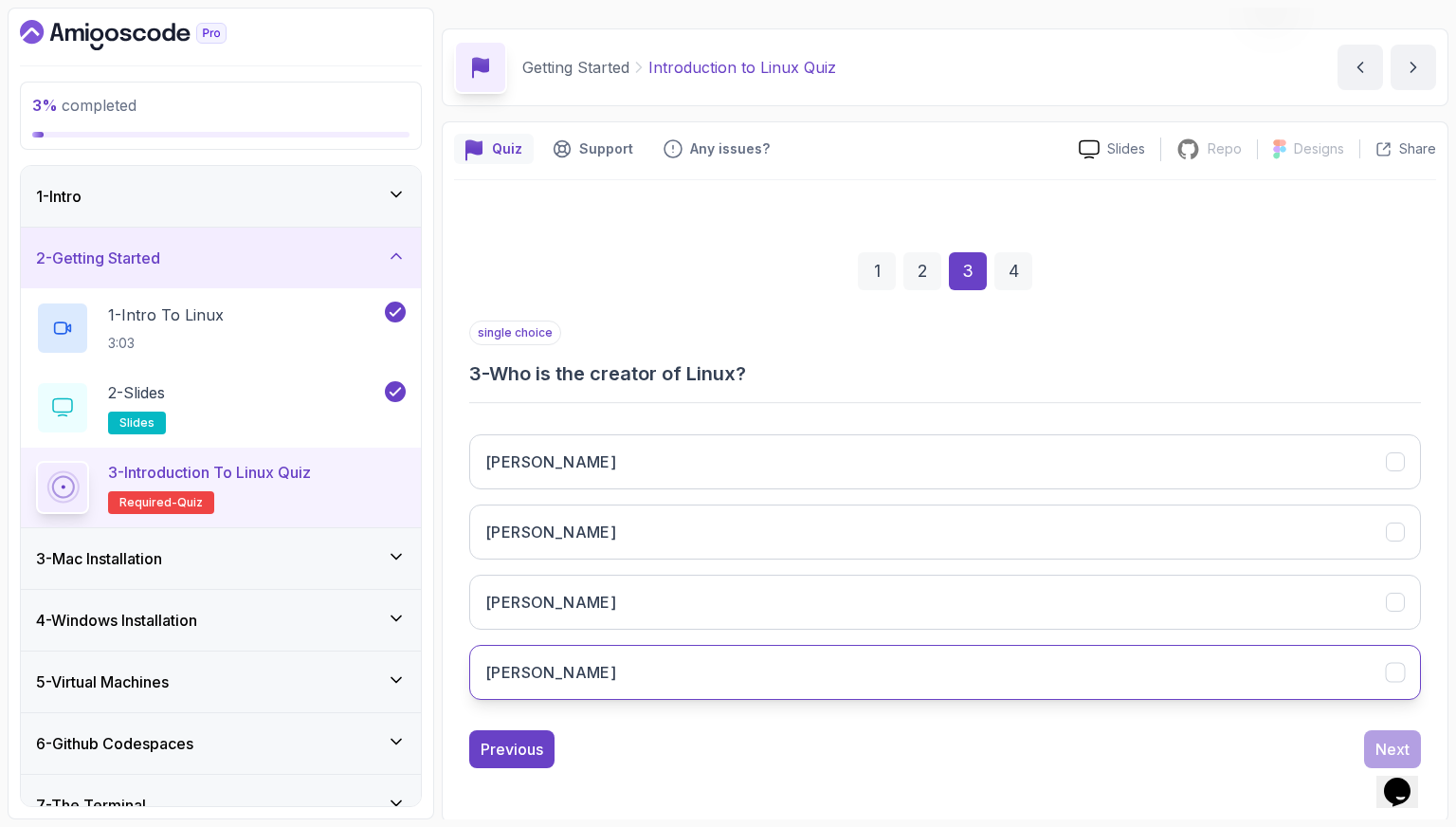
click at [705, 673] on button "[PERSON_NAME]" at bounding box center [945, 673] width 952 height 55
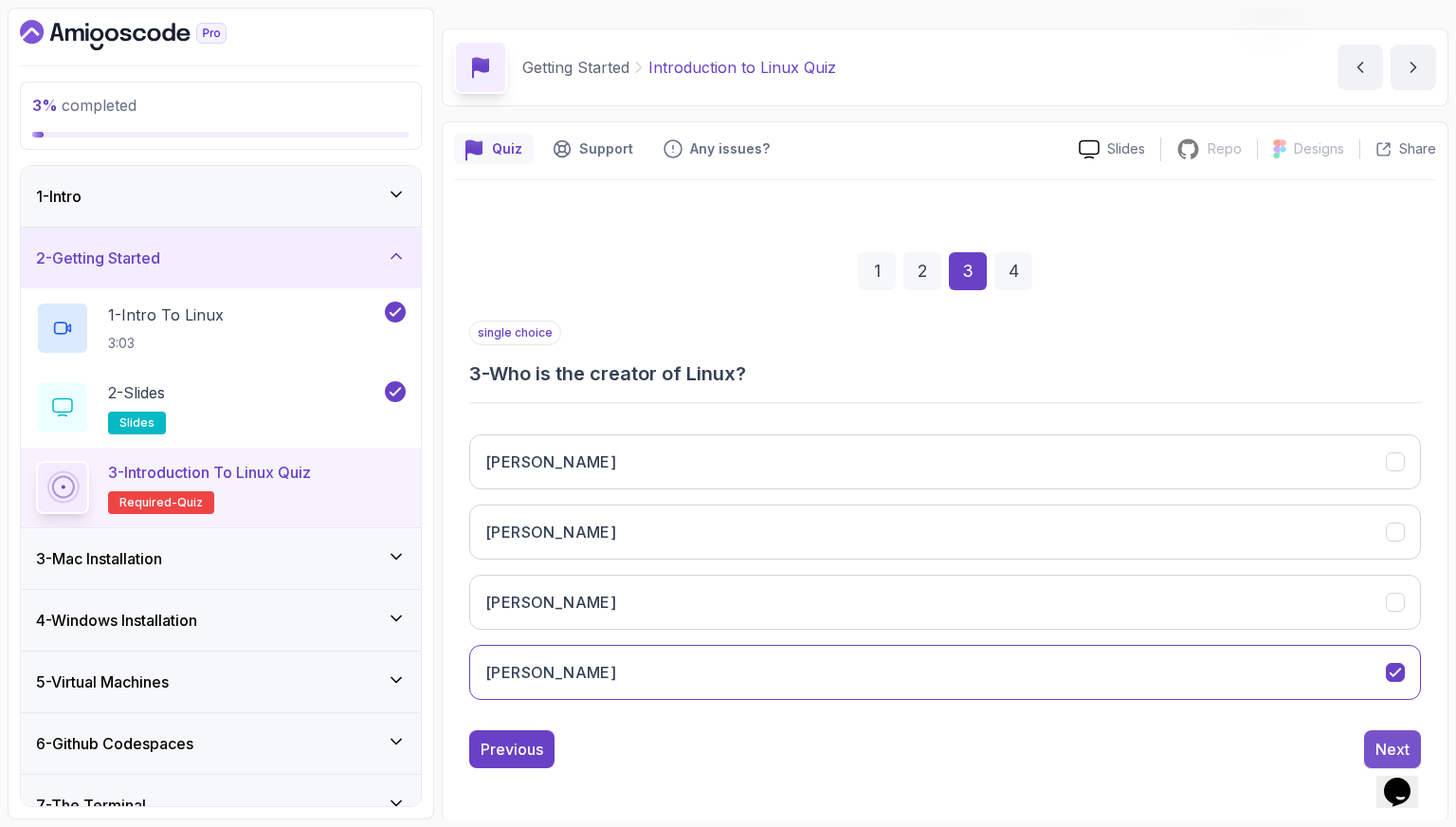
click at [1382, 731] on button "Next" at bounding box center [1392, 749] width 57 height 38
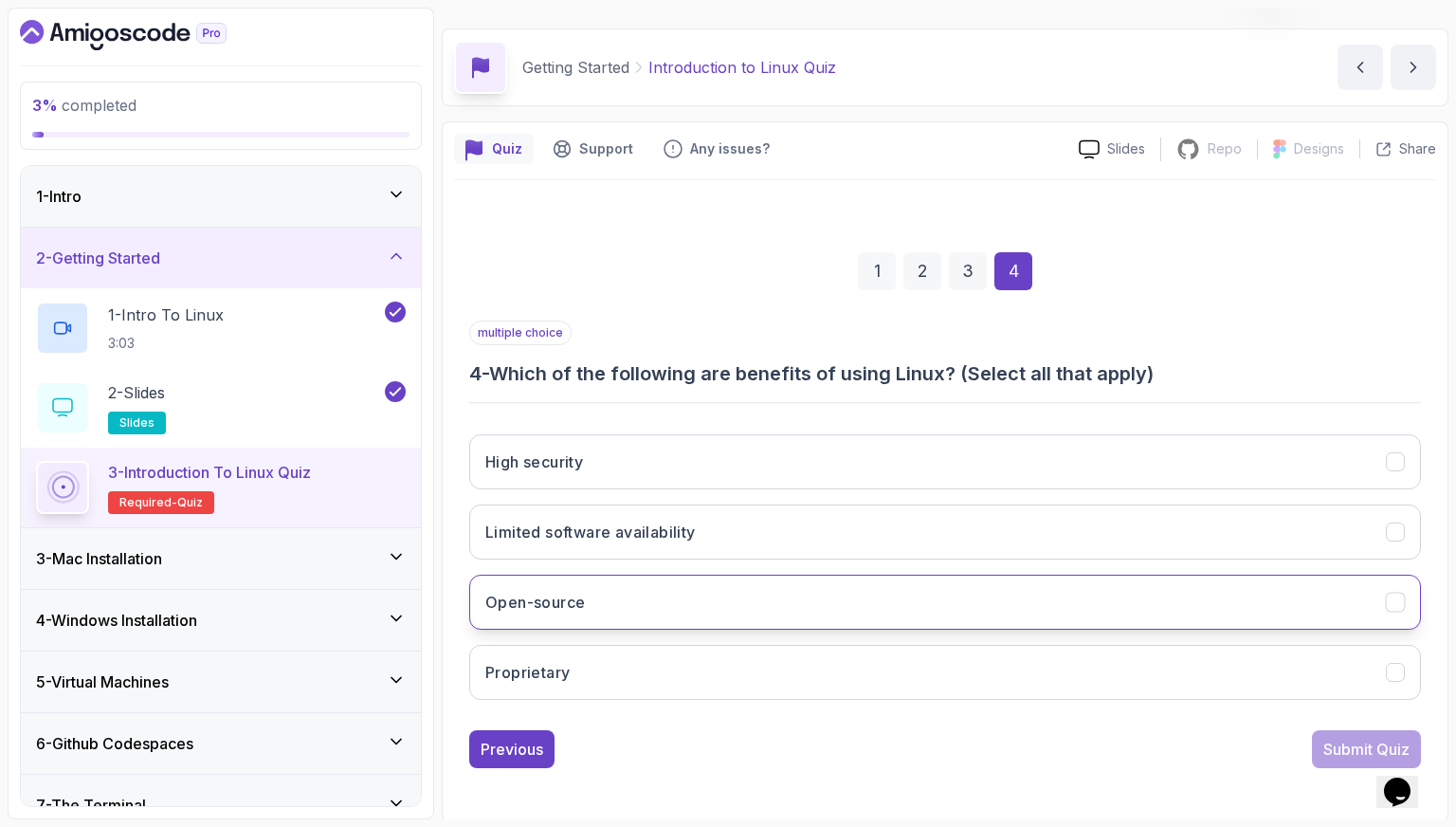
click at [630, 599] on button "Open-source" at bounding box center [945, 602] width 952 height 55
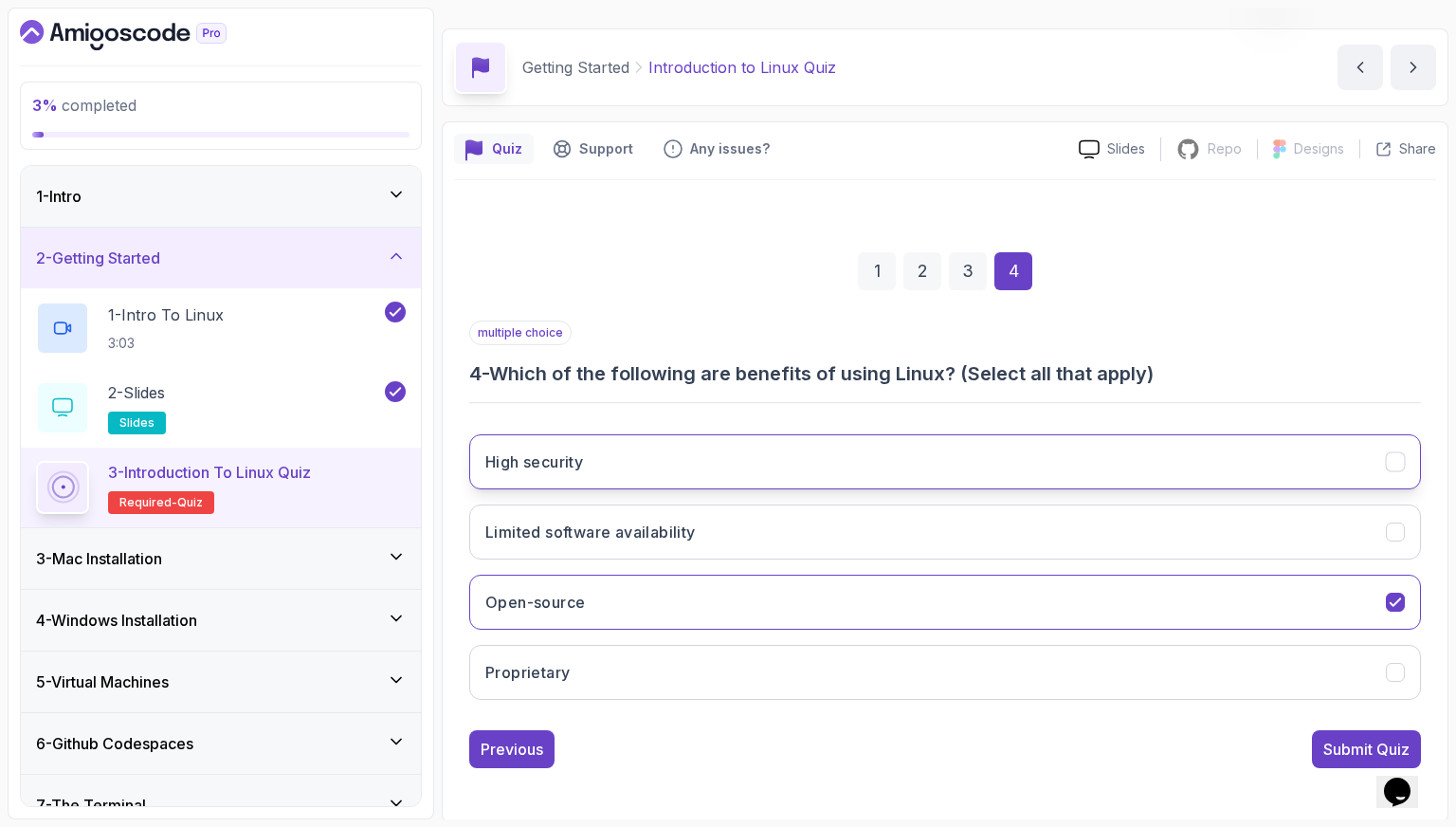
click at [634, 478] on button "High security" at bounding box center [945, 462] width 952 height 55
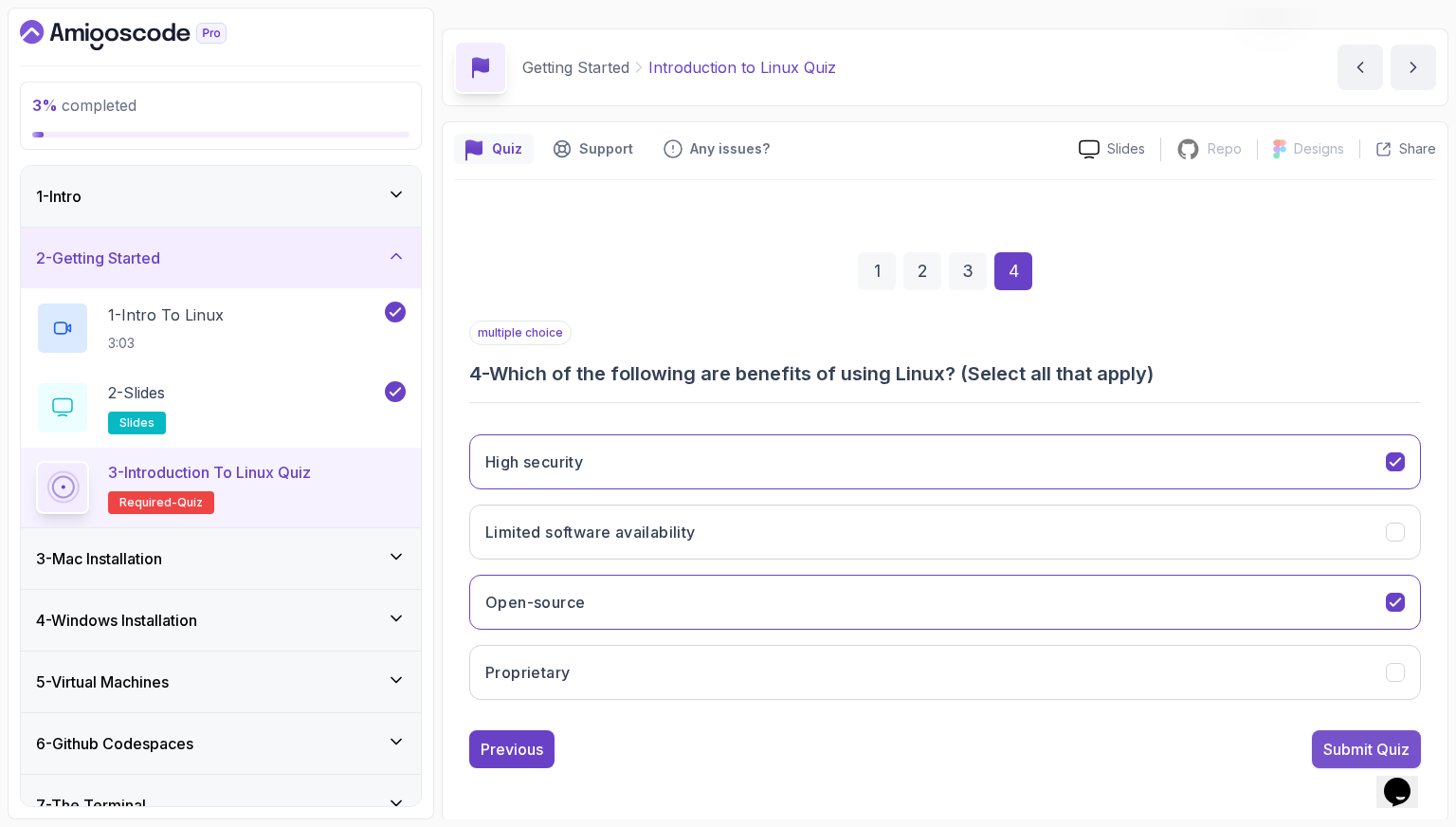
click at [1334, 741] on div "Submit Quiz" at bounding box center [1367, 749] width 86 height 23
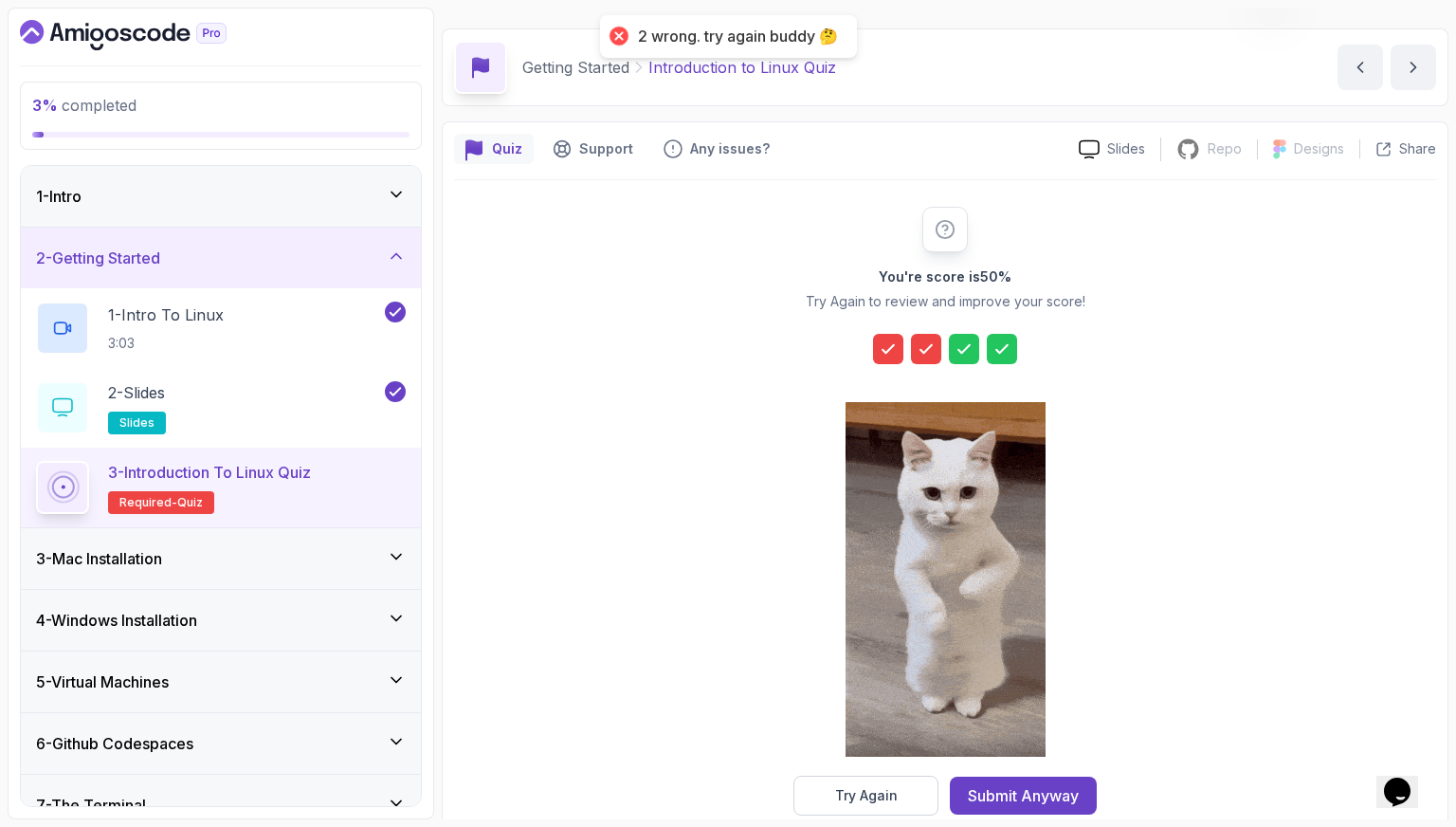
click at [890, 342] on icon at bounding box center [887, 348] width 19 height 19
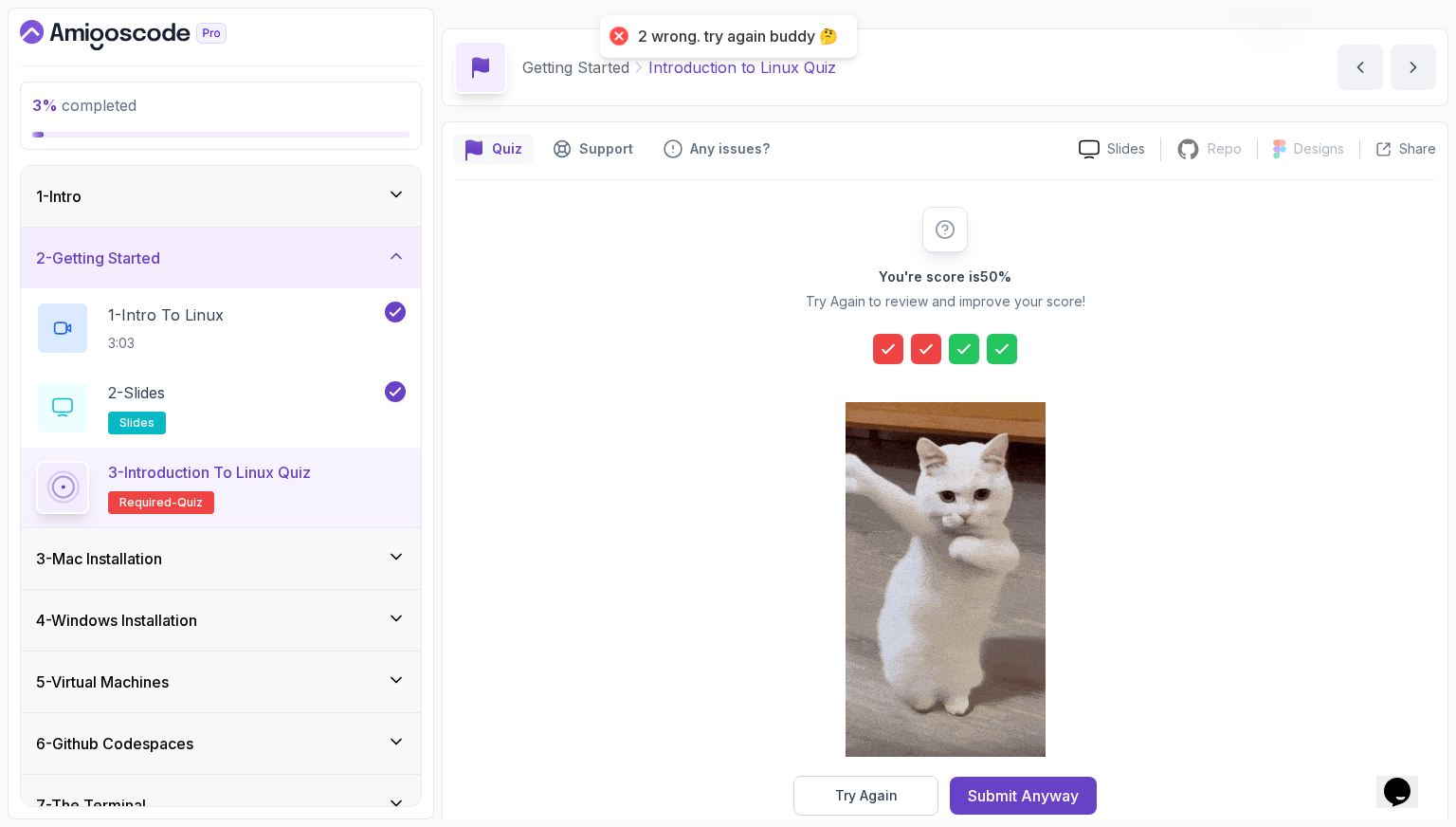
scroll to position [80, 0]
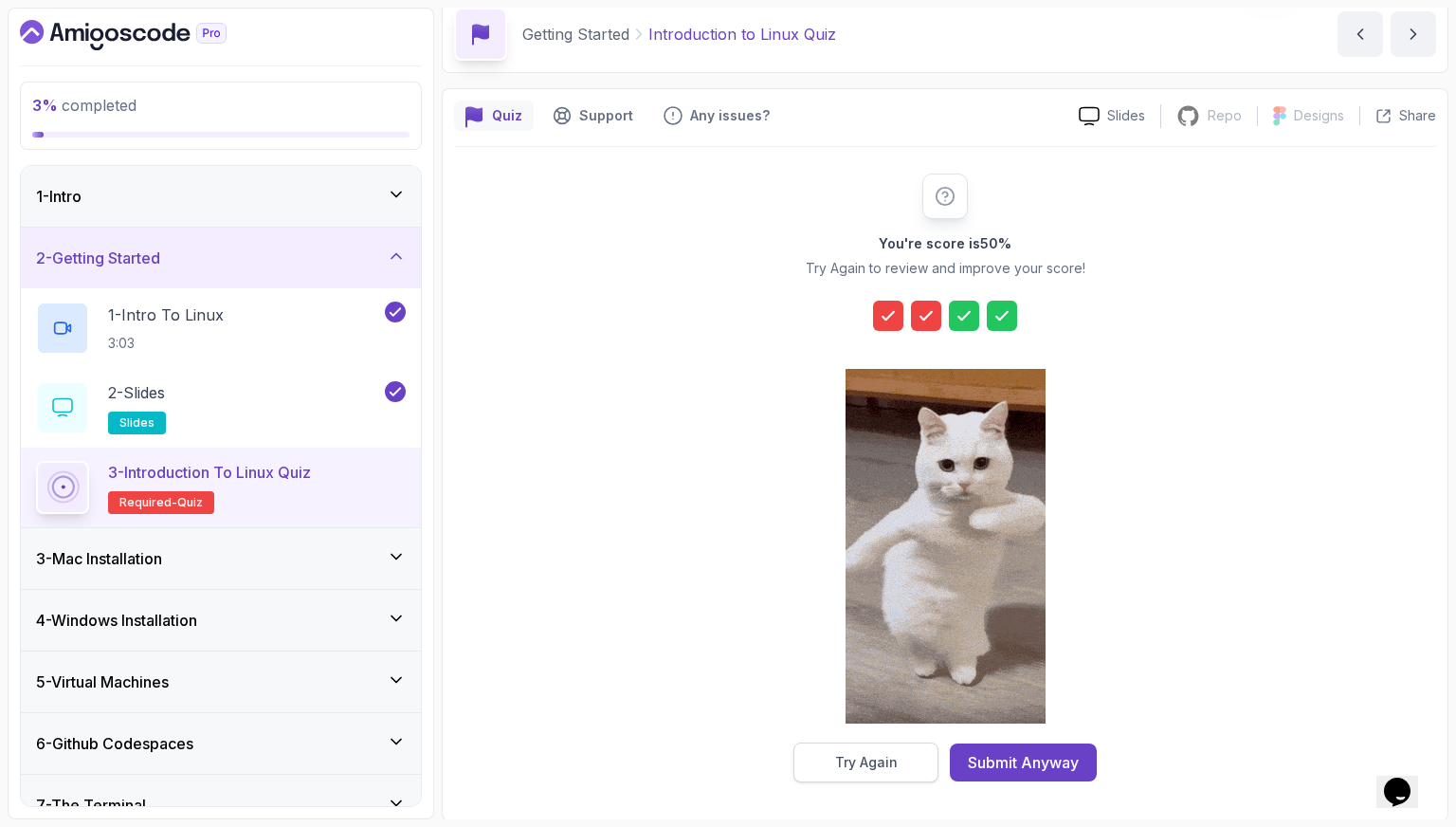
click at [888, 753] on div "Try Again" at bounding box center [867, 762] width 63 height 19
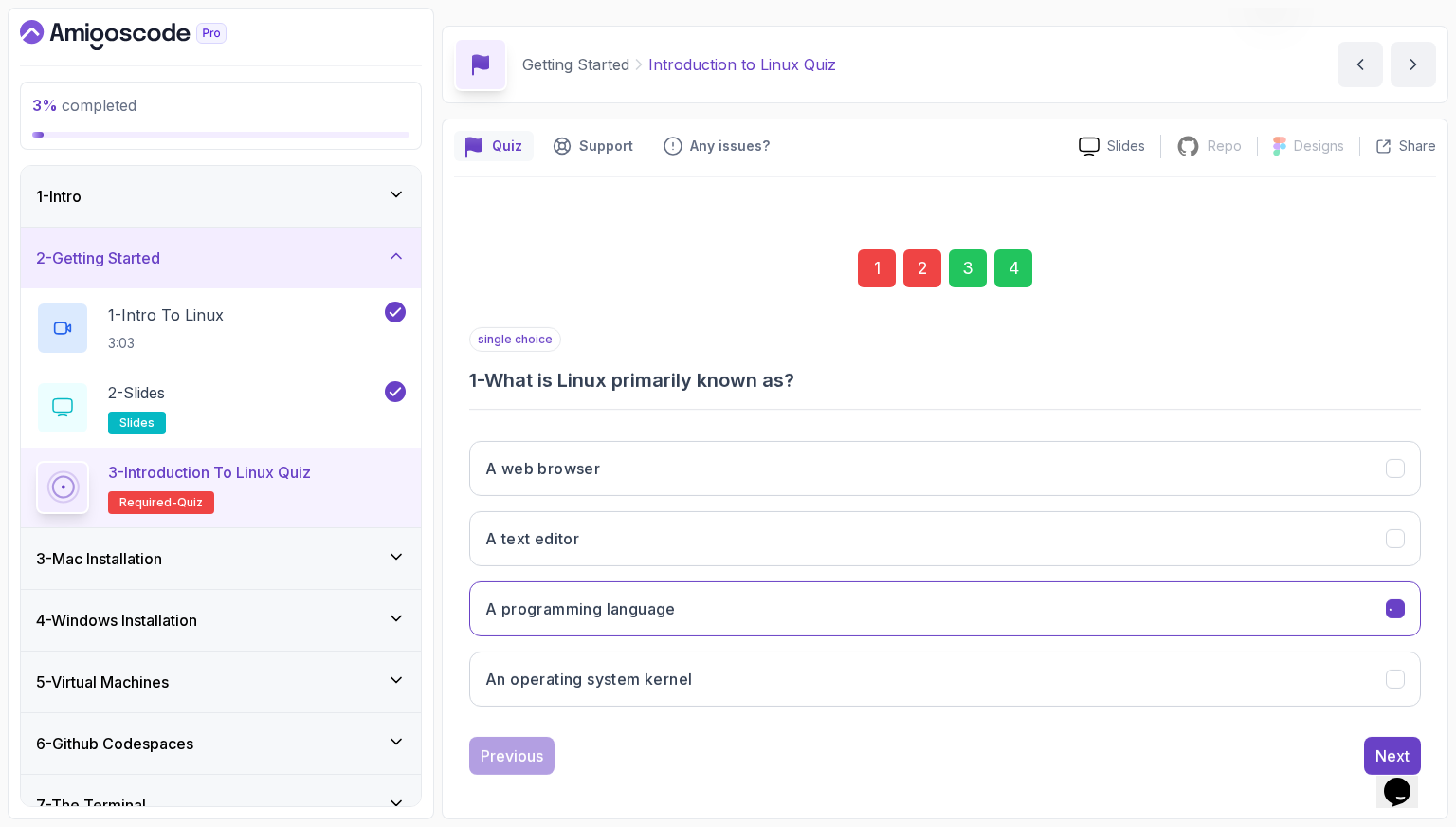
scroll to position [47, 0]
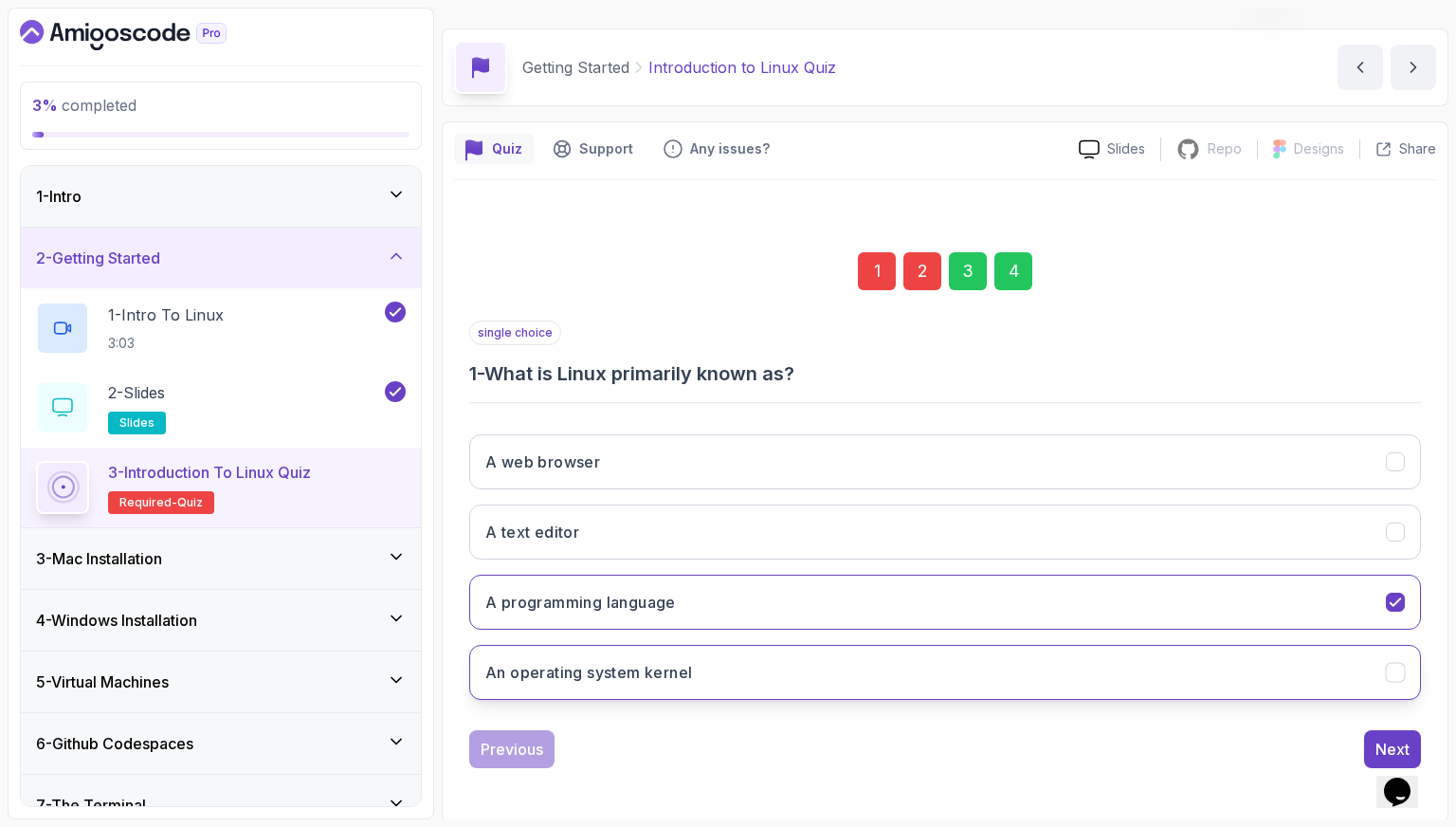
click at [711, 658] on button "An operating system kernel" at bounding box center [945, 673] width 952 height 55
click at [1384, 740] on div "Next" at bounding box center [1392, 749] width 34 height 23
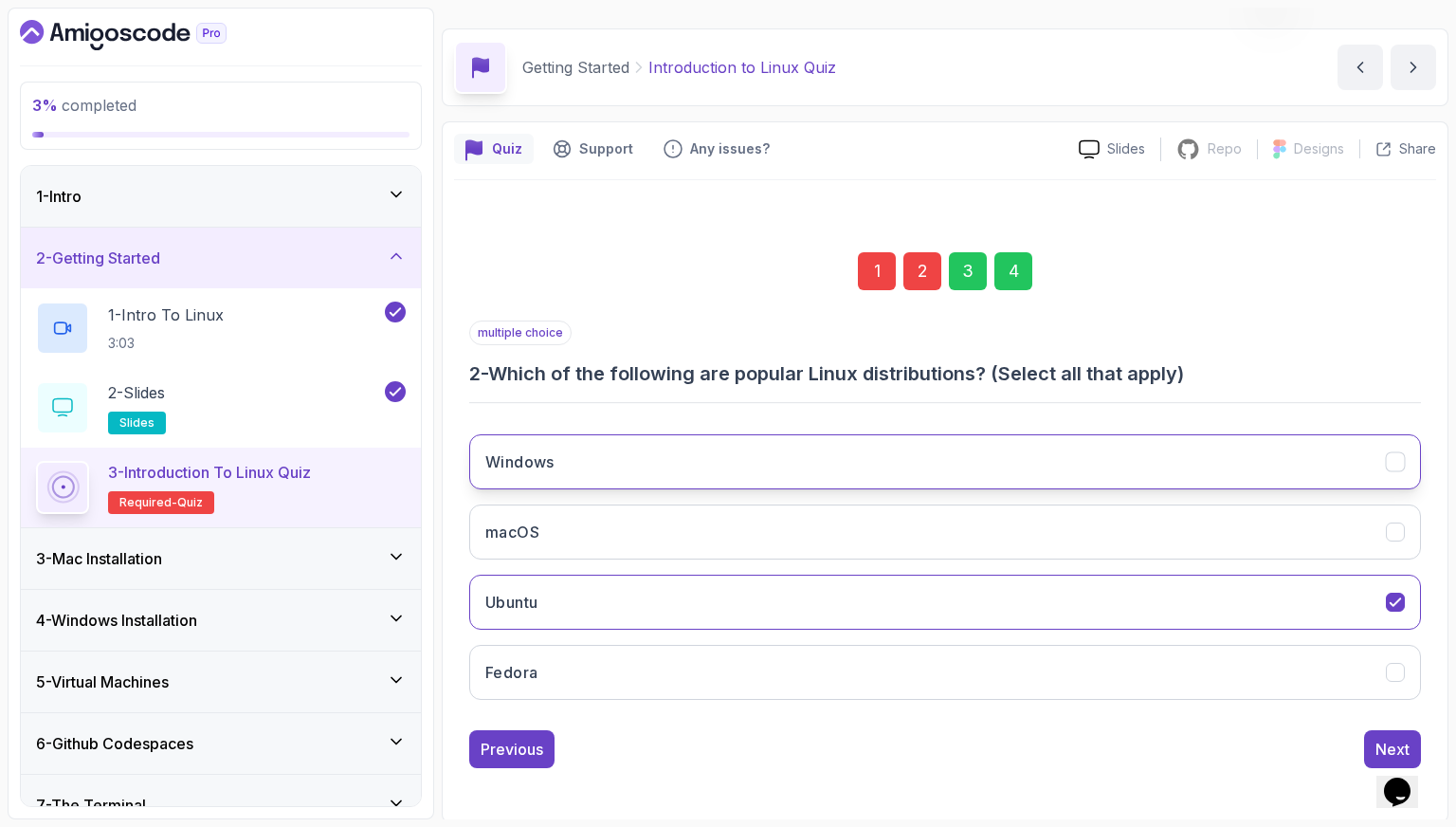
click at [813, 472] on button "Windows" at bounding box center [945, 462] width 952 height 55
click at [1375, 733] on button "Next" at bounding box center [1392, 749] width 57 height 38
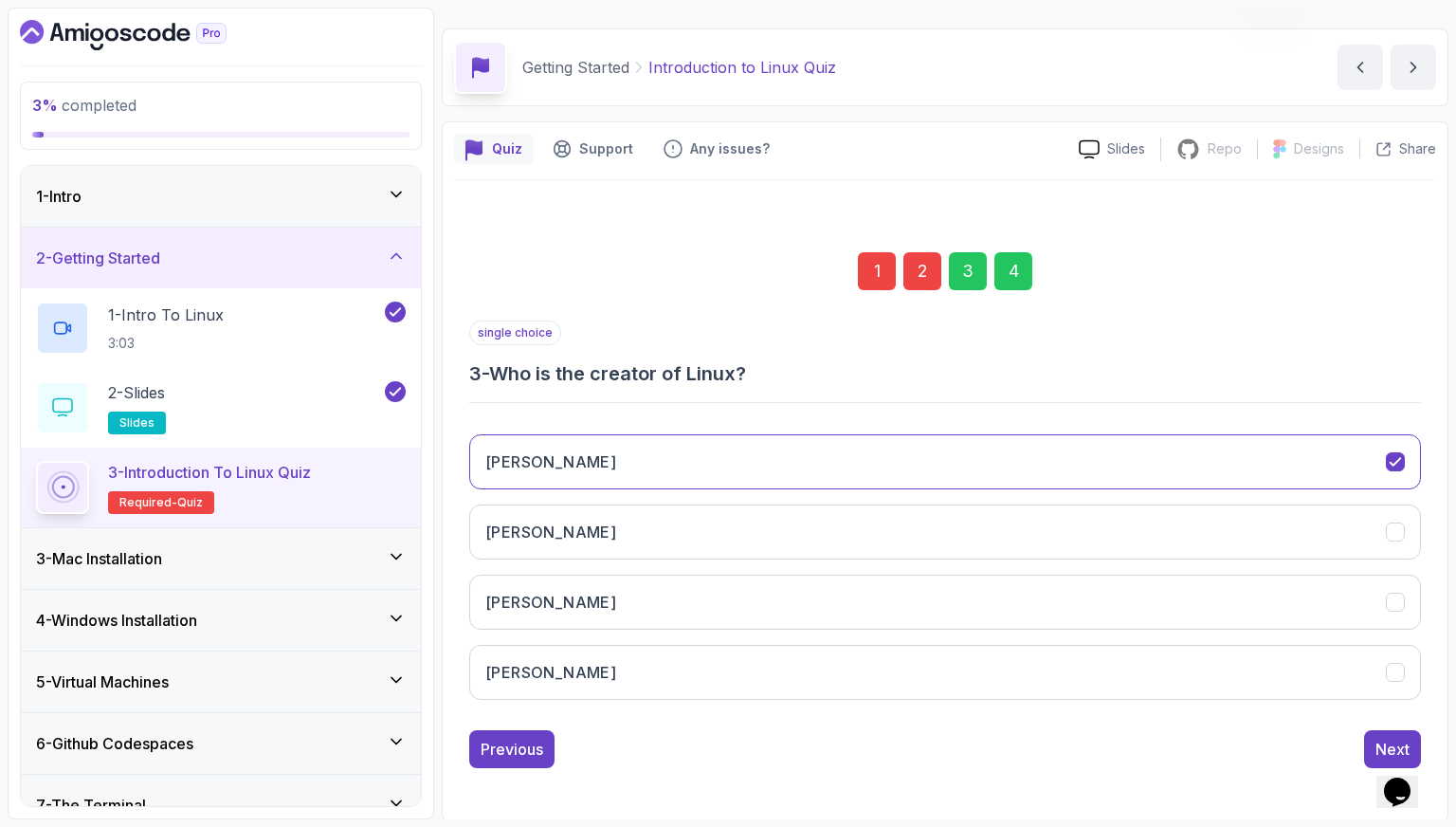
click at [1375, 733] on button "Next" at bounding box center [1392, 749] width 57 height 38
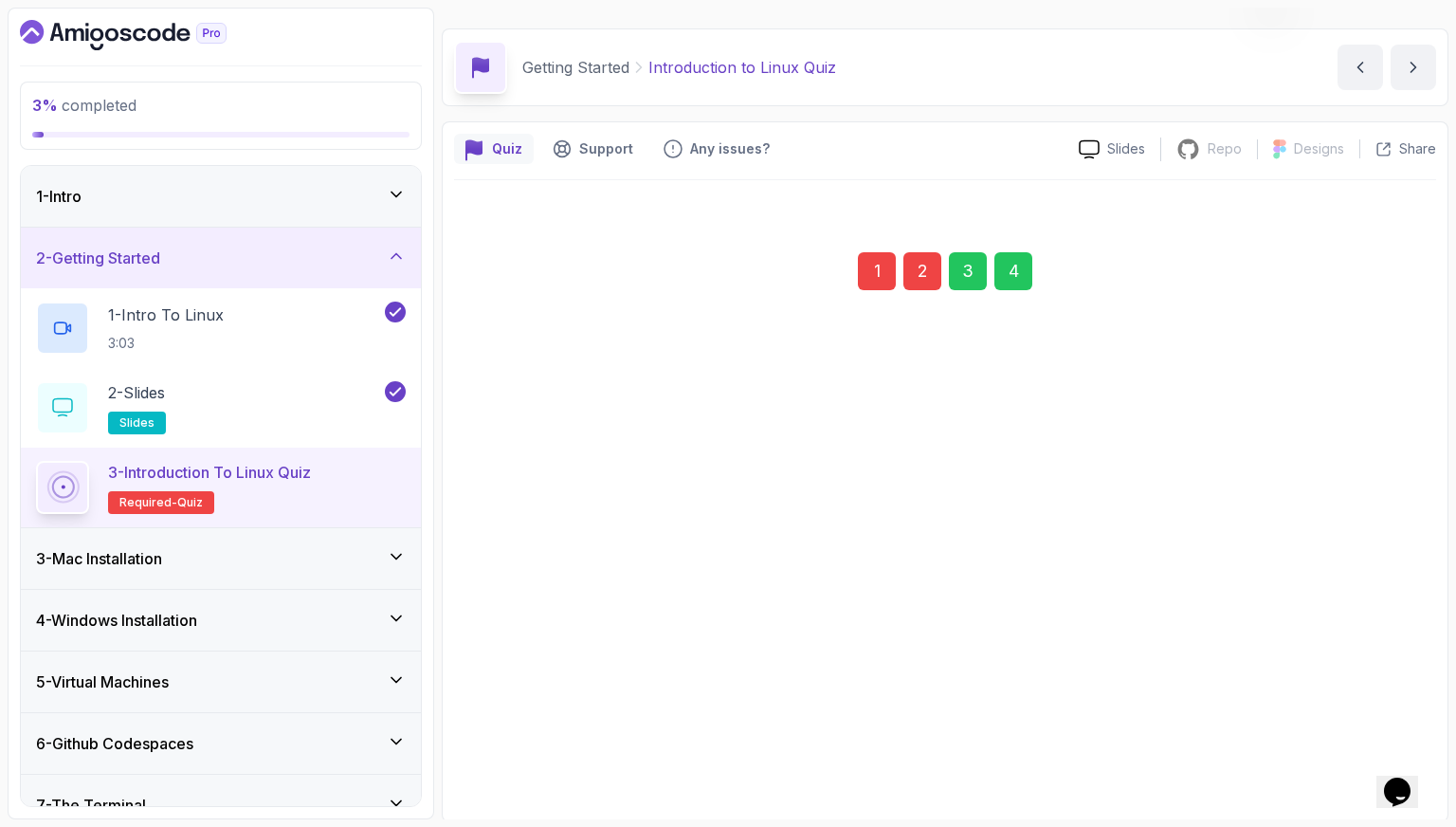
click at [1373, 738] on div "Submit Quiz" at bounding box center [1367, 749] width 86 height 23
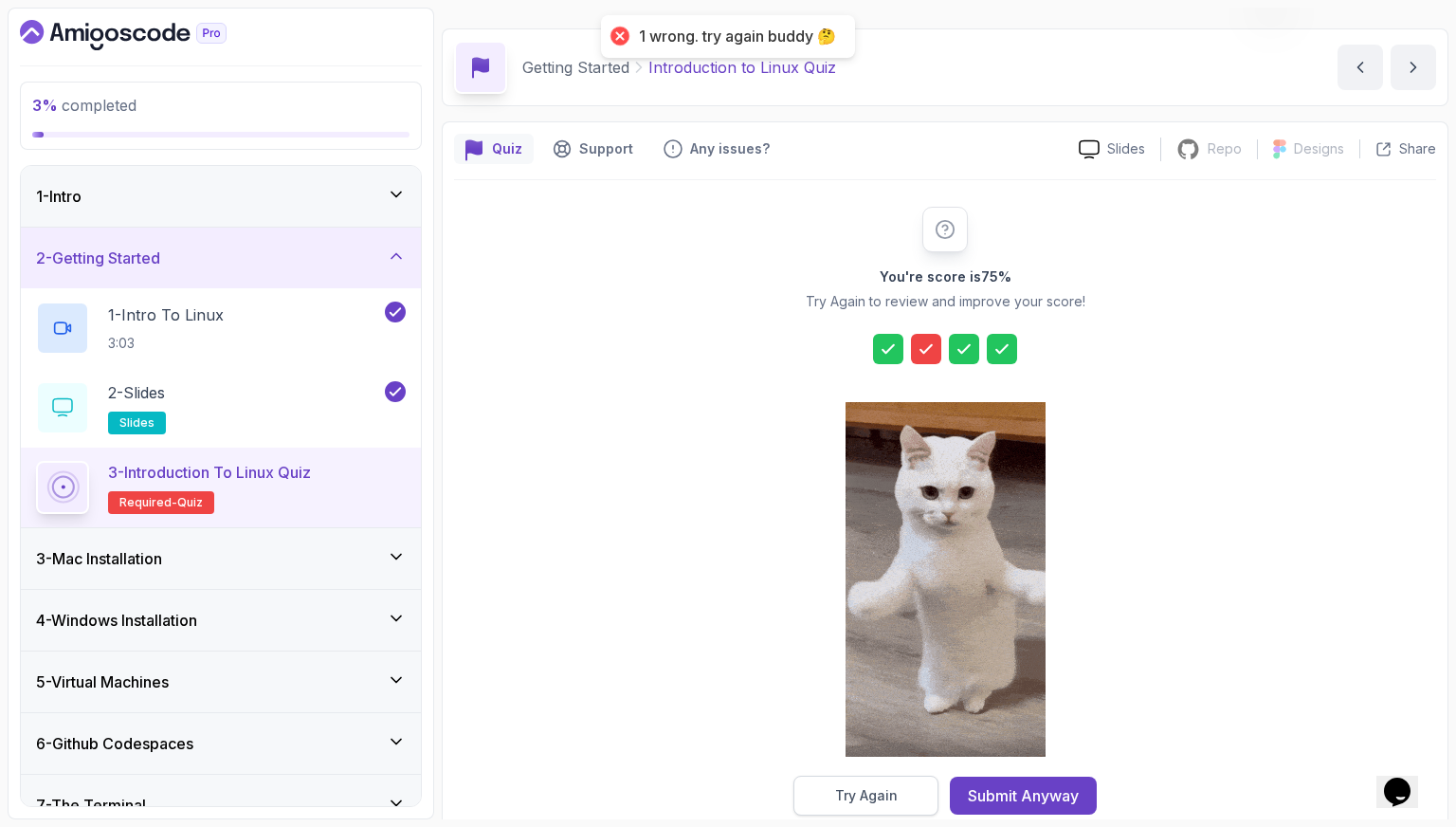
click at [897, 792] on button "Try Again" at bounding box center [866, 796] width 145 height 40
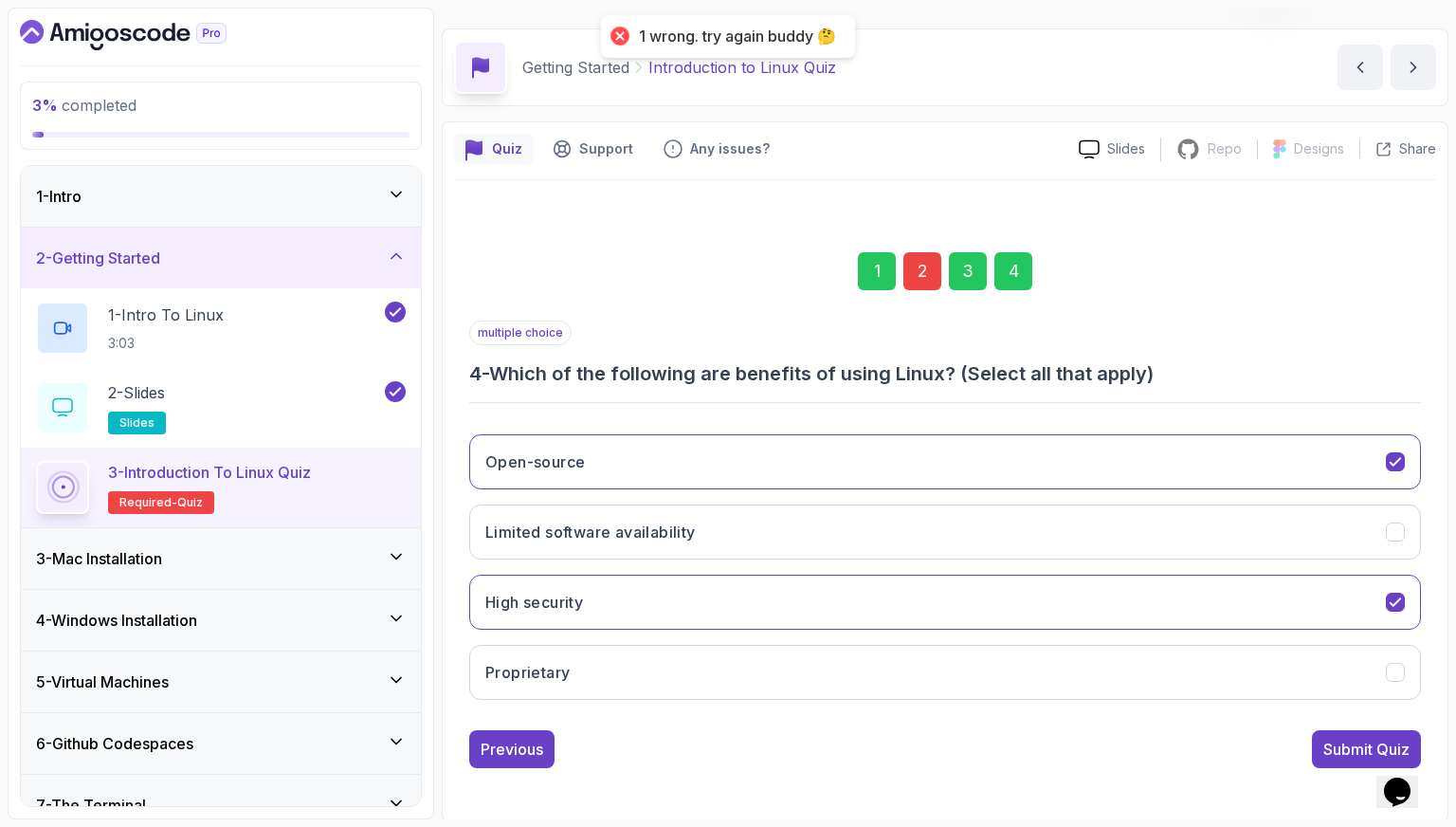
click at [916, 284] on div "2" at bounding box center [923, 271] width 38 height 38
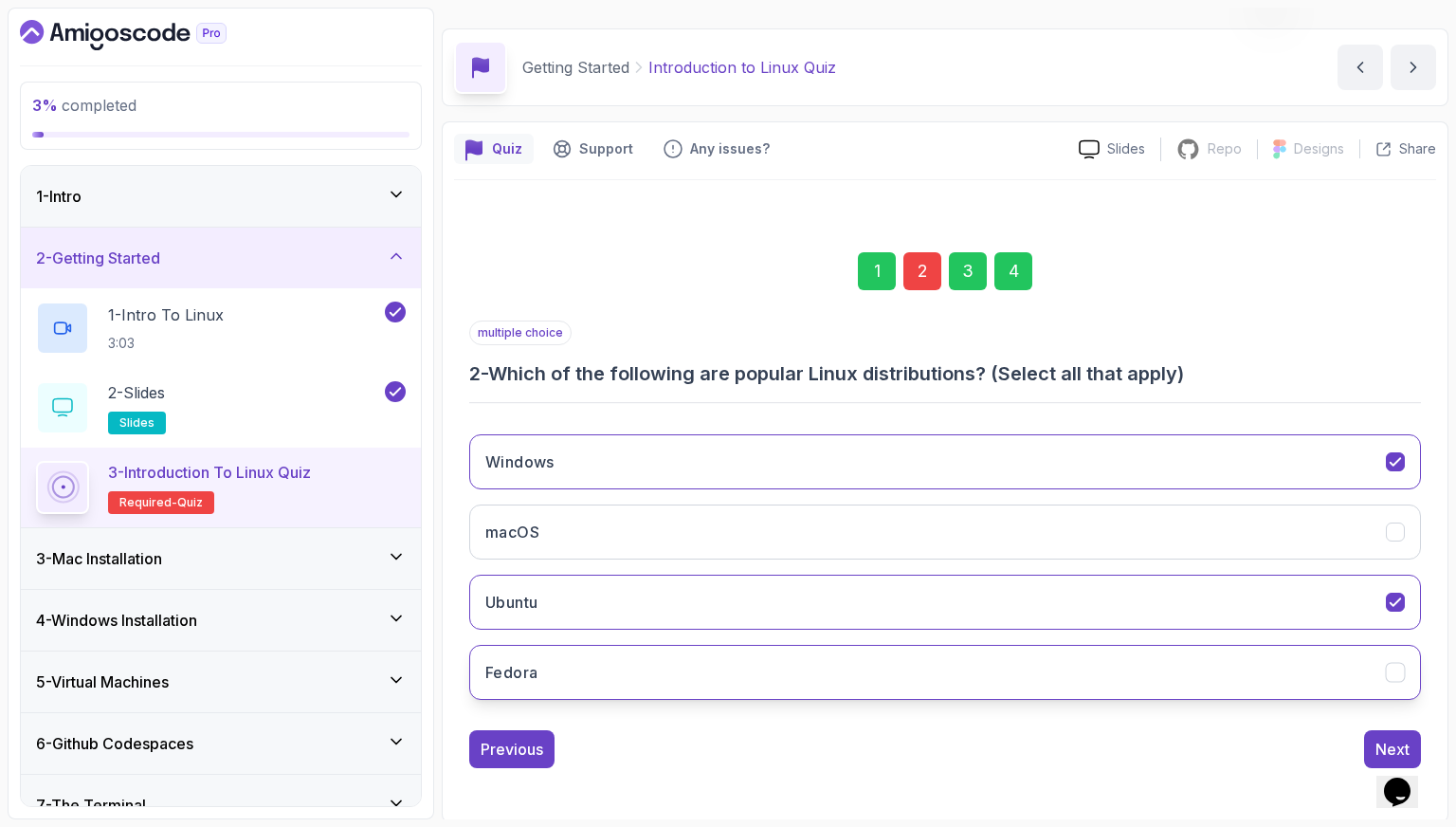
click at [759, 653] on button "Fedora" at bounding box center [945, 673] width 952 height 55
click at [1383, 738] on div "Next" at bounding box center [1392, 749] width 34 height 23
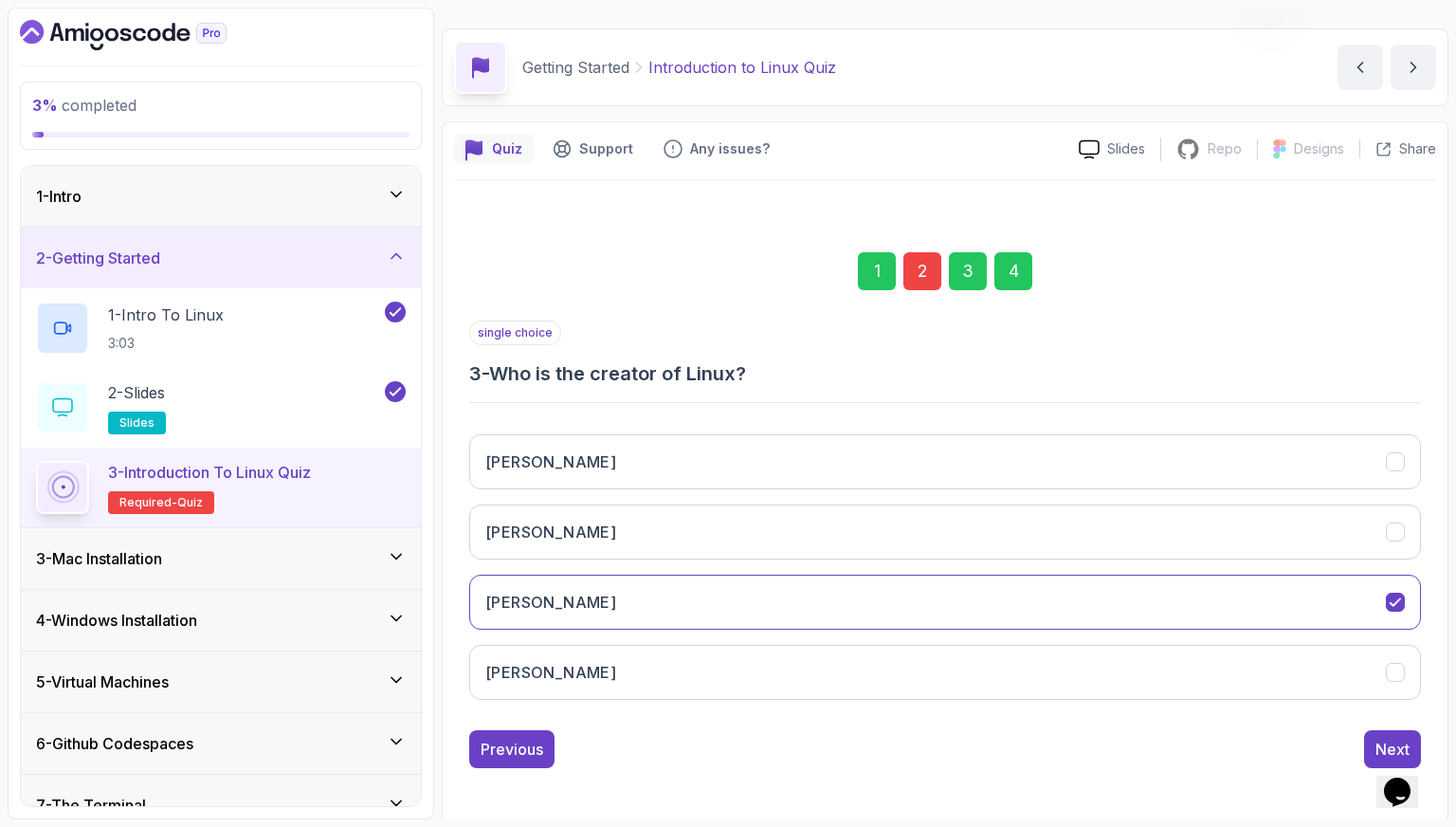
click at [1361, 740] on div "Previous Next" at bounding box center [945, 749] width 952 height 38
click at [1366, 741] on div "Previous Next" at bounding box center [945, 749] width 952 height 38
click at [1367, 741] on button "Next" at bounding box center [1392, 749] width 57 height 38
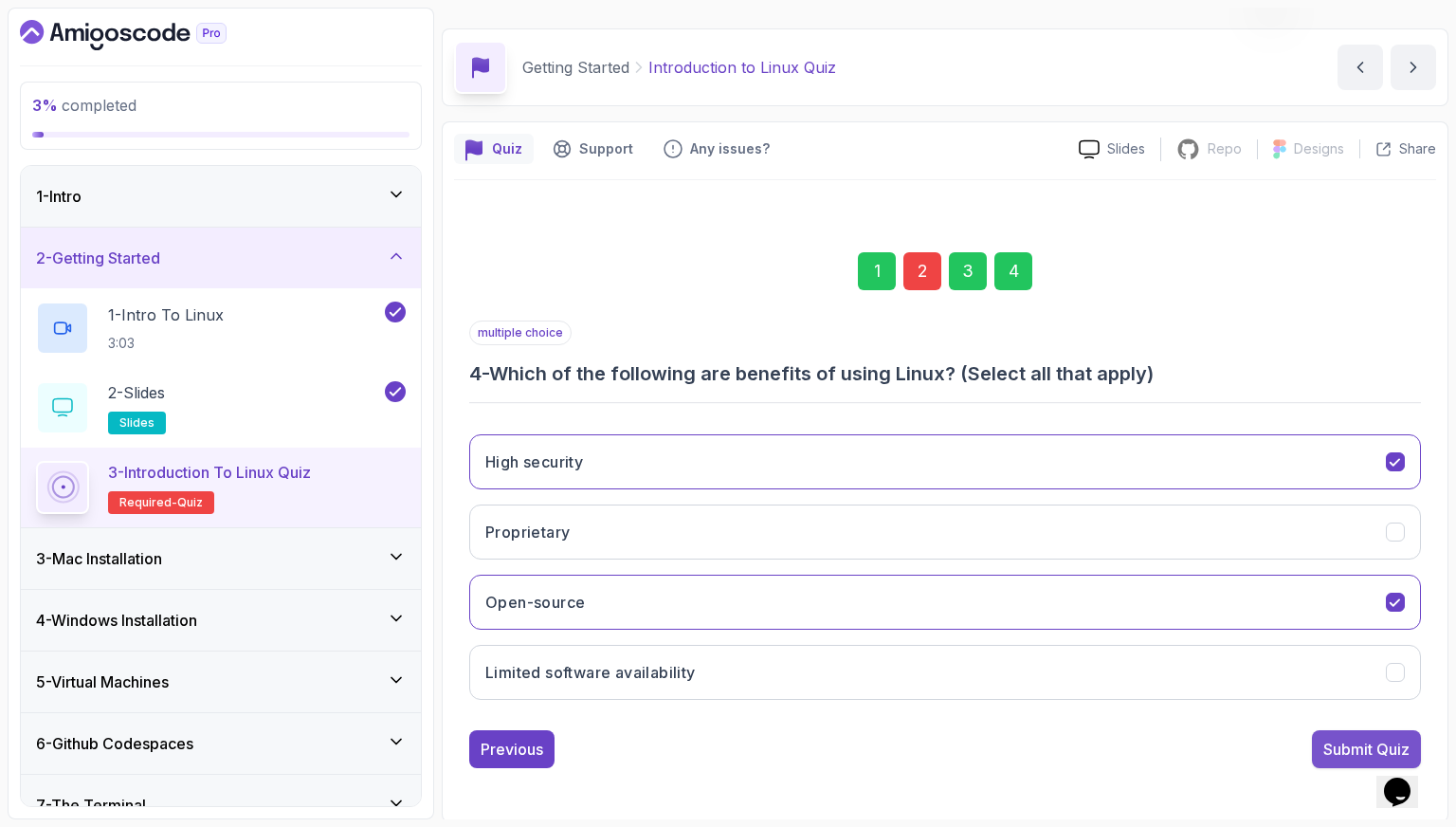
click at [1373, 748] on div "Submit Quiz" at bounding box center [1367, 749] width 86 height 23
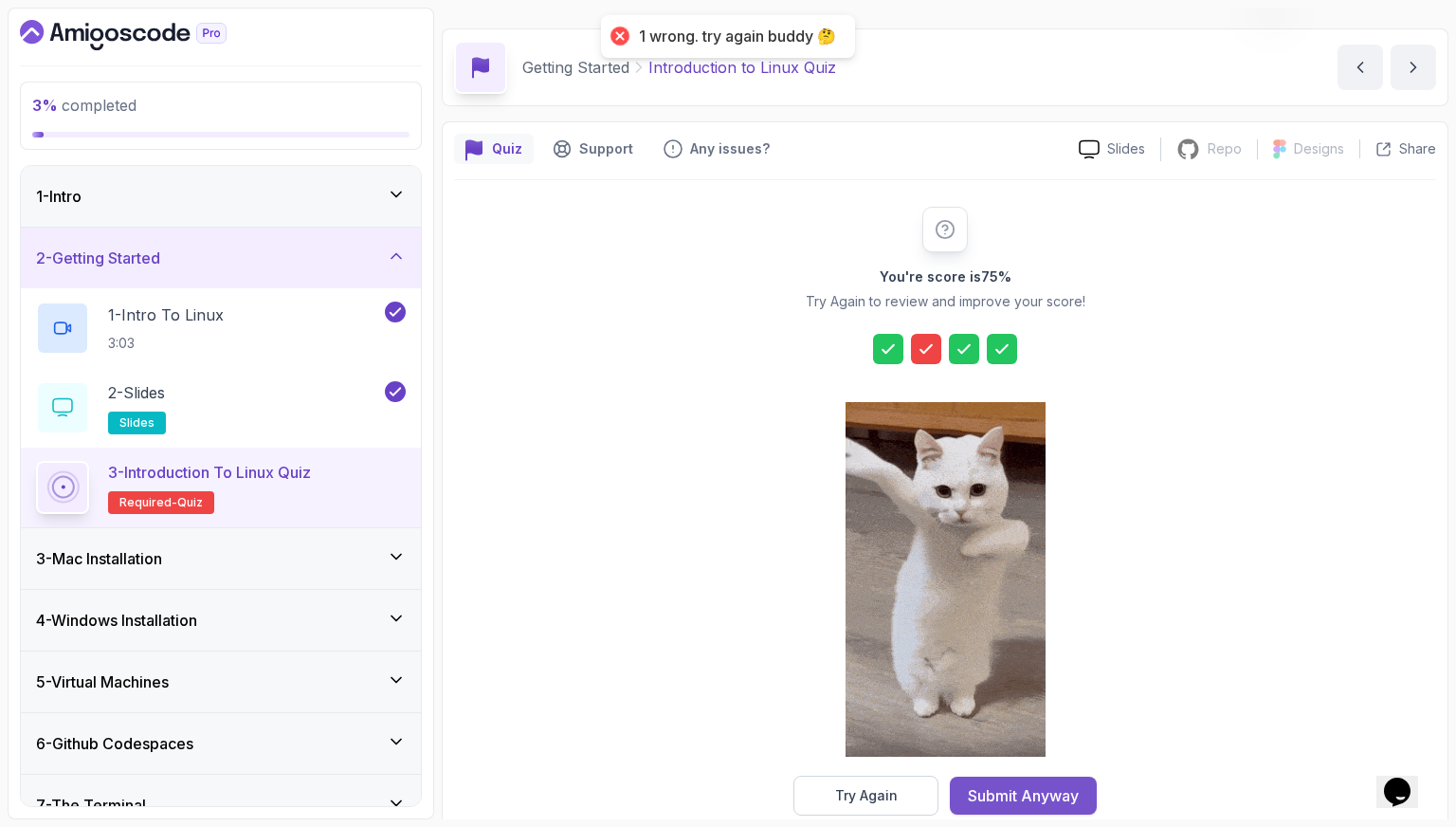
click at [1060, 797] on div "Submit Anyway" at bounding box center [1023, 796] width 111 height 23
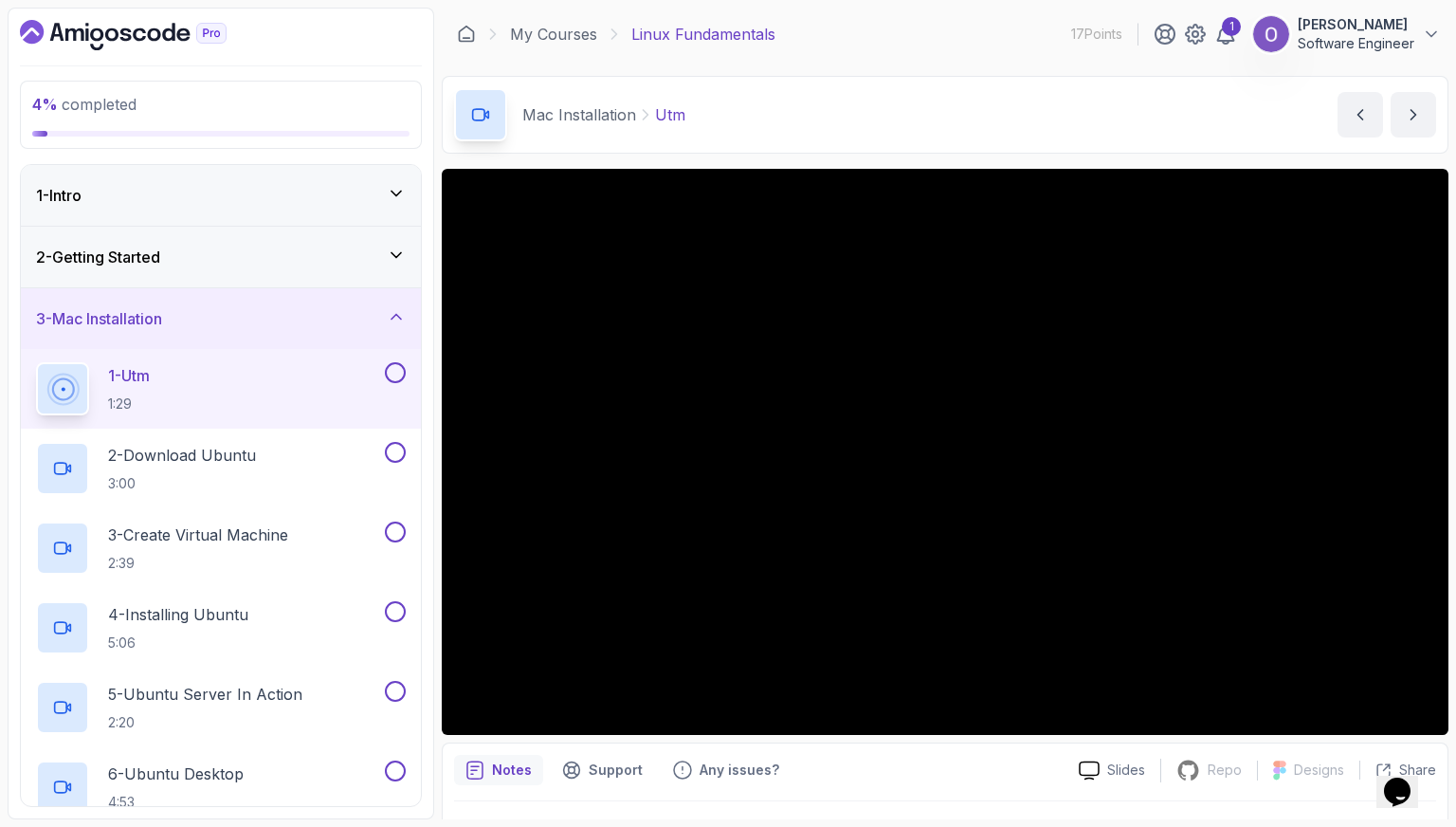
click at [390, 379] on button at bounding box center [395, 372] width 21 height 21
click at [394, 448] on button at bounding box center [395, 452] width 21 height 21
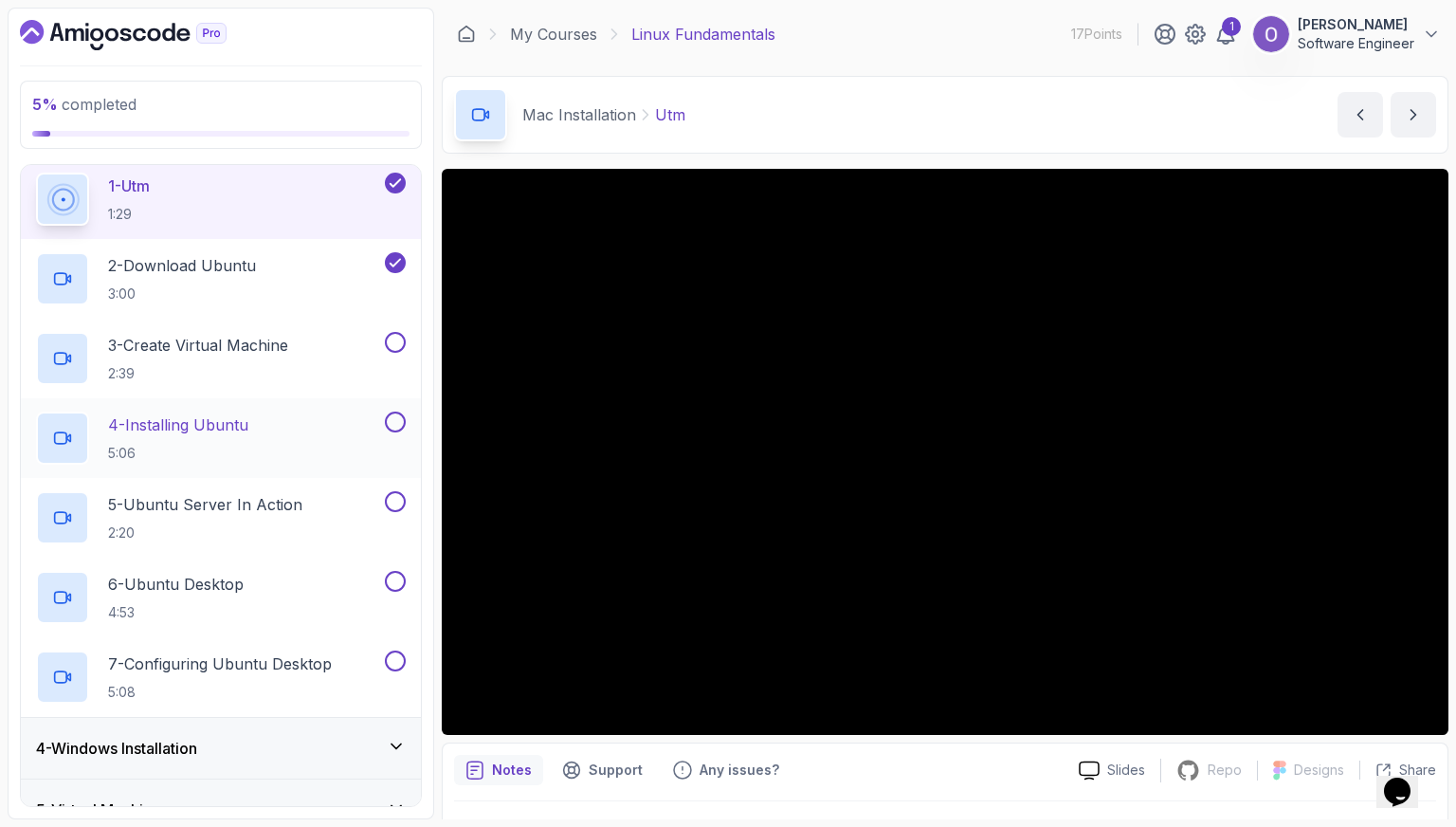
scroll to position [284, 0]
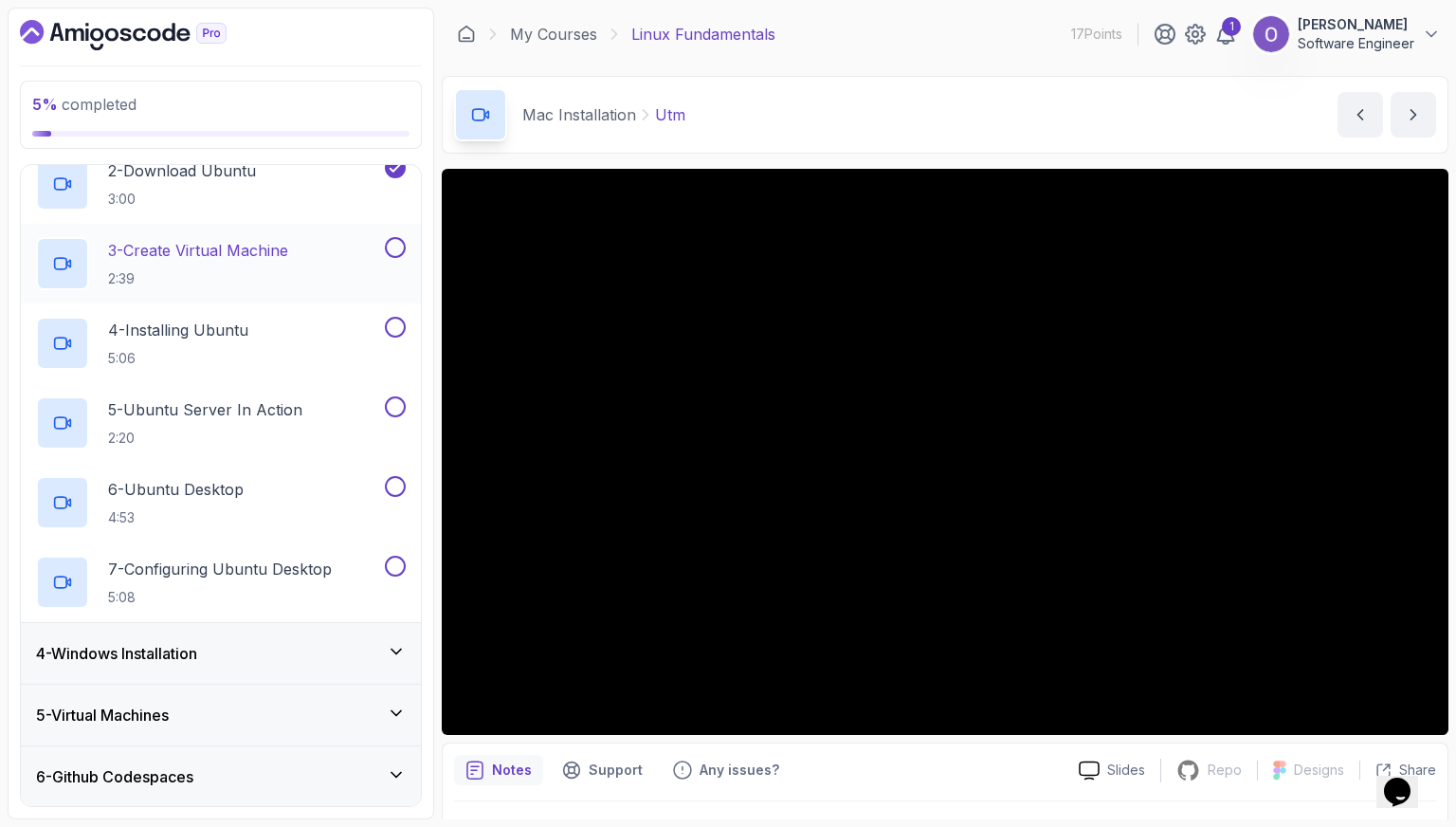
click at [395, 245] on button at bounding box center [395, 247] width 21 height 21
click at [394, 324] on button at bounding box center [395, 327] width 21 height 21
click at [390, 402] on button at bounding box center [395, 406] width 21 height 21
click at [391, 483] on button at bounding box center [395, 486] width 21 height 21
click at [390, 564] on button at bounding box center [395, 566] width 21 height 21
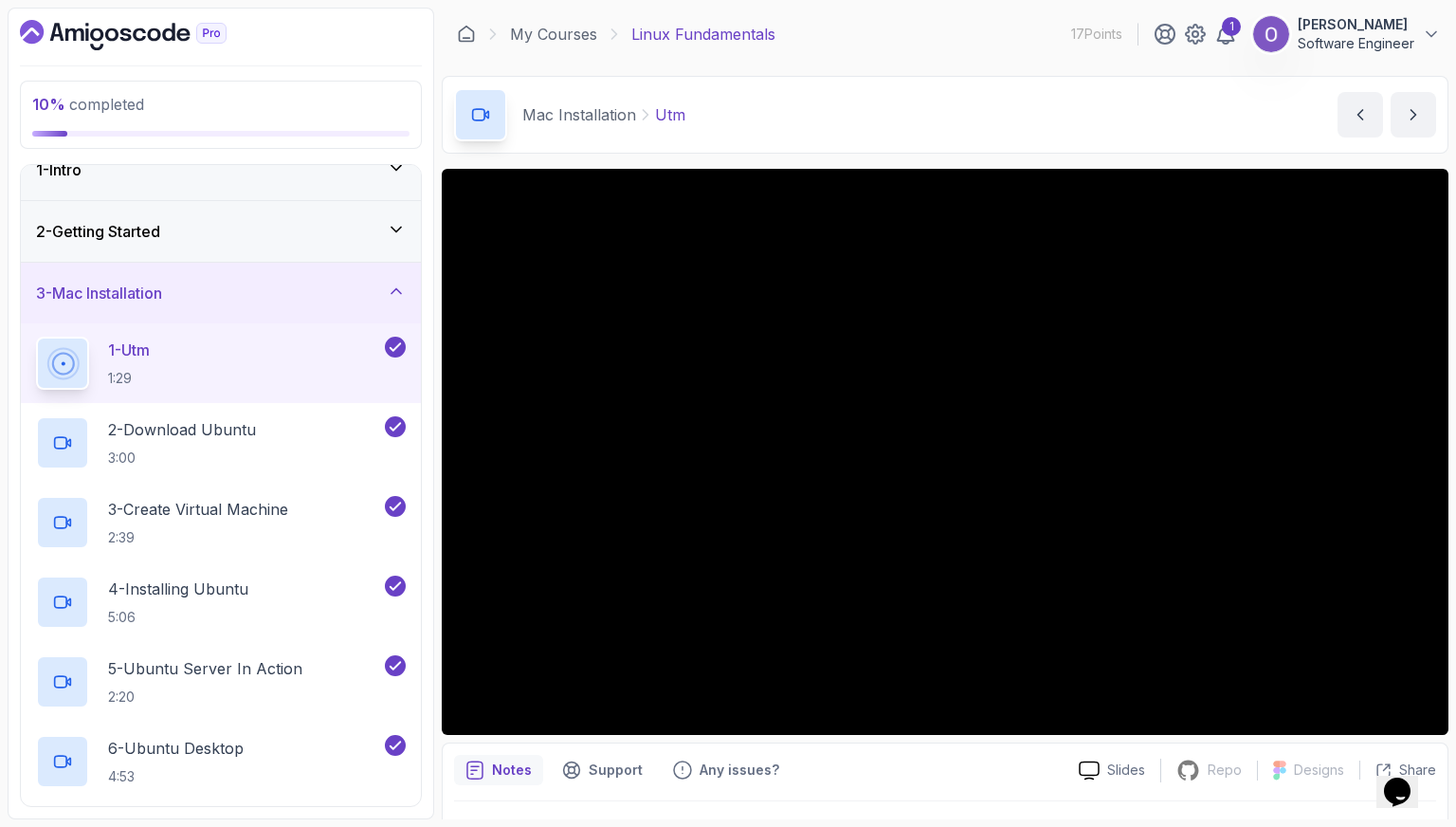
scroll to position [0, 0]
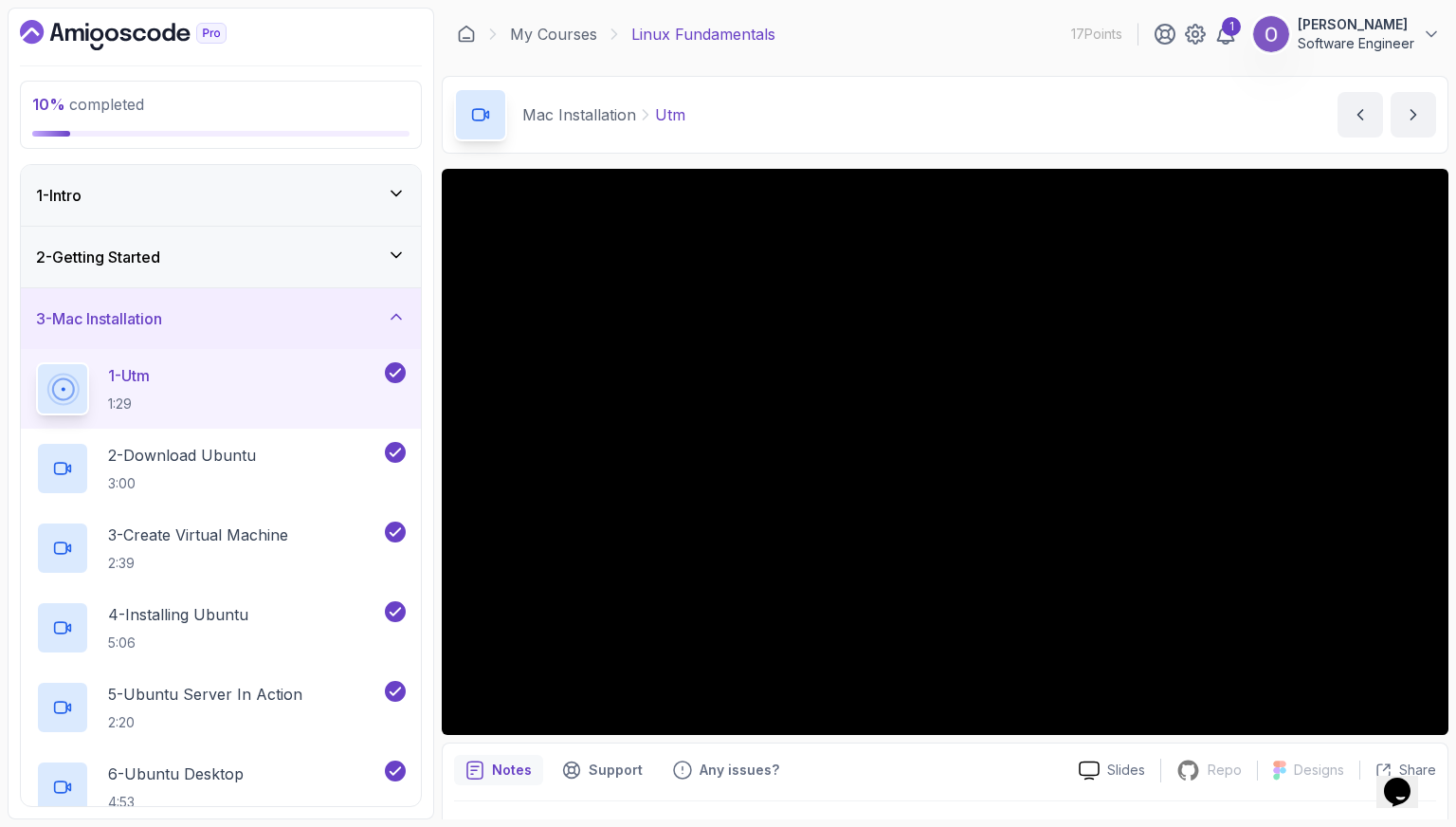
click at [354, 309] on div "3 - Mac Installation" at bounding box center [221, 318] width 370 height 23
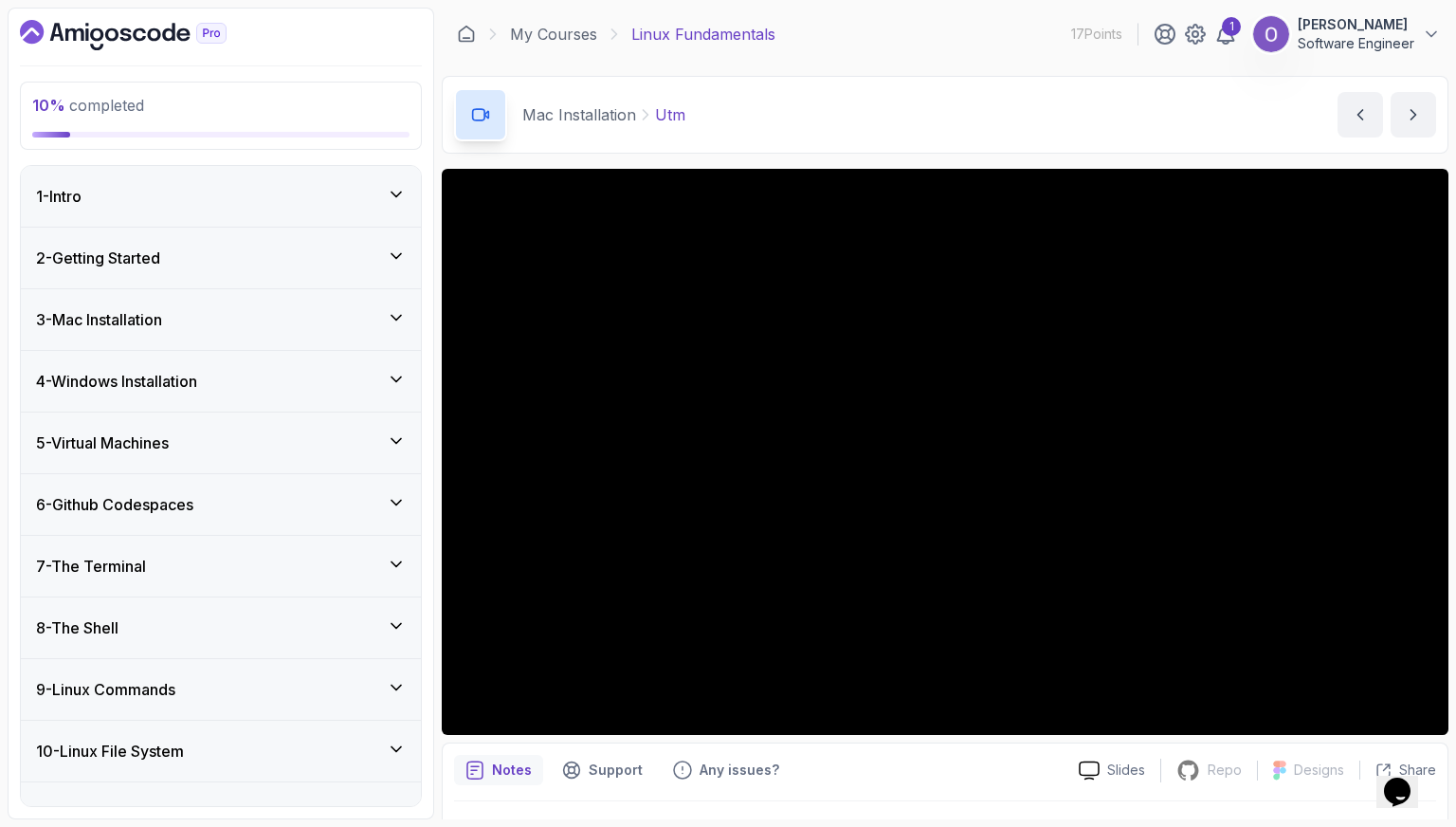
click at [312, 391] on div "4 - Windows Installation" at bounding box center [221, 382] width 400 height 61
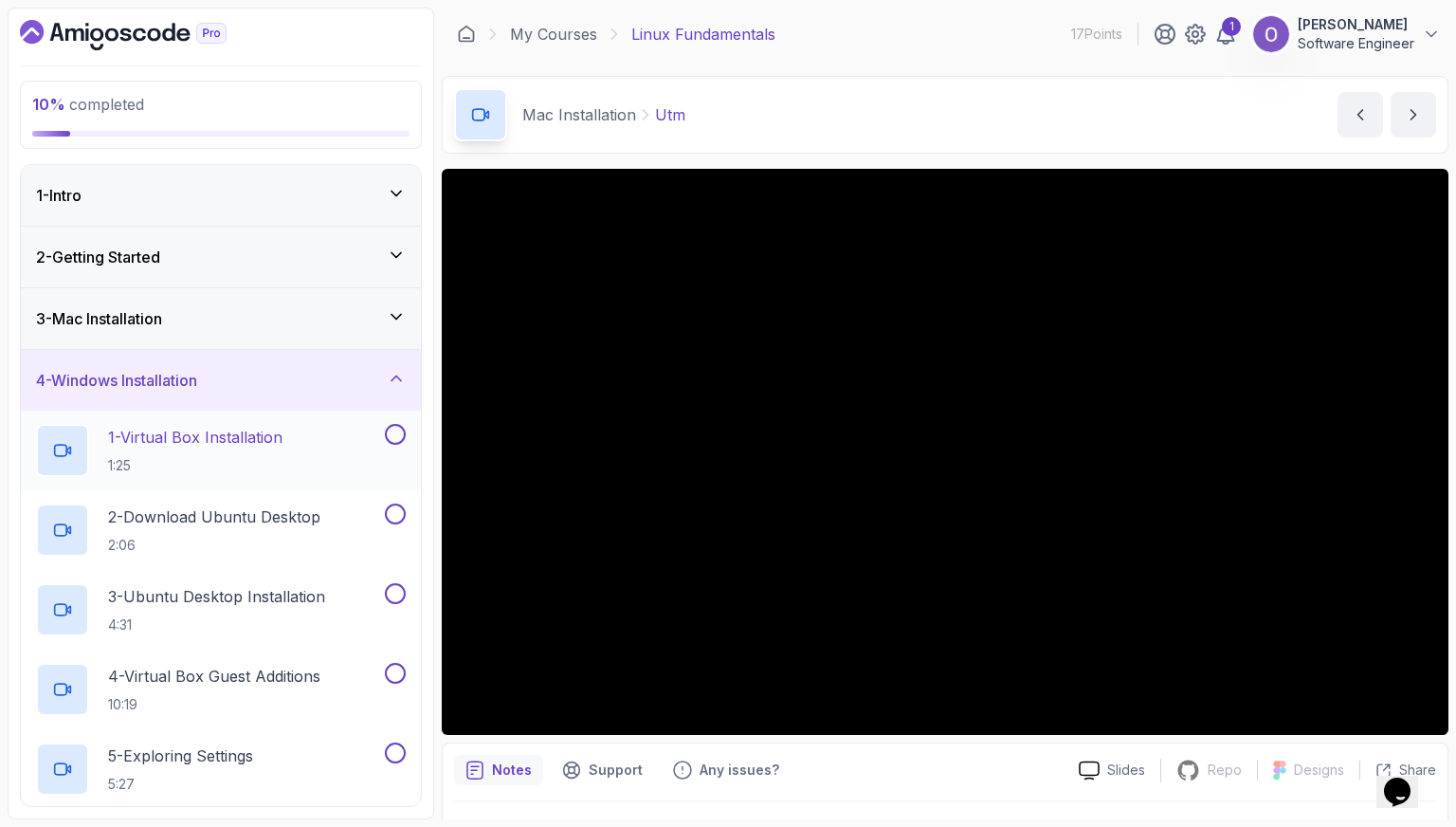
click at [306, 458] on div "1 - Virtual Box Installation 1:25" at bounding box center [209, 450] width 345 height 53
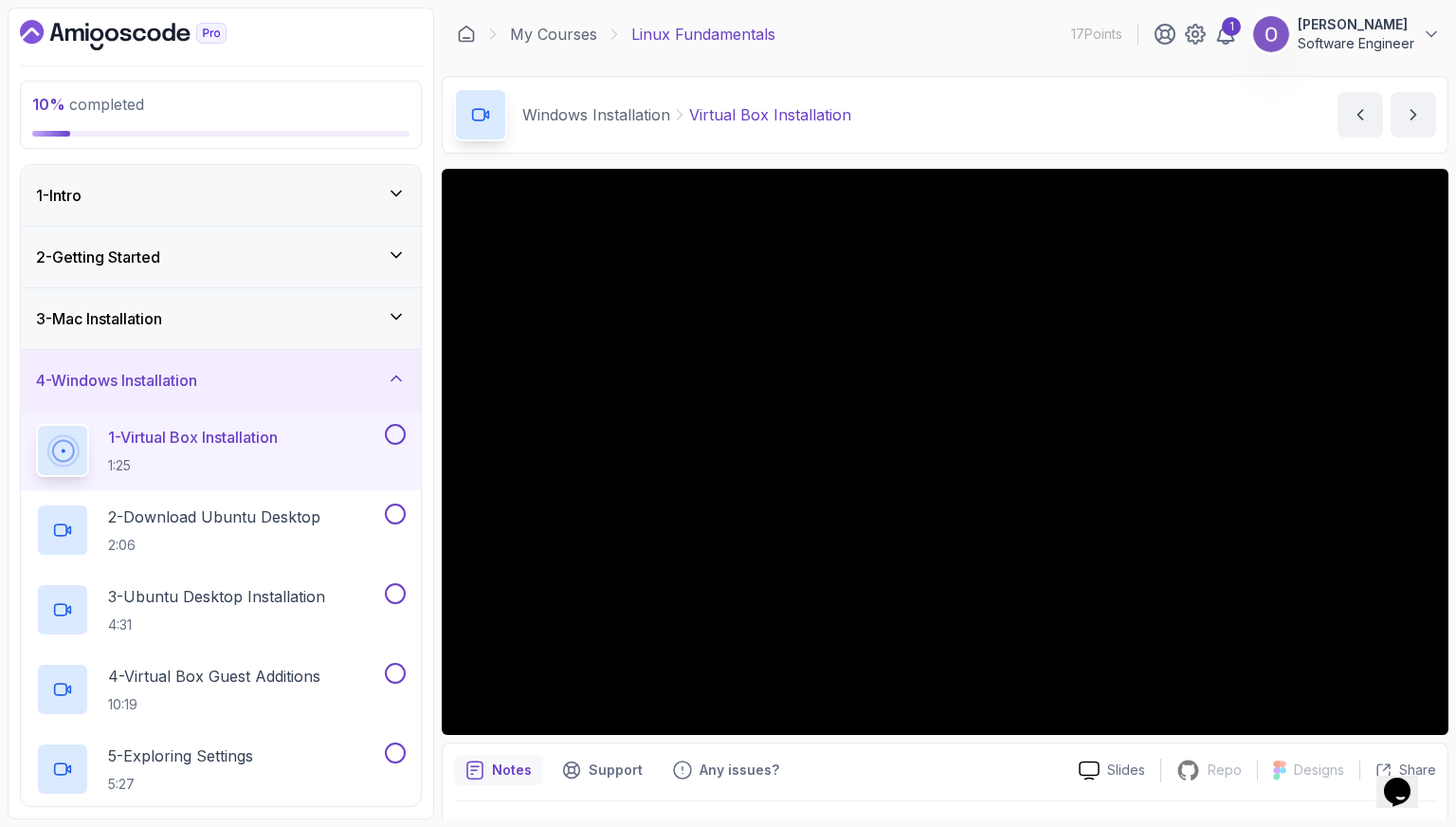
click at [391, 434] on button at bounding box center [395, 434] width 21 height 21
click at [340, 523] on div "2 - Download Ubuntu Desktop 2:06" at bounding box center [209, 530] width 345 height 53
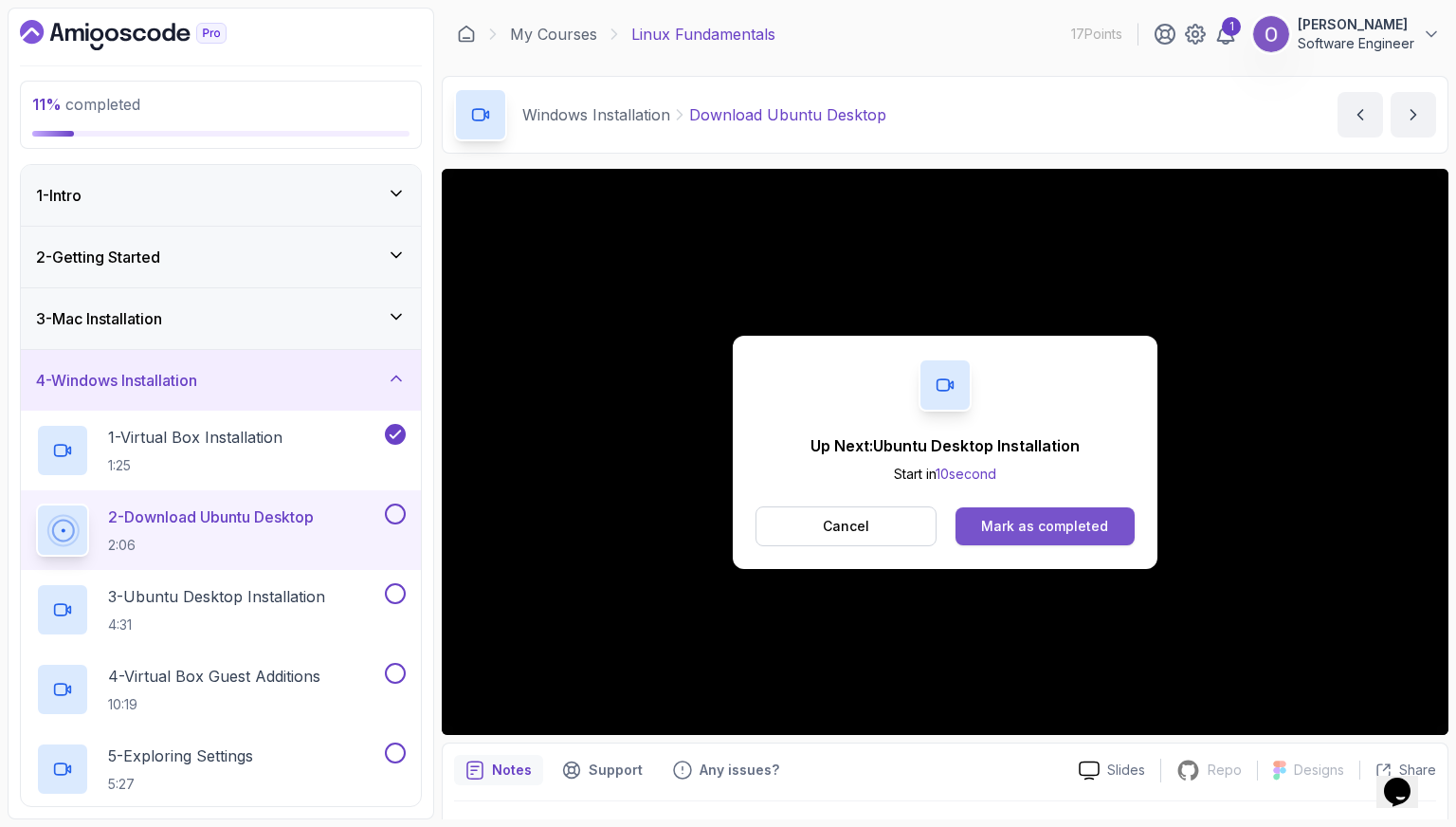
click at [980, 529] on button "Mark as completed" at bounding box center [1045, 526] width 179 height 38
